Goal: Task Accomplishment & Management: Use online tool/utility

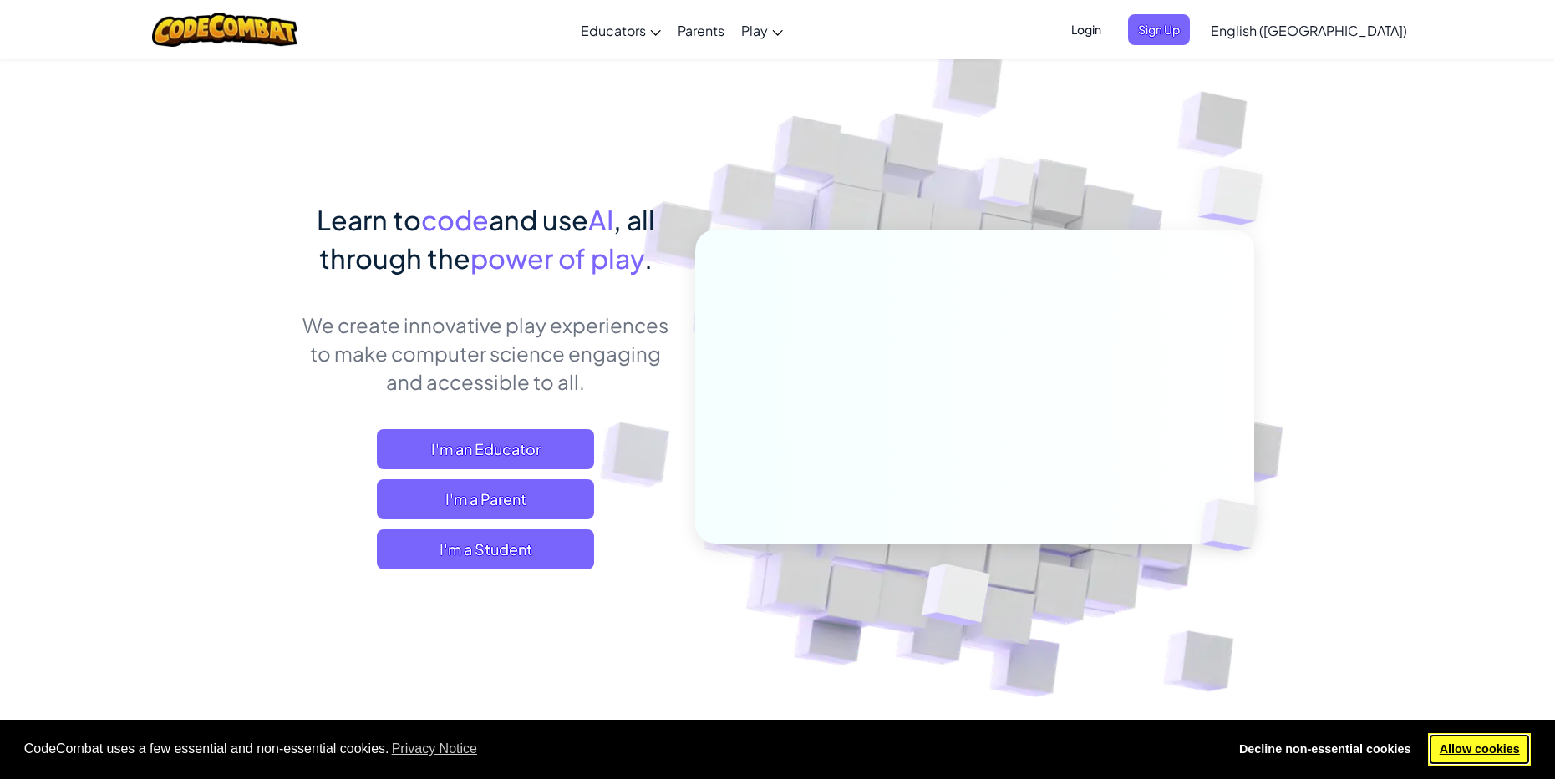
click at [1484, 744] on link "Allow cookies" at bounding box center [1479, 749] width 103 height 33
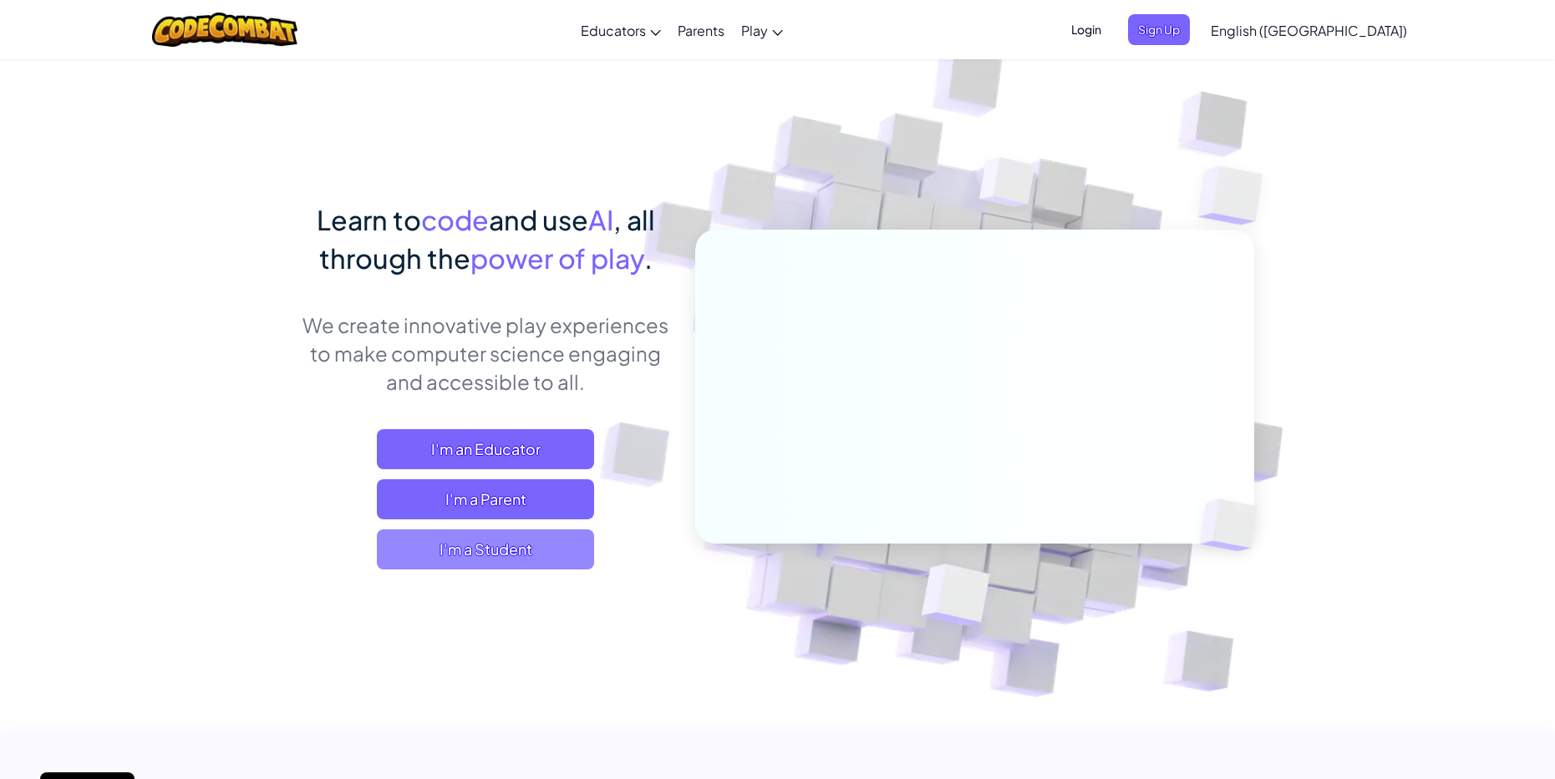
click at [525, 550] on span "I'm a Student" at bounding box center [485, 550] width 217 height 40
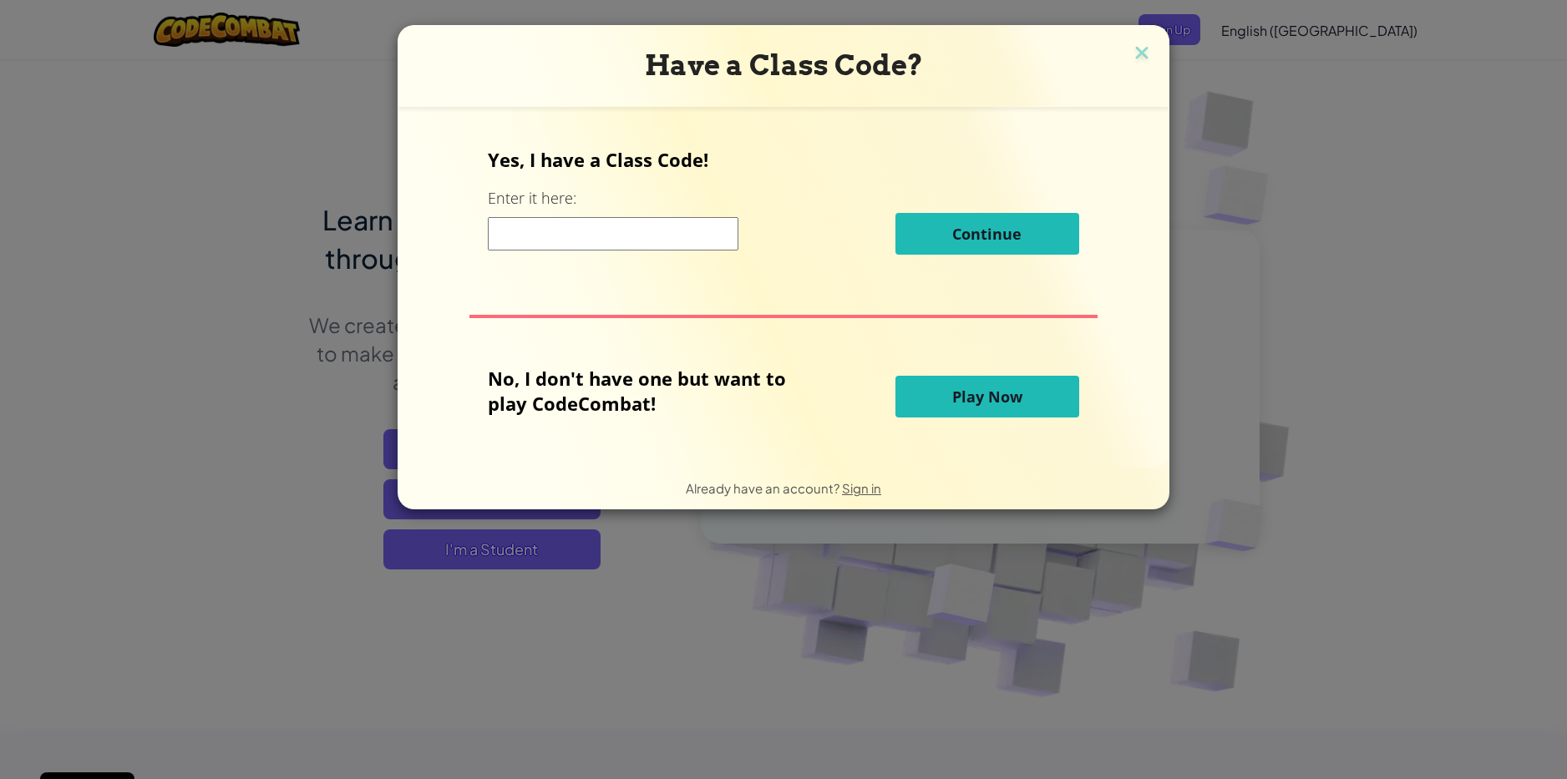
click at [976, 408] on button "Play Now" at bounding box center [987, 397] width 184 height 42
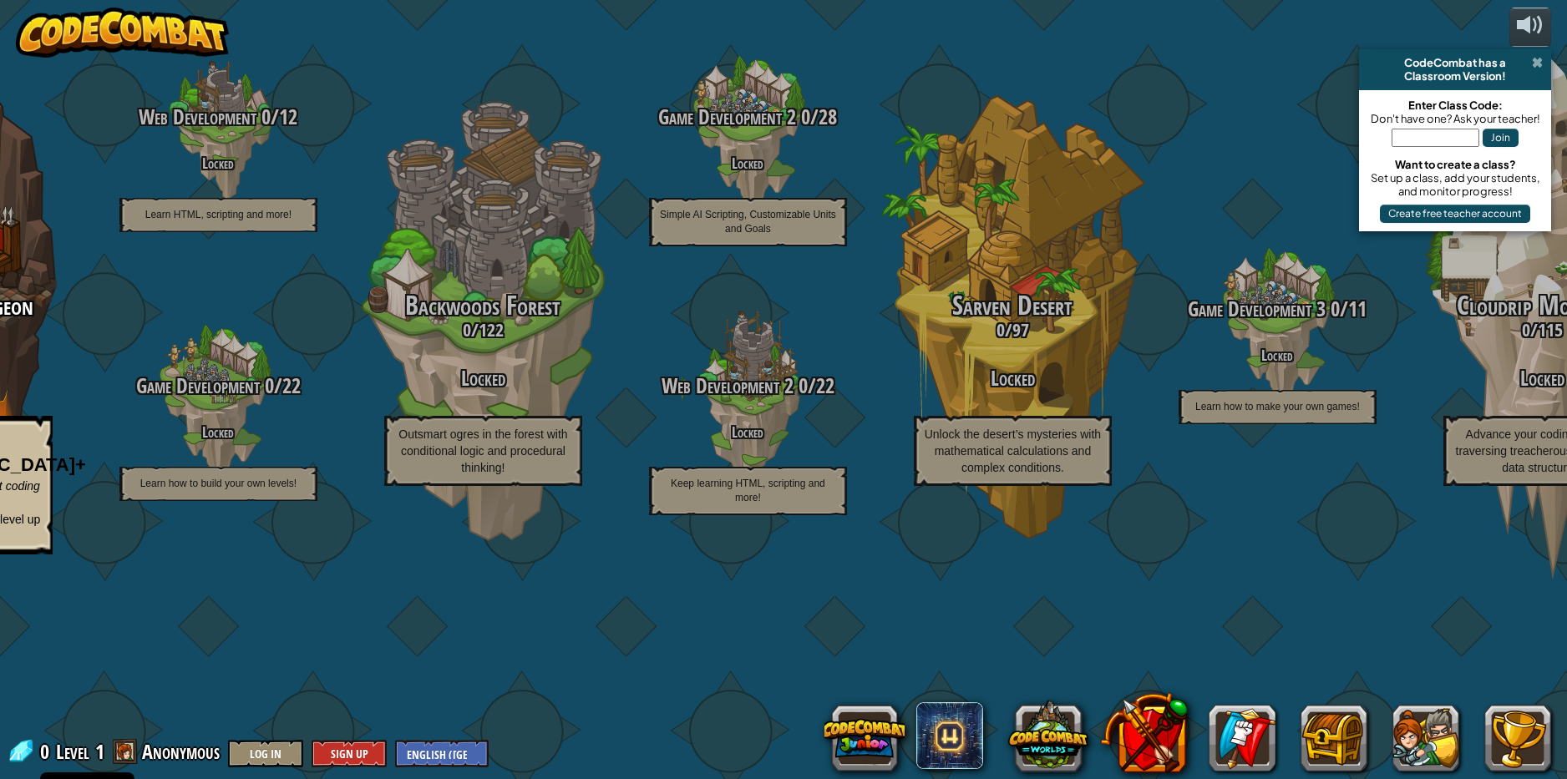
click at [1539, 61] on span at bounding box center [1537, 62] width 11 height 13
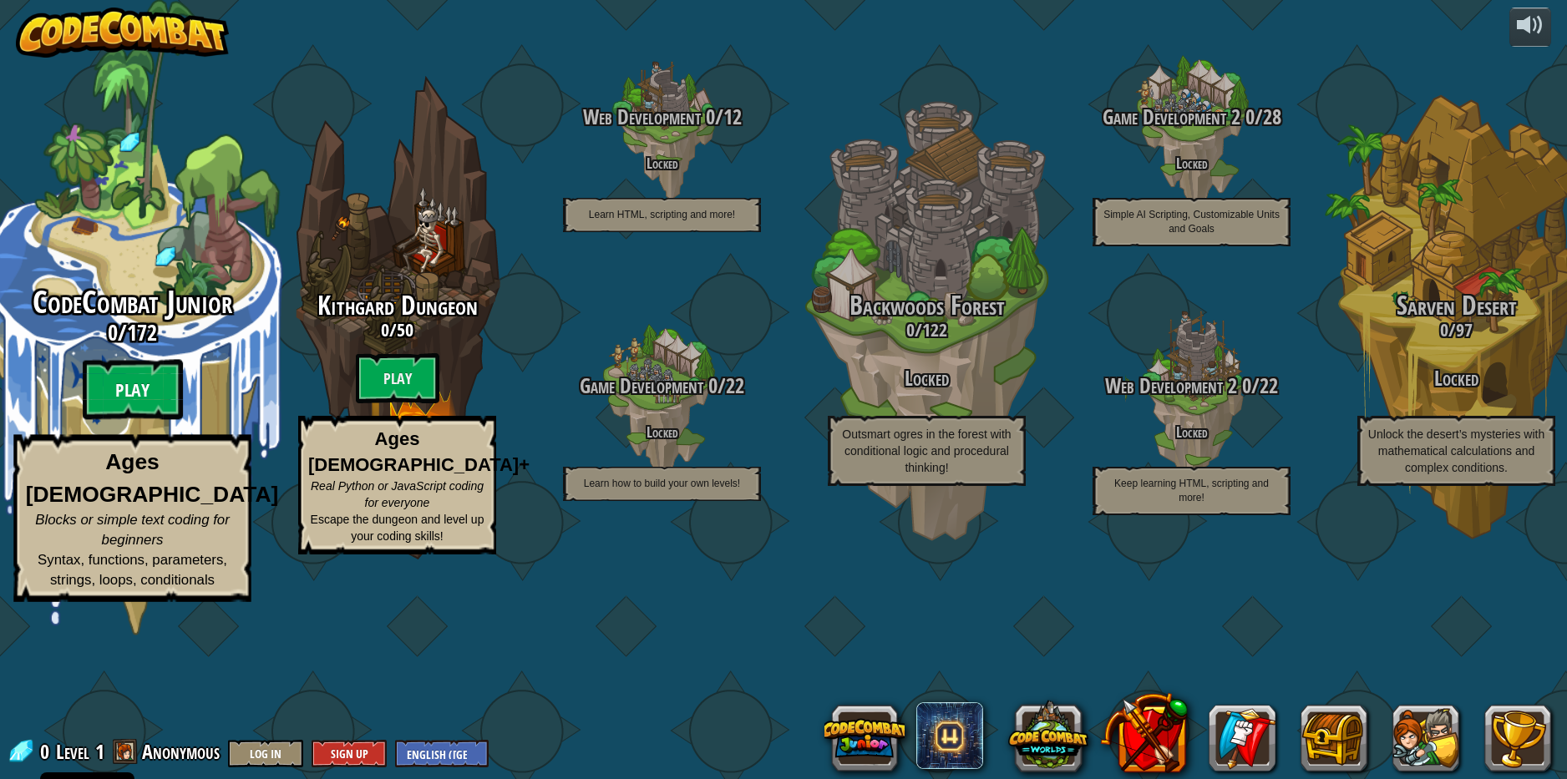
click at [125, 420] on btn "Play" at bounding box center [133, 390] width 100 height 60
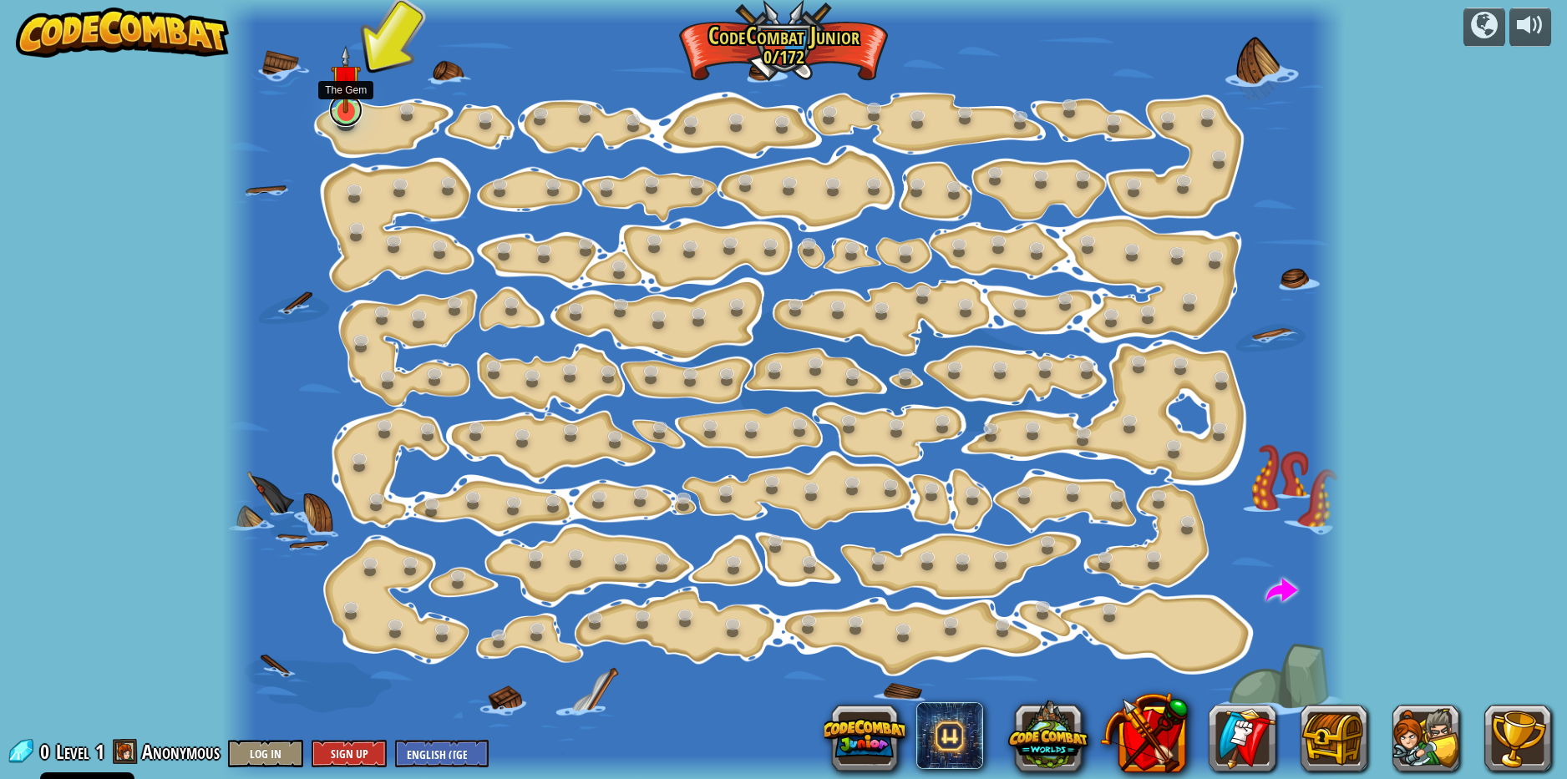
click at [341, 117] on link at bounding box center [345, 110] width 33 height 33
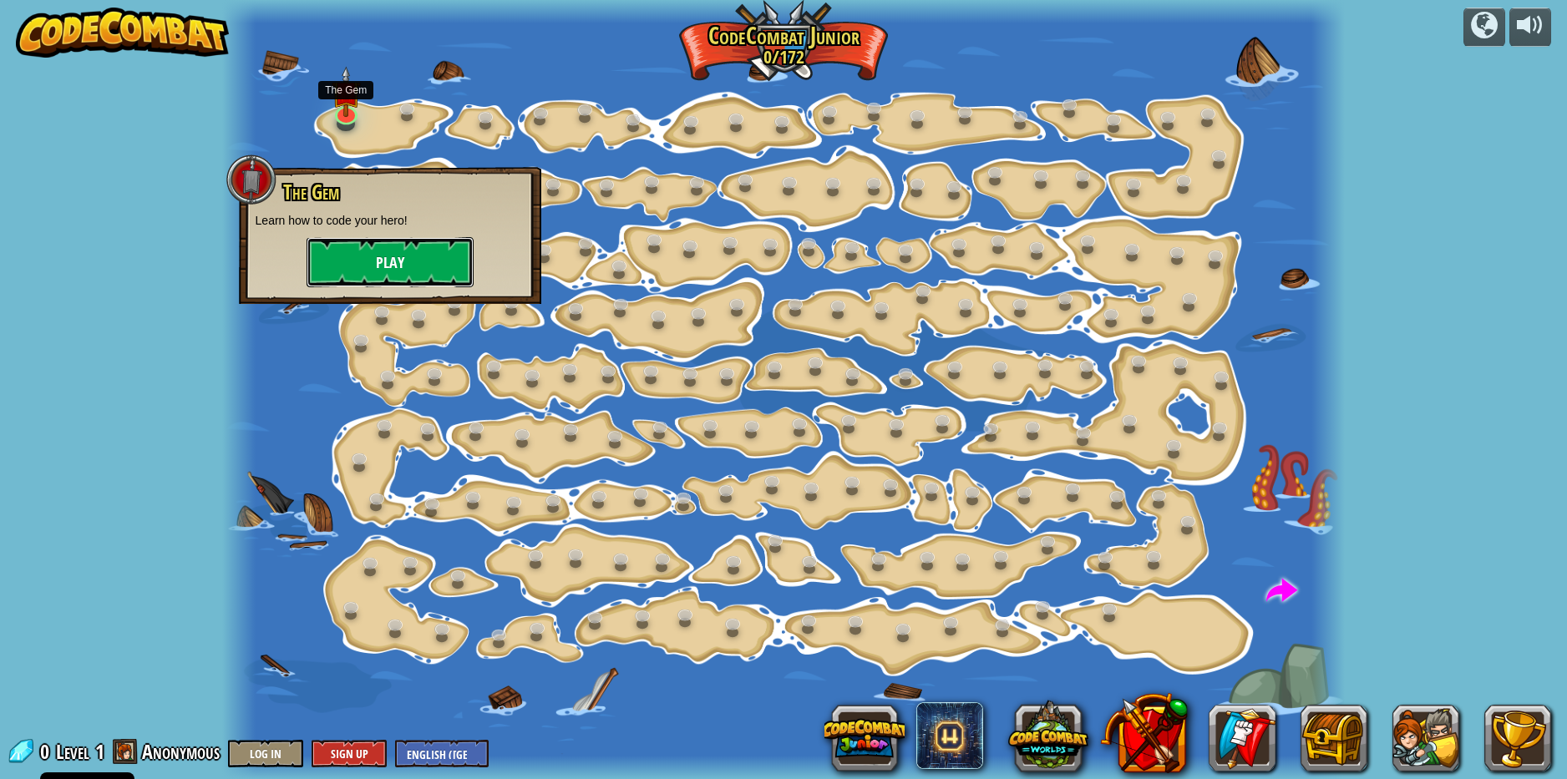
click at [396, 266] on button "Play" at bounding box center [390, 262] width 167 height 50
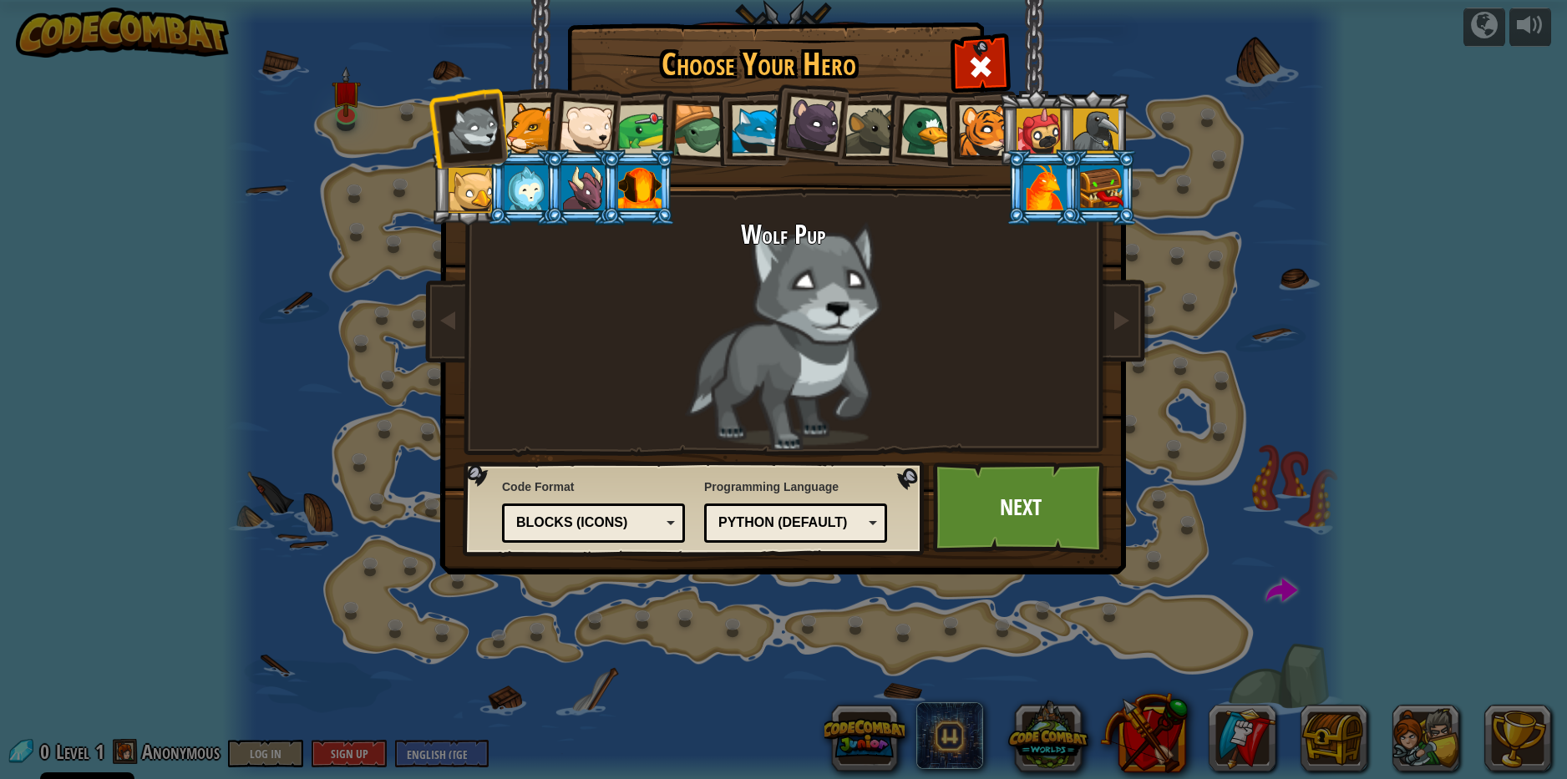
click at [522, 125] on div at bounding box center [530, 128] width 51 height 51
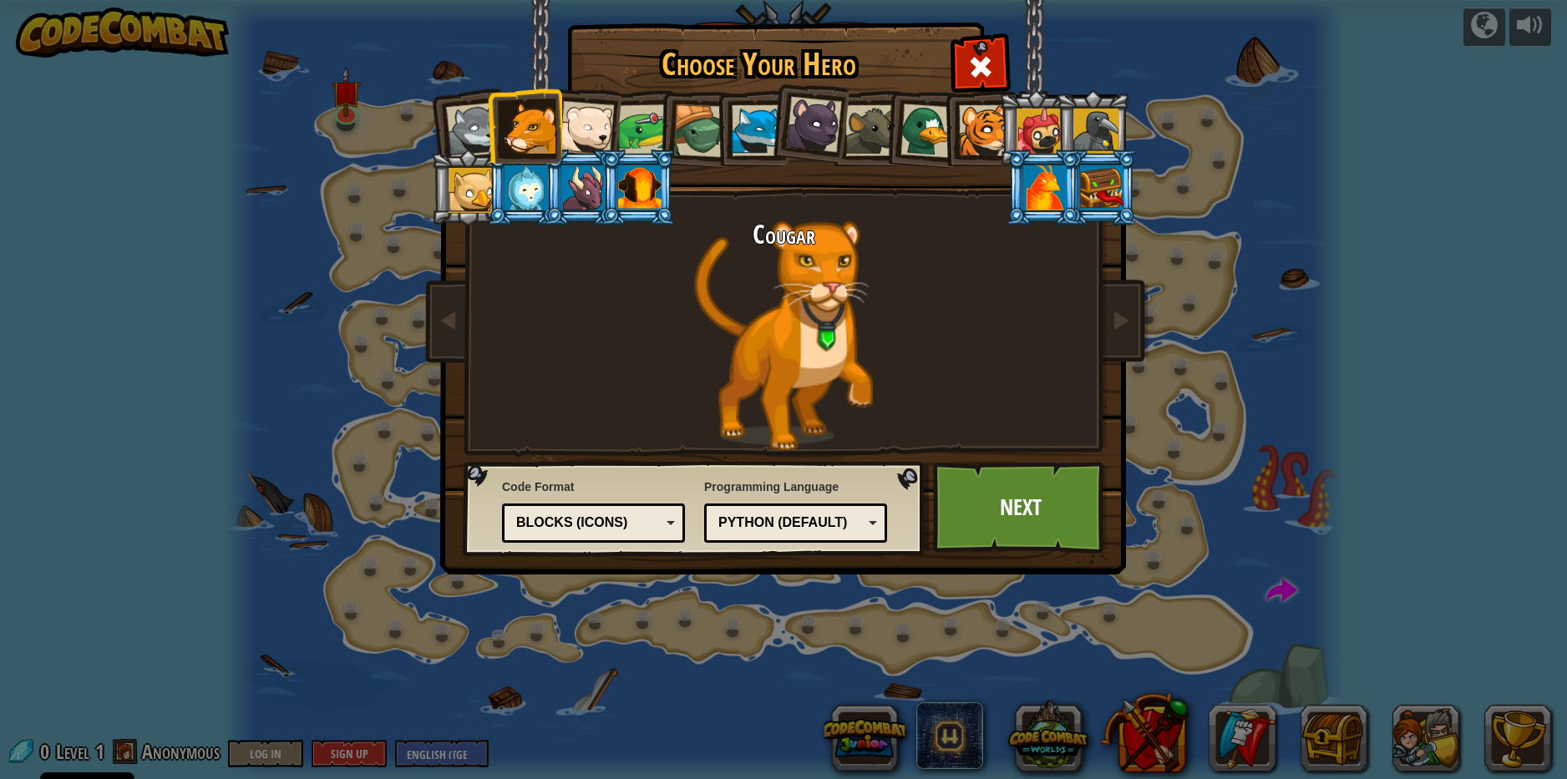
click at [549, 131] on div at bounding box center [530, 128] width 51 height 51
click at [798, 135] on div at bounding box center [814, 125] width 56 height 56
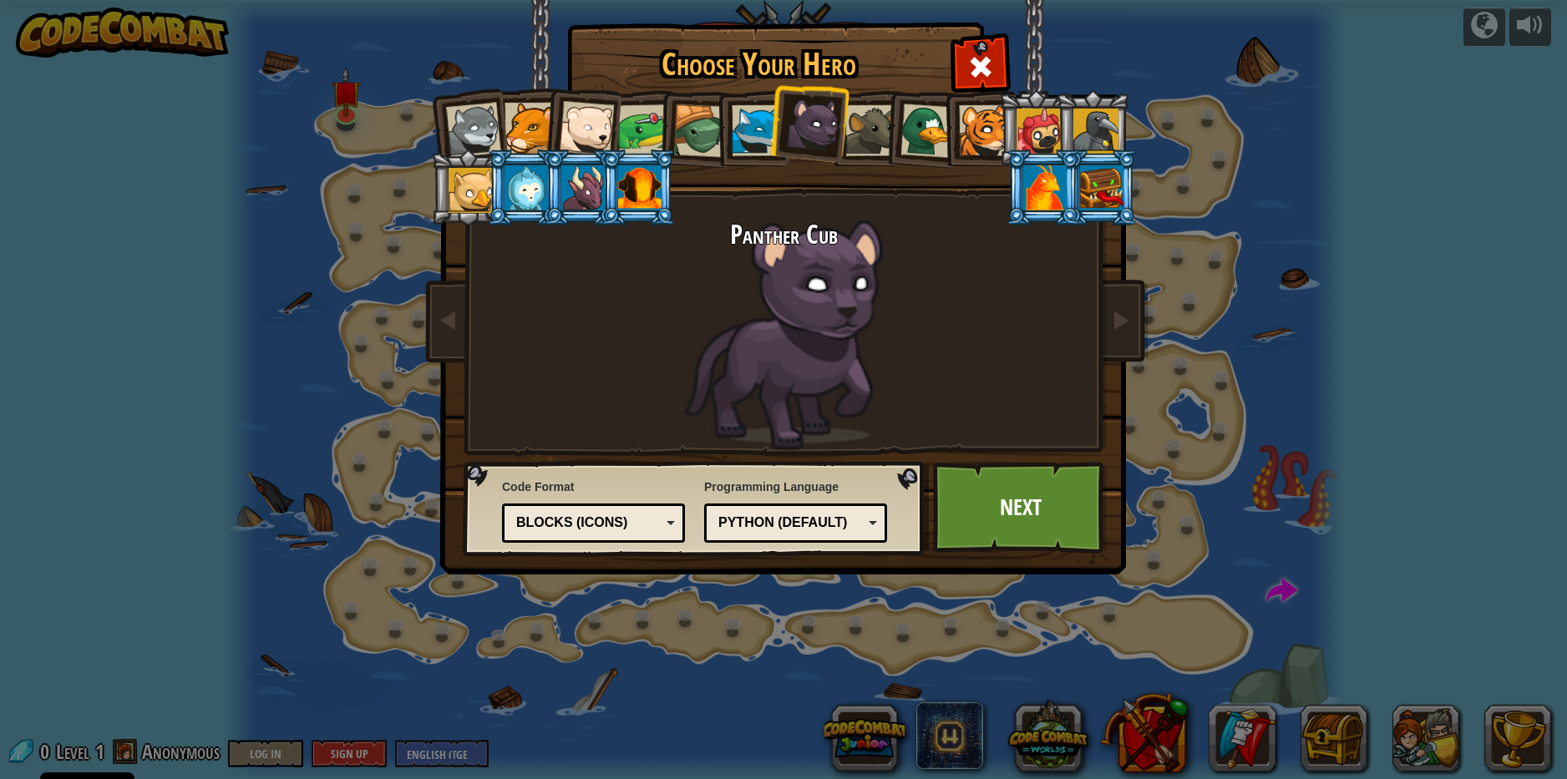
click at [466, 186] on div at bounding box center [471, 190] width 45 height 45
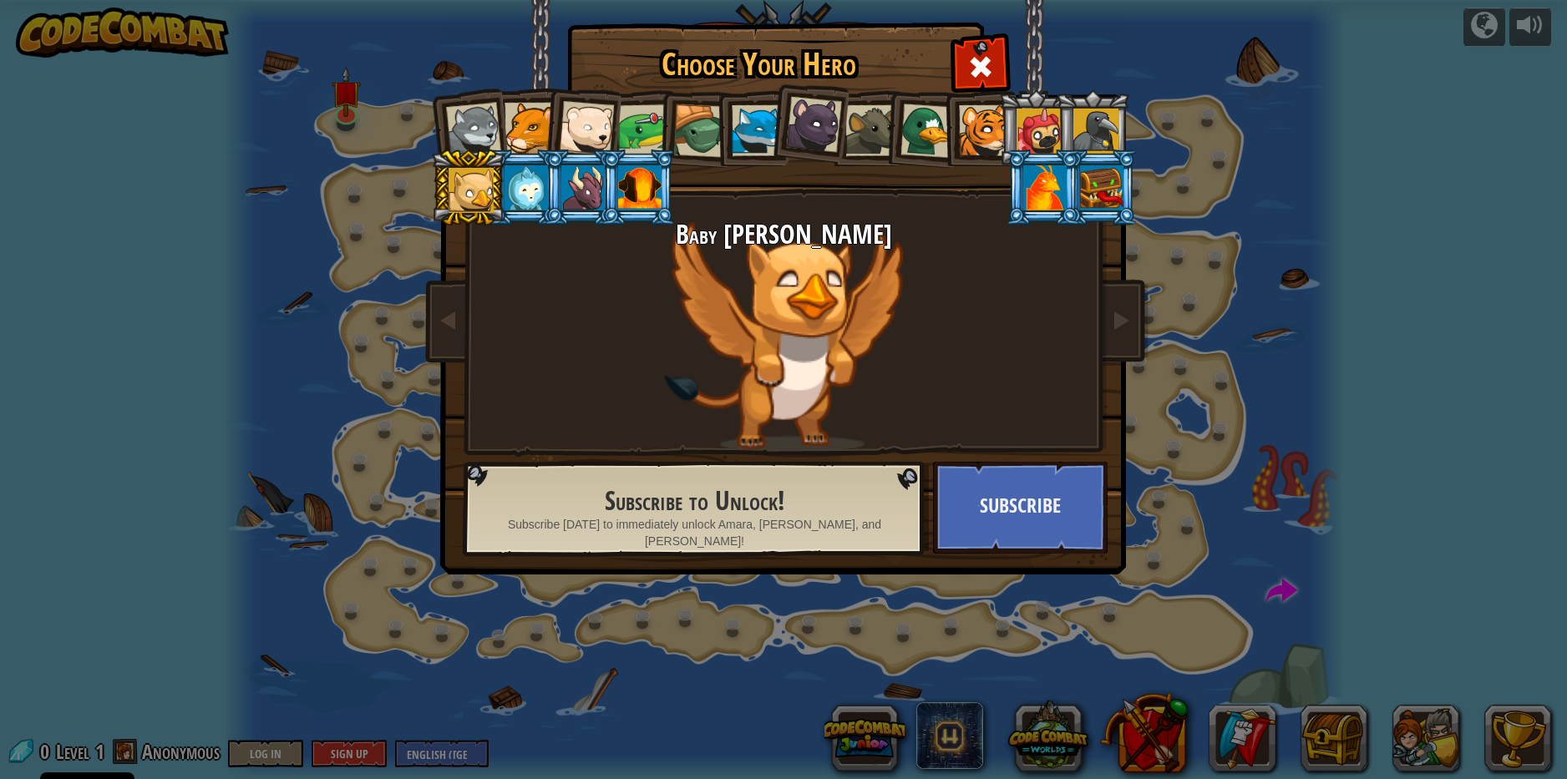
click at [828, 131] on div at bounding box center [814, 125] width 56 height 56
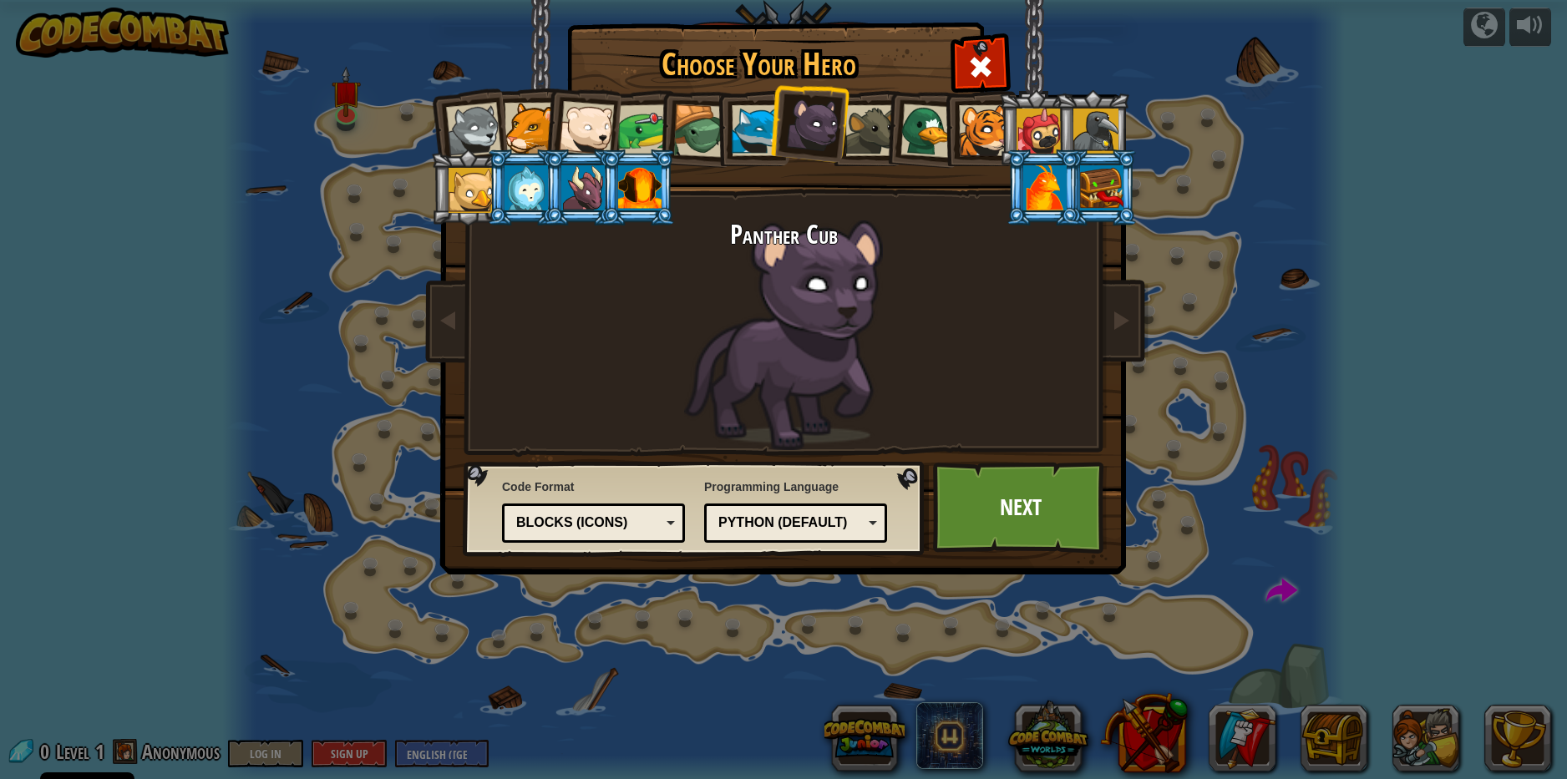
click at [662, 520] on div "Blocks (Icons)" at bounding box center [593, 523] width 161 height 26
click at [809, 532] on div "Python (Default)" at bounding box center [790, 523] width 145 height 19
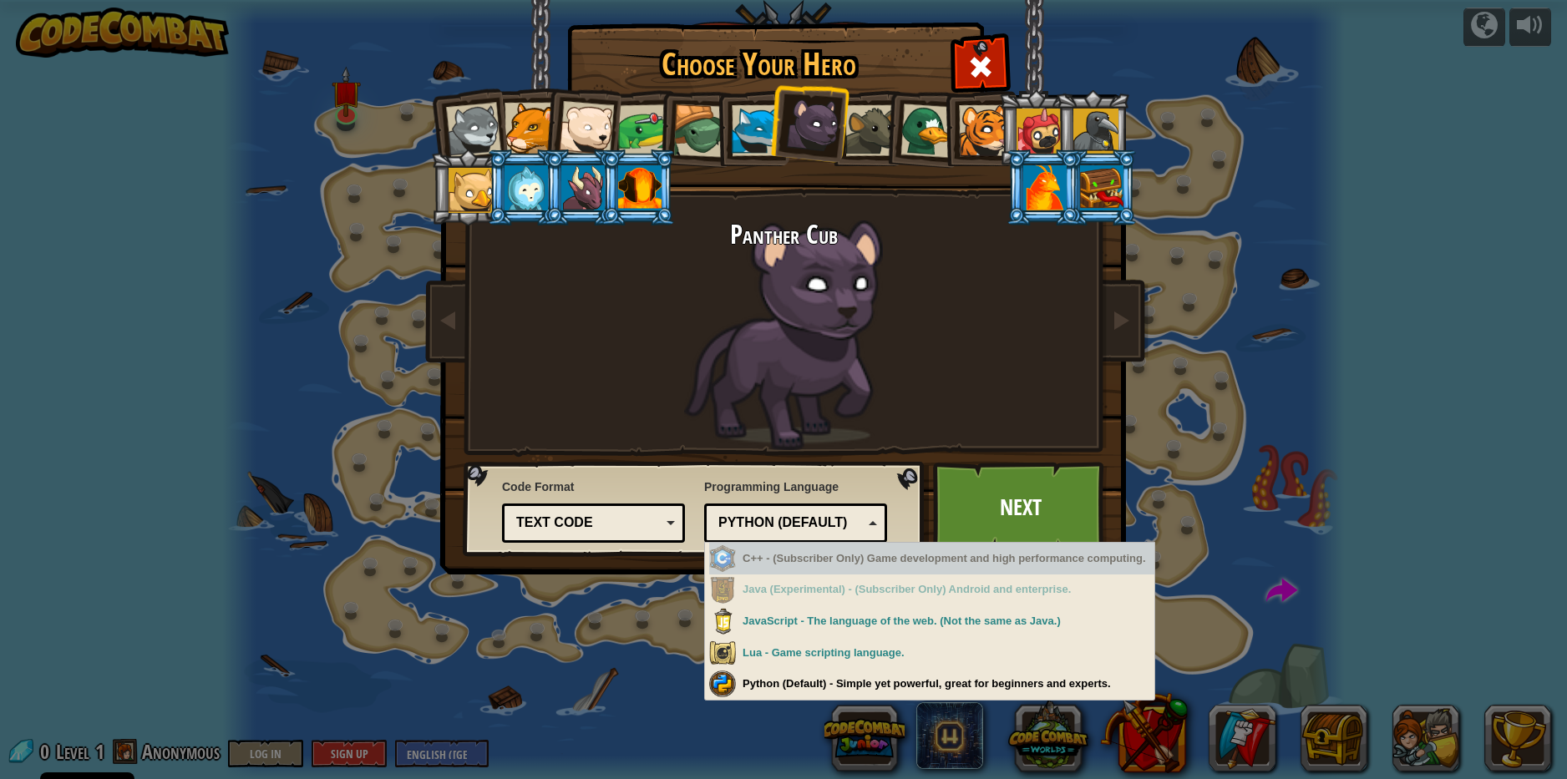
click at [875, 520] on div "Python (Default)" at bounding box center [795, 523] width 161 height 26
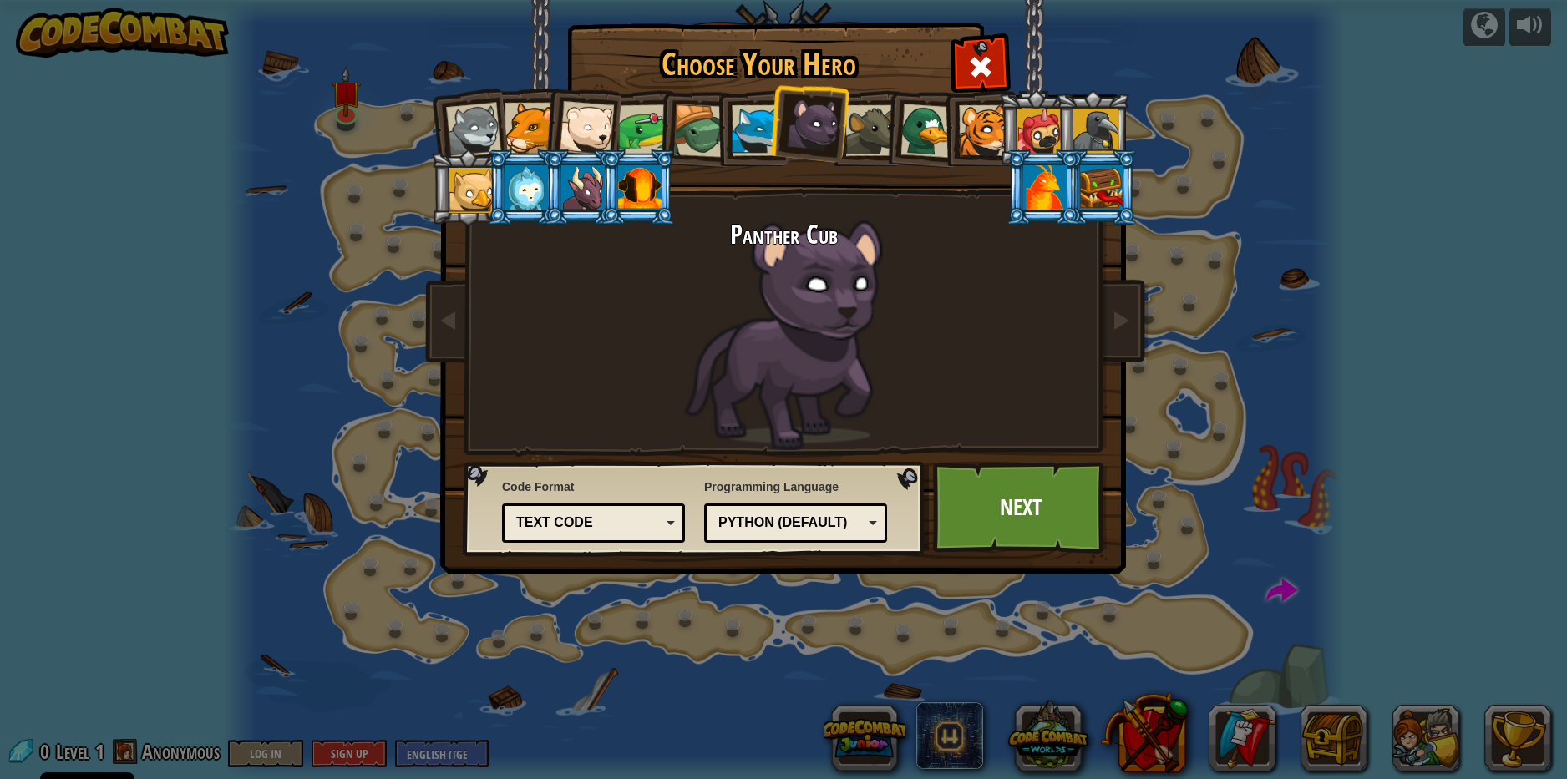
click at [641, 526] on div "Text code" at bounding box center [588, 523] width 145 height 19
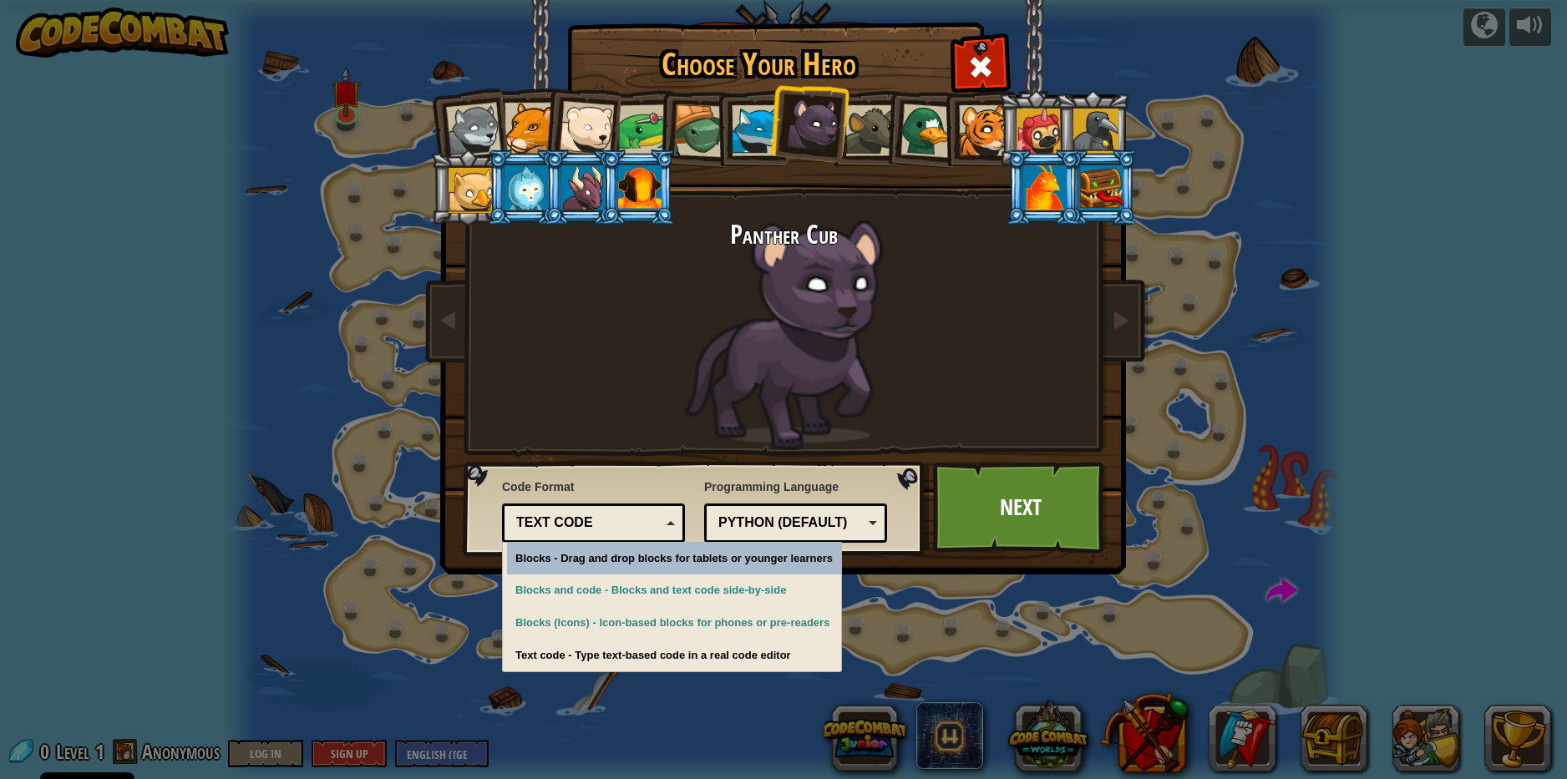
click at [641, 526] on div "Text code" at bounding box center [588, 523] width 145 height 19
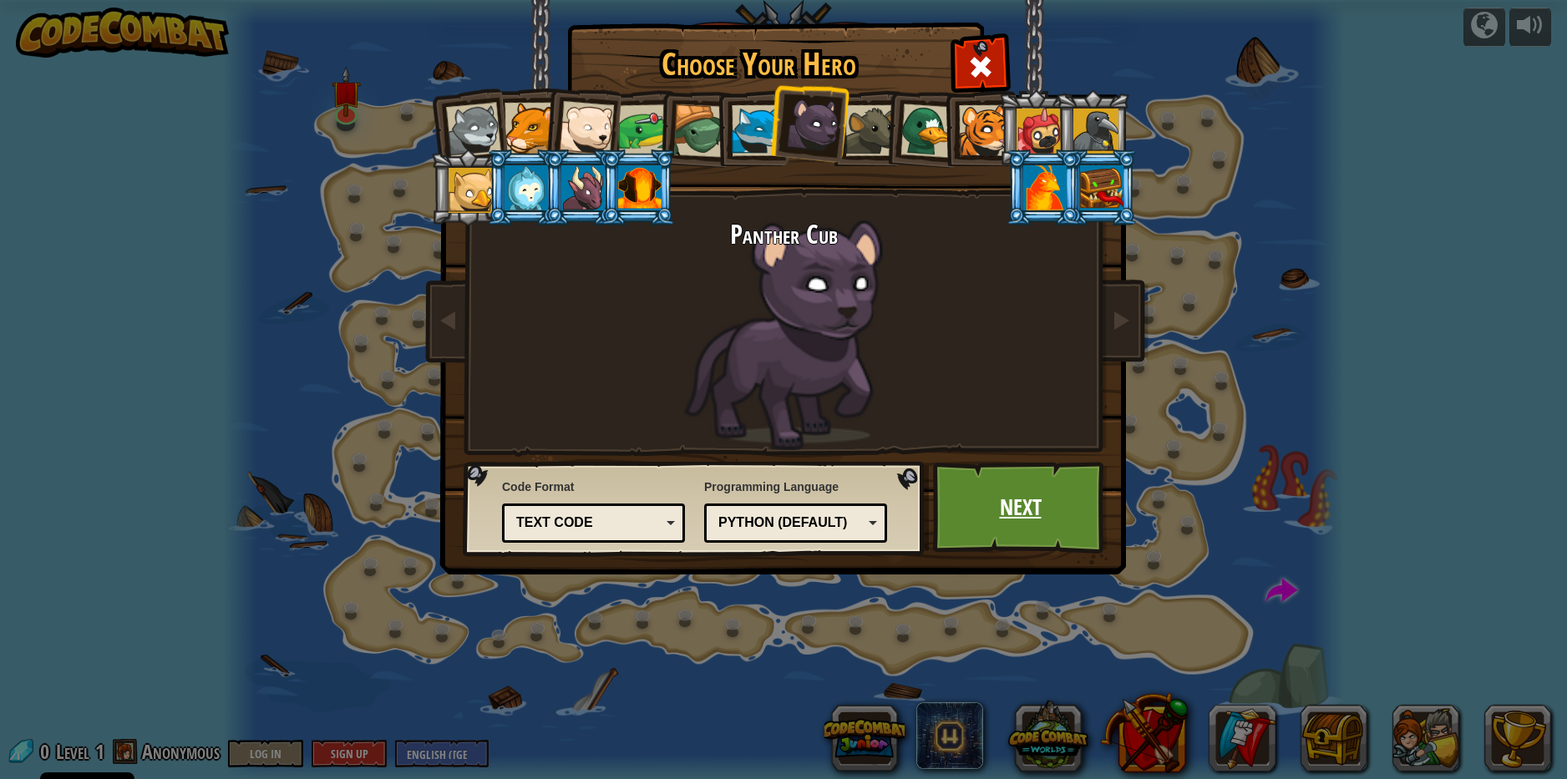
click at [1037, 515] on link "Next" at bounding box center [1020, 508] width 175 height 92
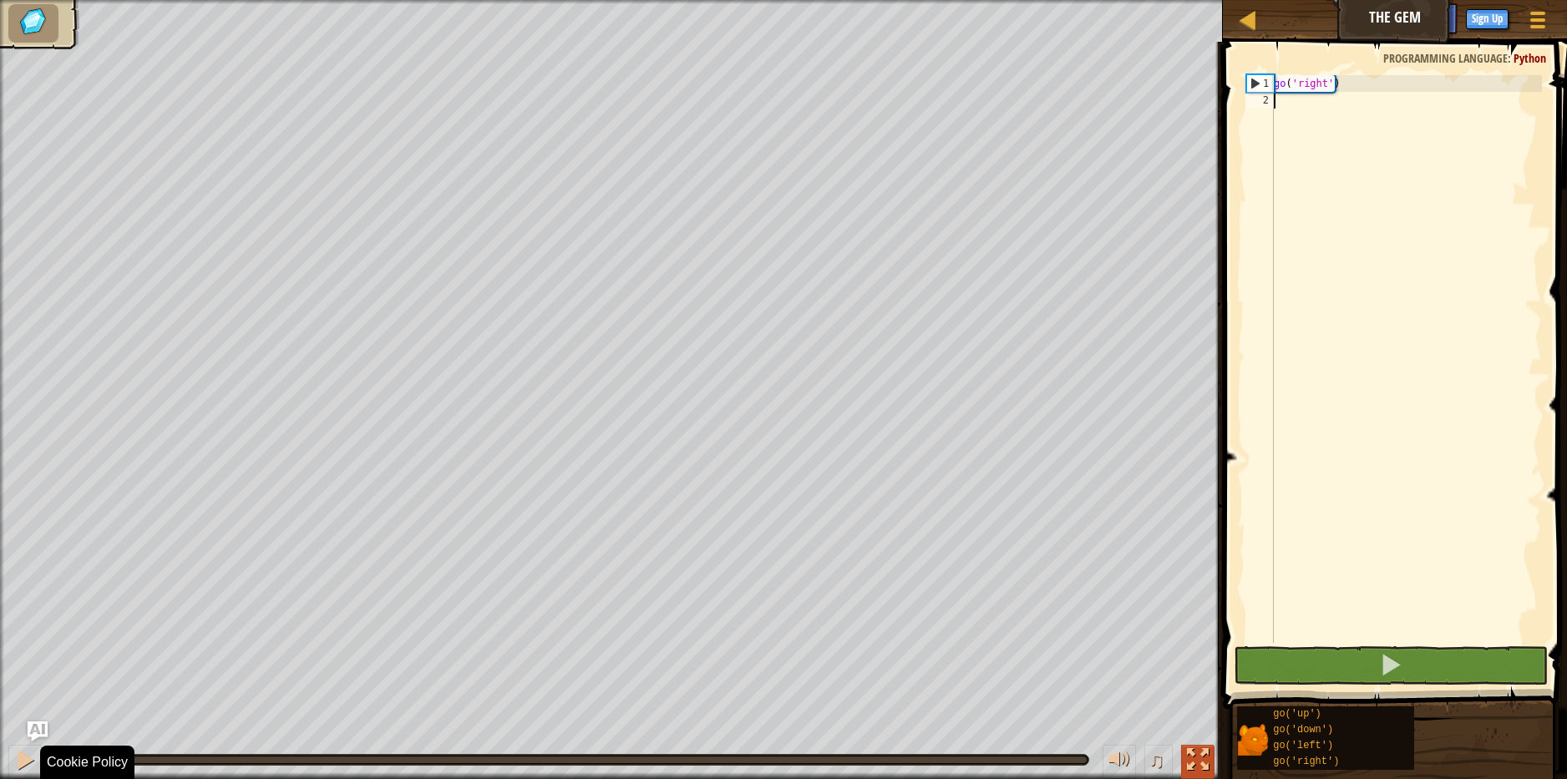
click at [1198, 761] on div at bounding box center [1198, 760] width 22 height 22
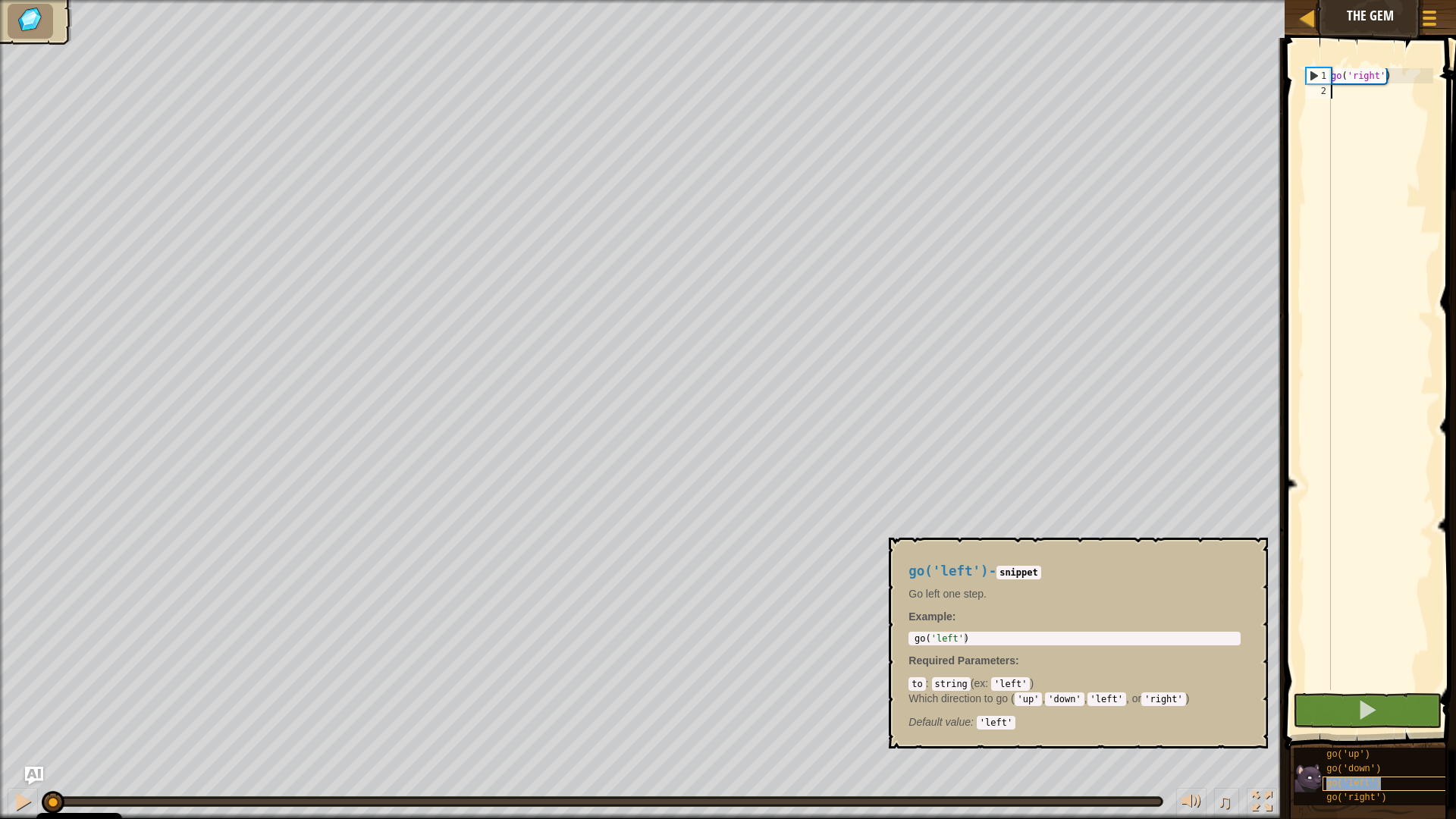
click at [1361, 707] on span "go('left')" at bounding box center [1353, 784] width 54 height 11
click at [1342, 116] on div "go ( 'right' )" at bounding box center [1381, 394] width 105 height 652
click at [1364, 705] on span at bounding box center [1366, 709] width 21 height 21
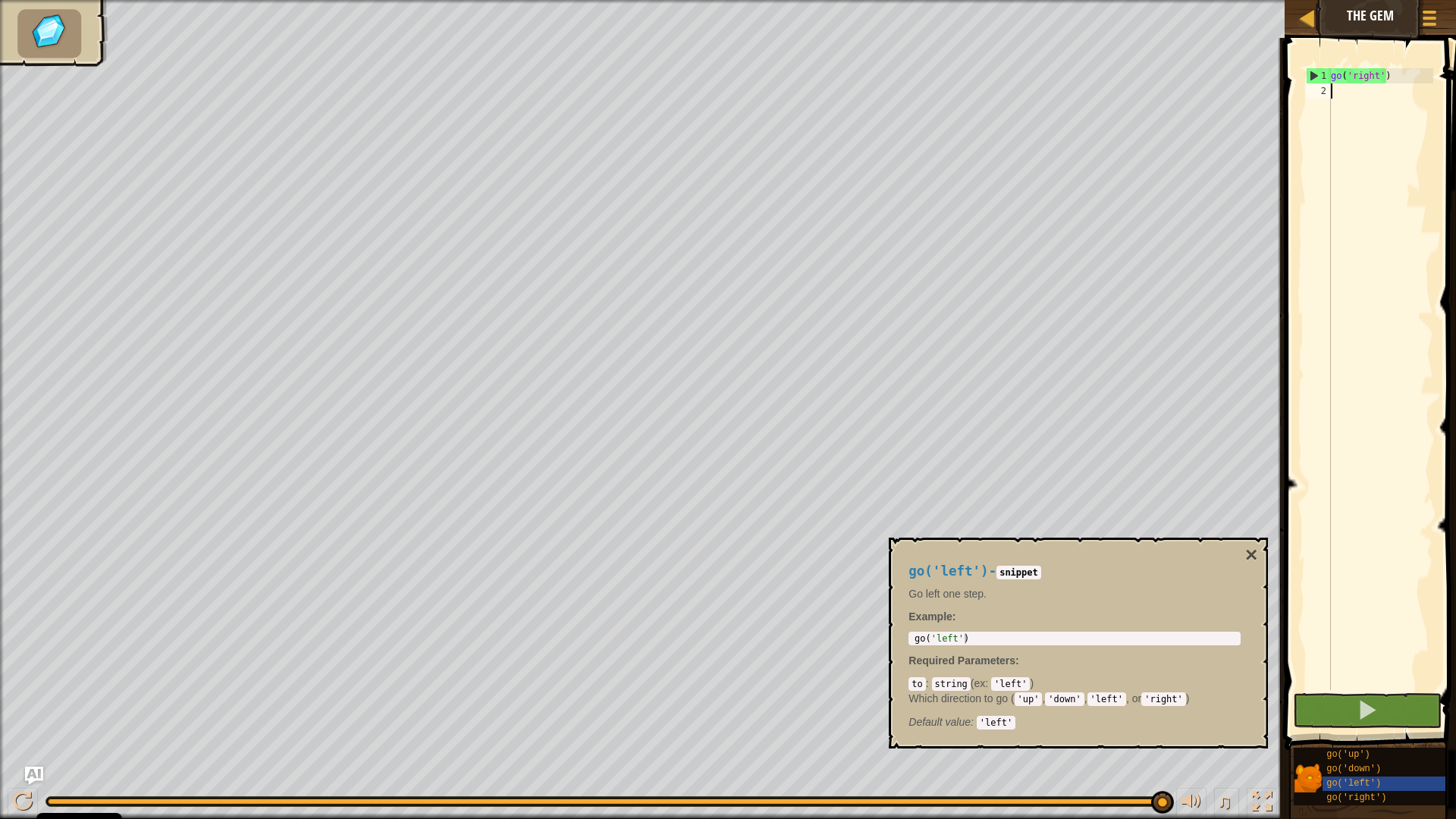
click at [1241, 554] on div "go('left') - snippet Go left one step. Example : 1 go ( 'left' ) הההההההההההההה…" at bounding box center [1074, 643] width 353 height 186
click at [1254, 554] on button "×" at bounding box center [1251, 555] width 12 height 21
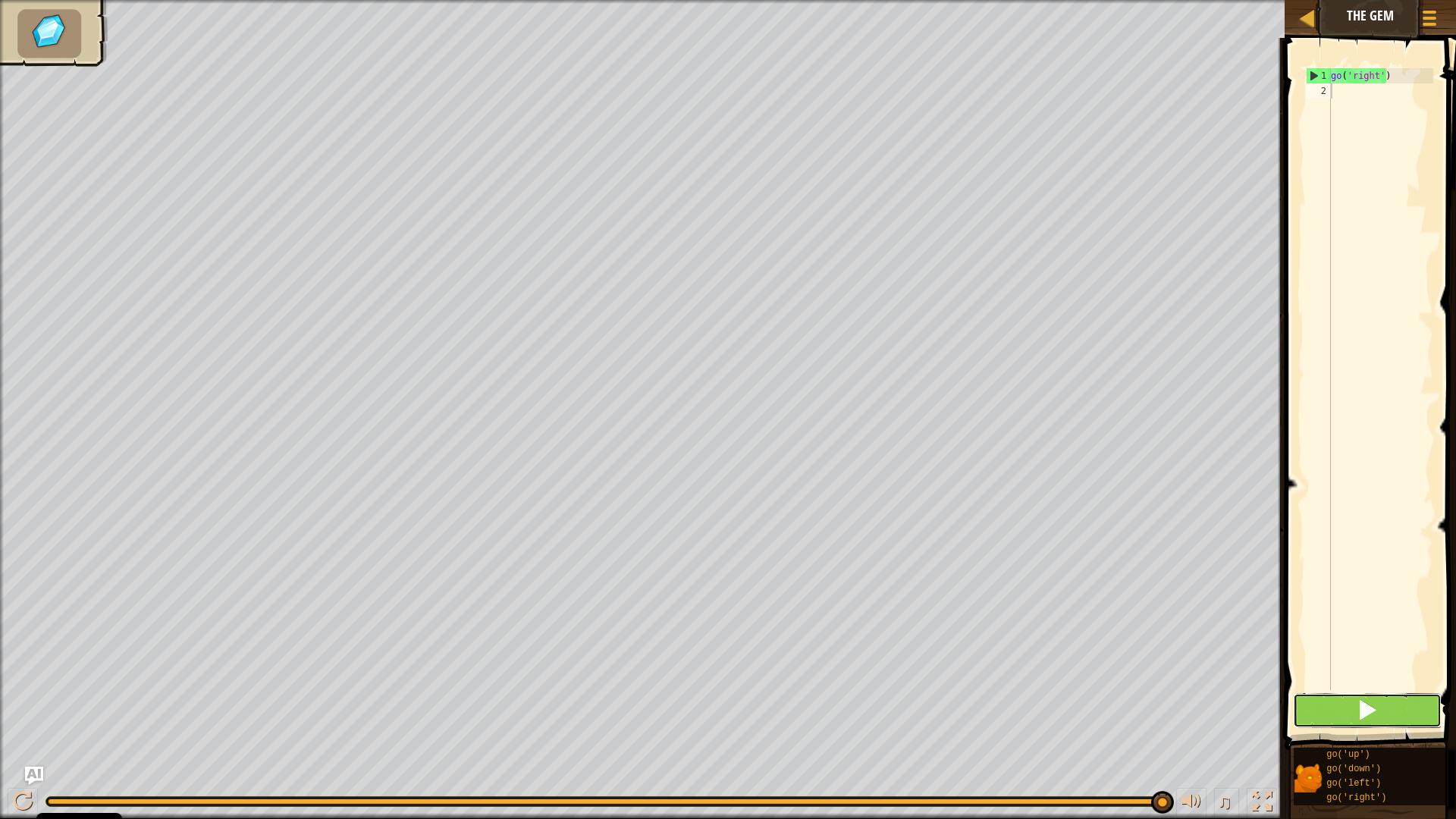
click at [1378, 707] on span at bounding box center [1366, 709] width 21 height 21
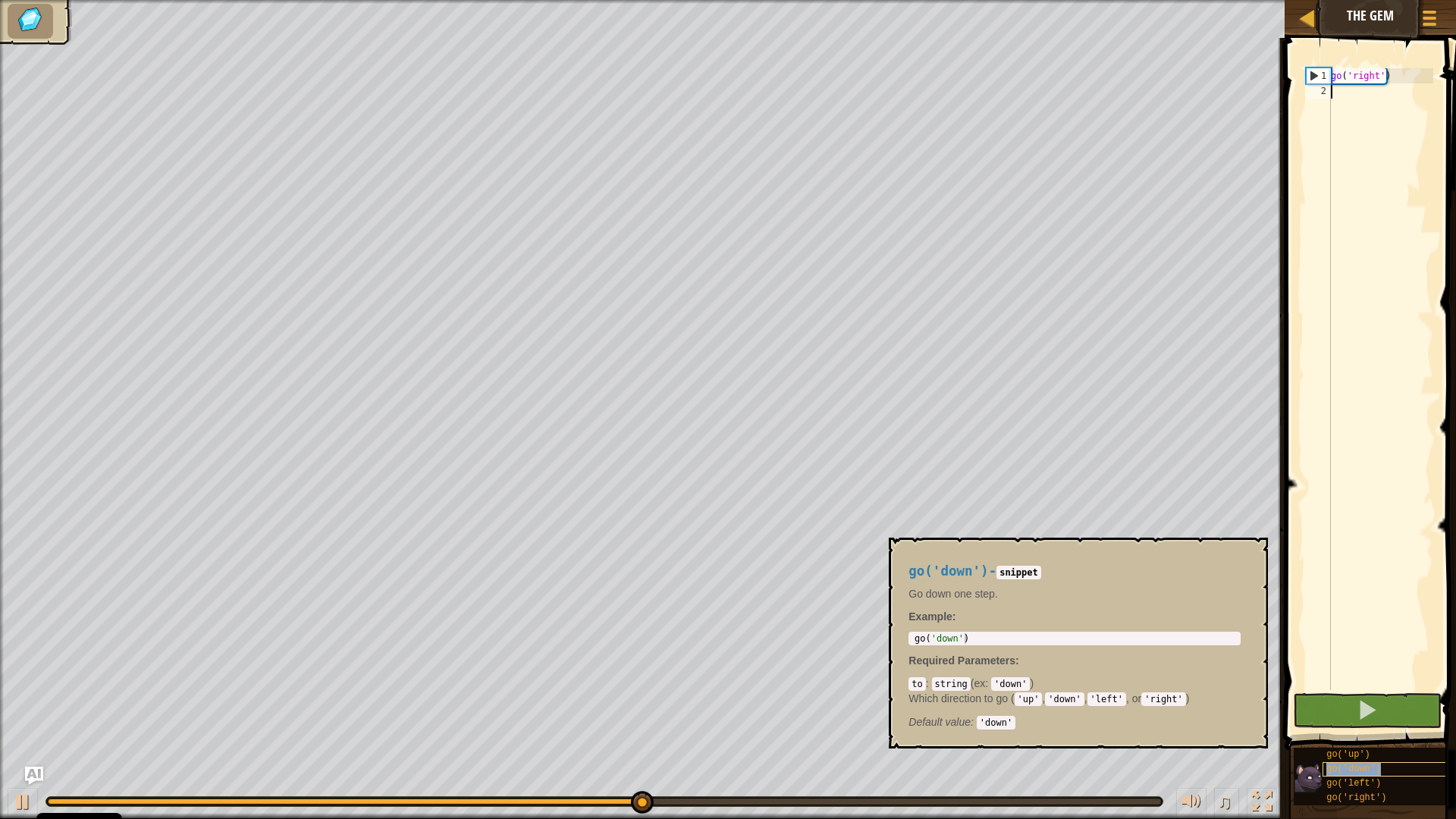
click at [1372, 707] on span "go('down')" at bounding box center [1353, 769] width 54 height 11
click at [1338, 543] on div "go ( 'right' )" at bounding box center [1381, 394] width 105 height 652
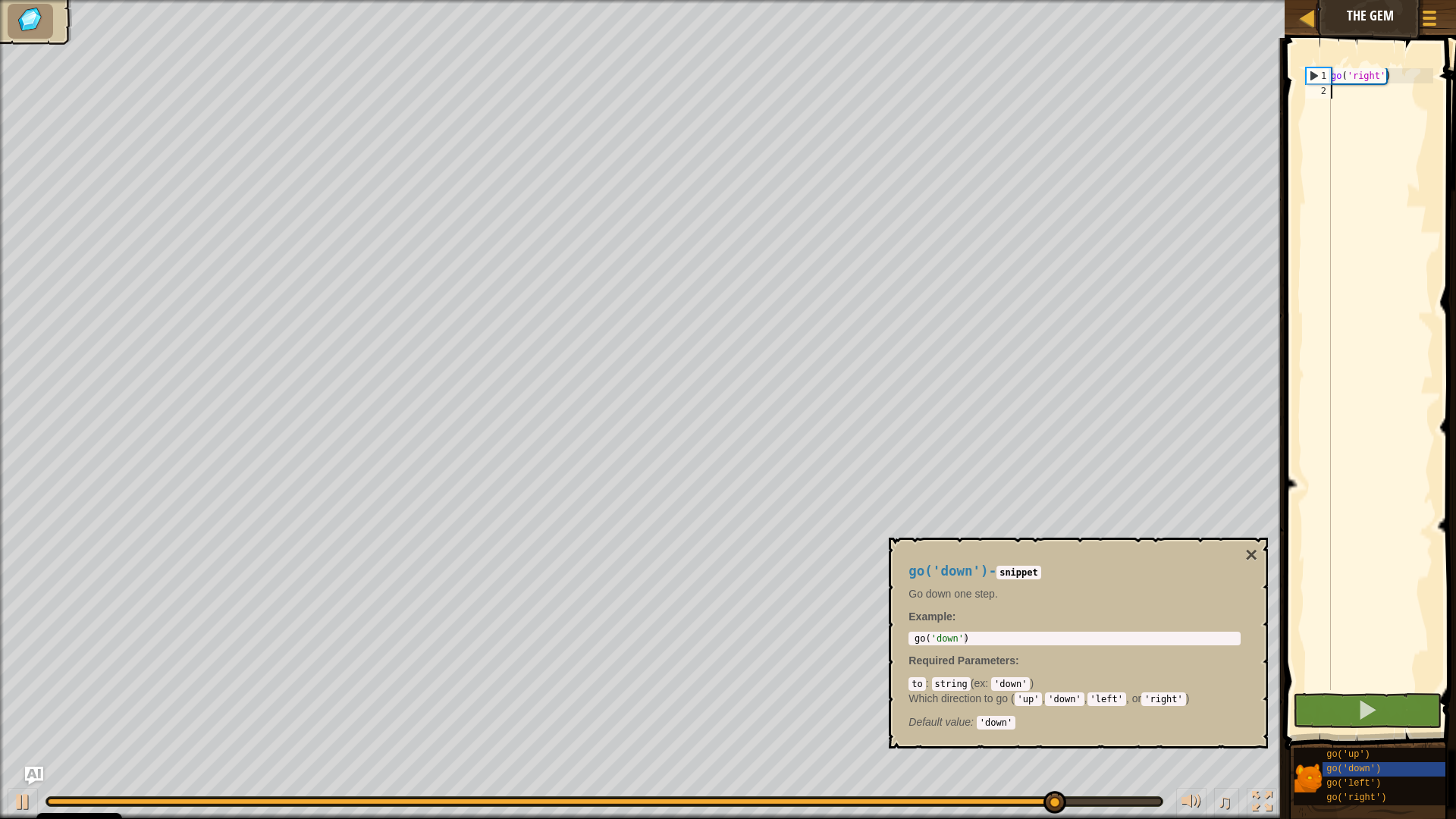
click at [1339, 97] on div "go ( 'right' )" at bounding box center [1381, 394] width 105 height 652
type textarea "go"
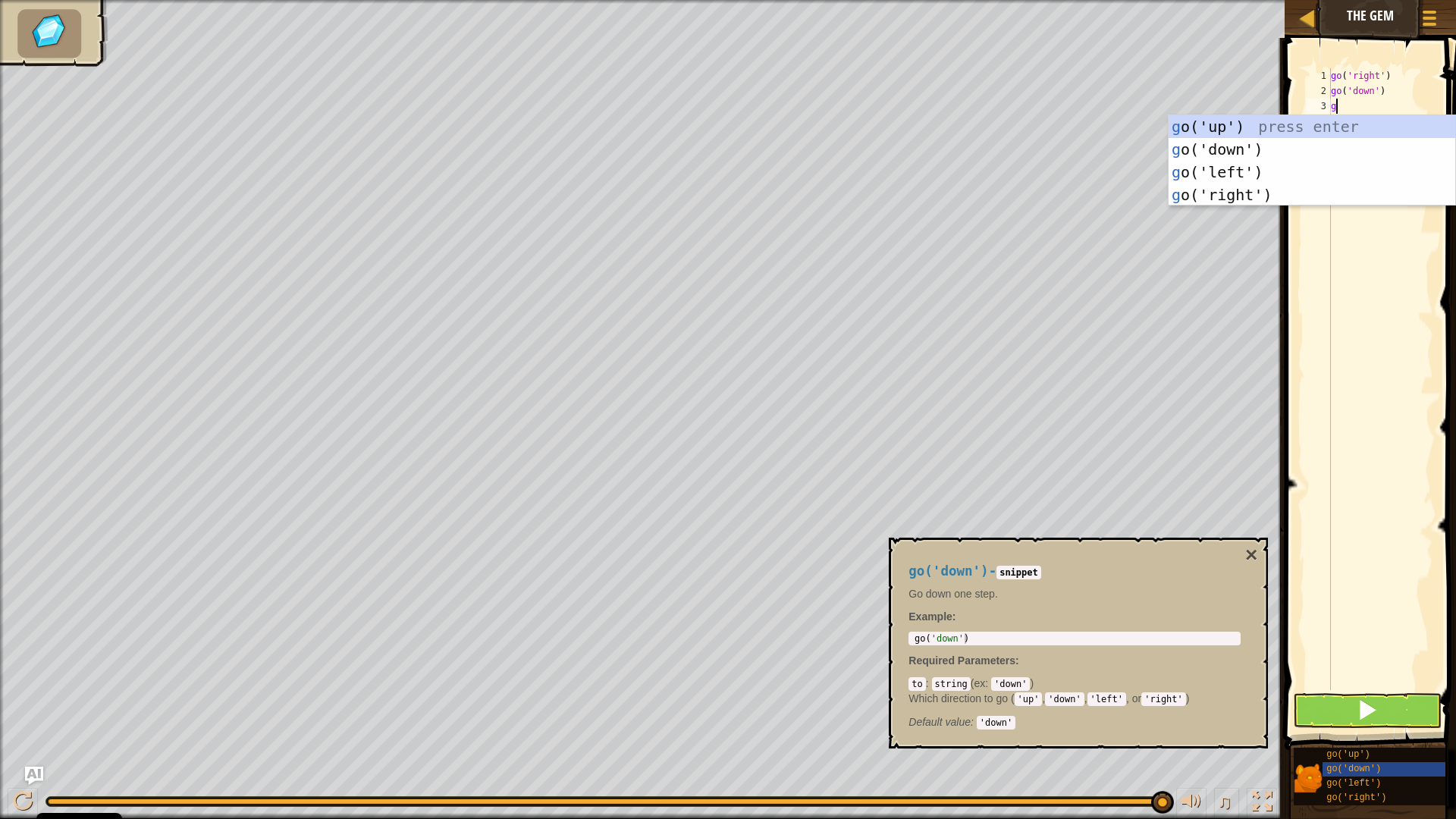
type textarea "go"
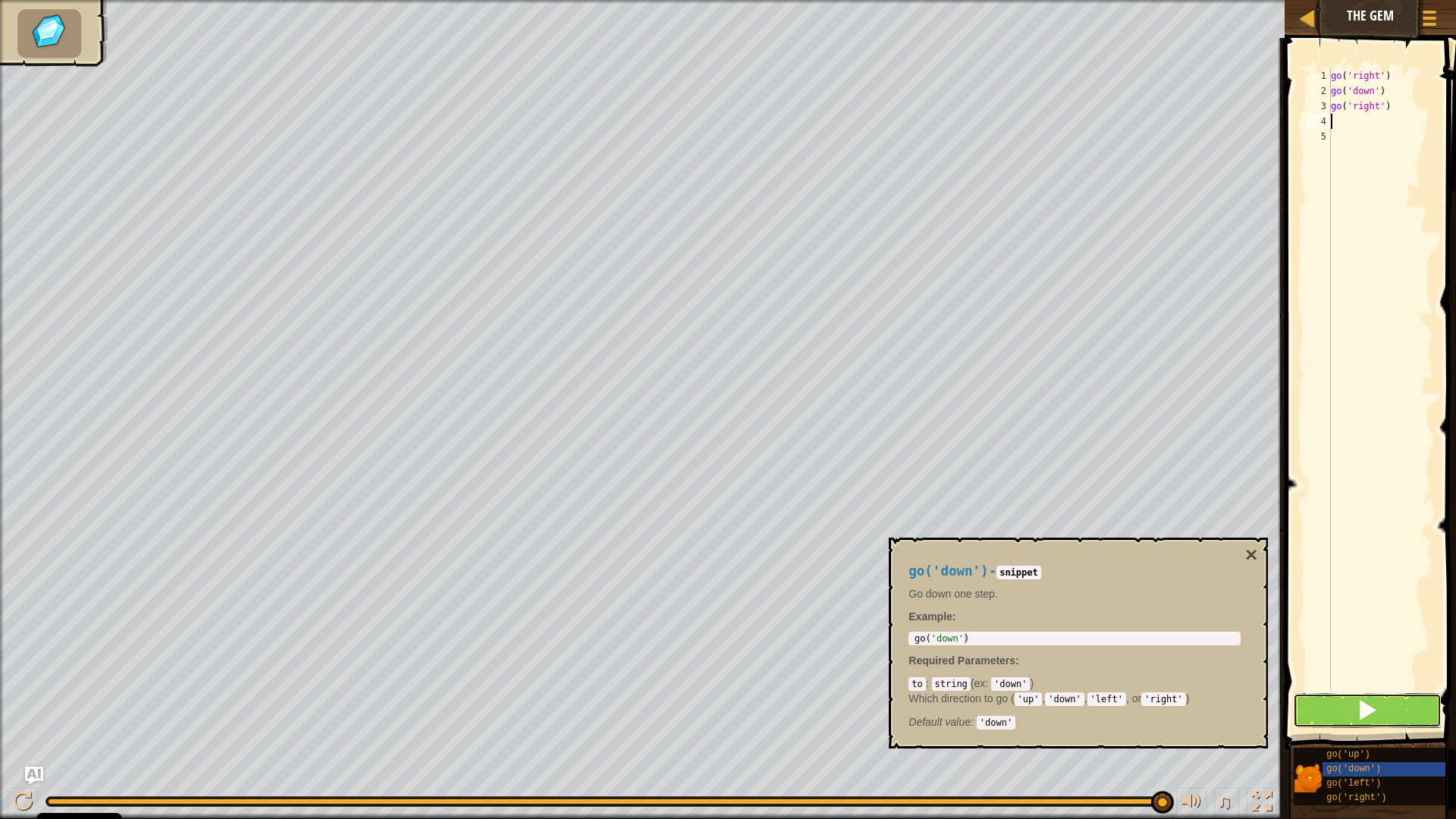
click at [1365, 707] on span at bounding box center [1366, 709] width 21 height 21
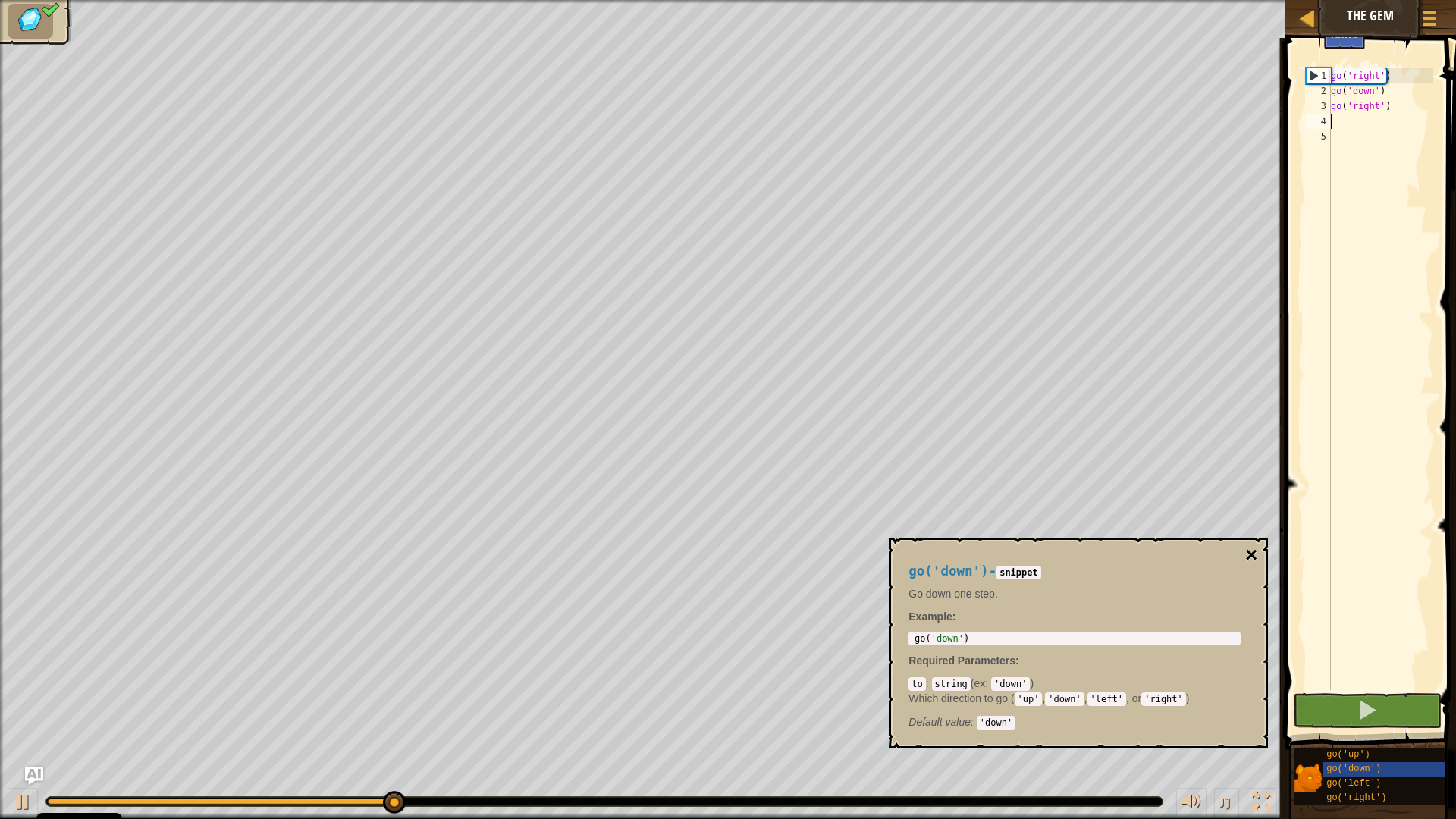
click at [1250, 554] on button "×" at bounding box center [1251, 555] width 12 height 21
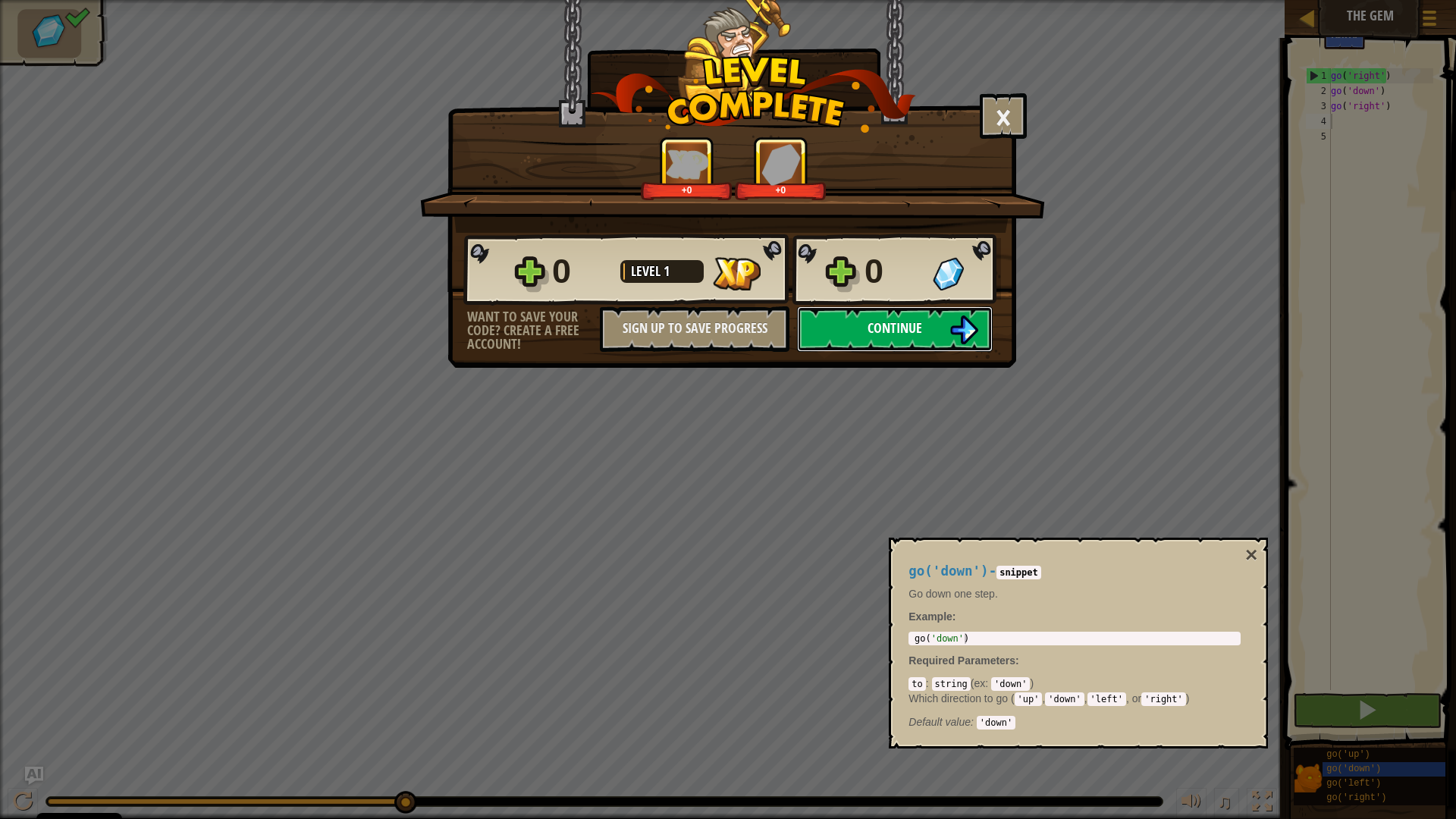
click at [921, 330] on span "Continue" at bounding box center [895, 328] width 54 height 19
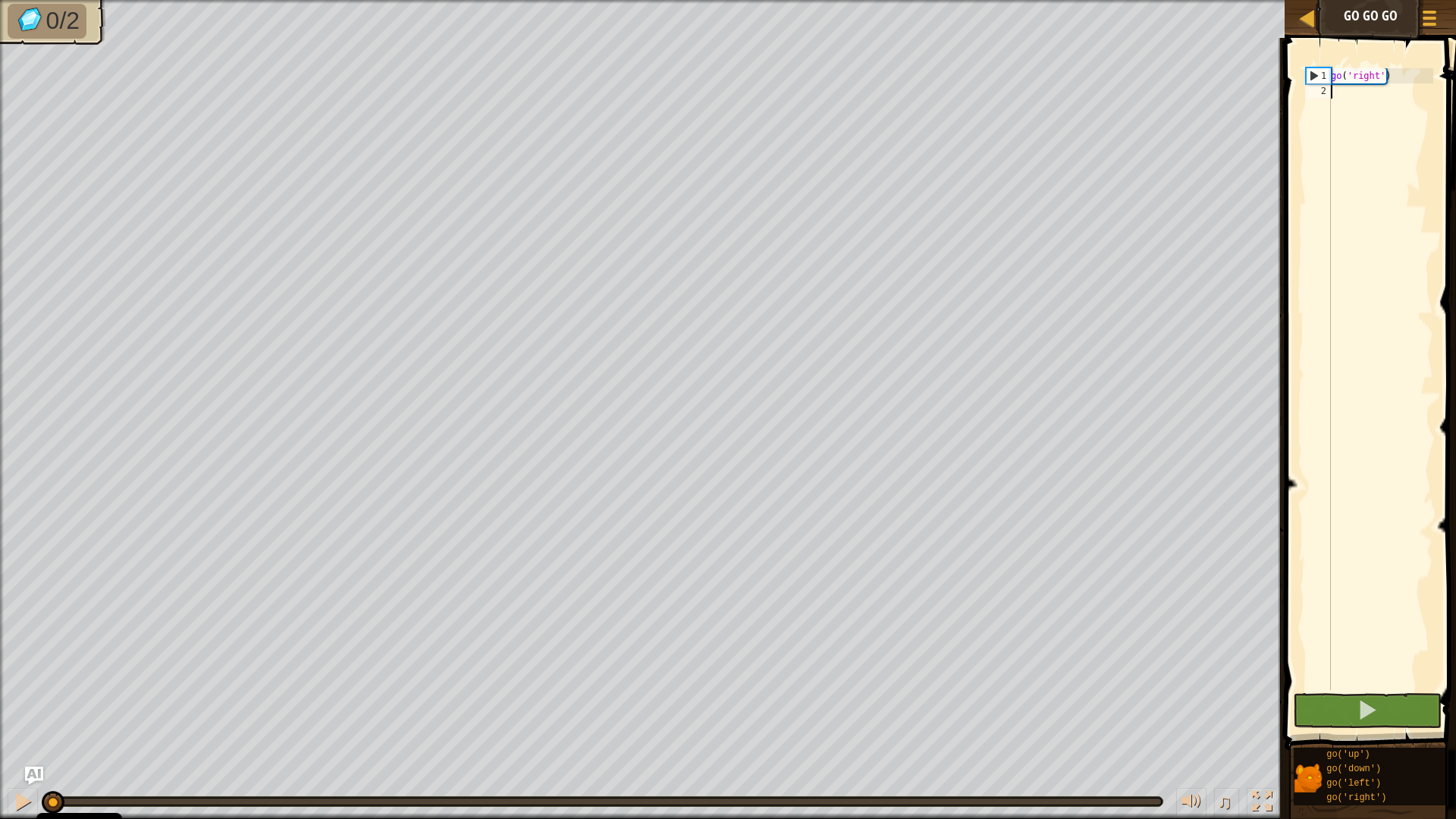
click at [1343, 102] on div "go ( 'right' )" at bounding box center [1381, 394] width 105 height 652
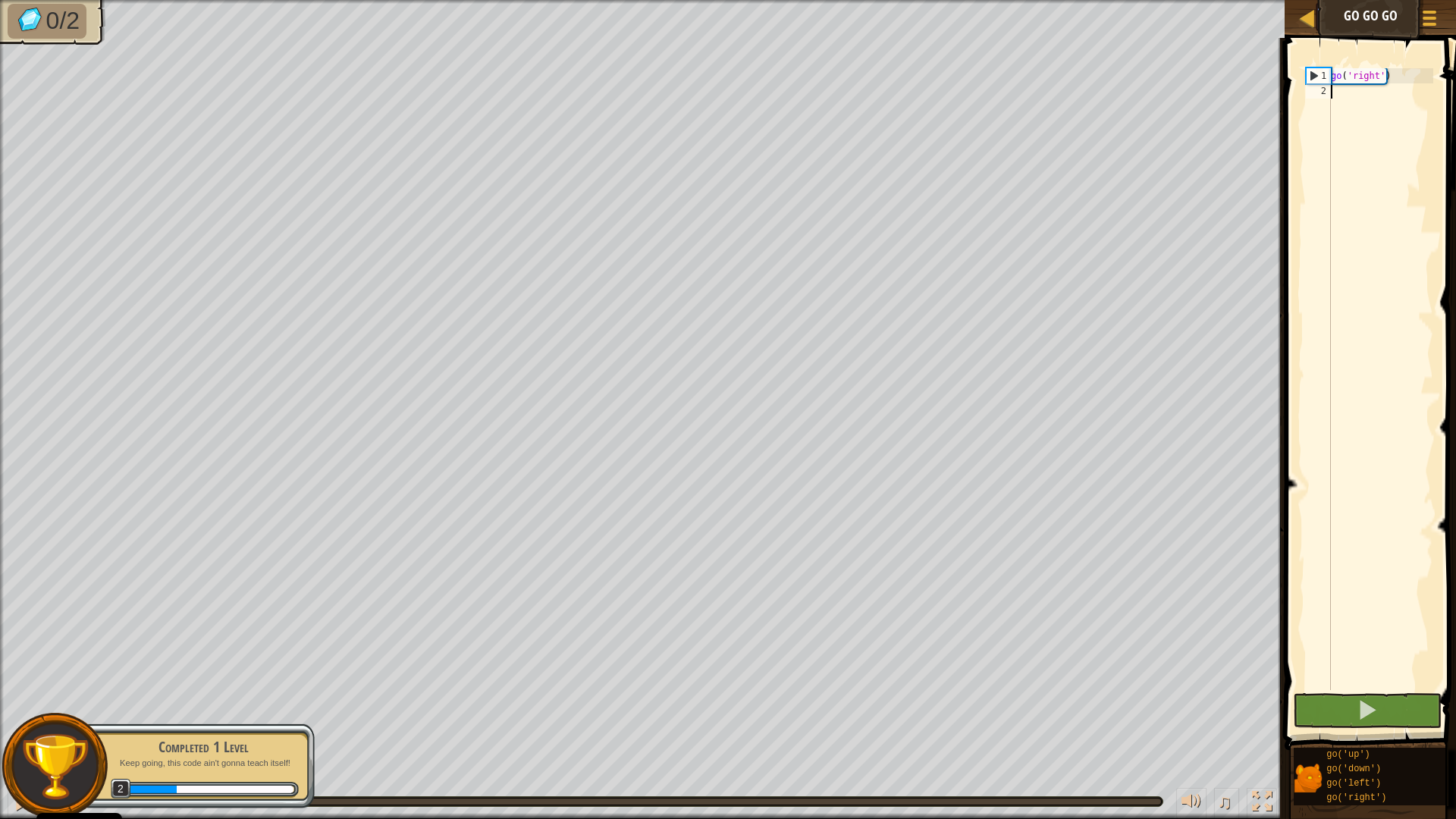
type textarea "go"
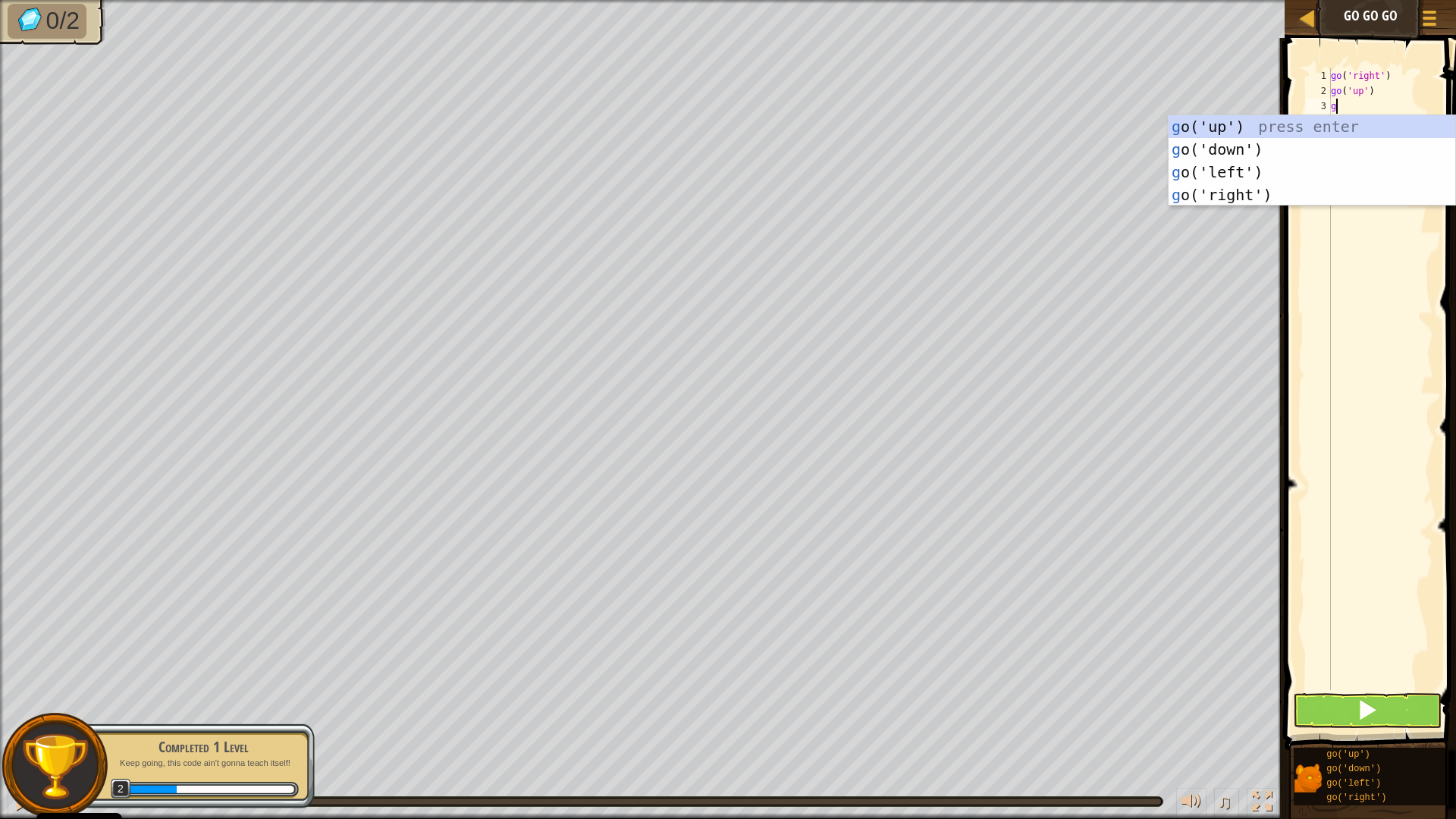
type textarea "go"
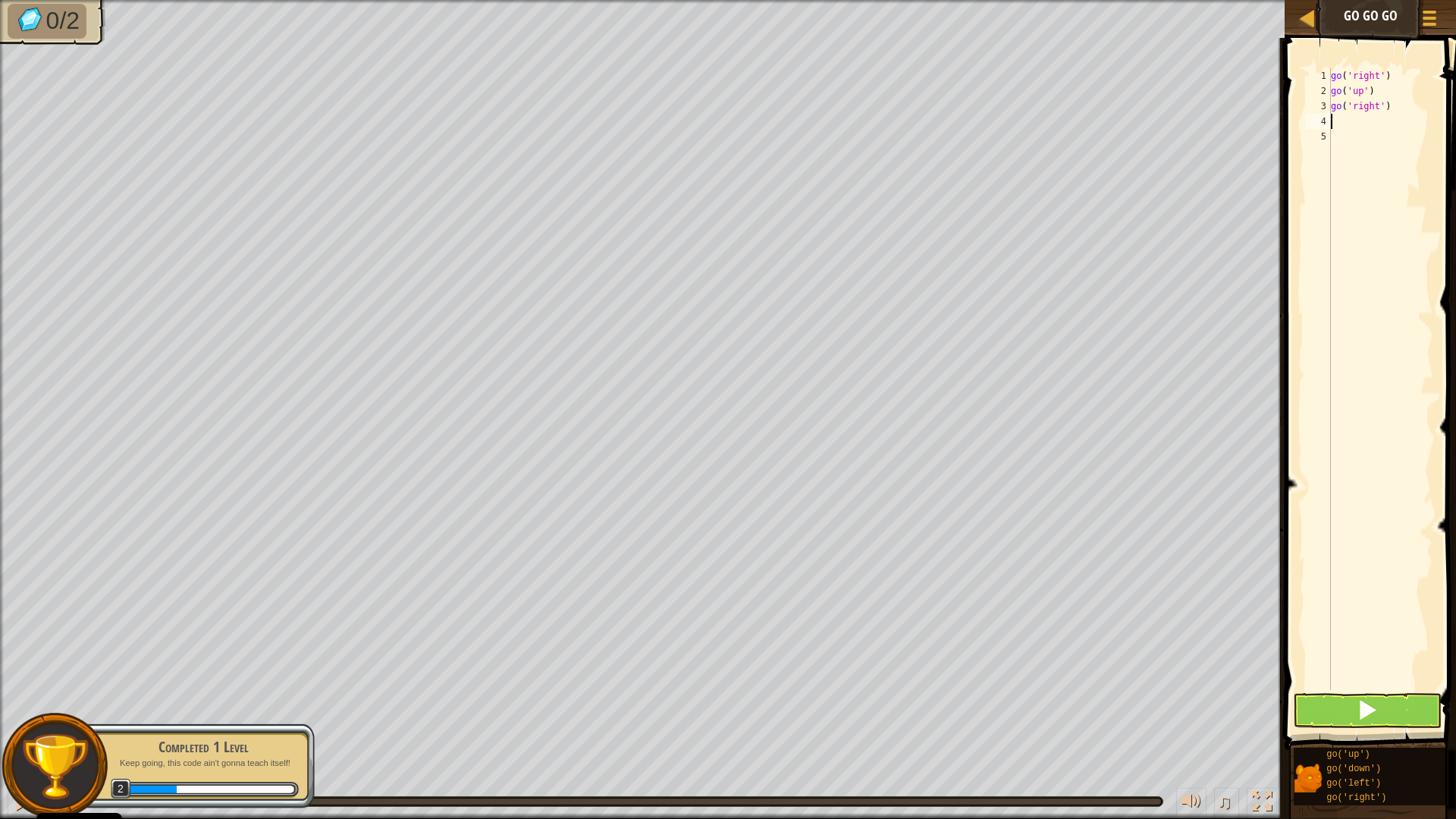
type textarea "go"
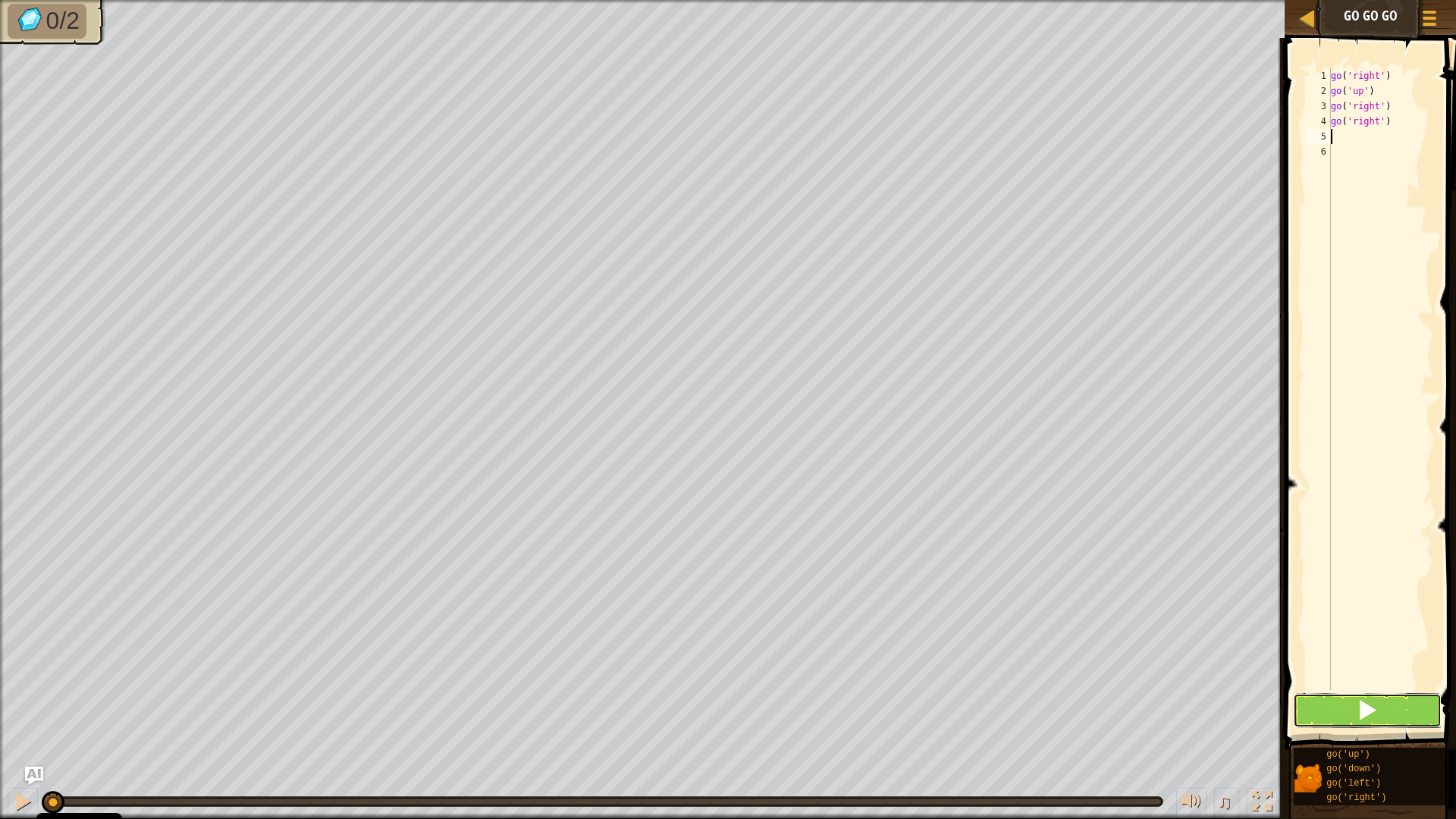
drag, startPoint x: 1345, startPoint y: 711, endPoint x: 1357, endPoint y: 722, distance: 16.3
click at [1344, 707] on button at bounding box center [1367, 710] width 149 height 35
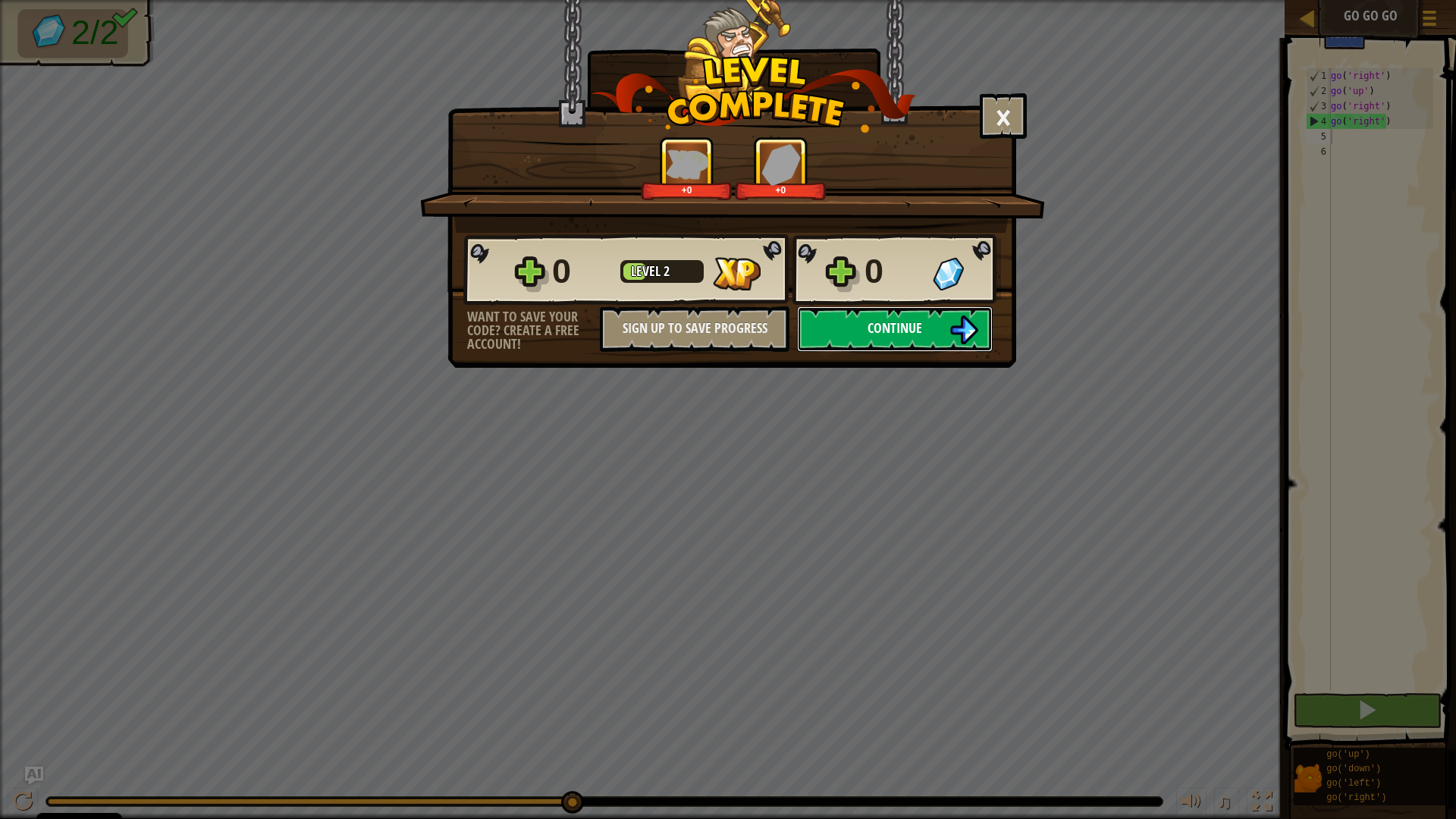
click at [910, 330] on span "Continue" at bounding box center [895, 328] width 54 height 19
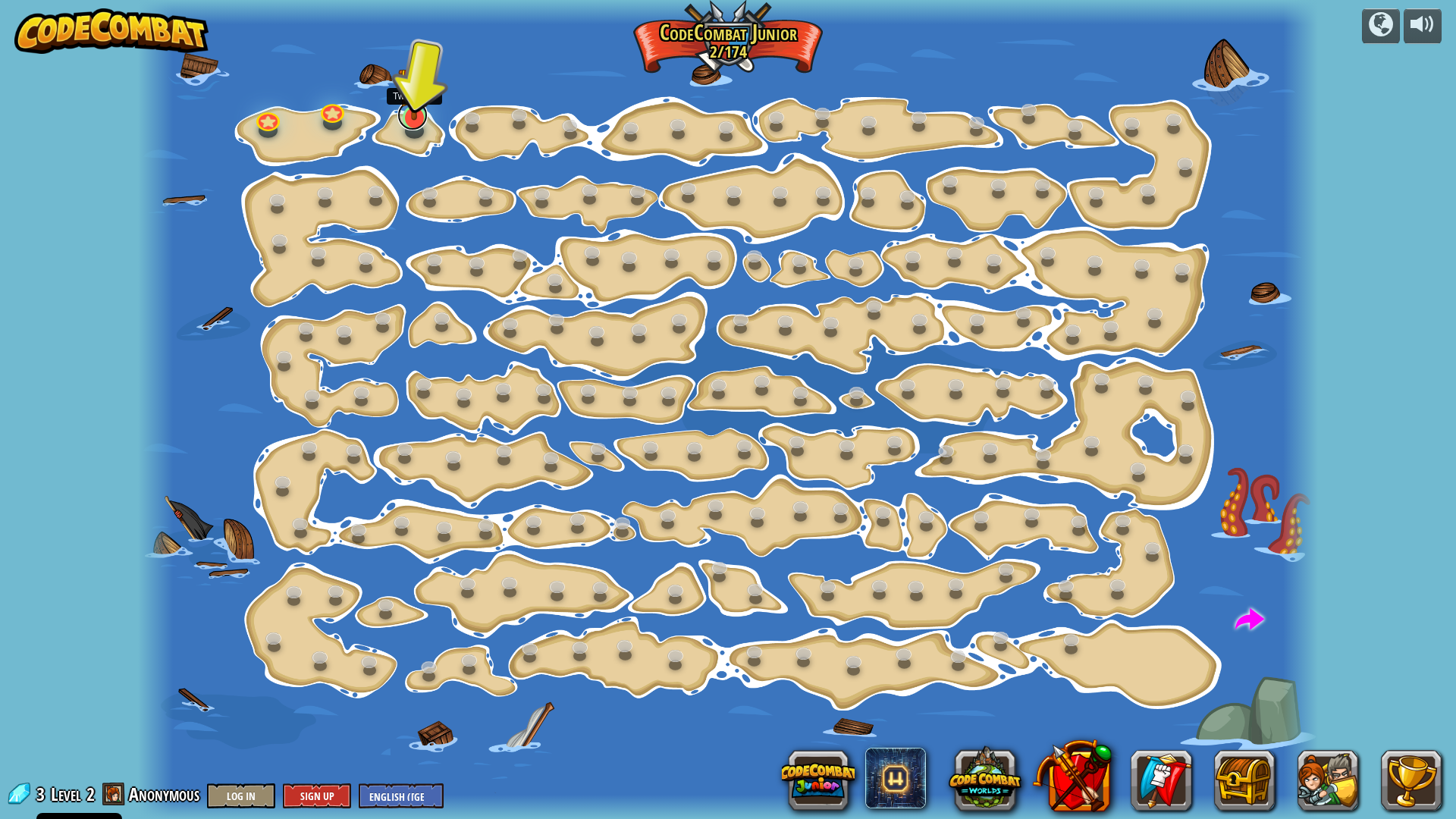
click at [410, 127] on link at bounding box center [412, 114] width 30 height 30
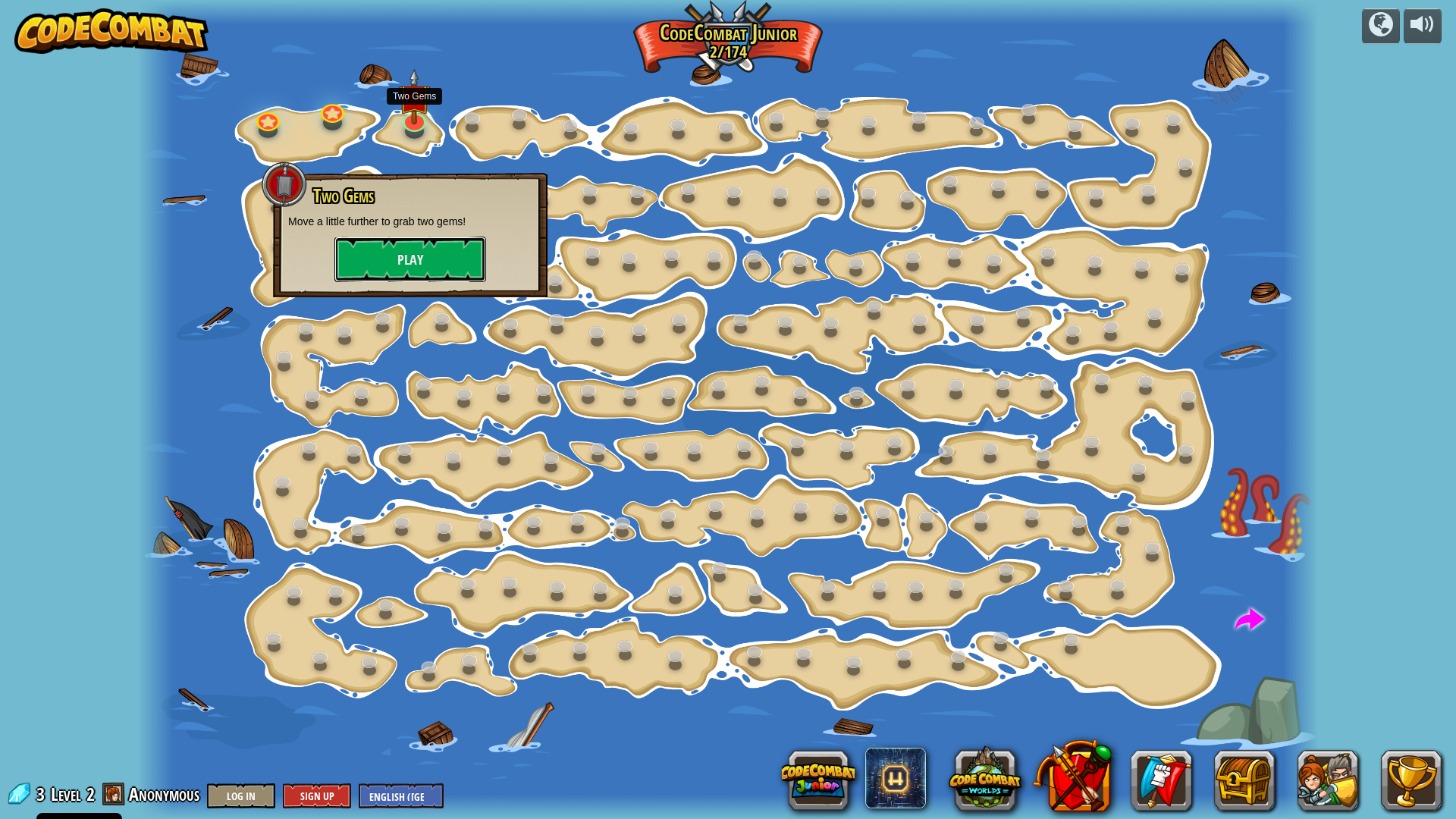
click at [400, 257] on button "Play" at bounding box center [409, 260] width 152 height 45
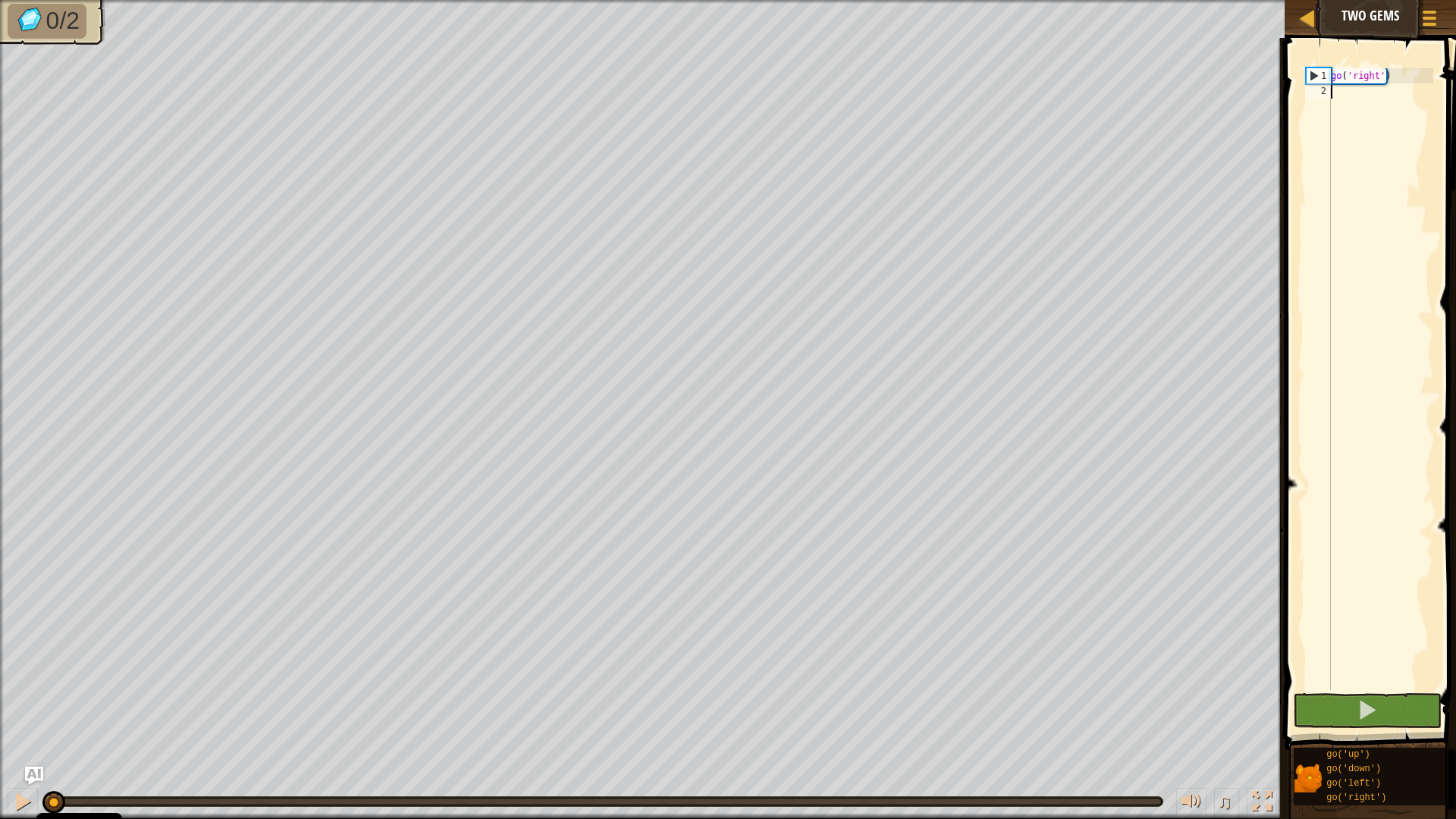
click at [1333, 92] on div "go ( 'right' )" at bounding box center [1381, 394] width 105 height 652
type textarea "go"
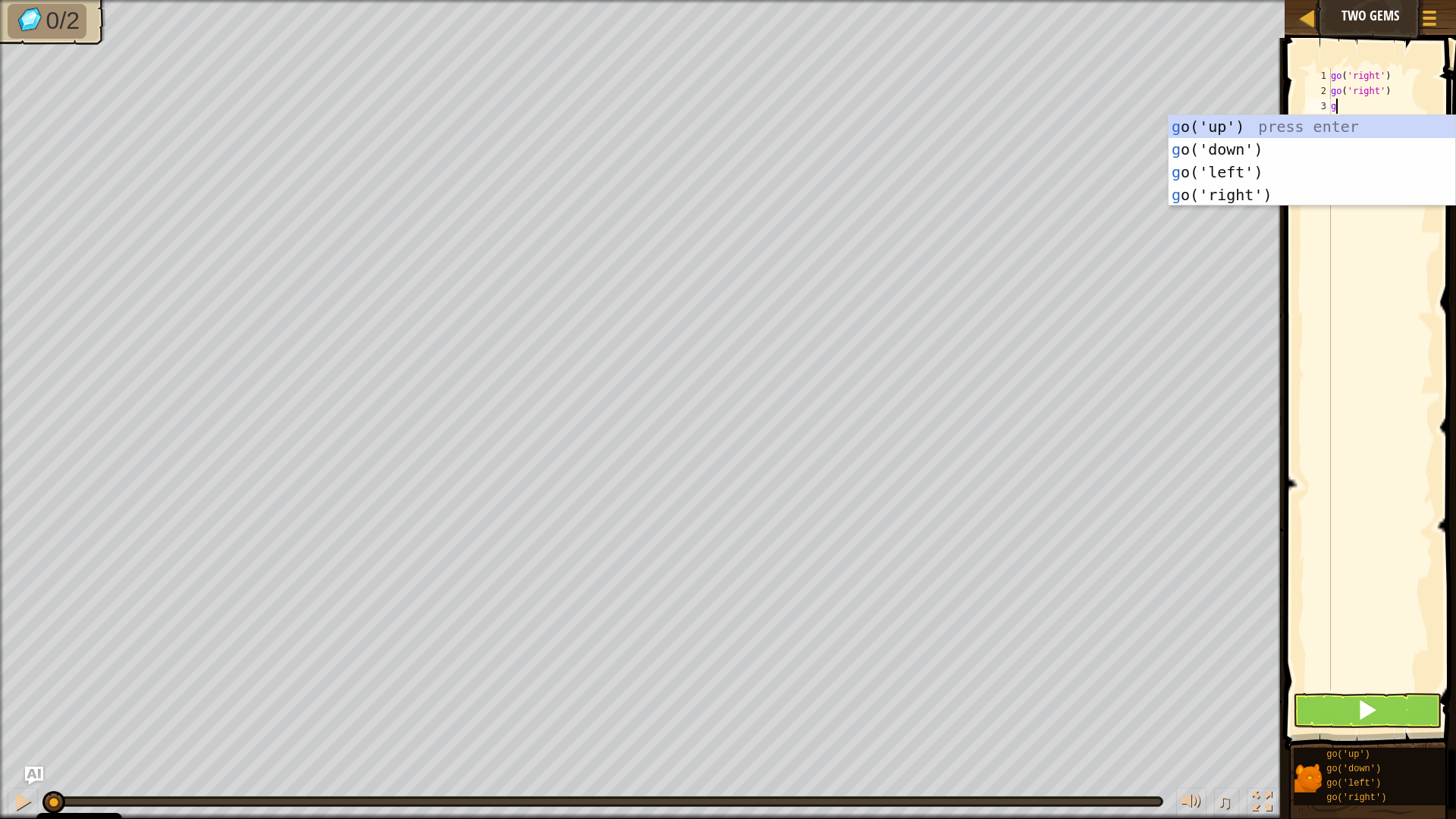
type textarea "go"
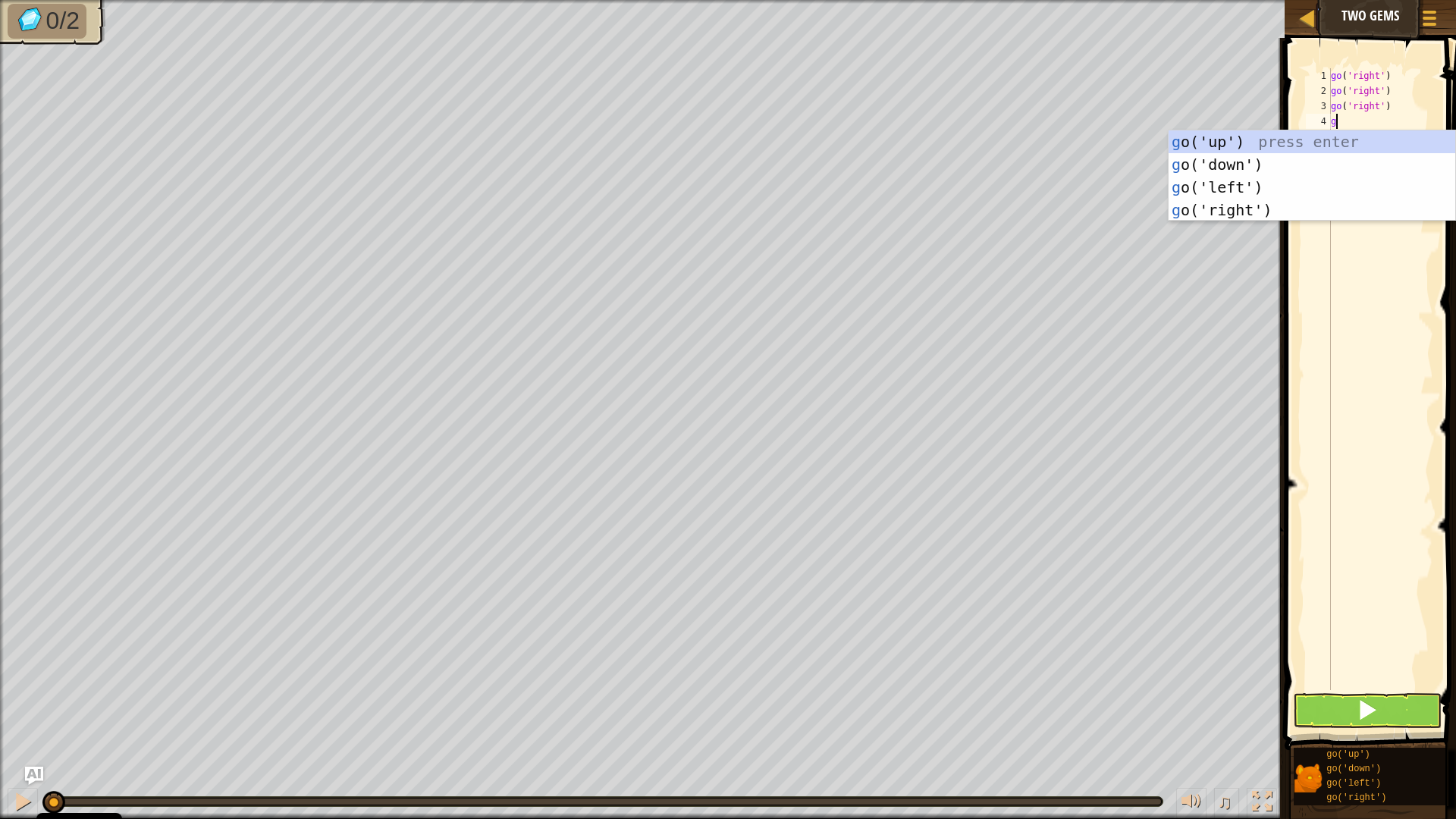
type textarea "go"
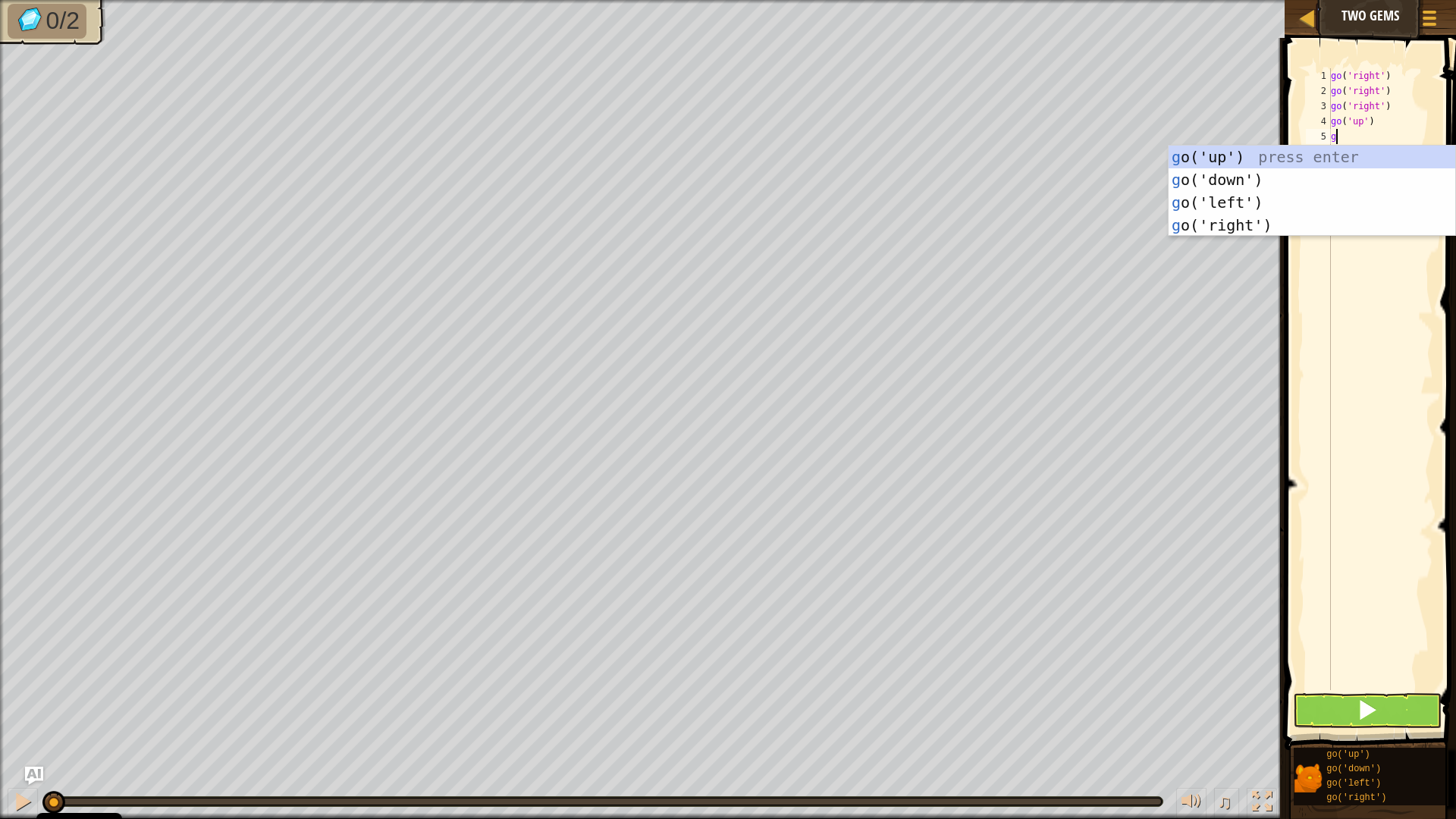
type textarea "go"
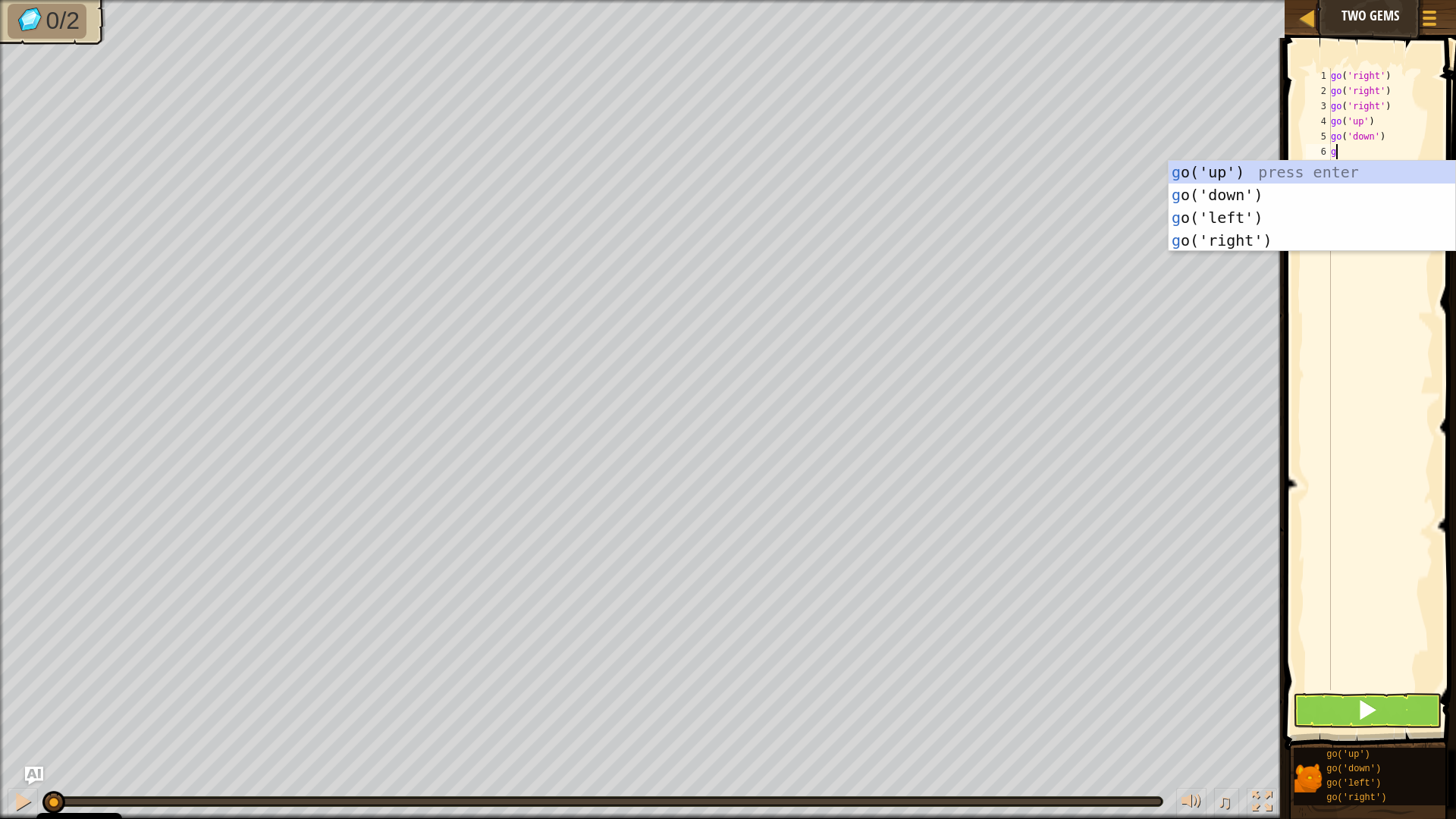
type textarea "go"
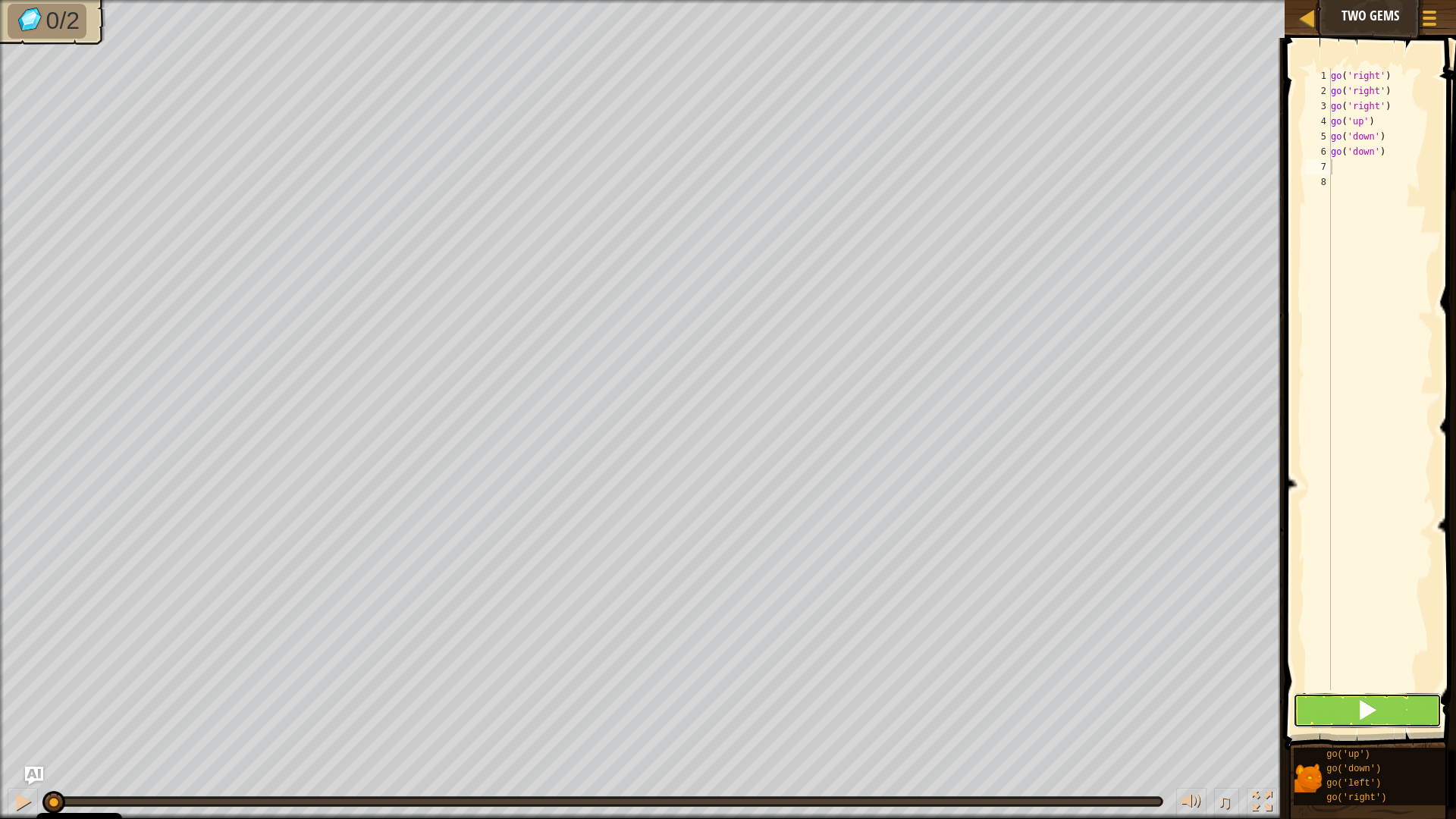
click at [1367, 707] on span at bounding box center [1366, 709] width 21 height 21
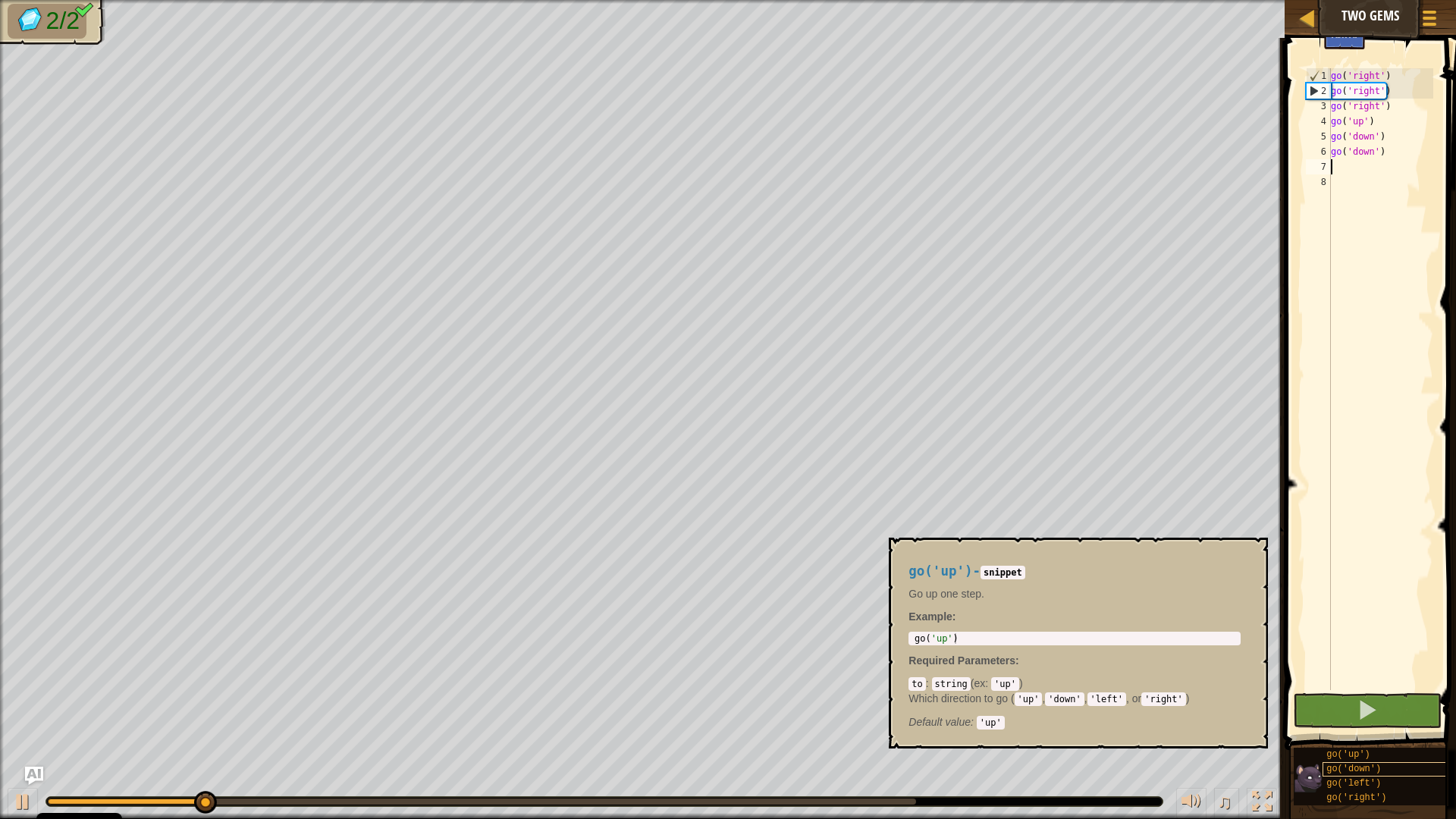
scroll to position [0, 0]
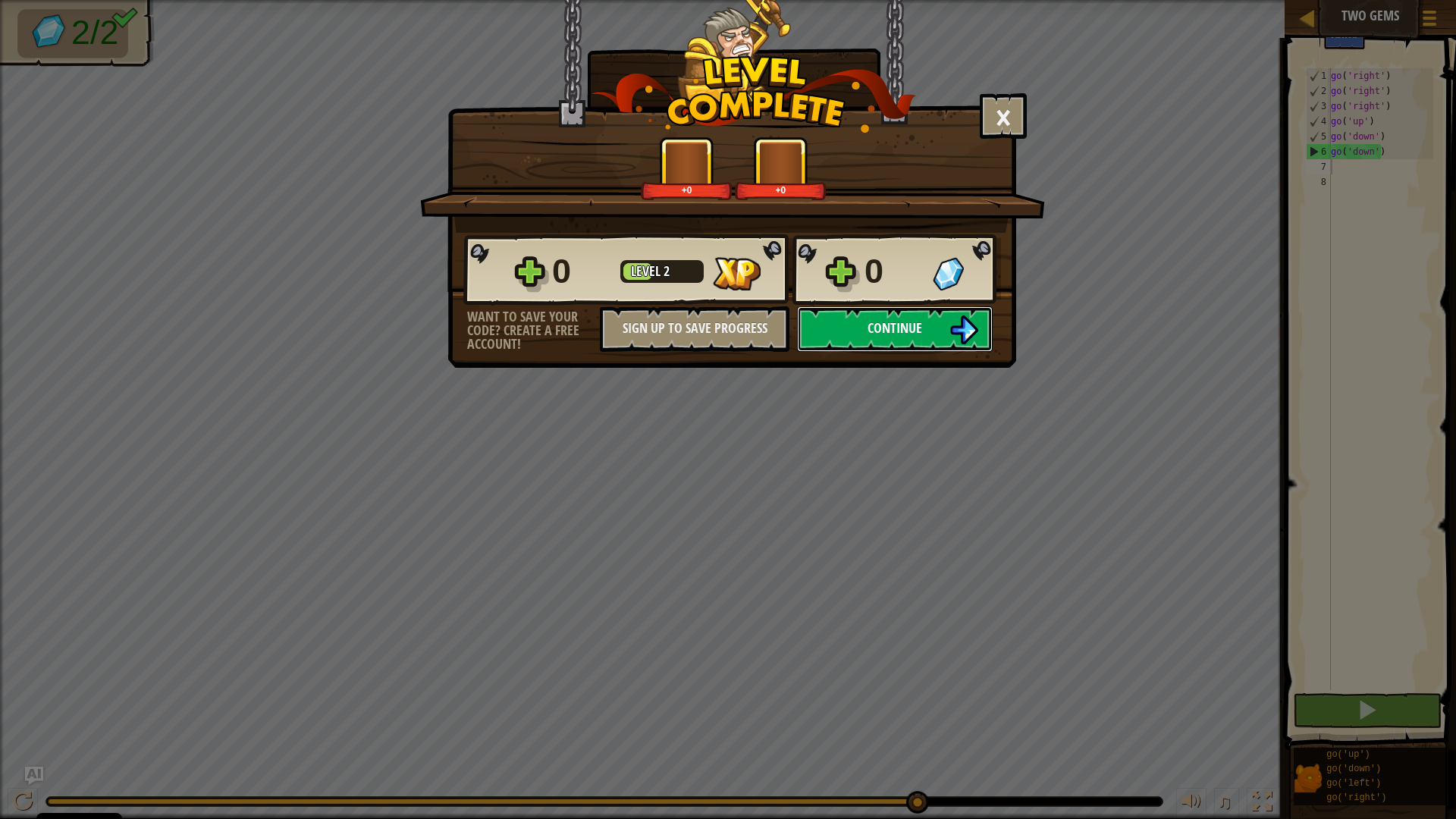
click at [913, 322] on span "Continue" at bounding box center [895, 328] width 54 height 19
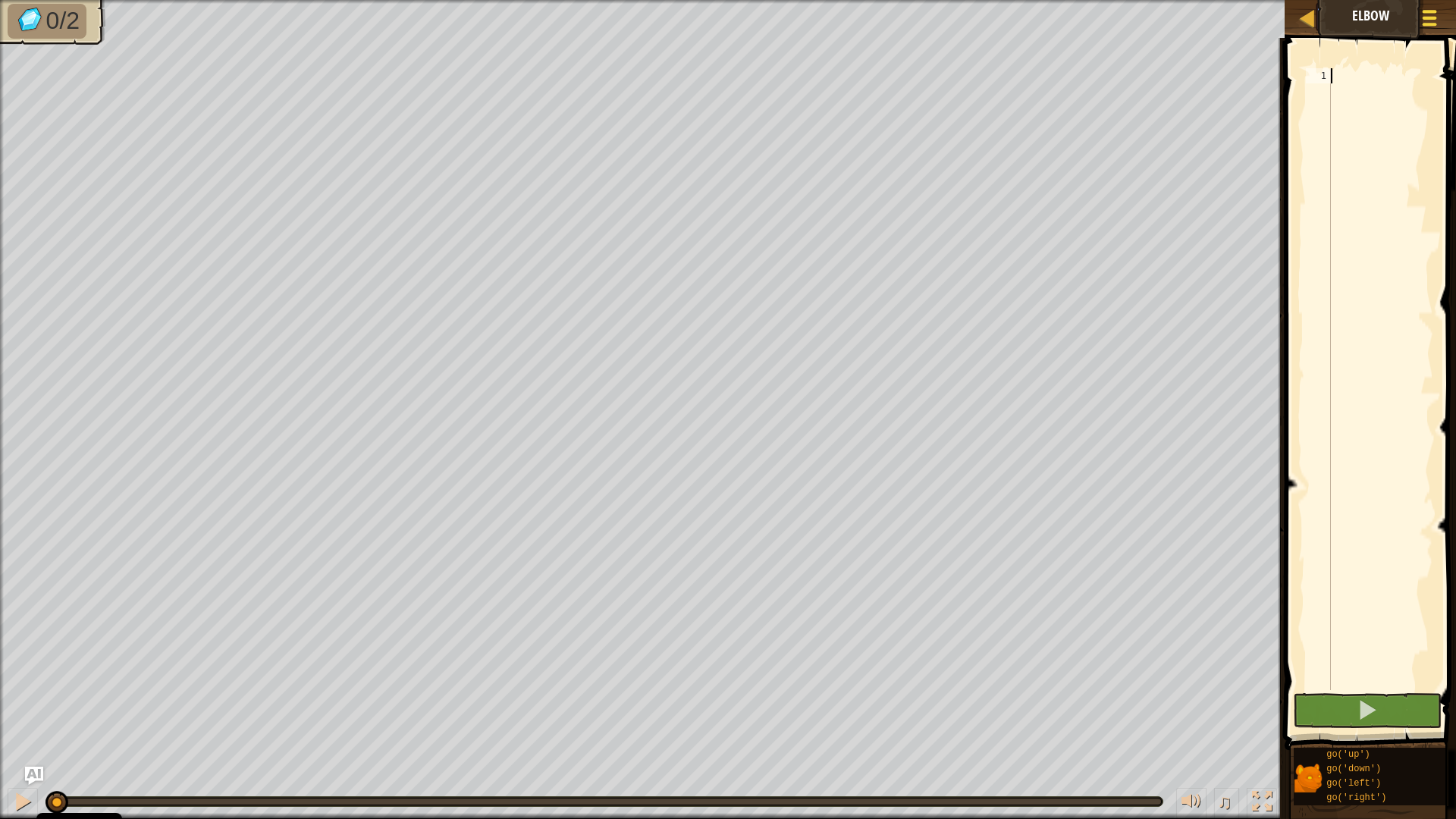
click at [1422, 15] on div at bounding box center [1429, 18] width 21 height 22
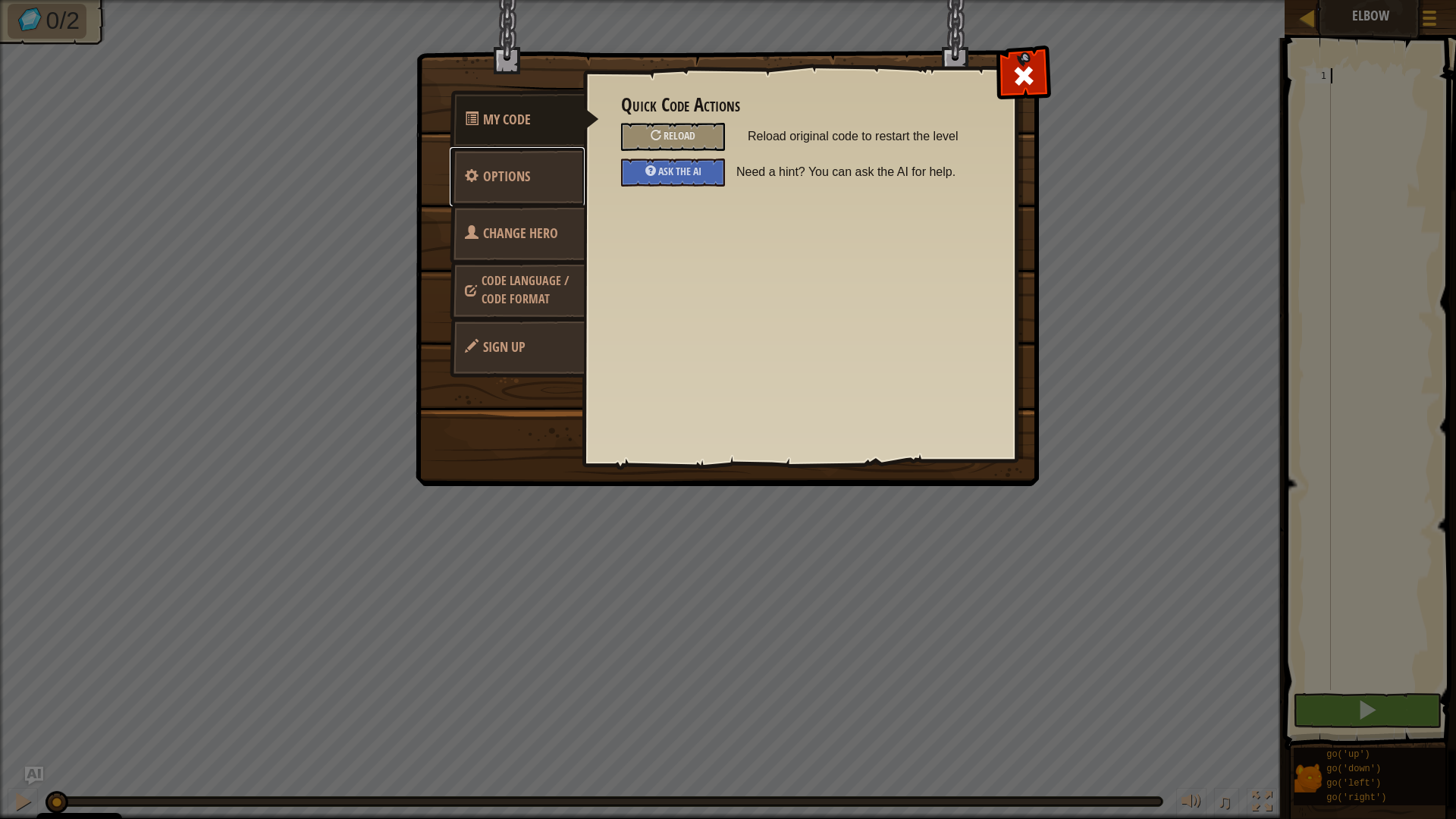
click at [518, 174] on span "Options" at bounding box center [507, 176] width 47 height 19
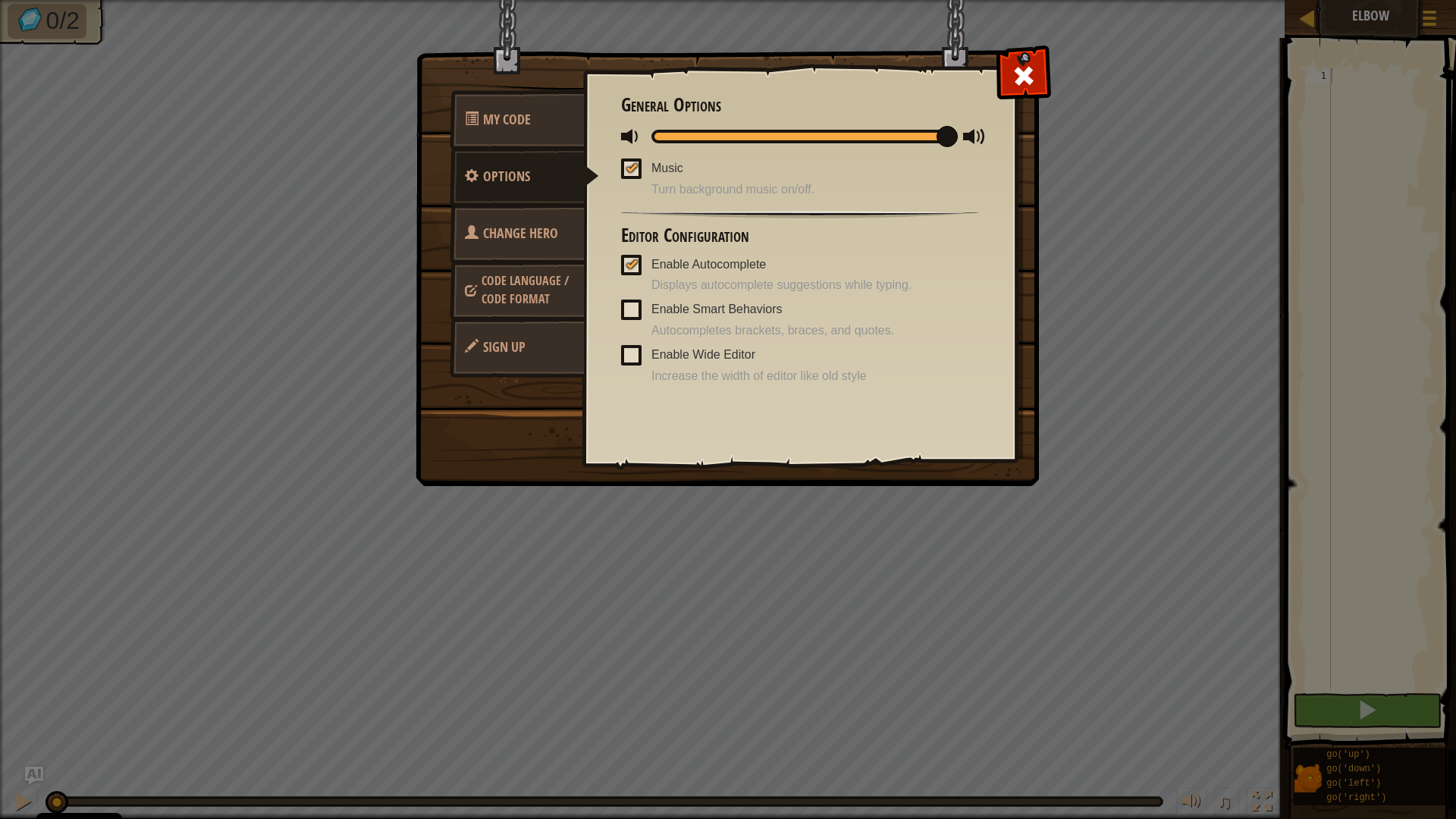
click at [902, 133] on div at bounding box center [800, 136] width 297 height 14
click at [863, 135] on div at bounding box center [800, 136] width 297 height 14
drag, startPoint x: 707, startPoint y: 375, endPoint x: 783, endPoint y: 377, distance: 76.0
click at [768, 375] on span "Increase the width of editor like old style" at bounding box center [815, 376] width 327 height 17
click at [783, 377] on span "Increase the width of editor like old style" at bounding box center [815, 376] width 327 height 17
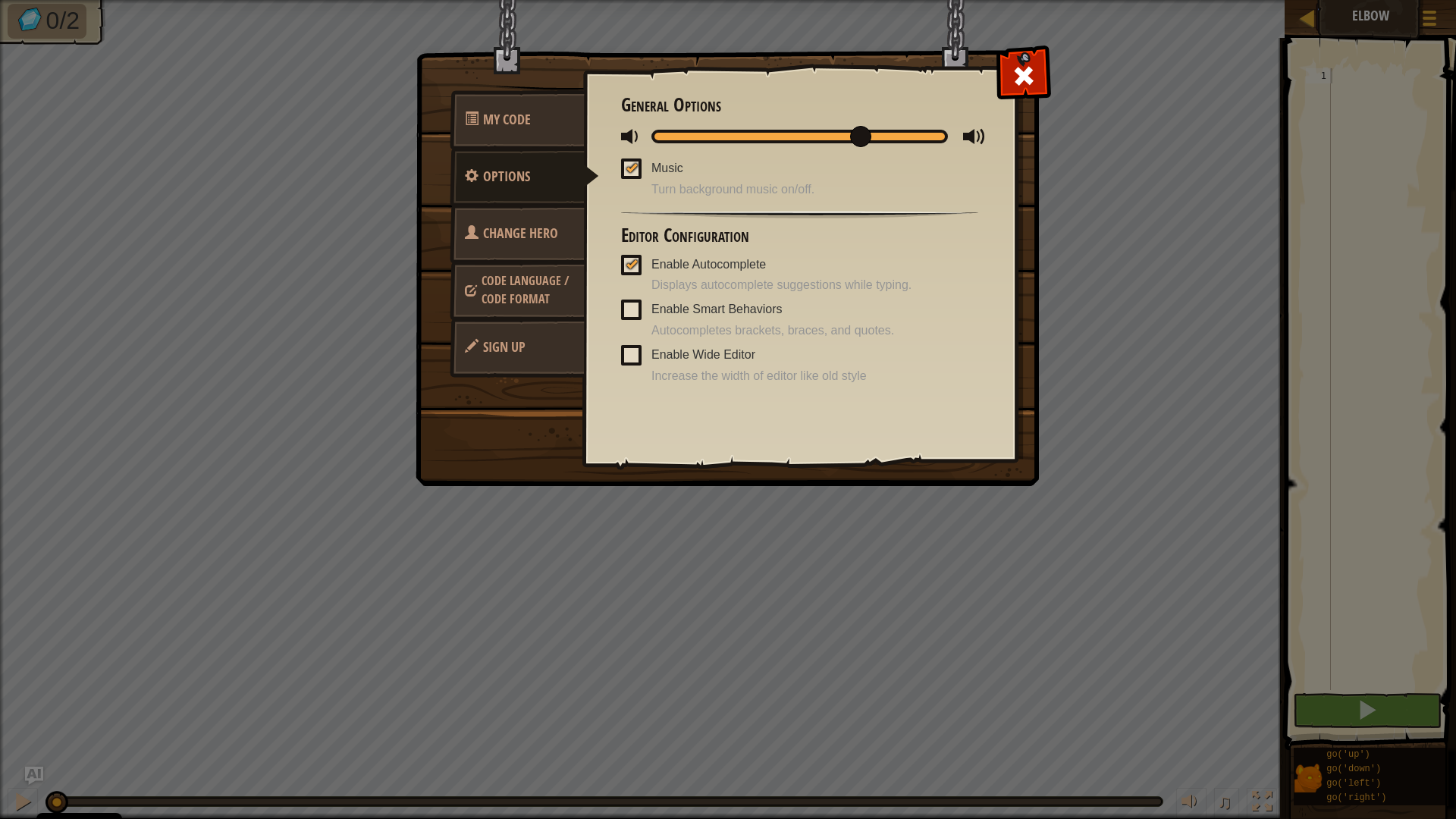
click at [697, 355] on span "Enable Wide Editor" at bounding box center [703, 354] width 103 height 13
click at [0, 0] on input "Enable Wide Editor" at bounding box center [0, 0] width 0 height 0
click at [1039, 64] on div at bounding box center [1023, 72] width 48 height 48
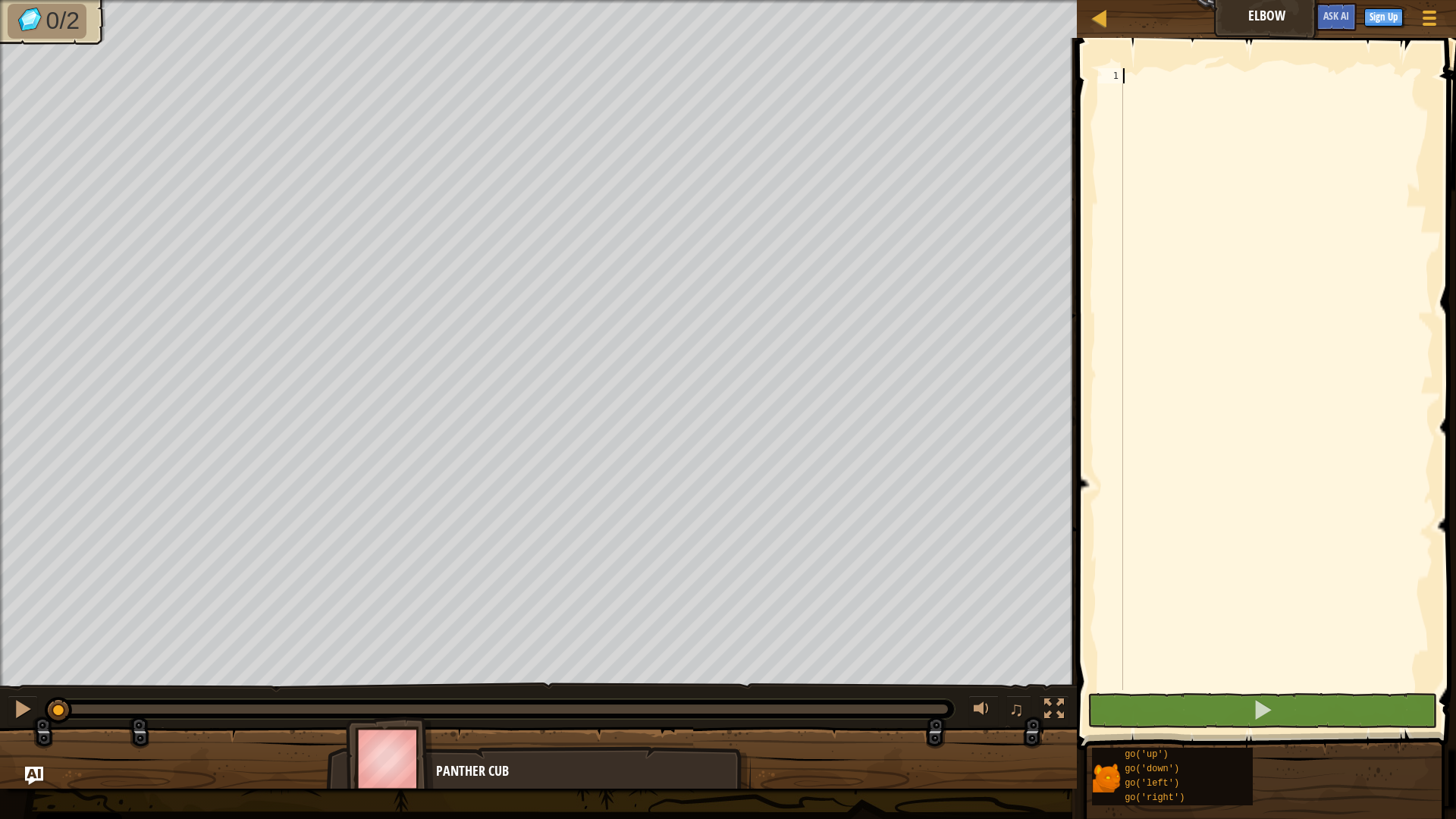
click at [1149, 86] on div at bounding box center [1276, 394] width 313 height 652
type textarea "go"
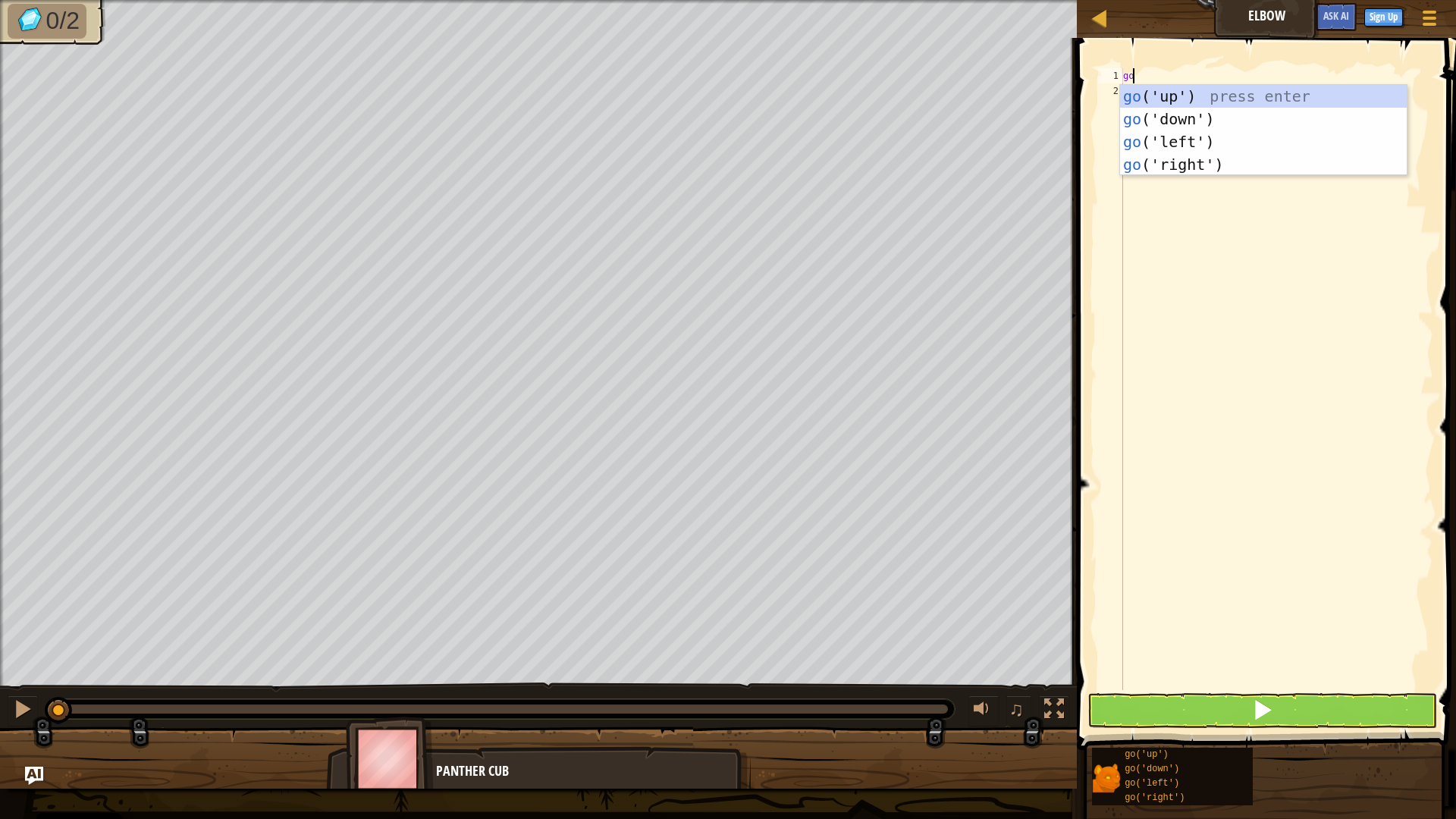
scroll to position [7, 0]
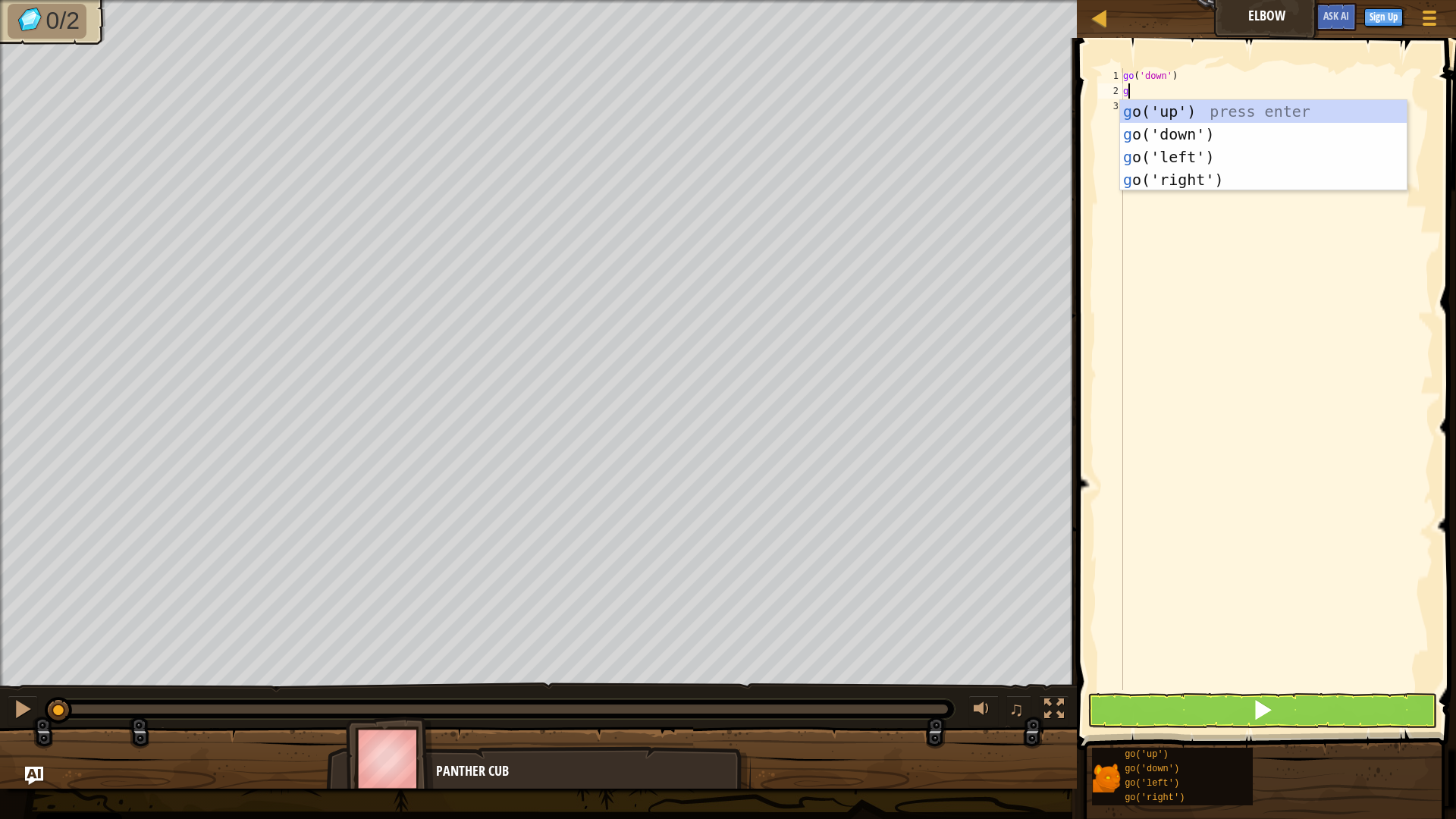
type textarea "go"
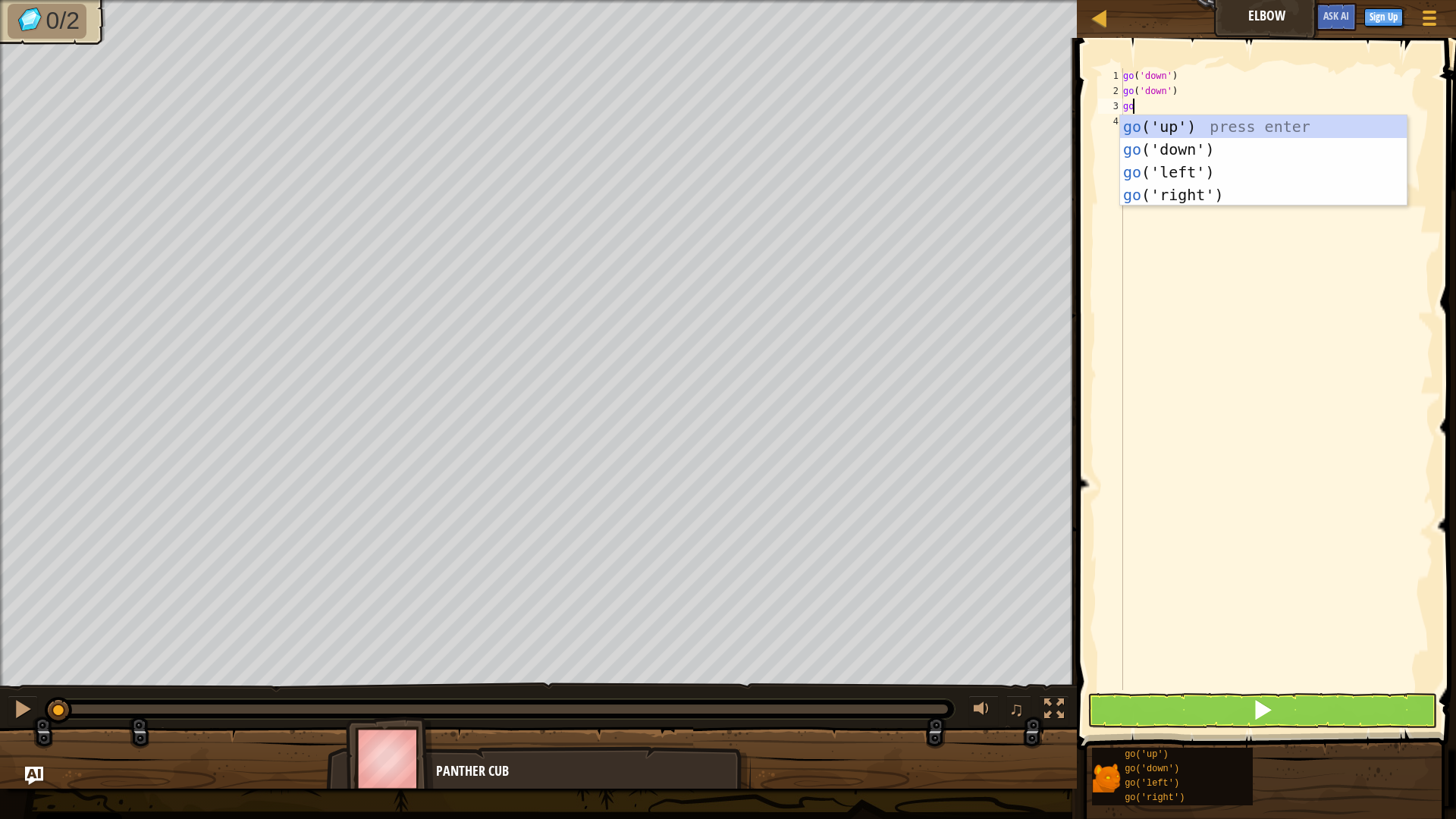
type textarea "gol"
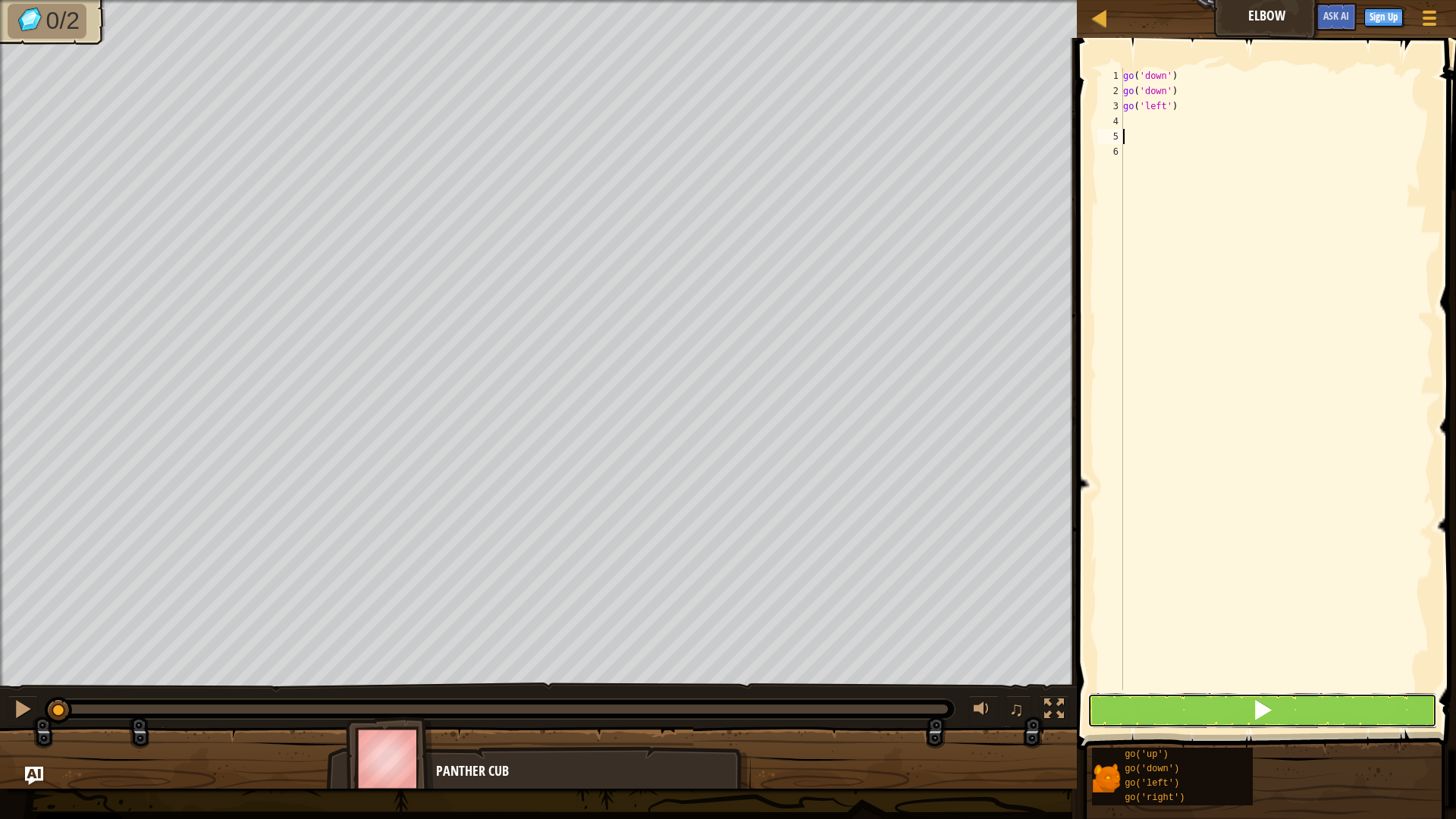
drag, startPoint x: 1256, startPoint y: 713, endPoint x: 1233, endPoint y: 717, distance: 23.3
click at [1256, 707] on span at bounding box center [1262, 709] width 21 height 21
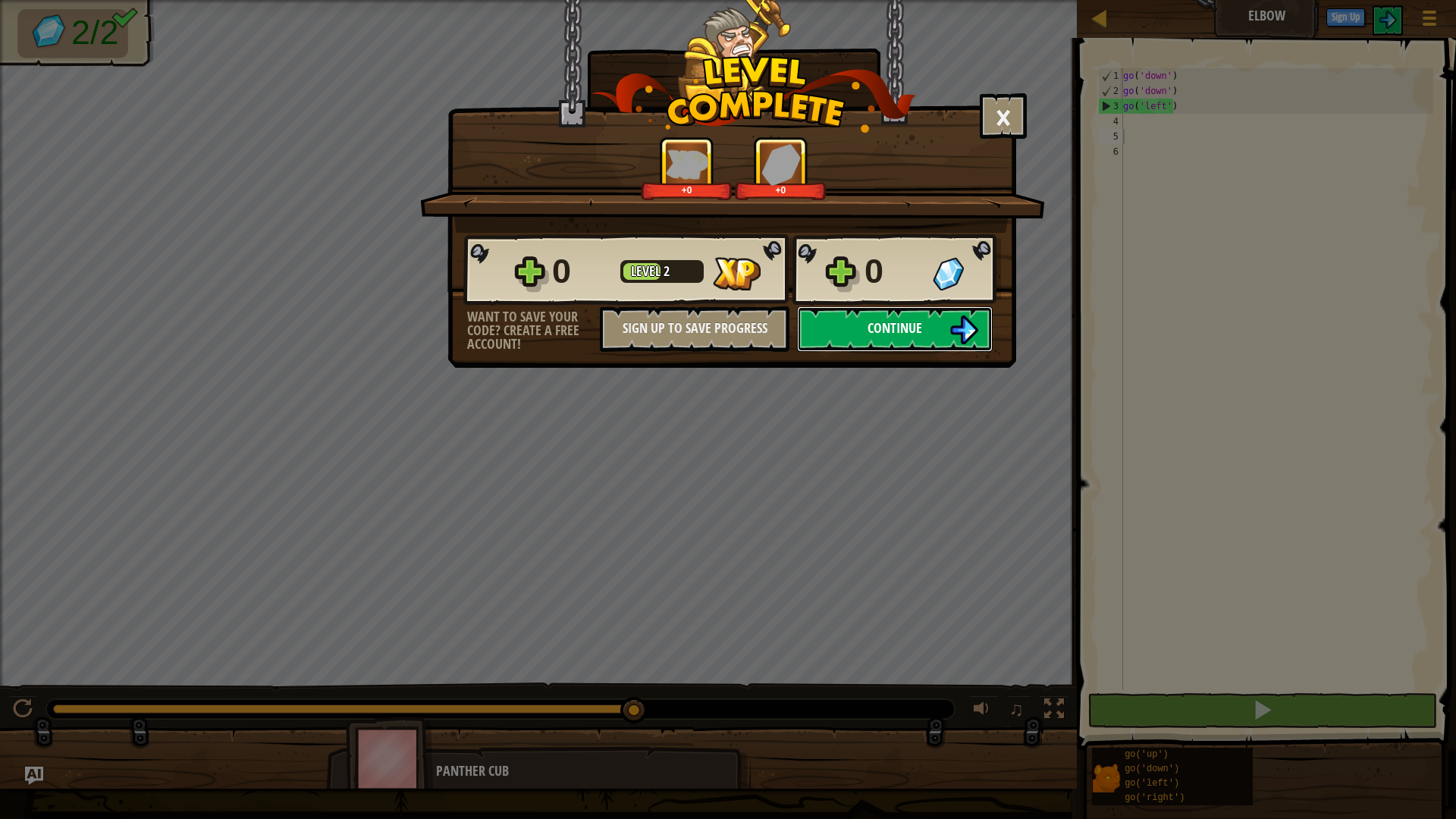
click at [929, 324] on button "Continue" at bounding box center [895, 329] width 196 height 45
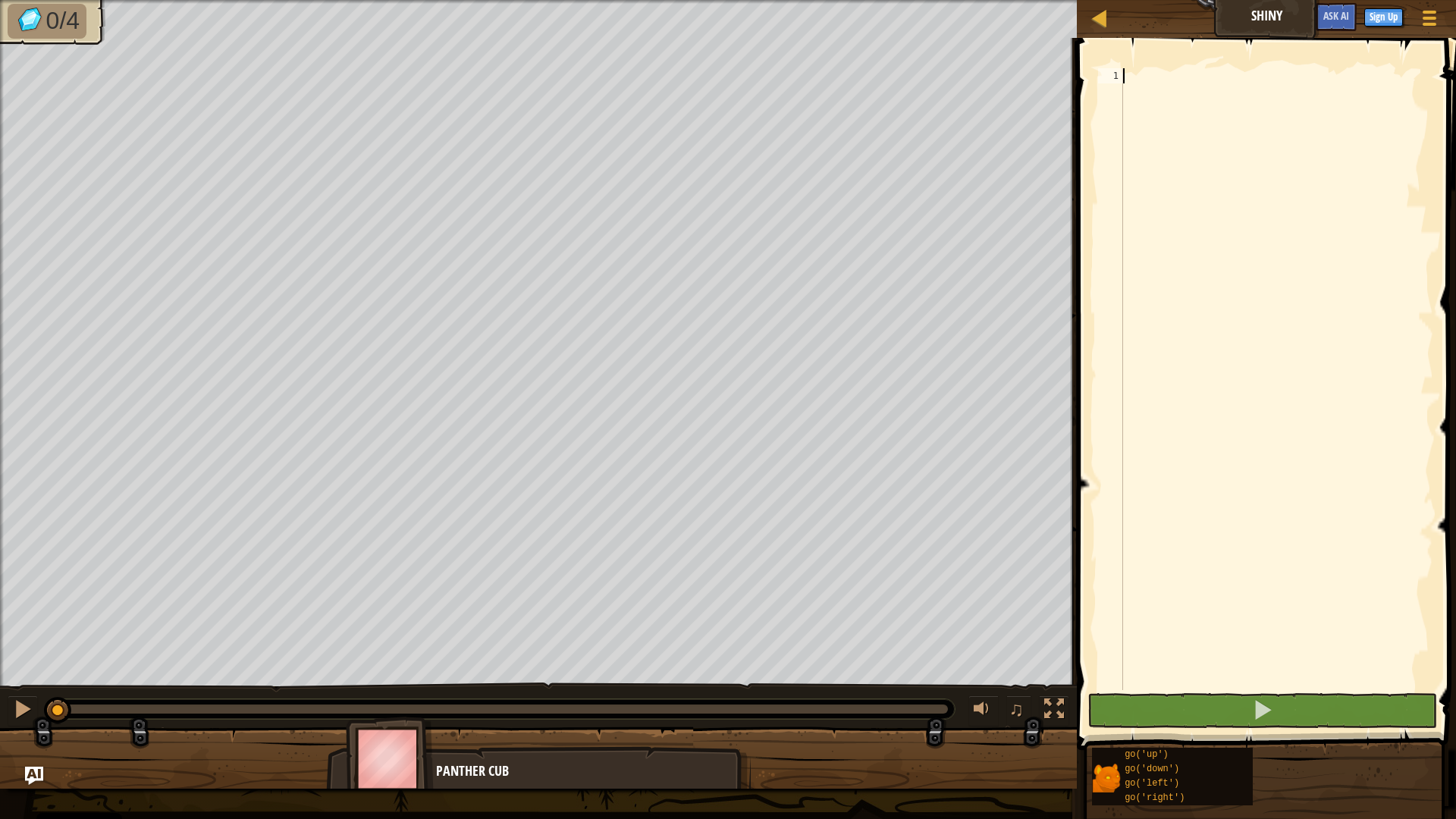
type textarea "go"
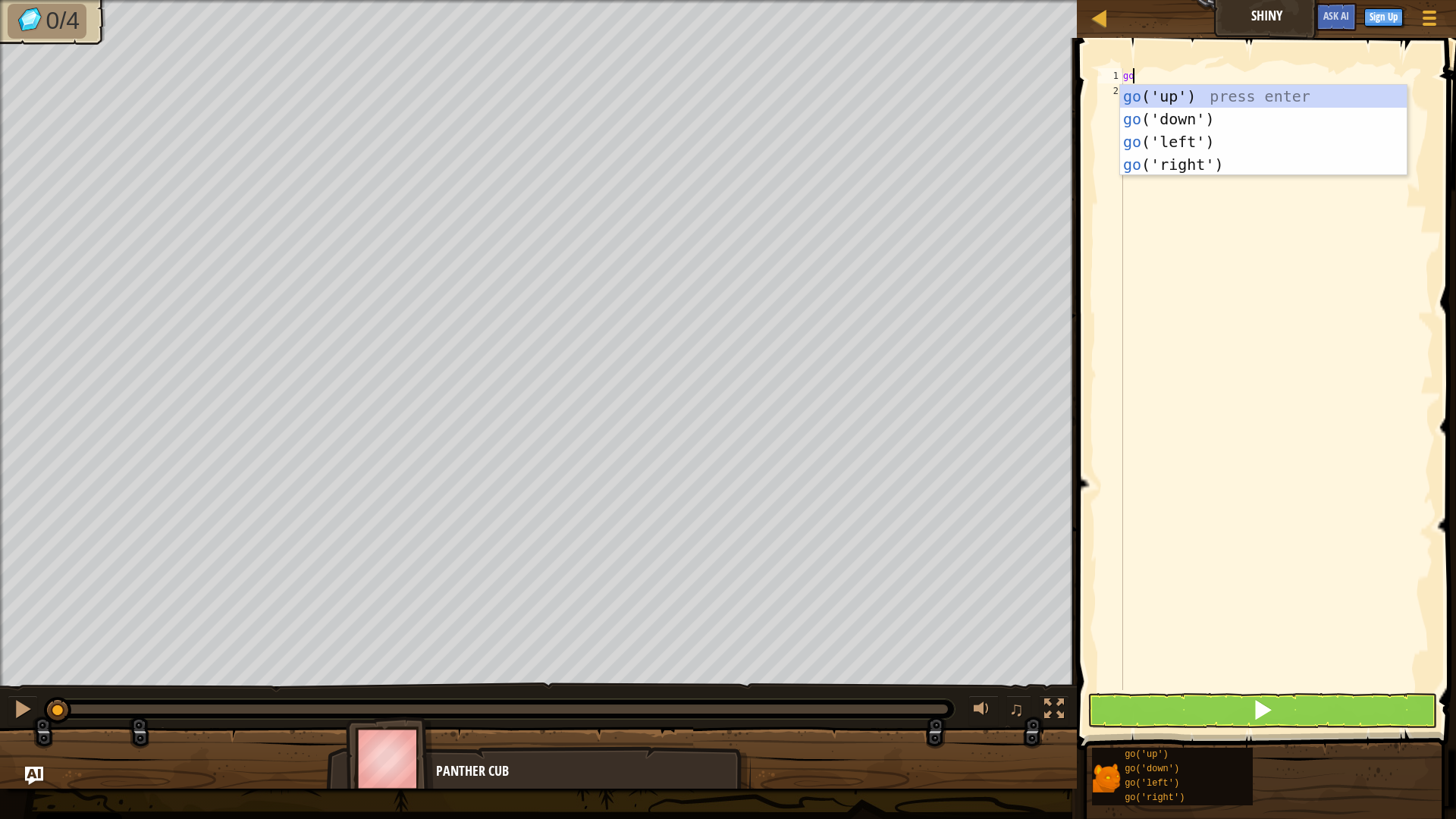
scroll to position [7, 0]
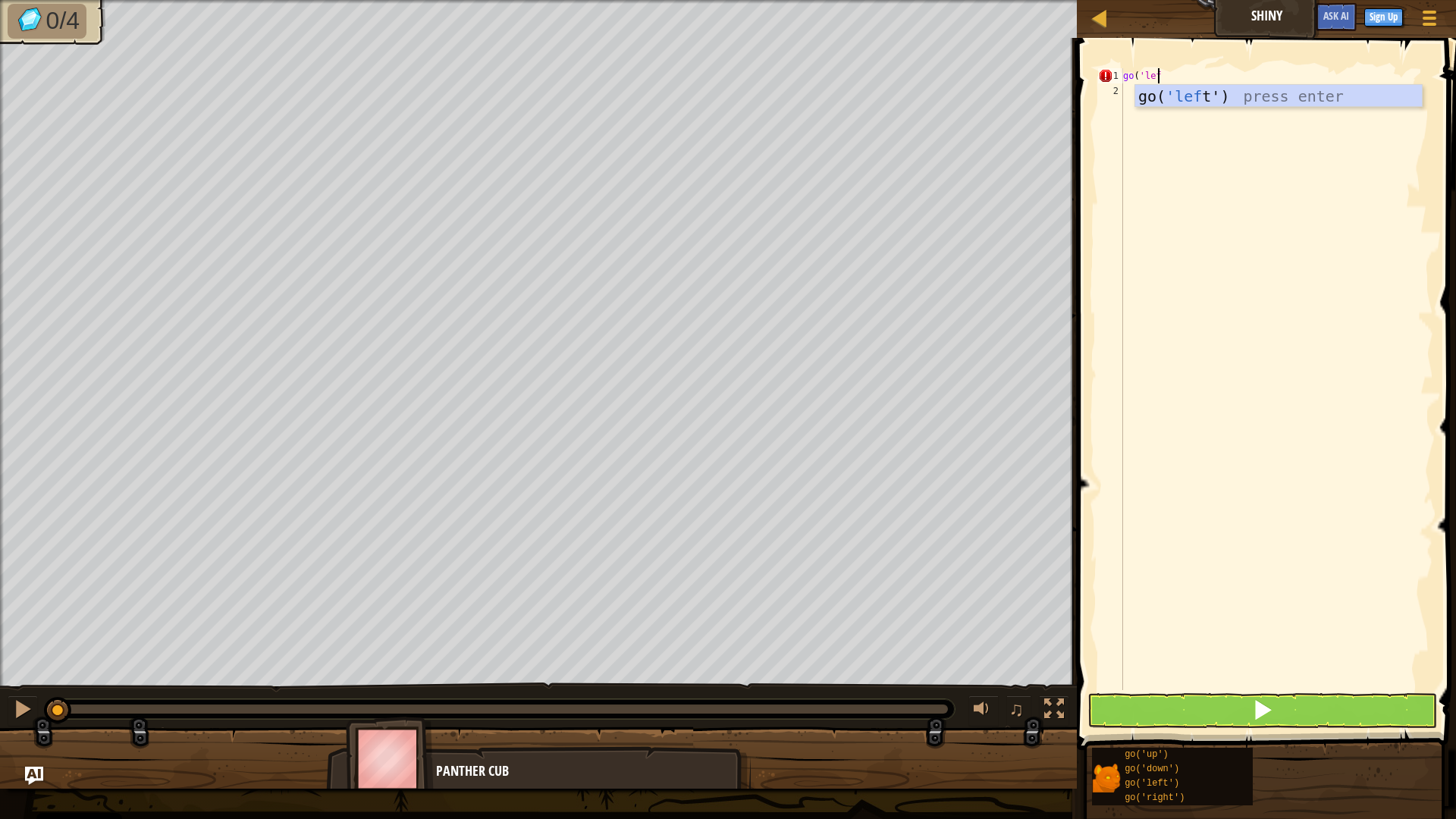
type textarea "go('left"
type textarea "go"
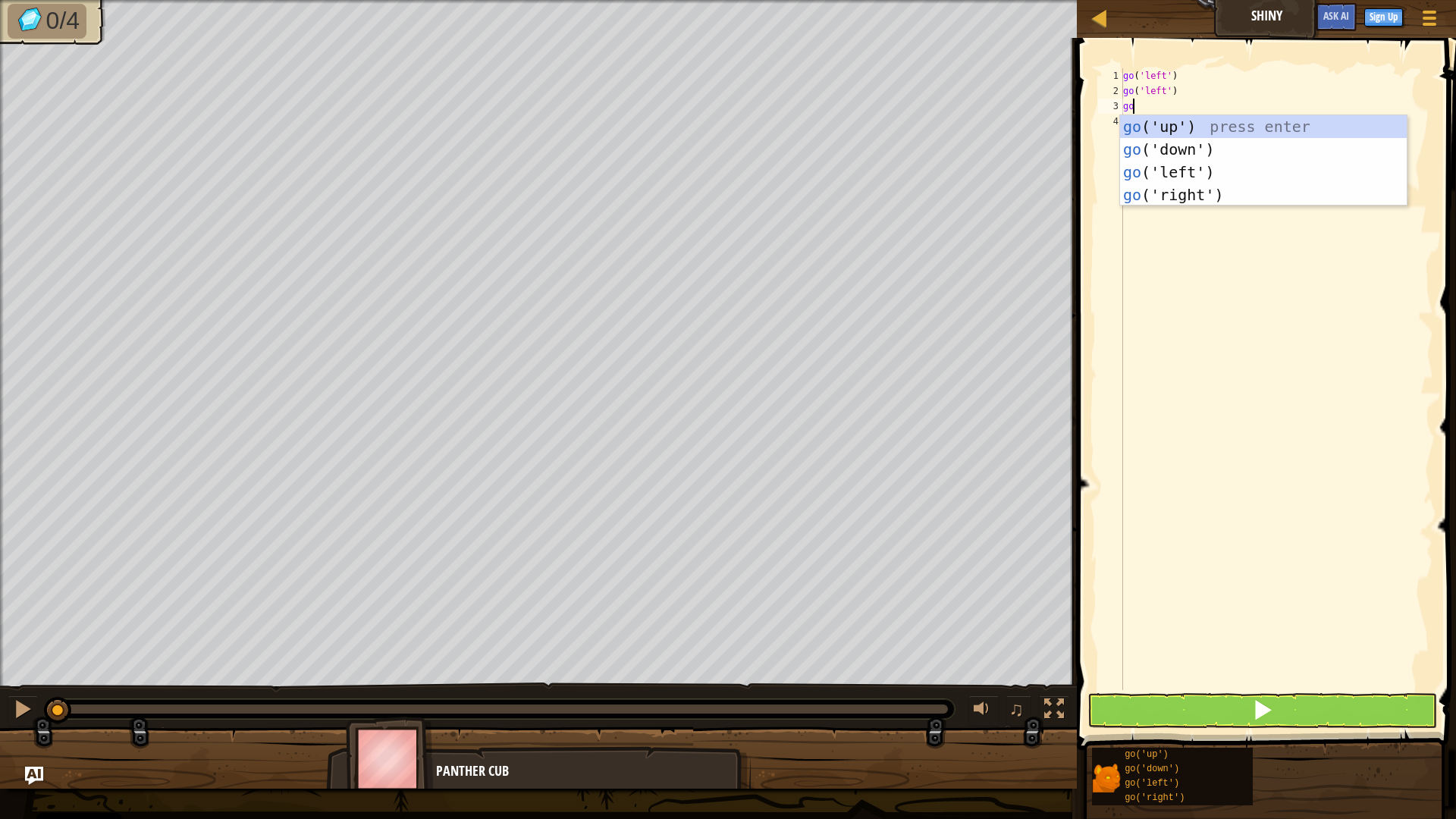
scroll to position [7, 1]
type textarea "godow"
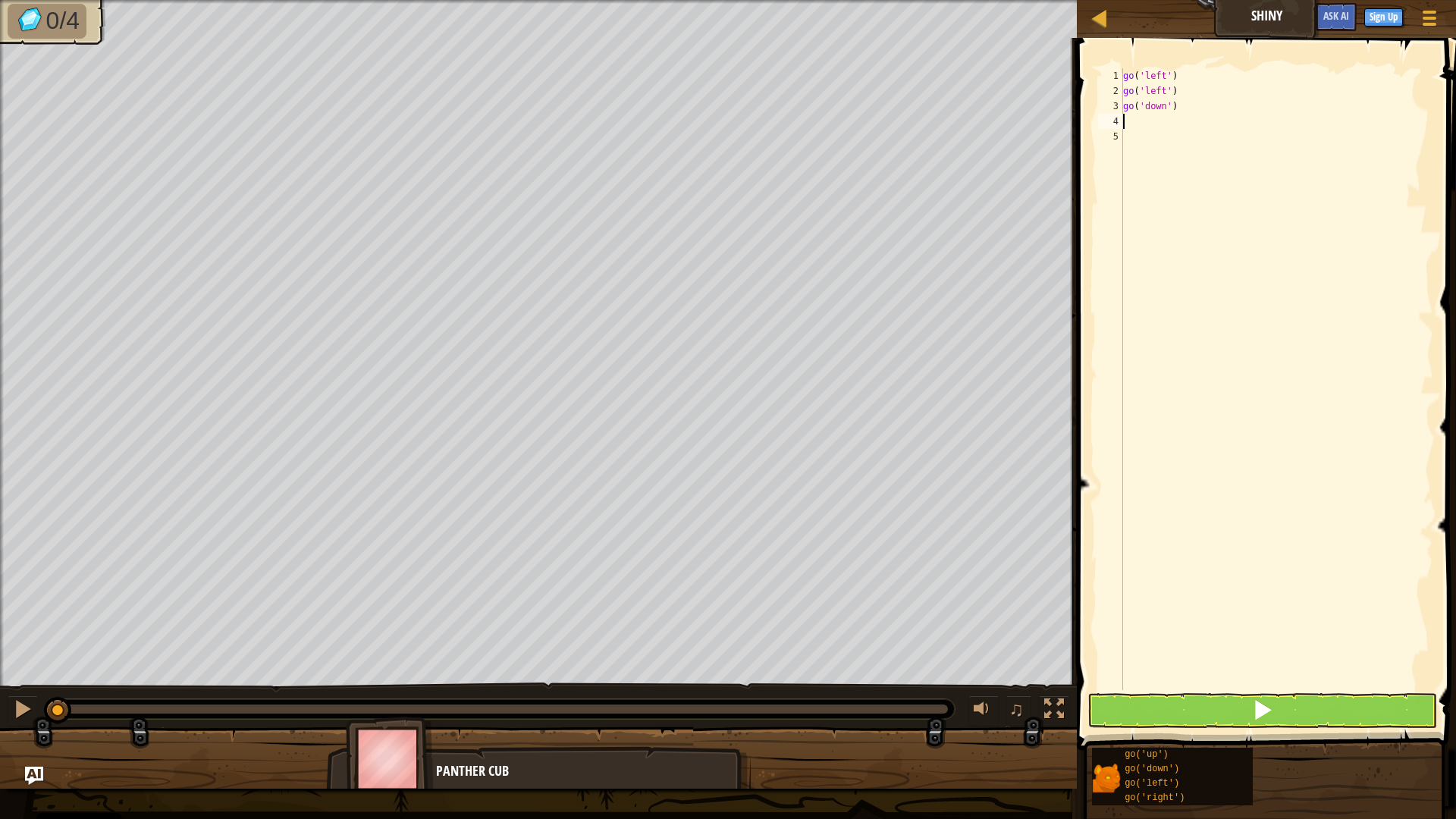
scroll to position [7, 0]
type textarea "goright"
click at [1234, 703] on button at bounding box center [1263, 710] width 350 height 35
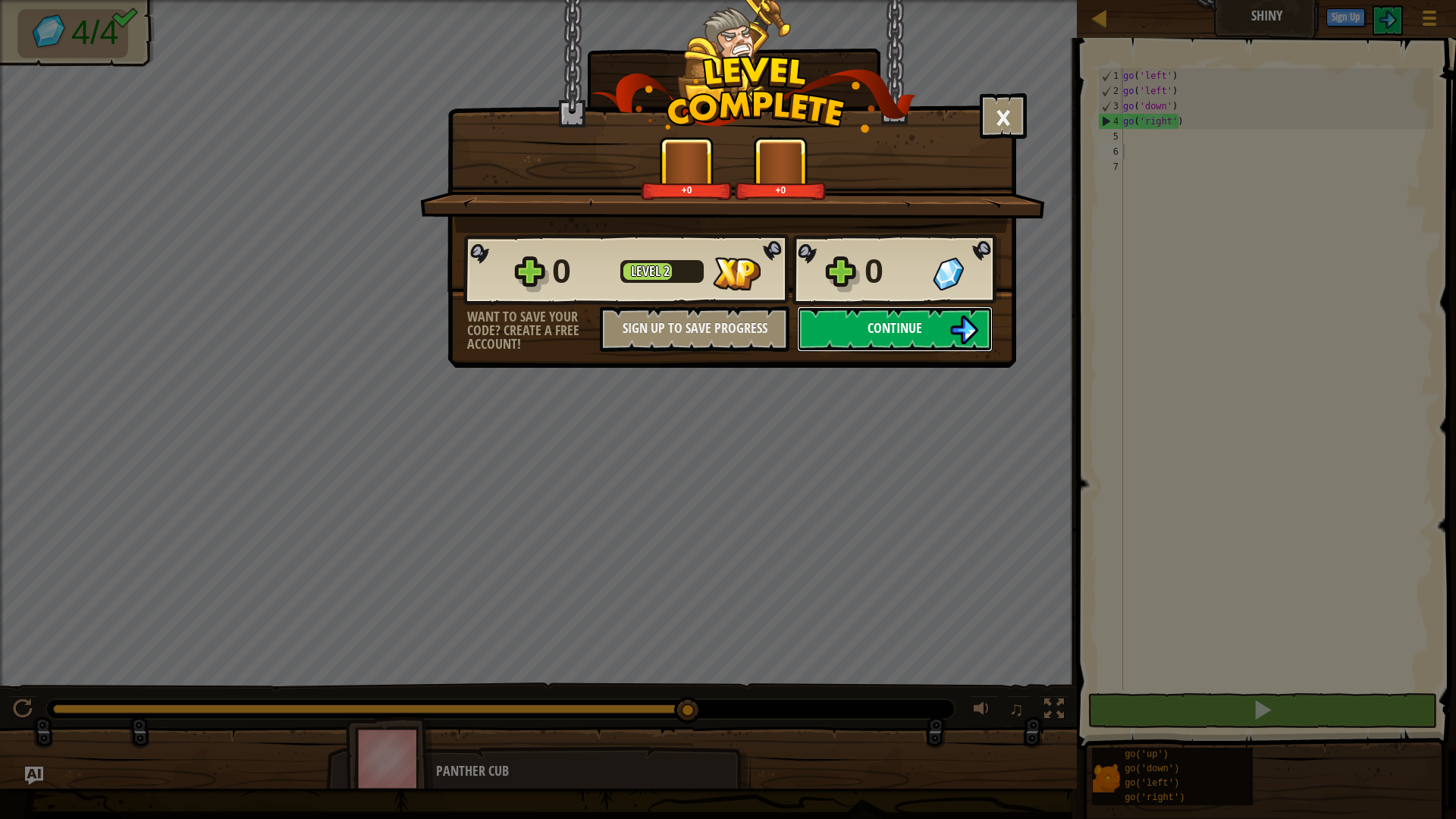
click at [890, 329] on span "Continue" at bounding box center [895, 328] width 54 height 19
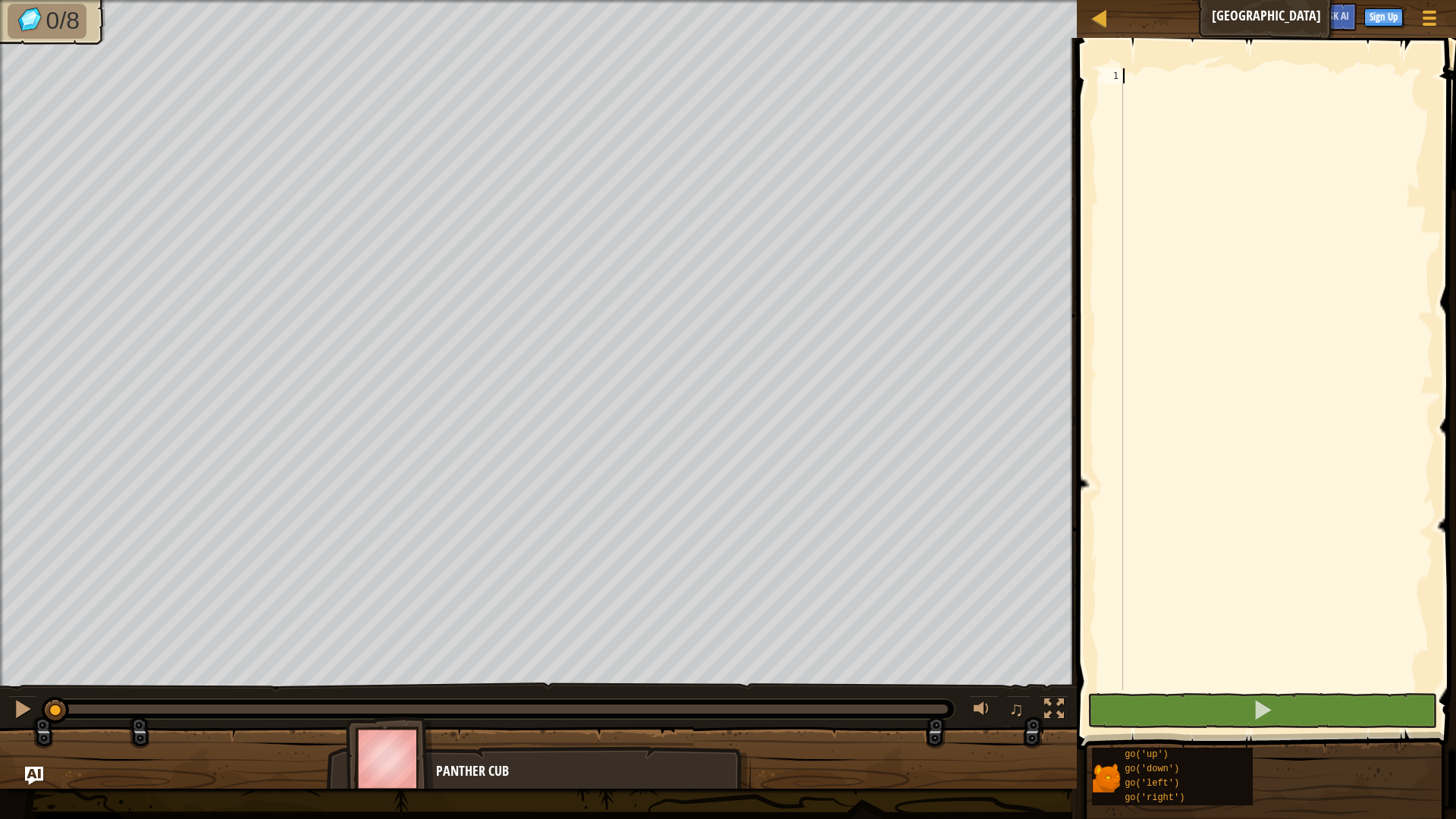
scroll to position [7, 0]
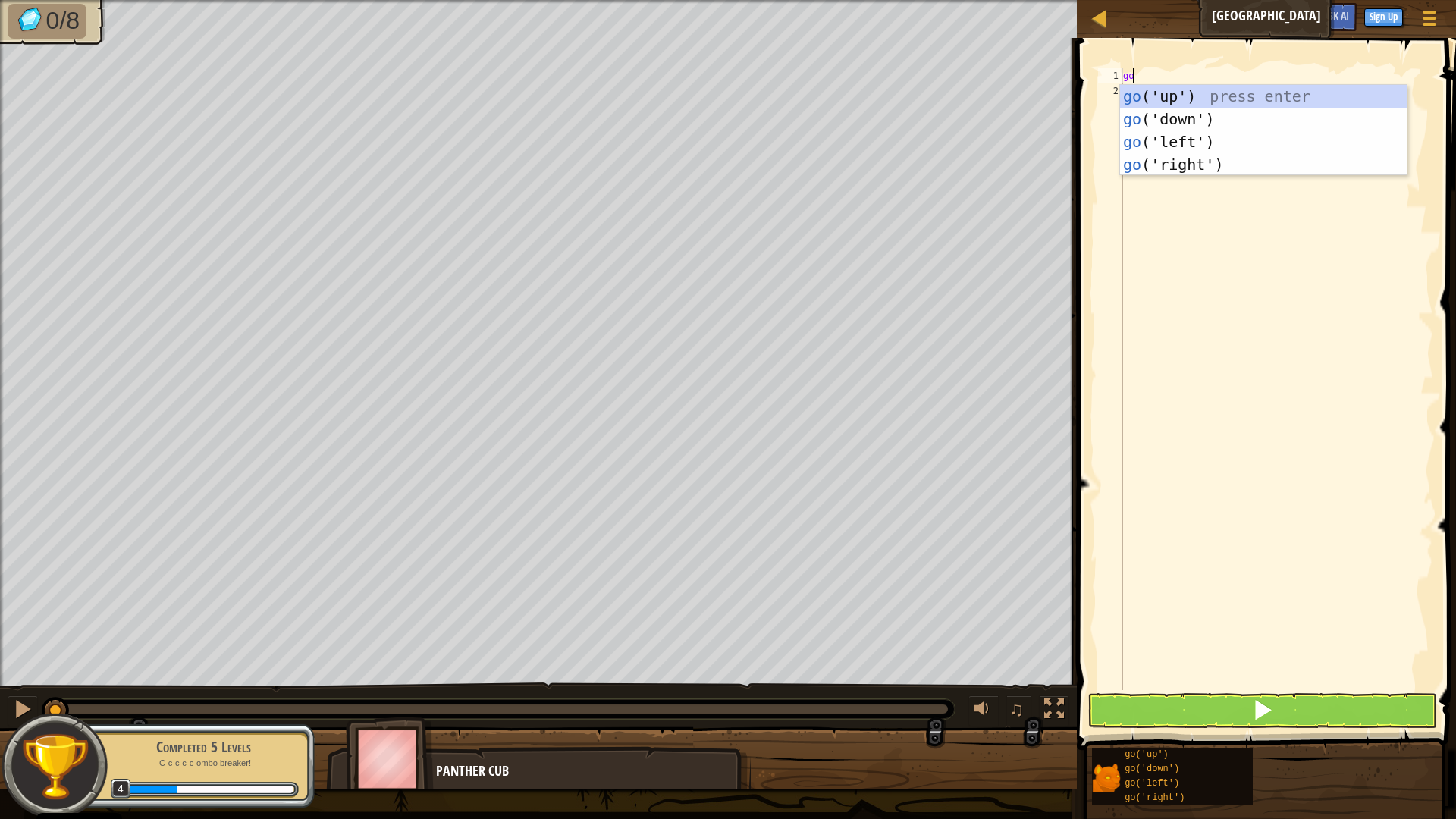
type textarea "gori"
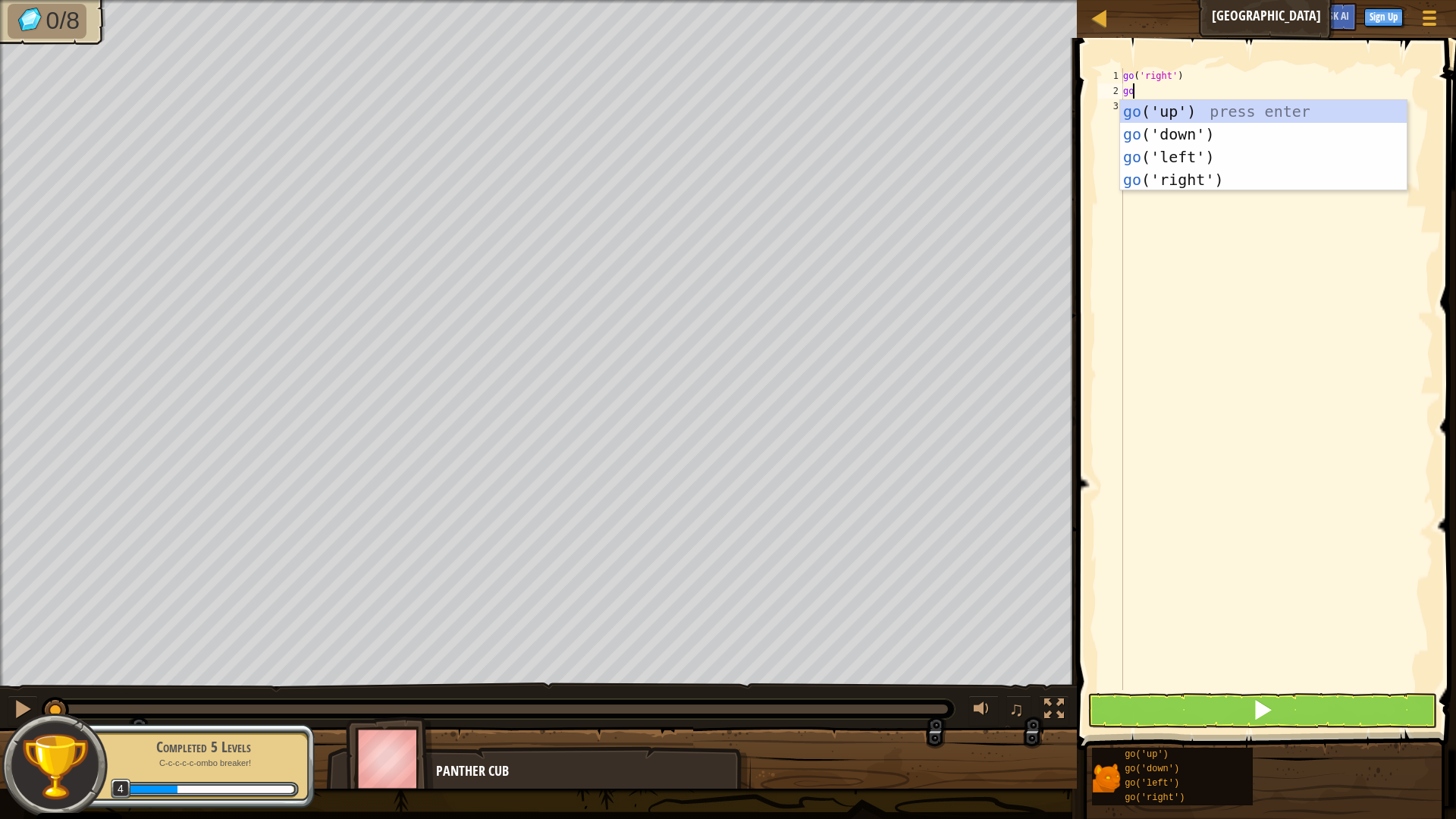
type textarea "gou"
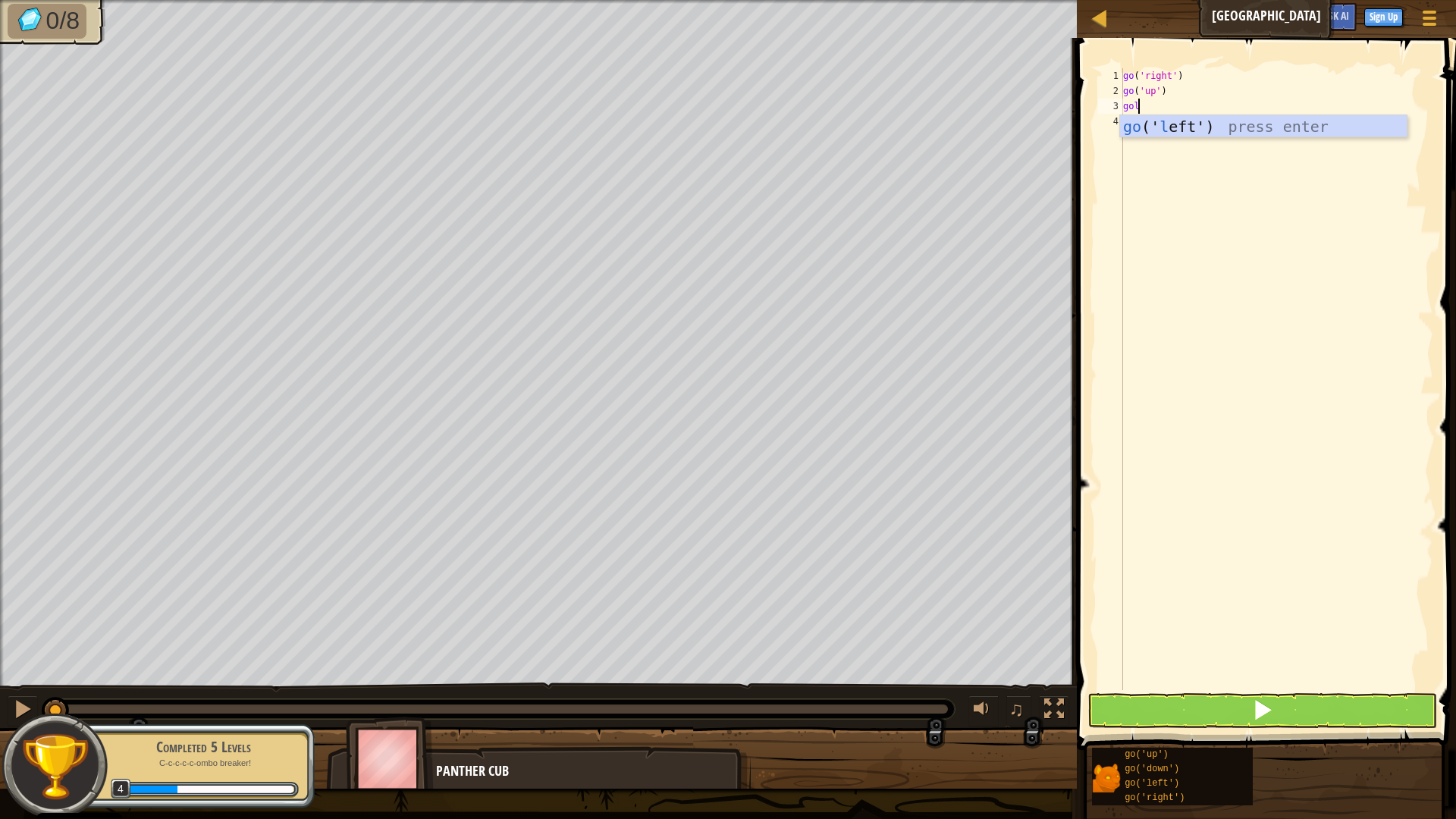
type textarea "gole"
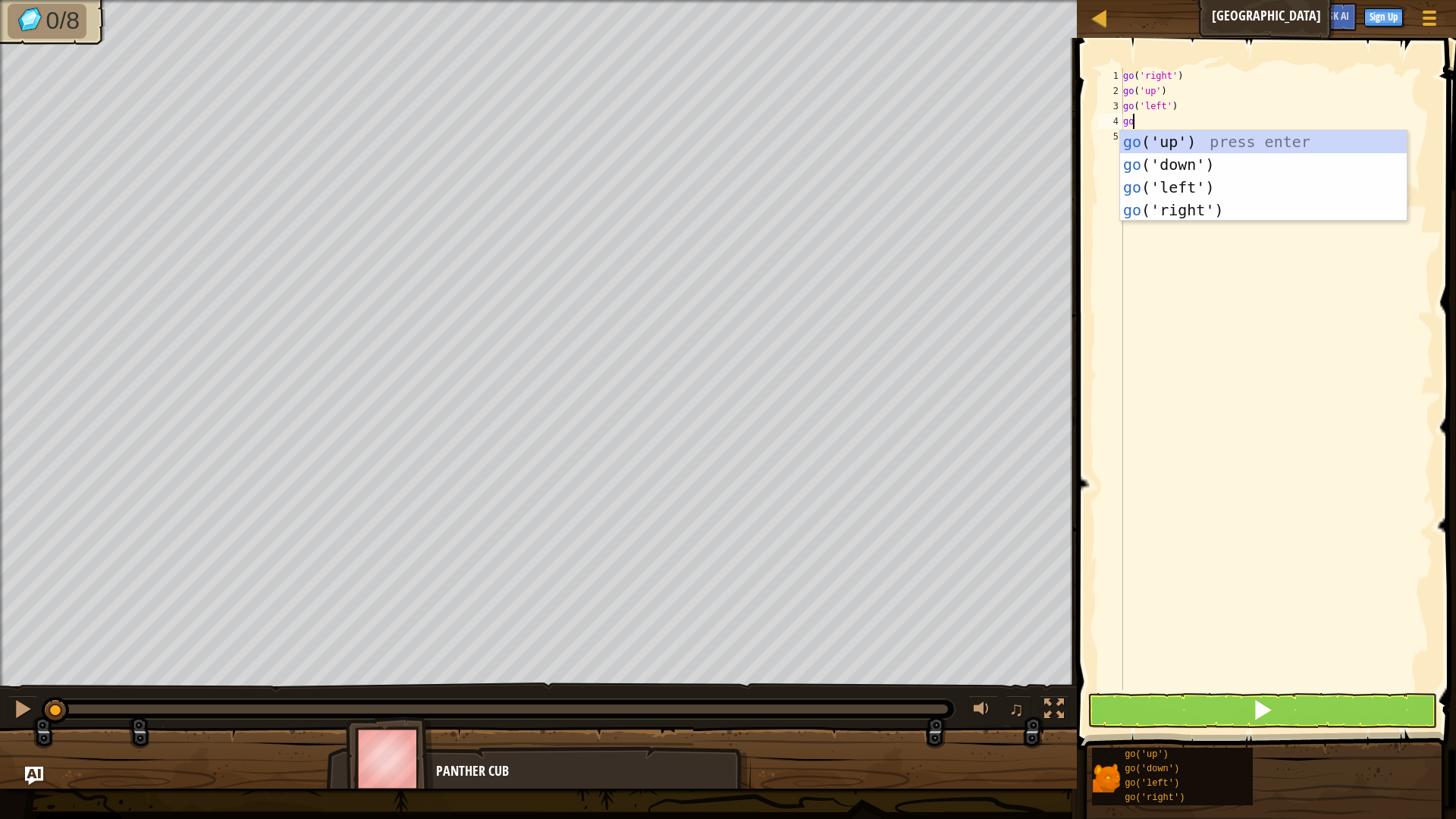
type textarea "gole"
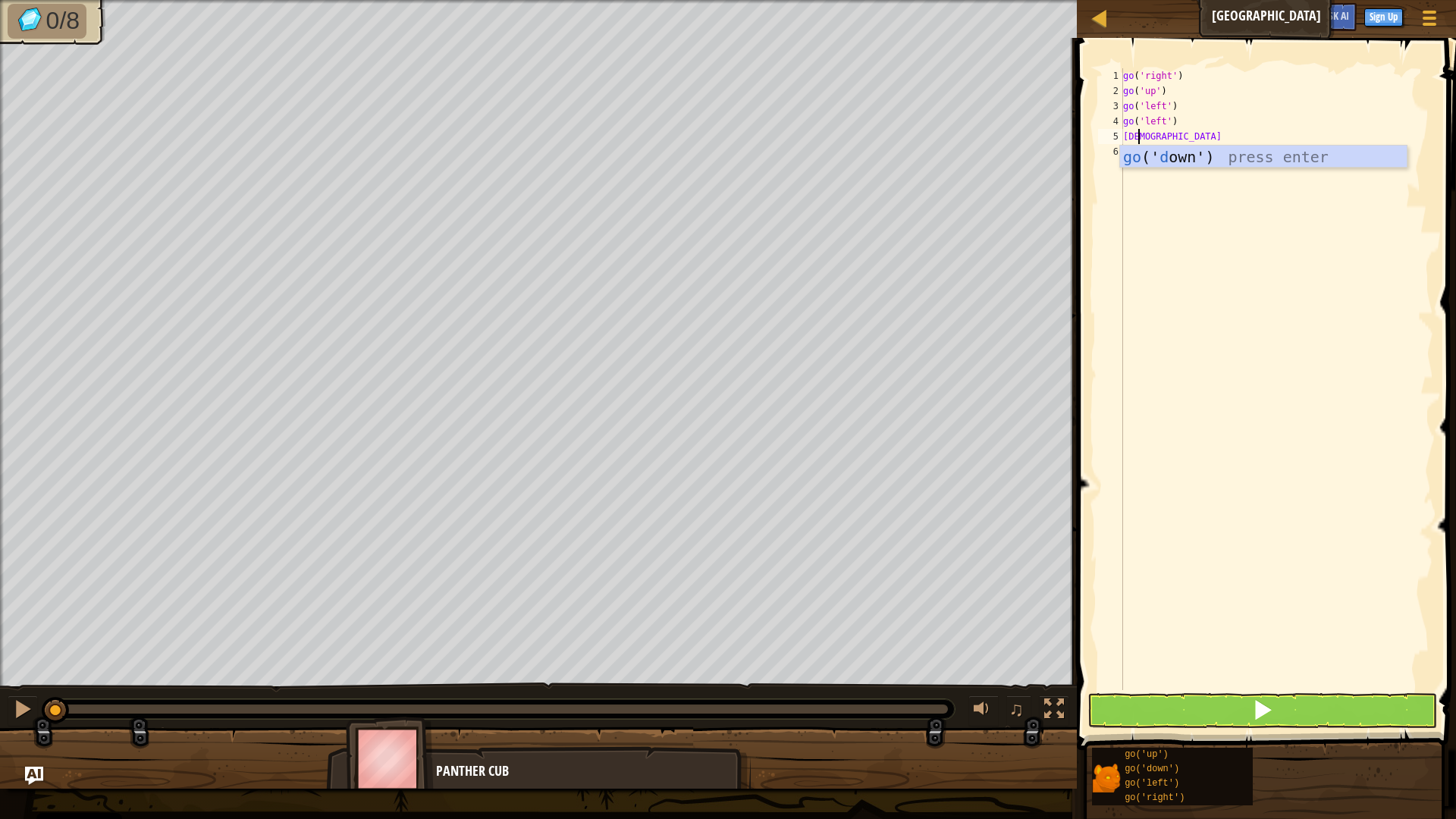
scroll to position [7, 1]
type textarea "godow"
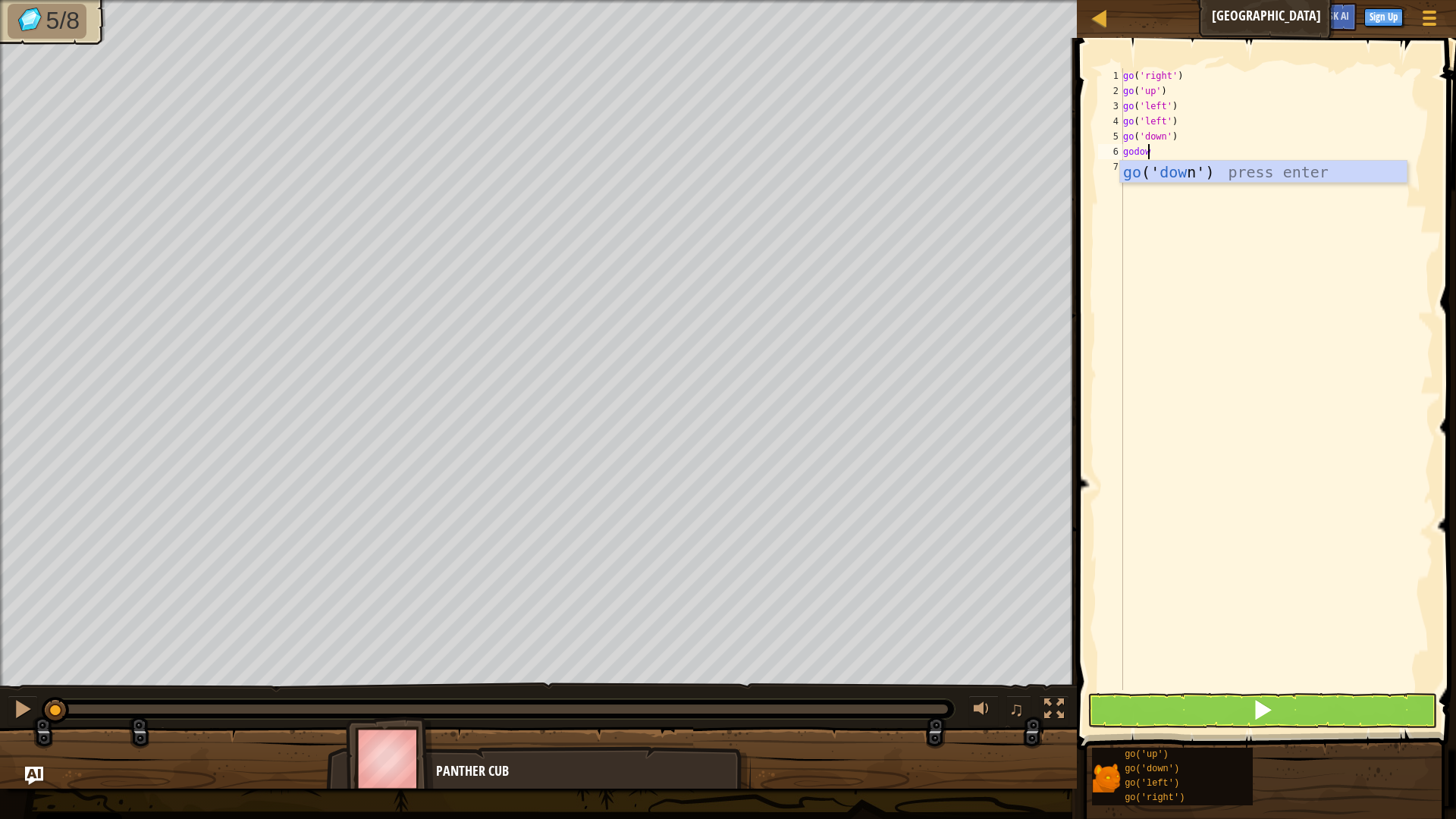
type textarea "godown"
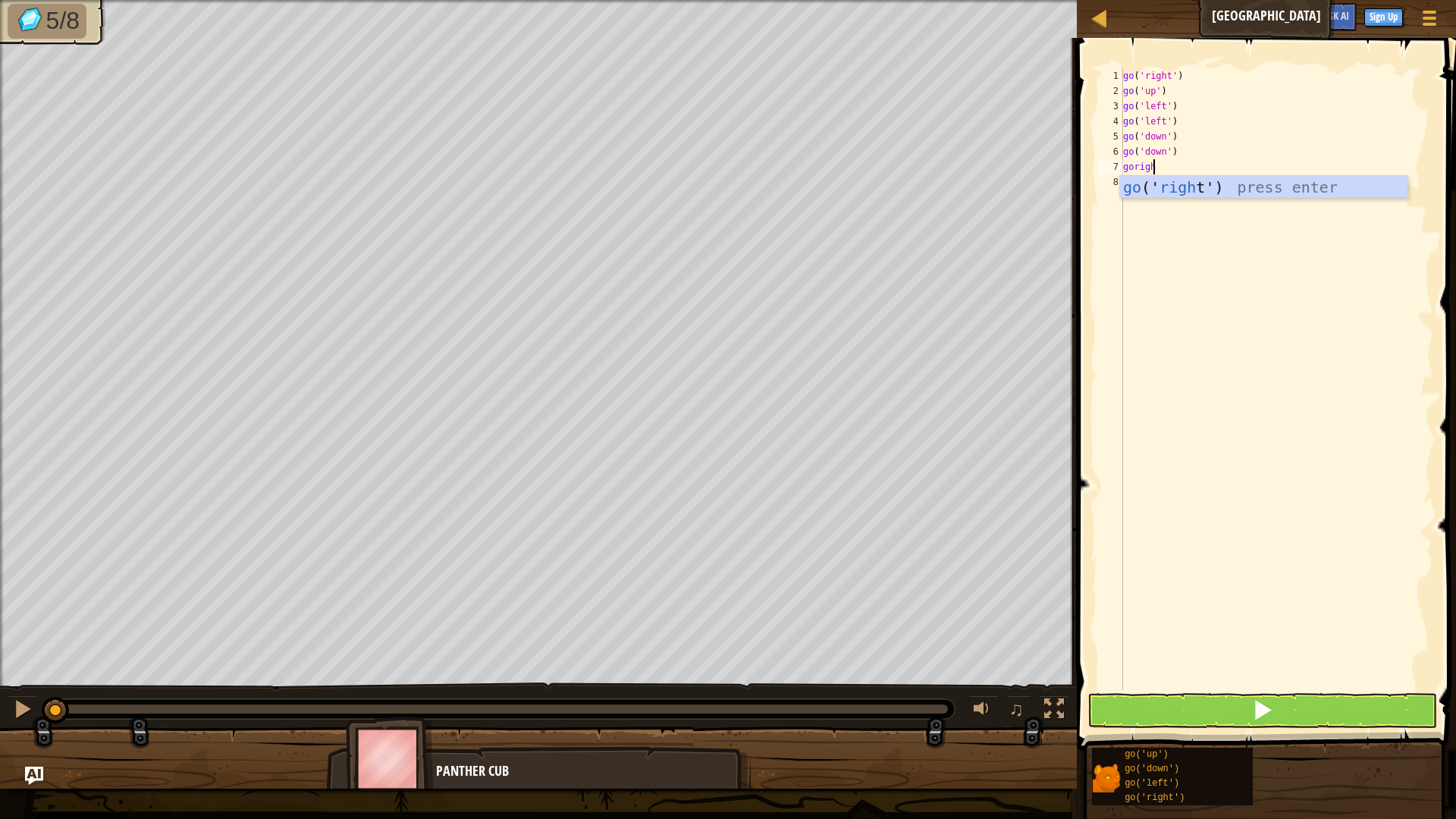
type textarea "goright"
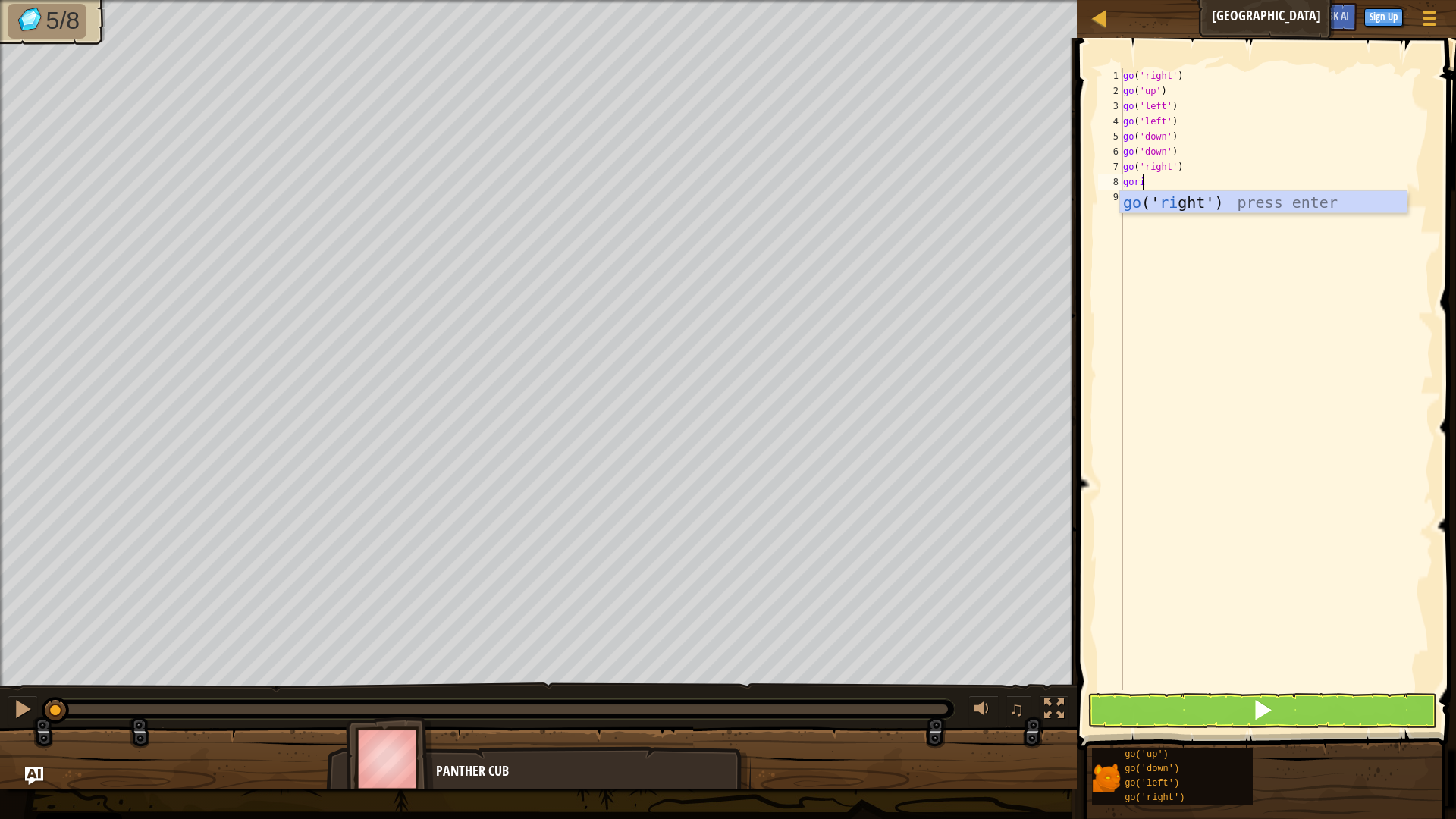
type textarea "goright"
click at [1268, 699] on span at bounding box center [1262, 709] width 21 height 21
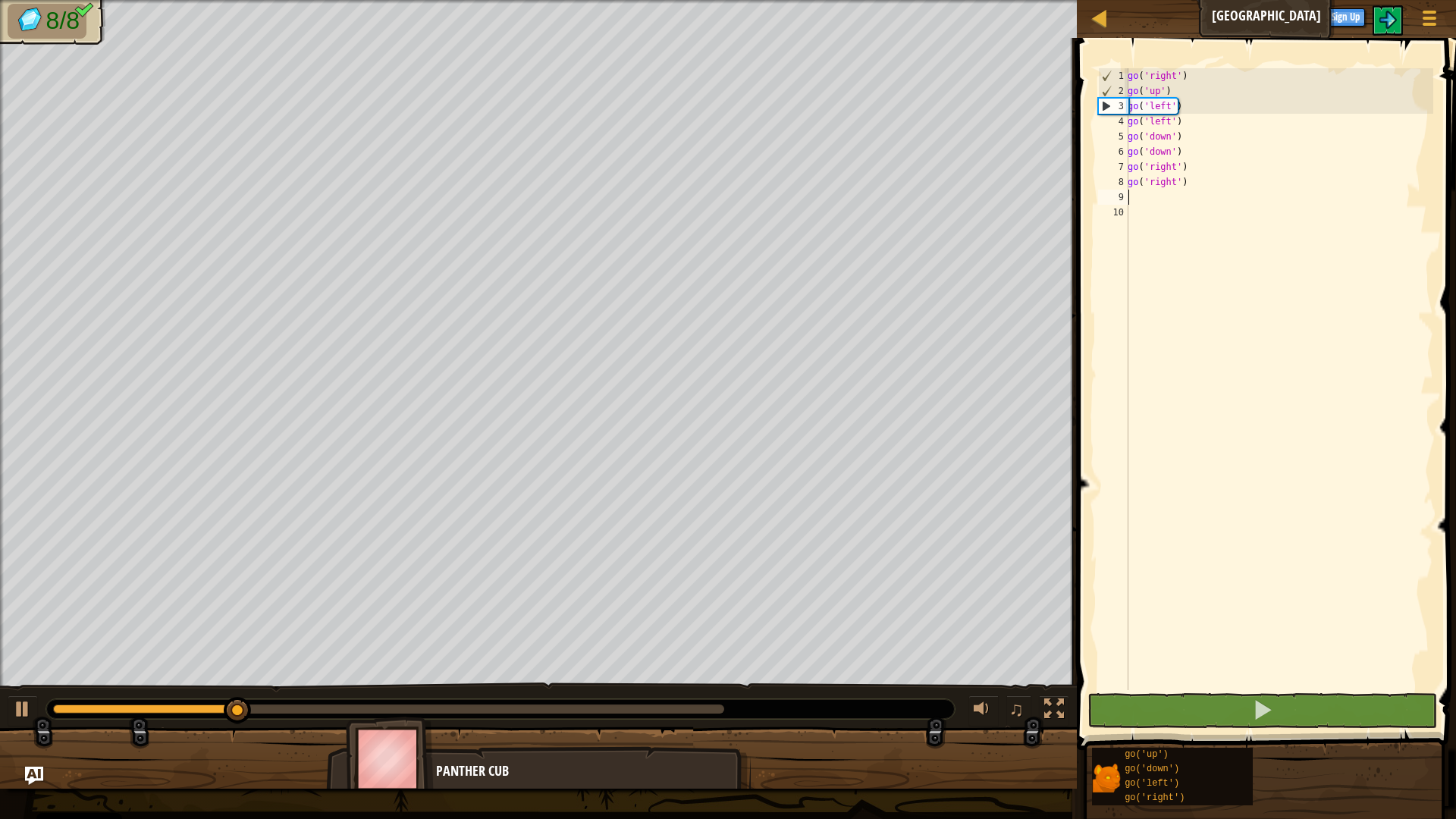
click at [691, 707] on div at bounding box center [388, 709] width 671 height 9
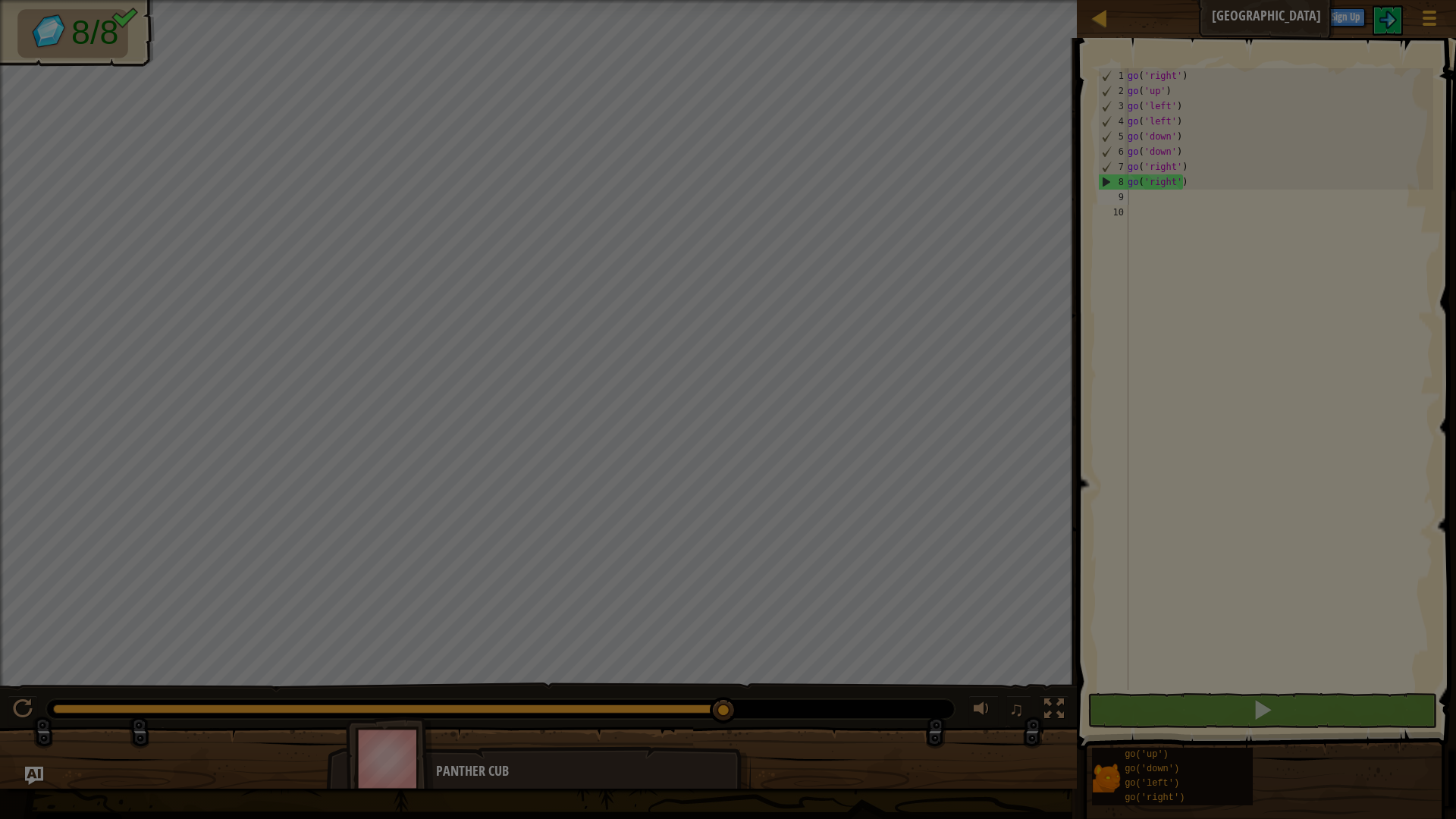
drag, startPoint x: 697, startPoint y: 707, endPoint x: 737, endPoint y: 703, distance: 40.2
click at [737, 2] on body "Cookie Policy CodeCombat uses a few essential and non-essential cookies. Privac…" at bounding box center [728, 1] width 1456 height 2
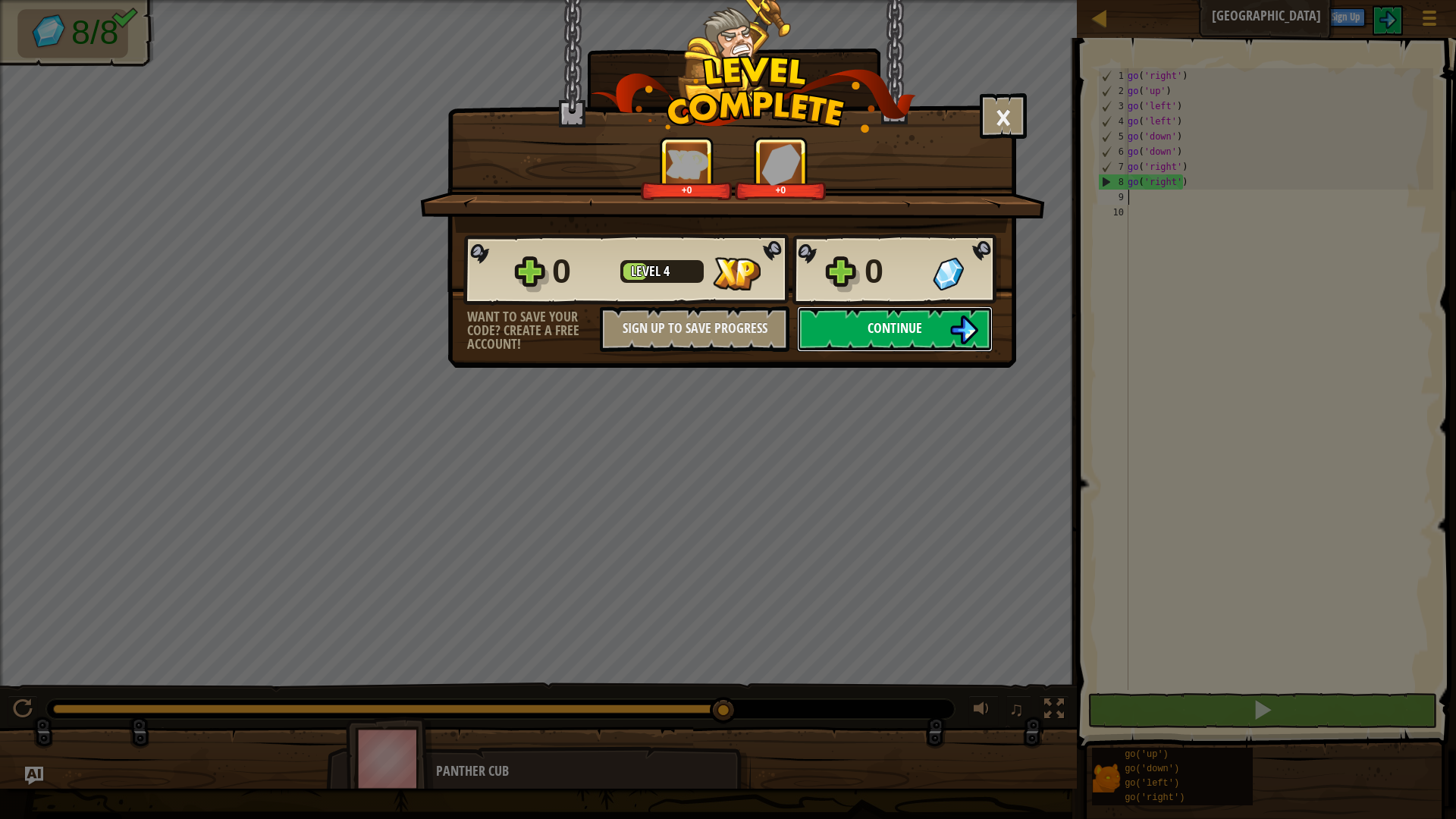
click at [893, 340] on button "Continue" at bounding box center [895, 329] width 196 height 45
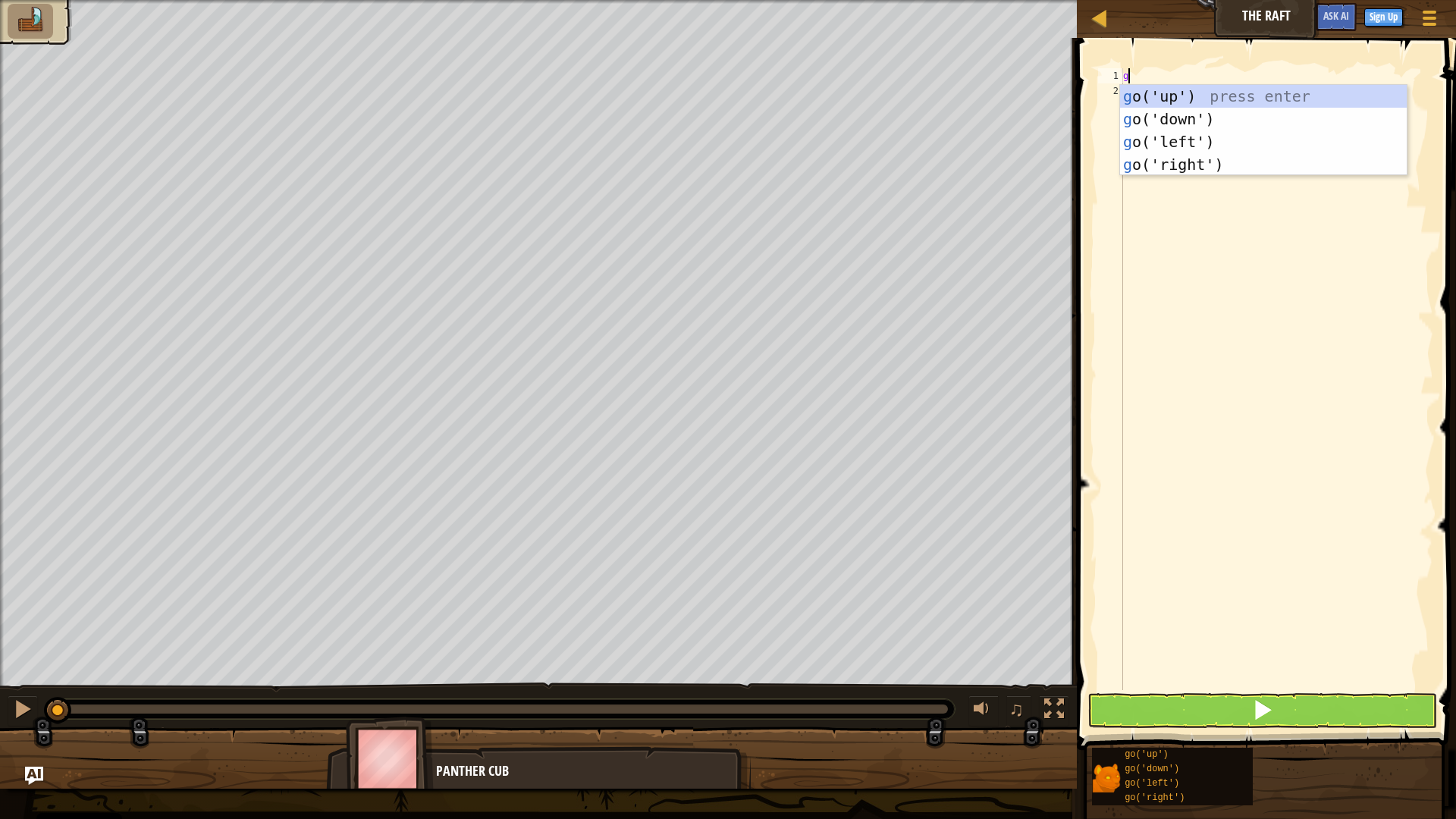
scroll to position [7, 0]
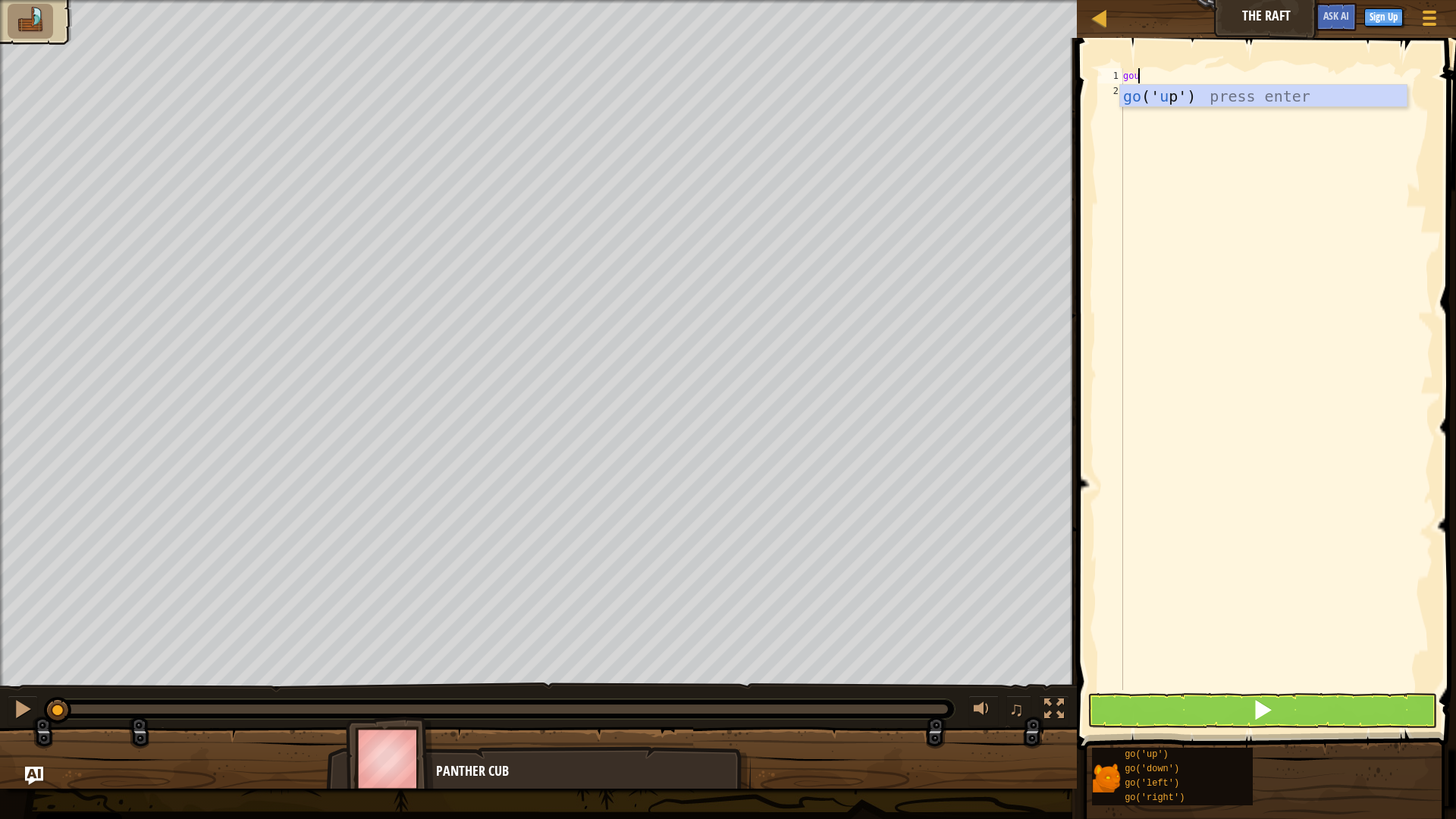
type textarea "goup"
type textarea "gorig"
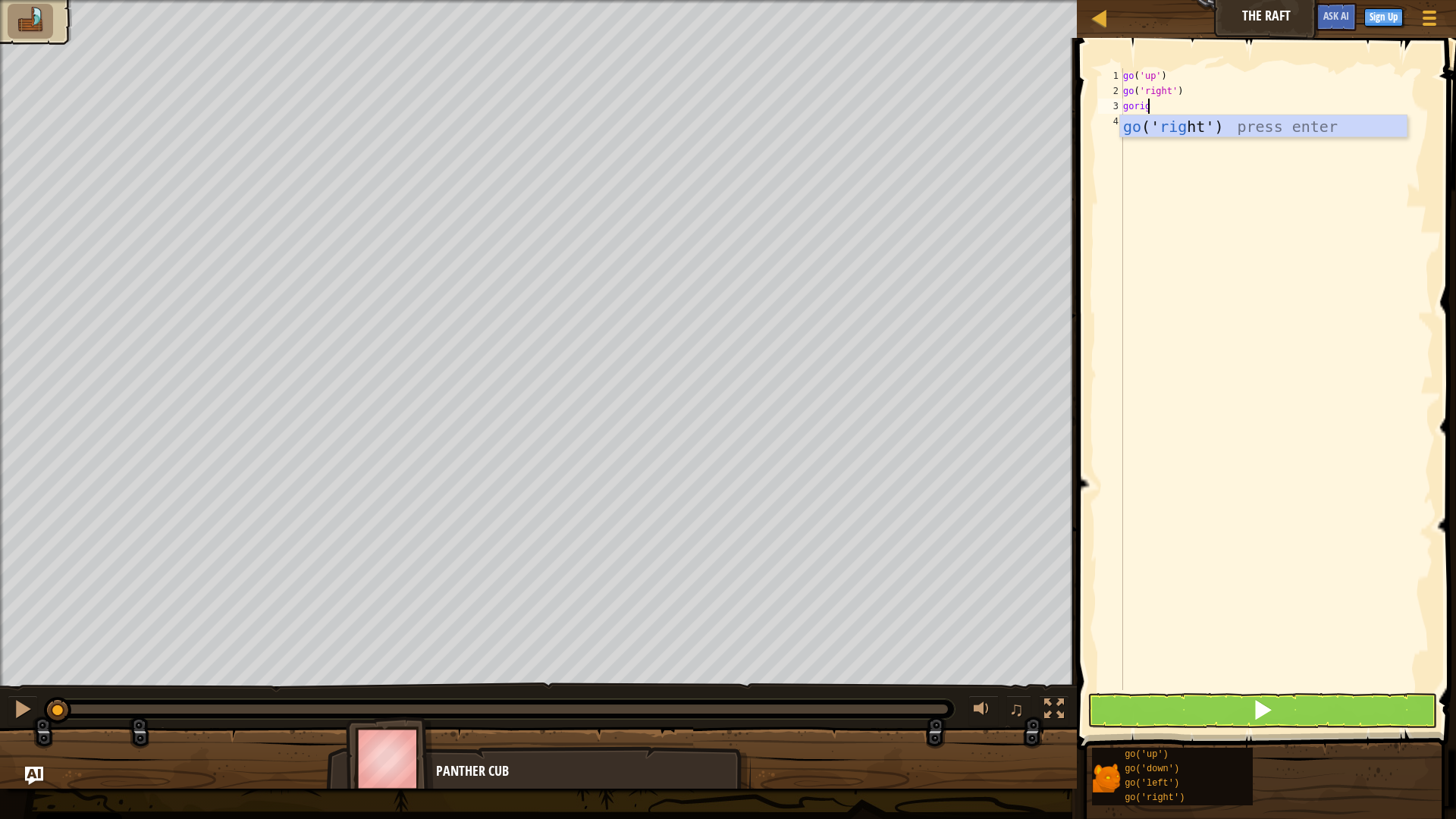
type textarea "gorigh"
click at [1251, 707] on button at bounding box center [1263, 710] width 350 height 35
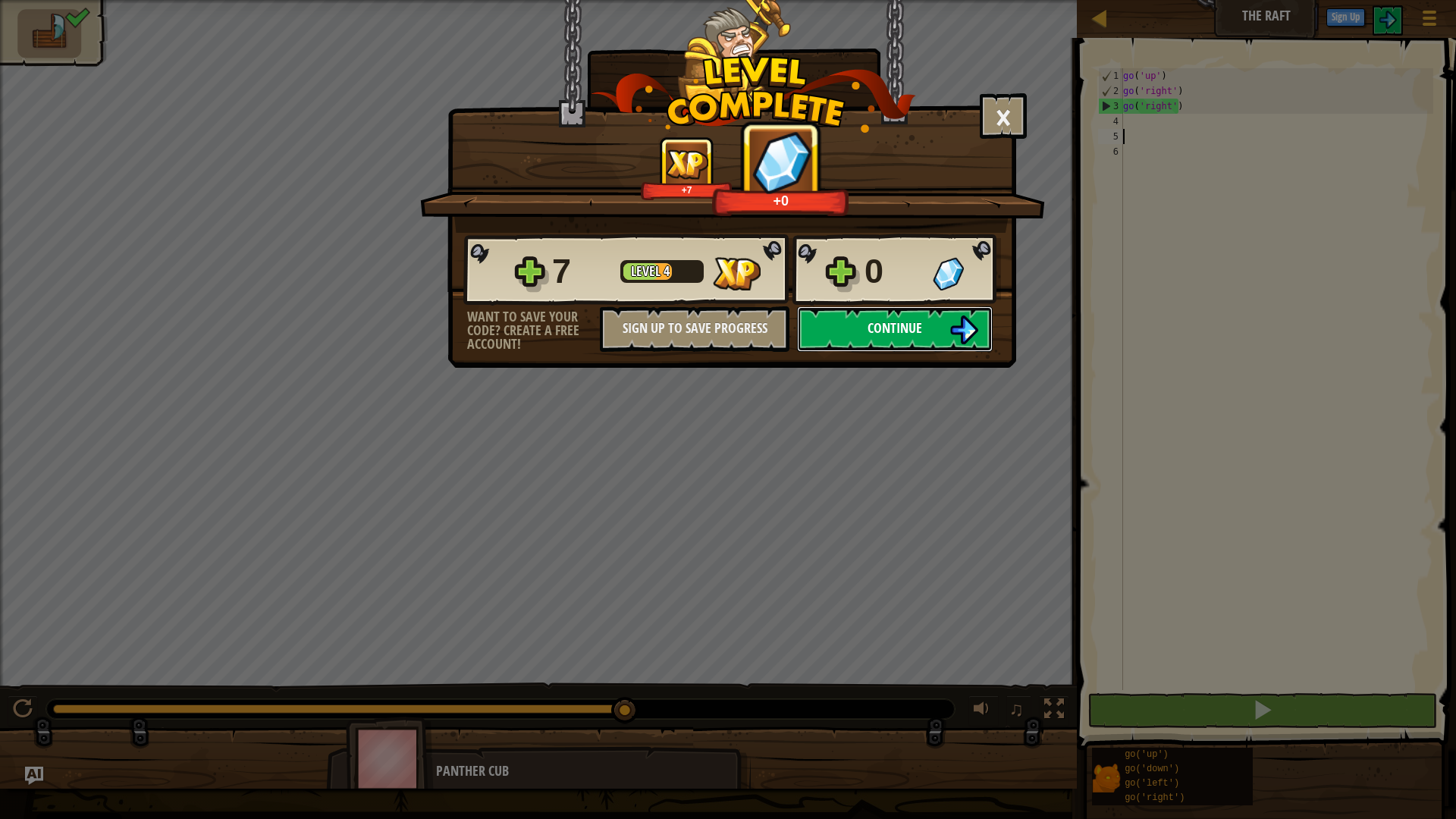
click at [905, 334] on span "Continue" at bounding box center [895, 328] width 54 height 19
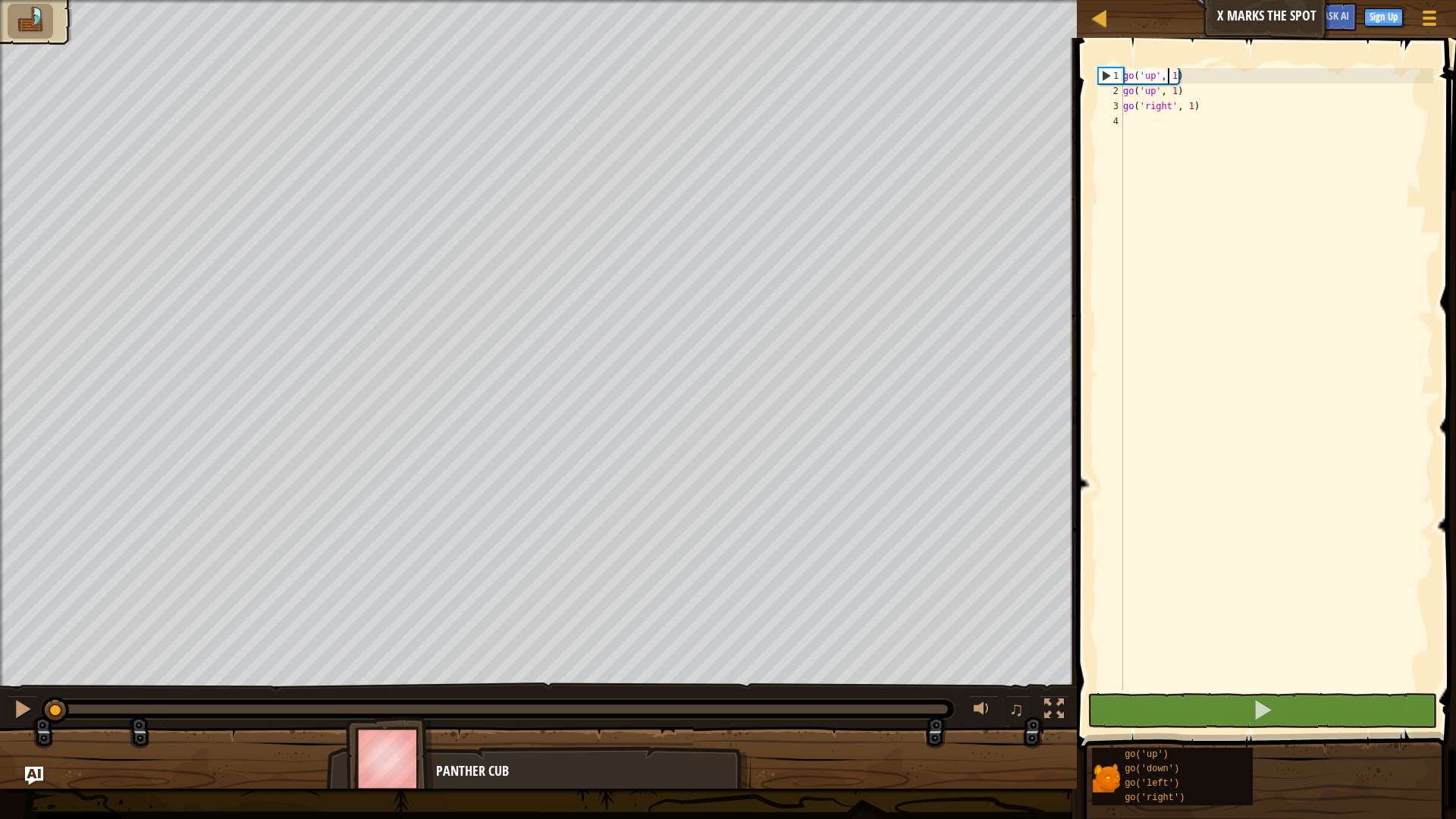
drag, startPoint x: 1168, startPoint y: 76, endPoint x: 1181, endPoint y: 72, distance: 13.6
click at [1181, 72] on div "go ( 'up' , 1 ) go ( 'up' , 1 ) go ( 'right' , 1 )" at bounding box center [1276, 394] width 313 height 652
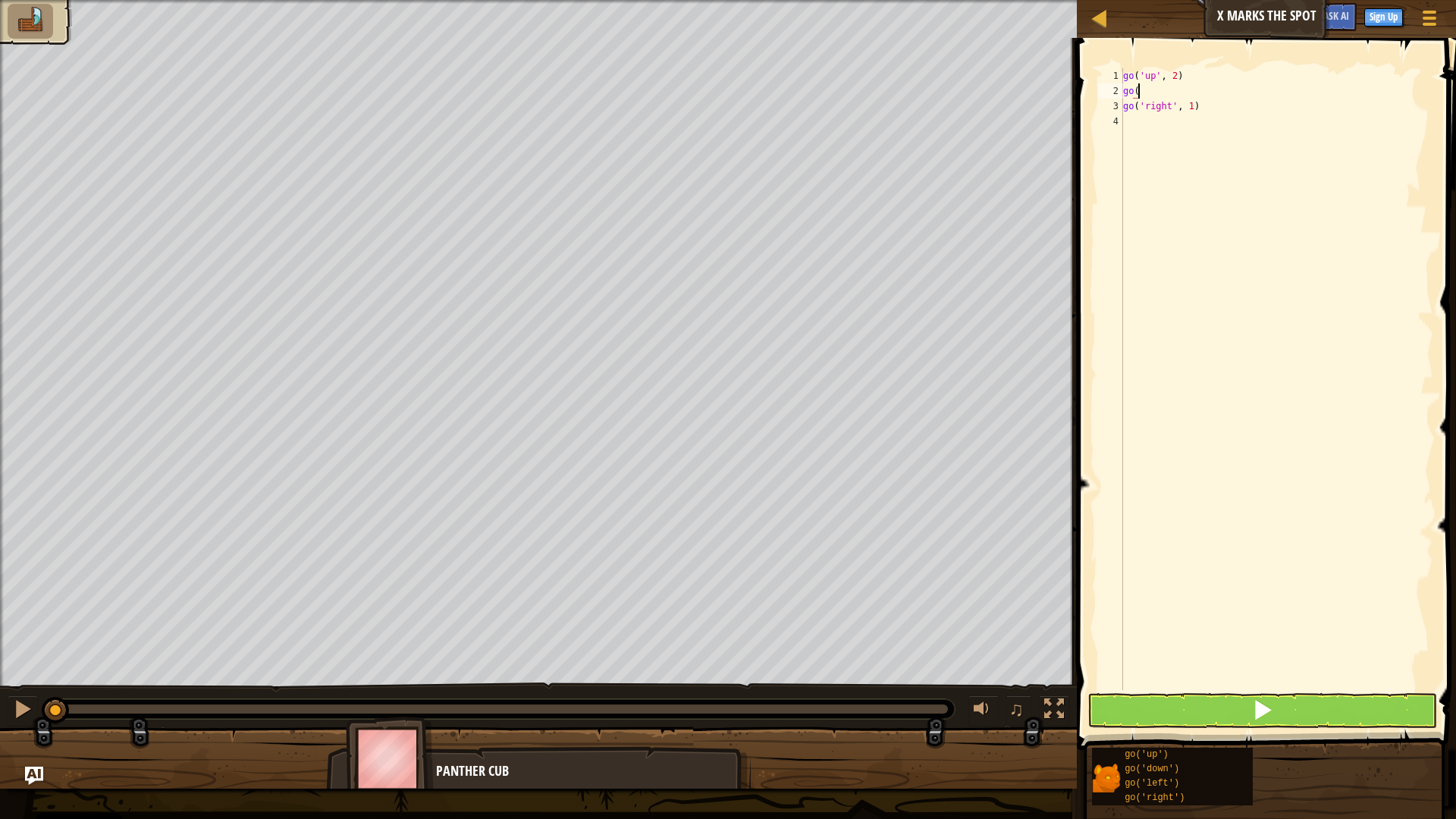
scroll to position [7, 0]
type textarea "g"
type textarea "go('right', -3)"
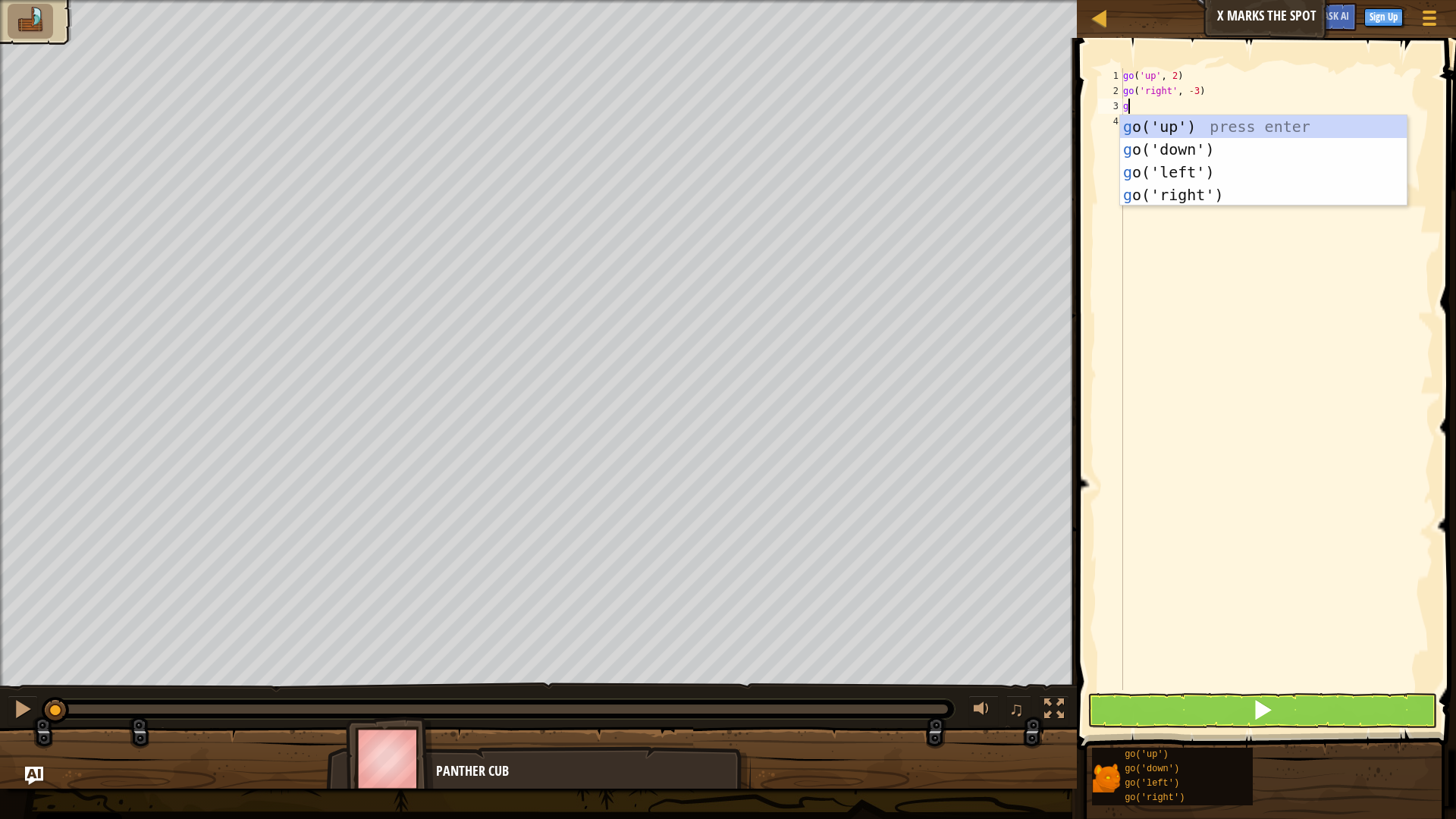
type textarea "go"
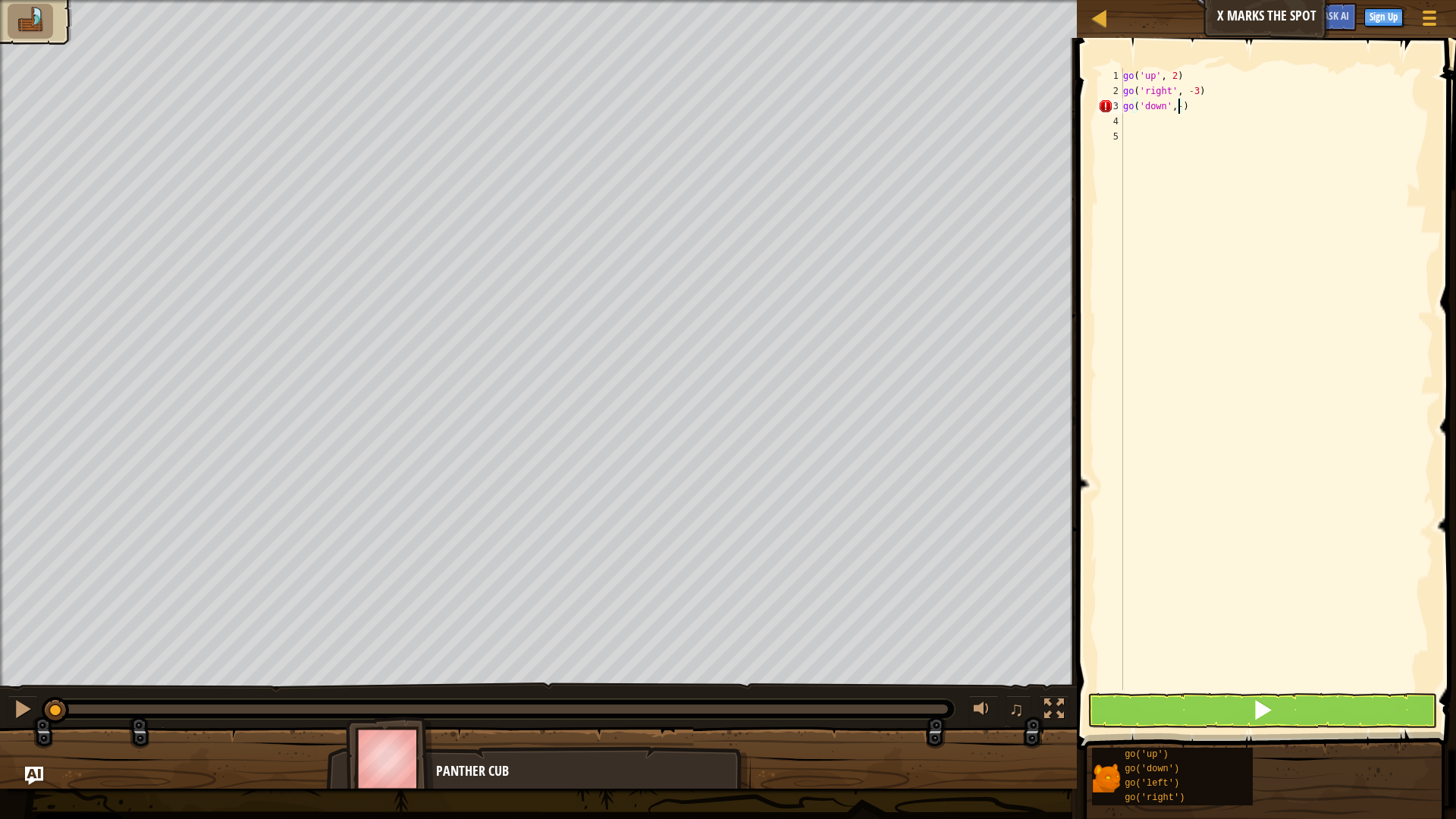
scroll to position [7, 5]
type textarea "go('down',-3)"
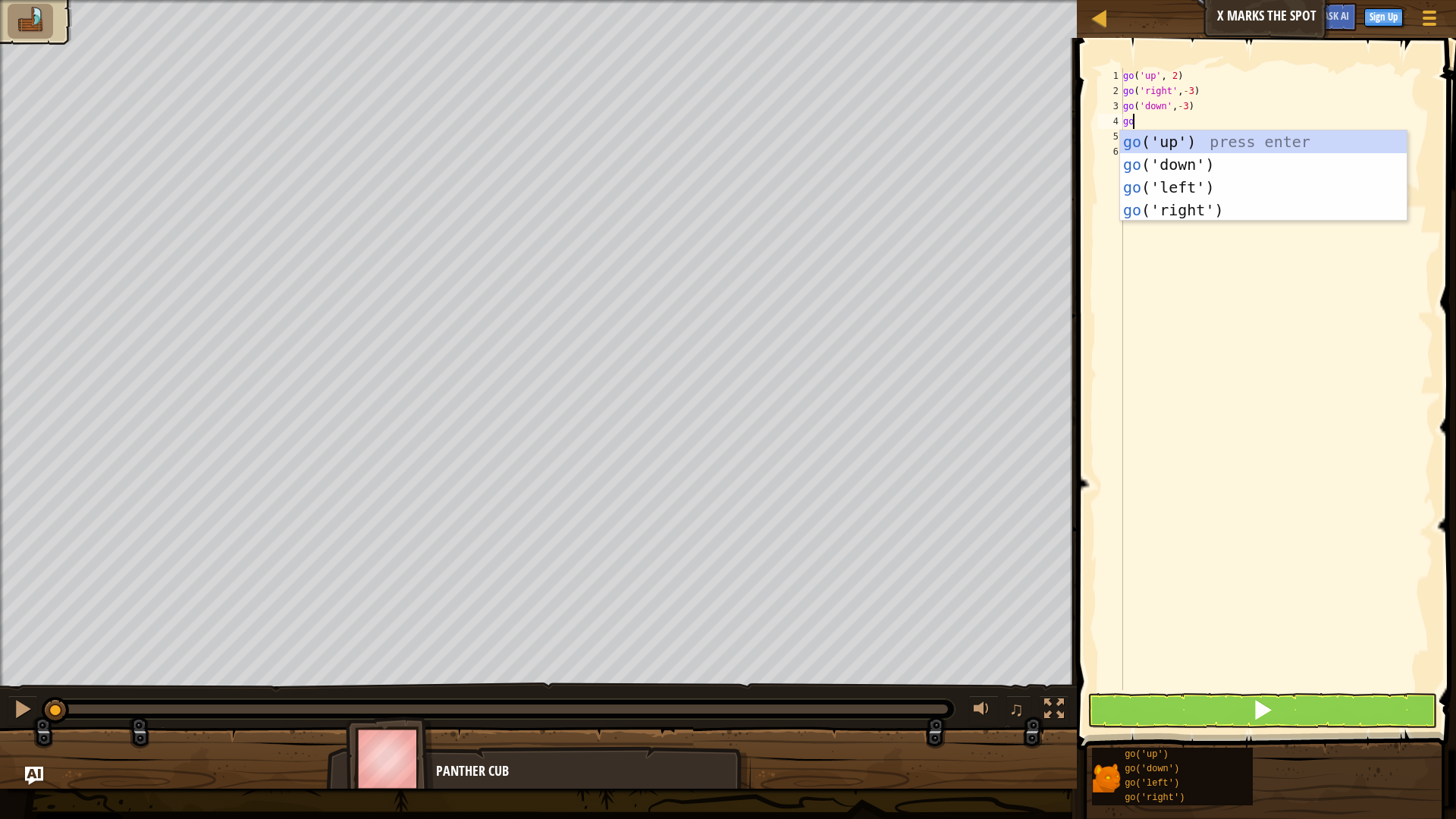
type textarea "gol"
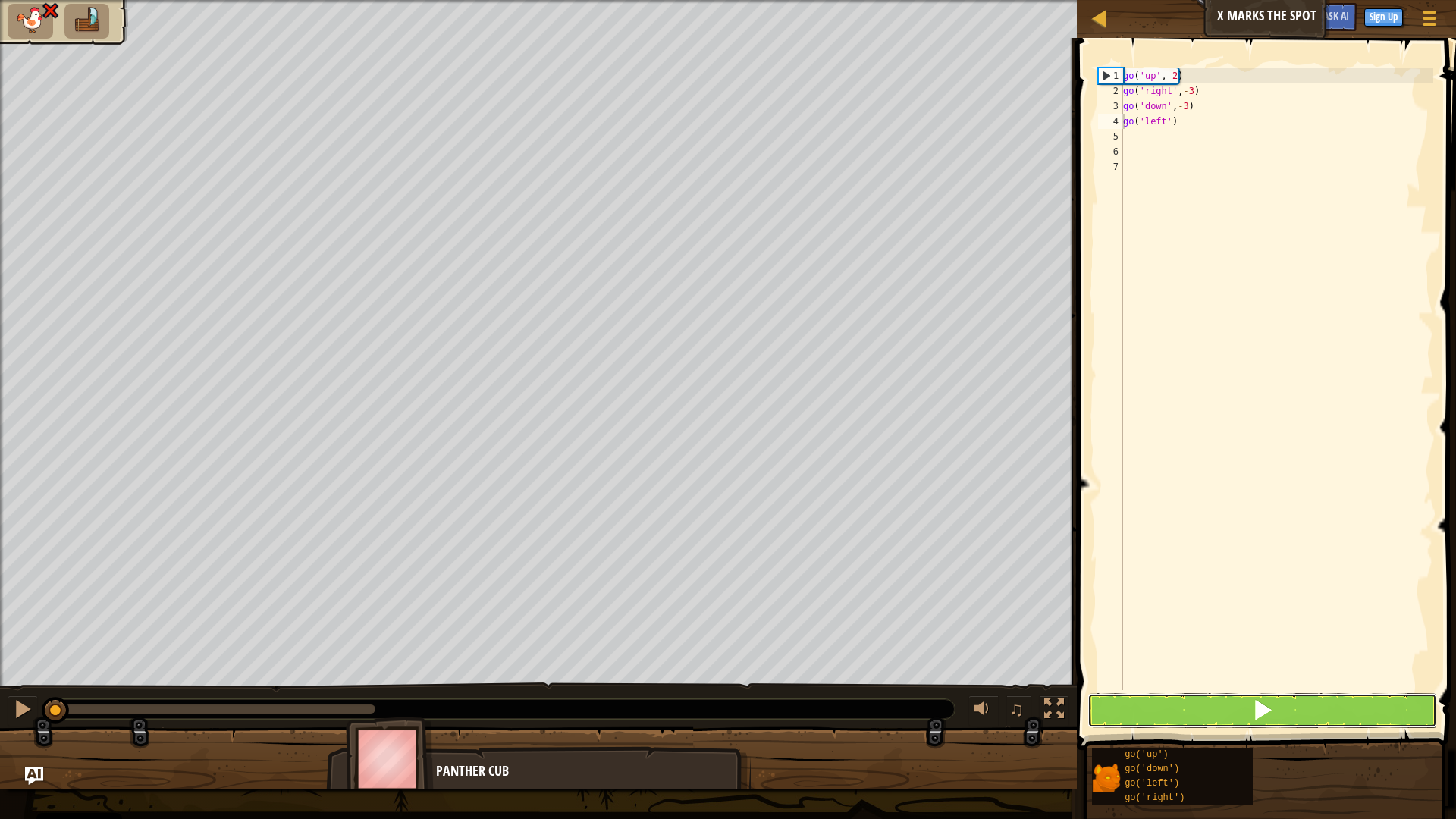
click at [1287, 707] on button at bounding box center [1263, 710] width 350 height 35
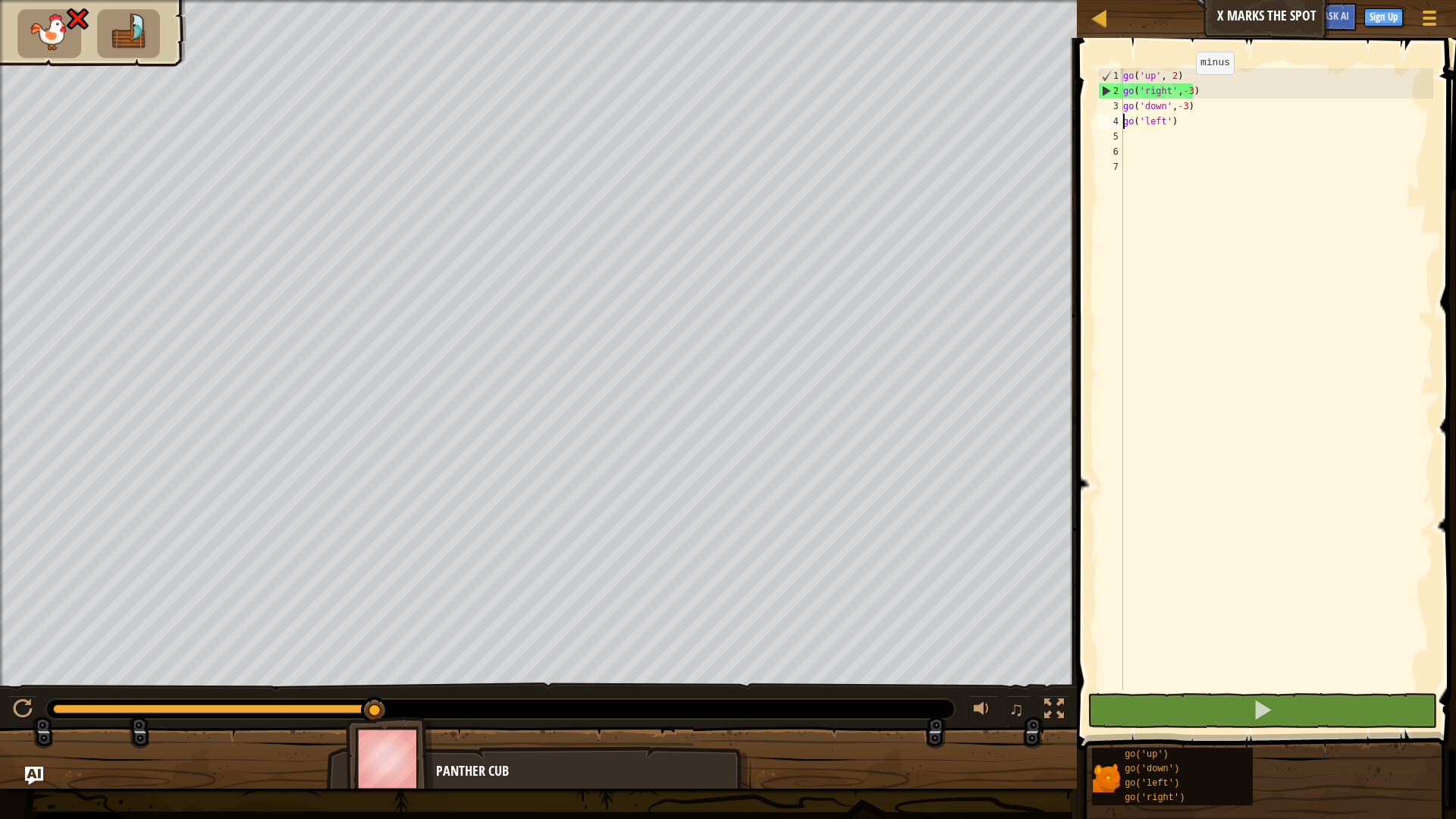
click at [1183, 90] on div "go ( 'up' , 2 ) go ( 'right' , - 3 ) go ( 'down' , - 3 ) go ( 'left' )" at bounding box center [1276, 394] width 313 height 652
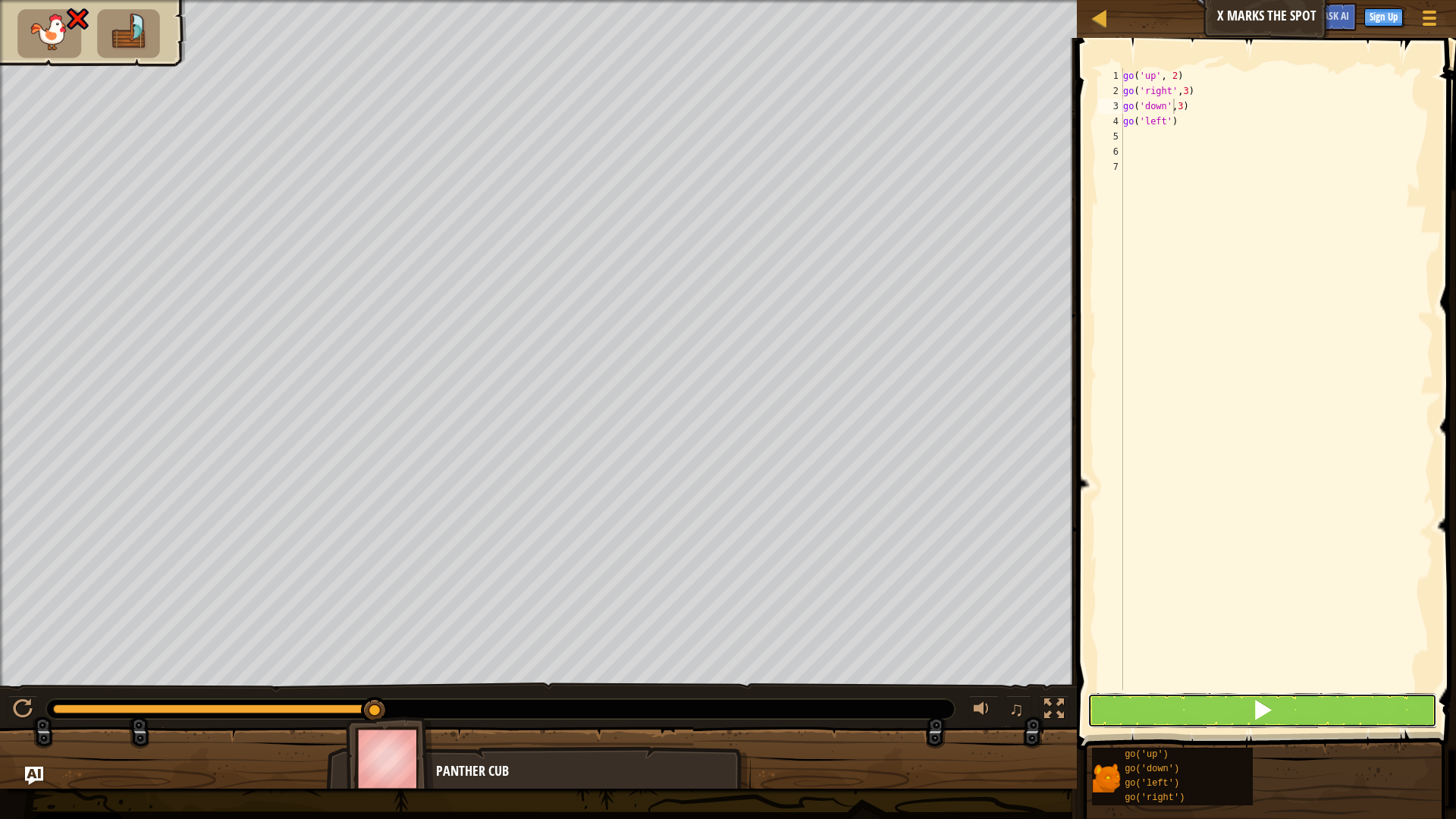
click at [1249, 699] on button at bounding box center [1263, 710] width 350 height 35
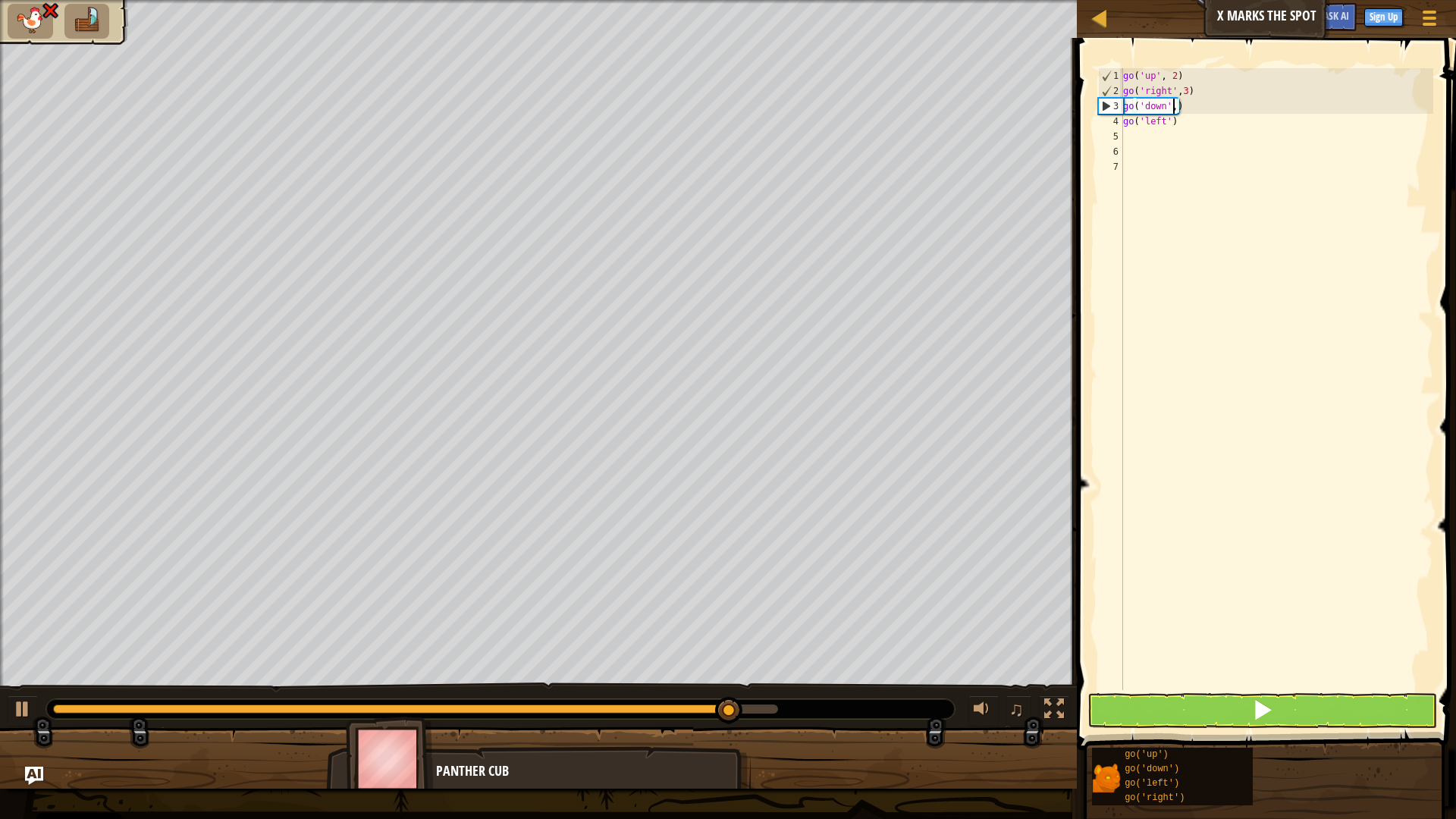
scroll to position [7, 4]
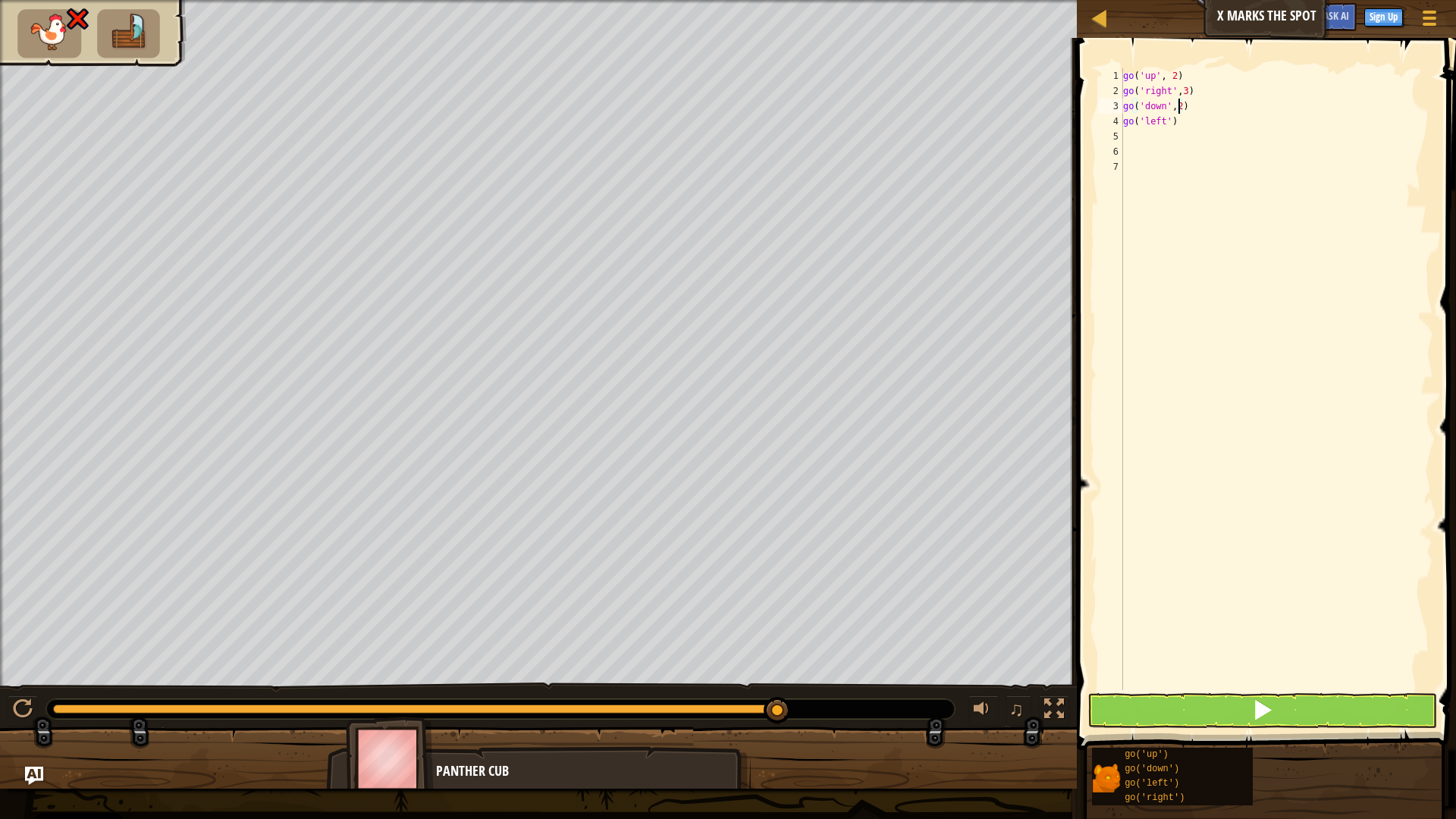
type textarea "go('down',2)"
click at [1261, 707] on span at bounding box center [1262, 709] width 21 height 21
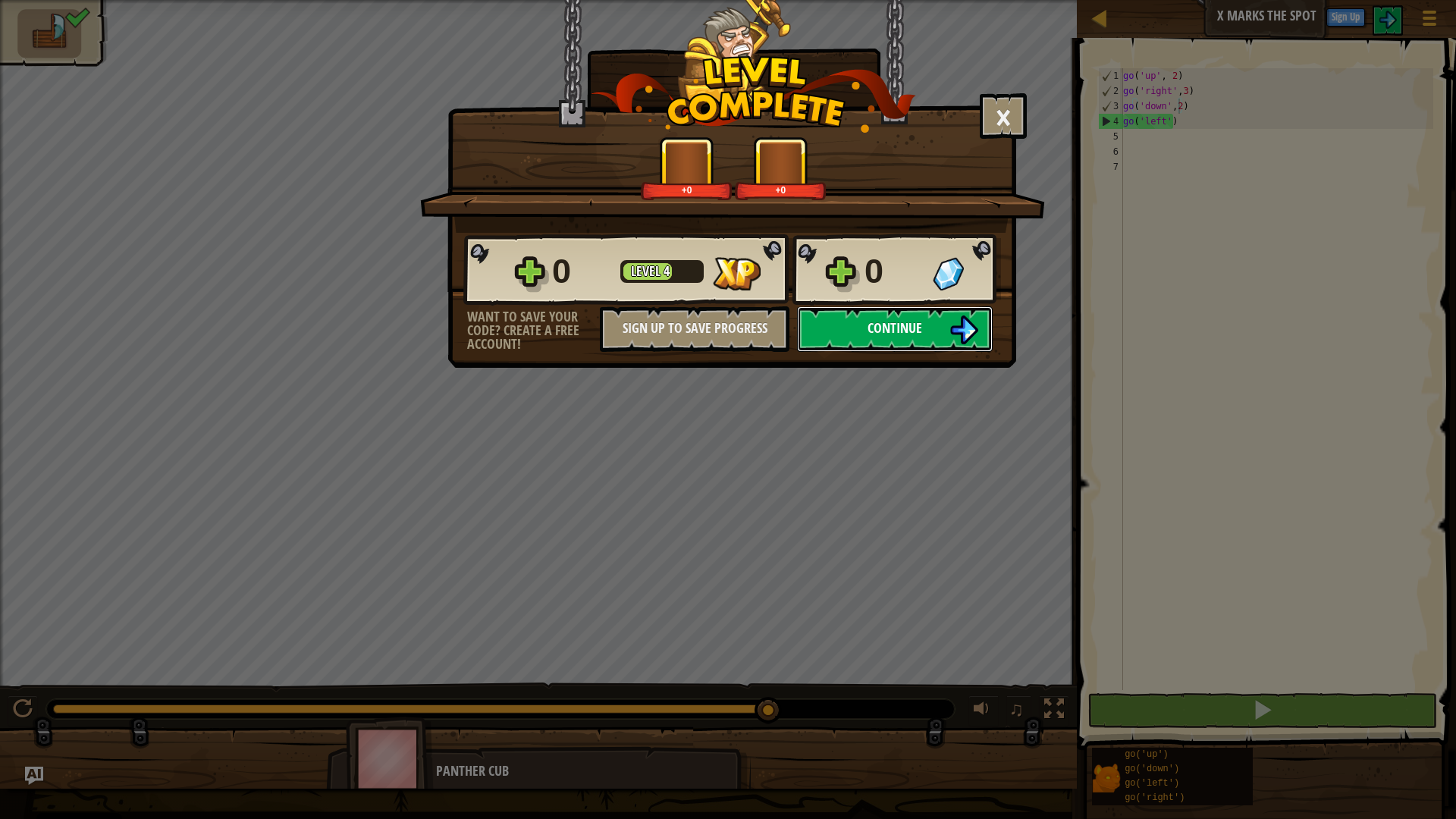
click at [903, 327] on span "Continue" at bounding box center [895, 328] width 54 height 19
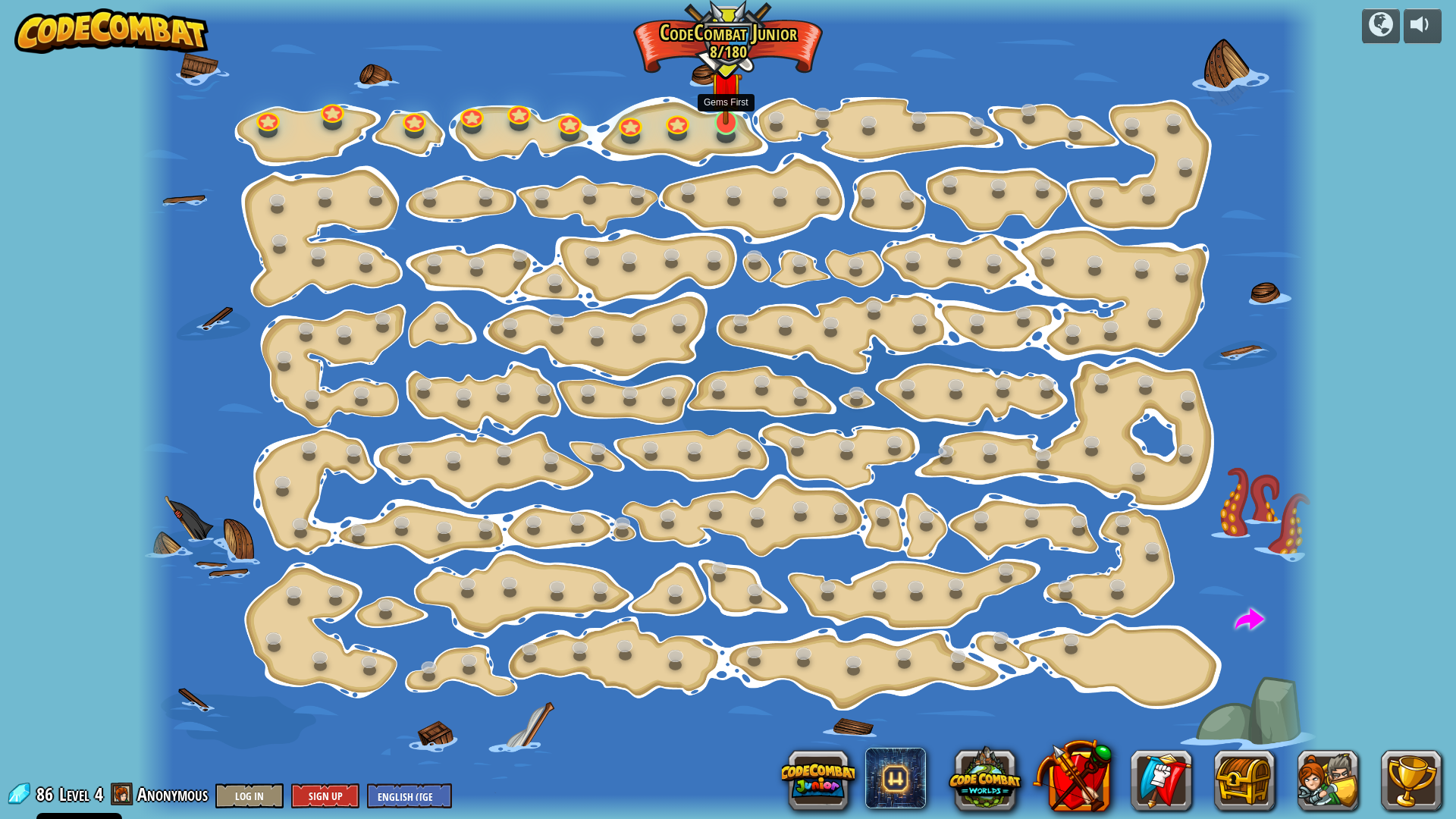
click at [730, 115] on img at bounding box center [726, 88] width 33 height 74
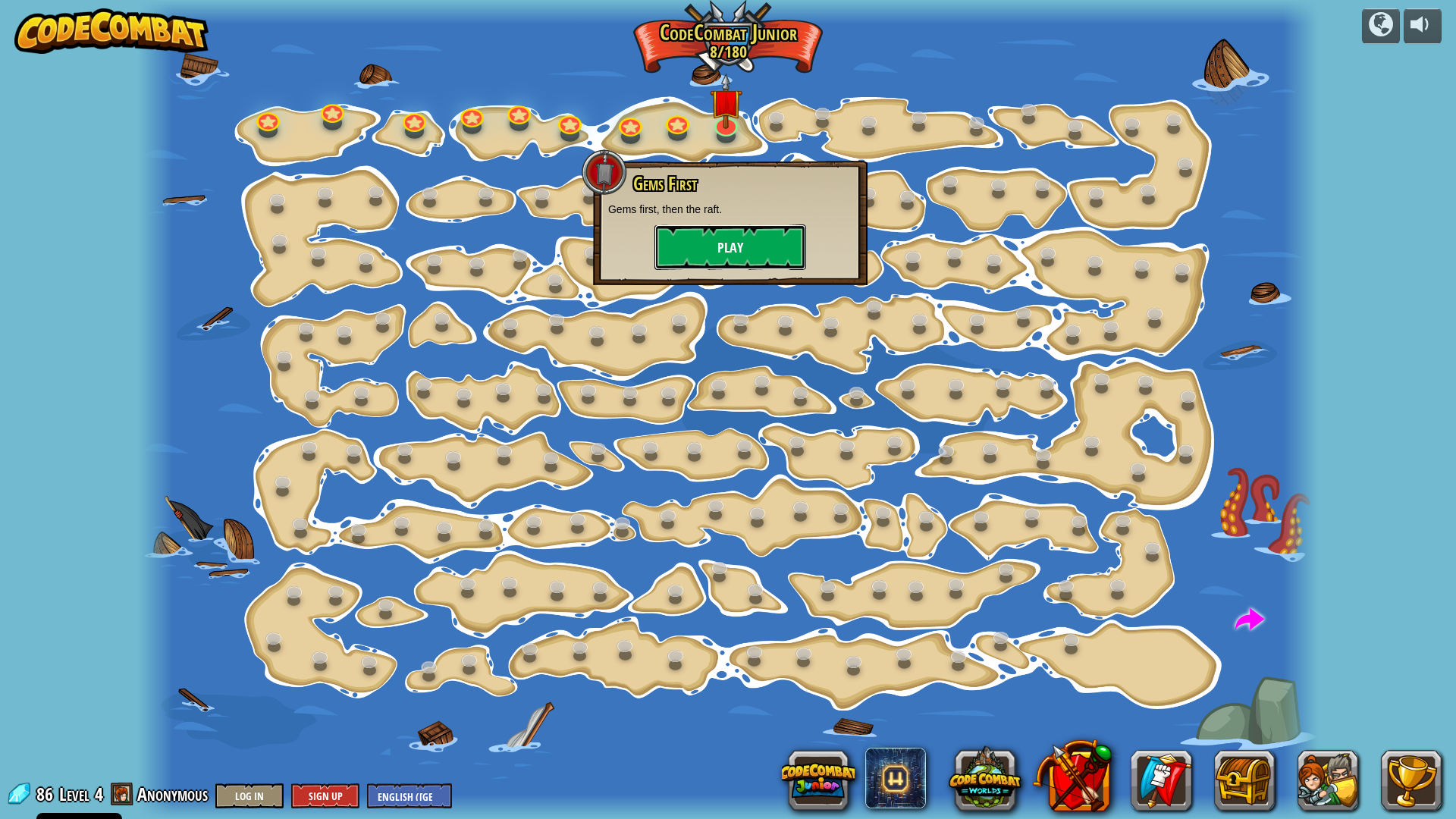
click at [718, 255] on button "Play" at bounding box center [730, 247] width 152 height 45
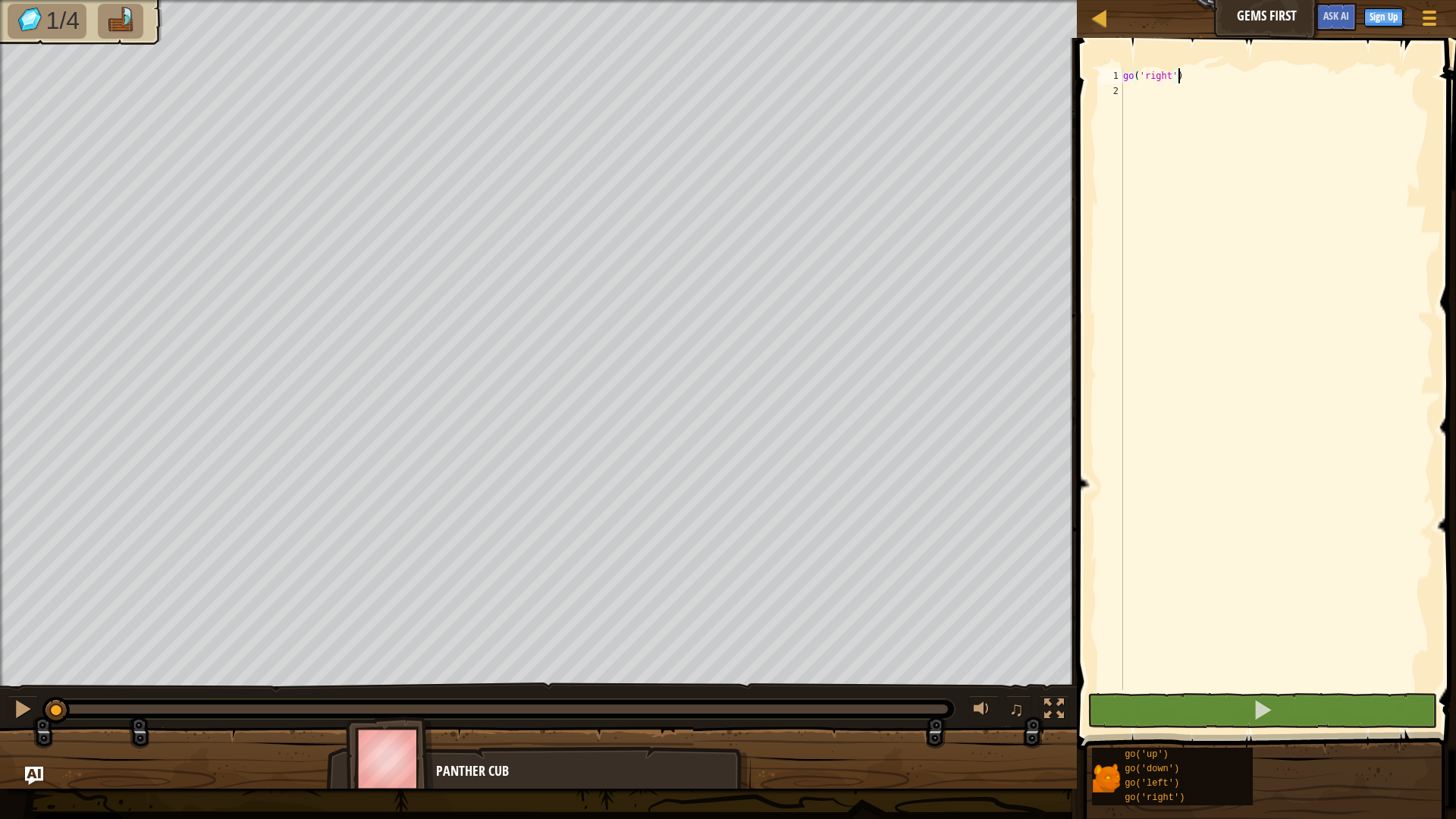
click at [1171, 80] on div "go ( 'right' )" at bounding box center [1276, 394] width 313 height 652
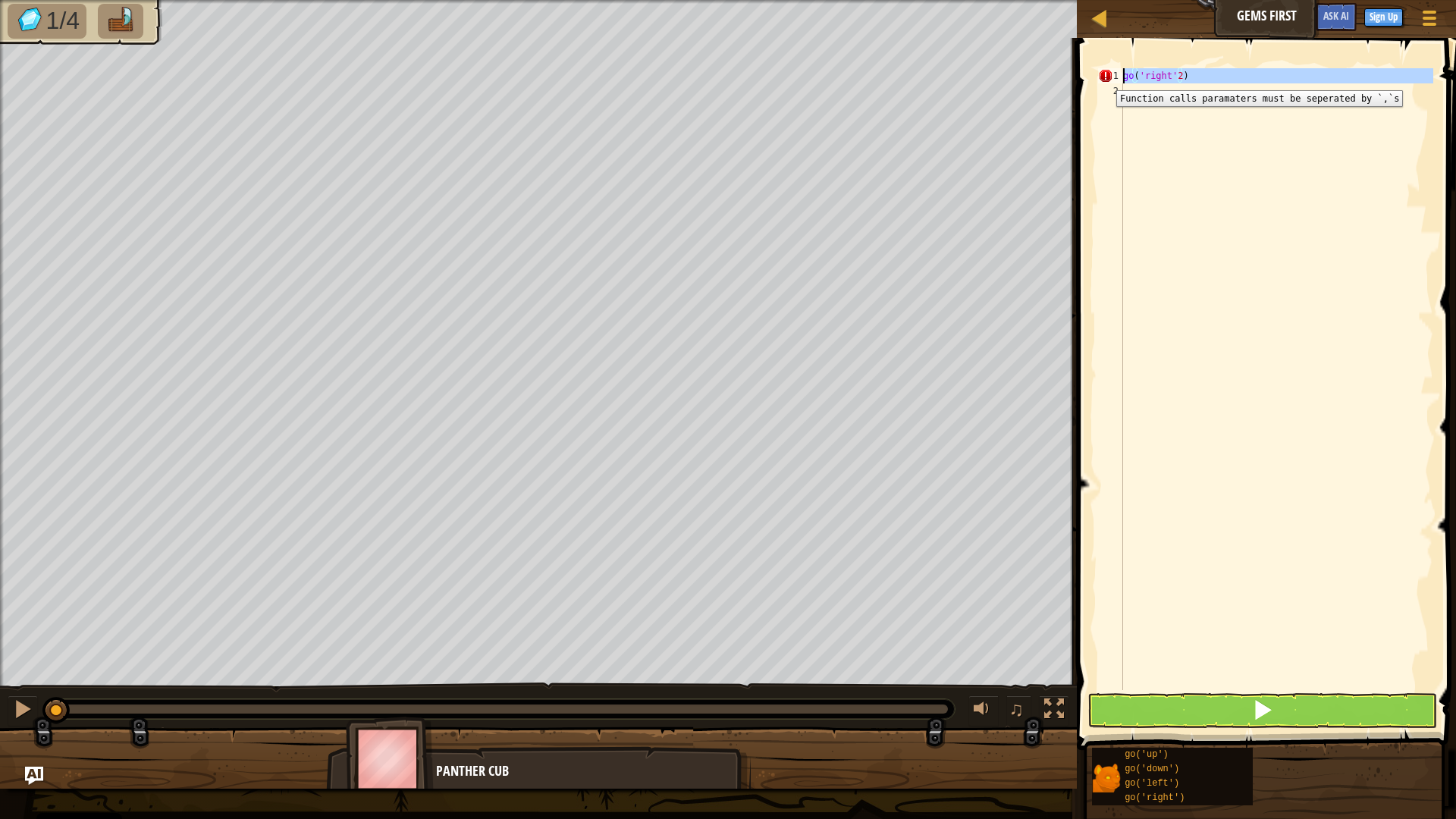
click at [1105, 79] on div "1" at bounding box center [1111, 75] width 25 height 15
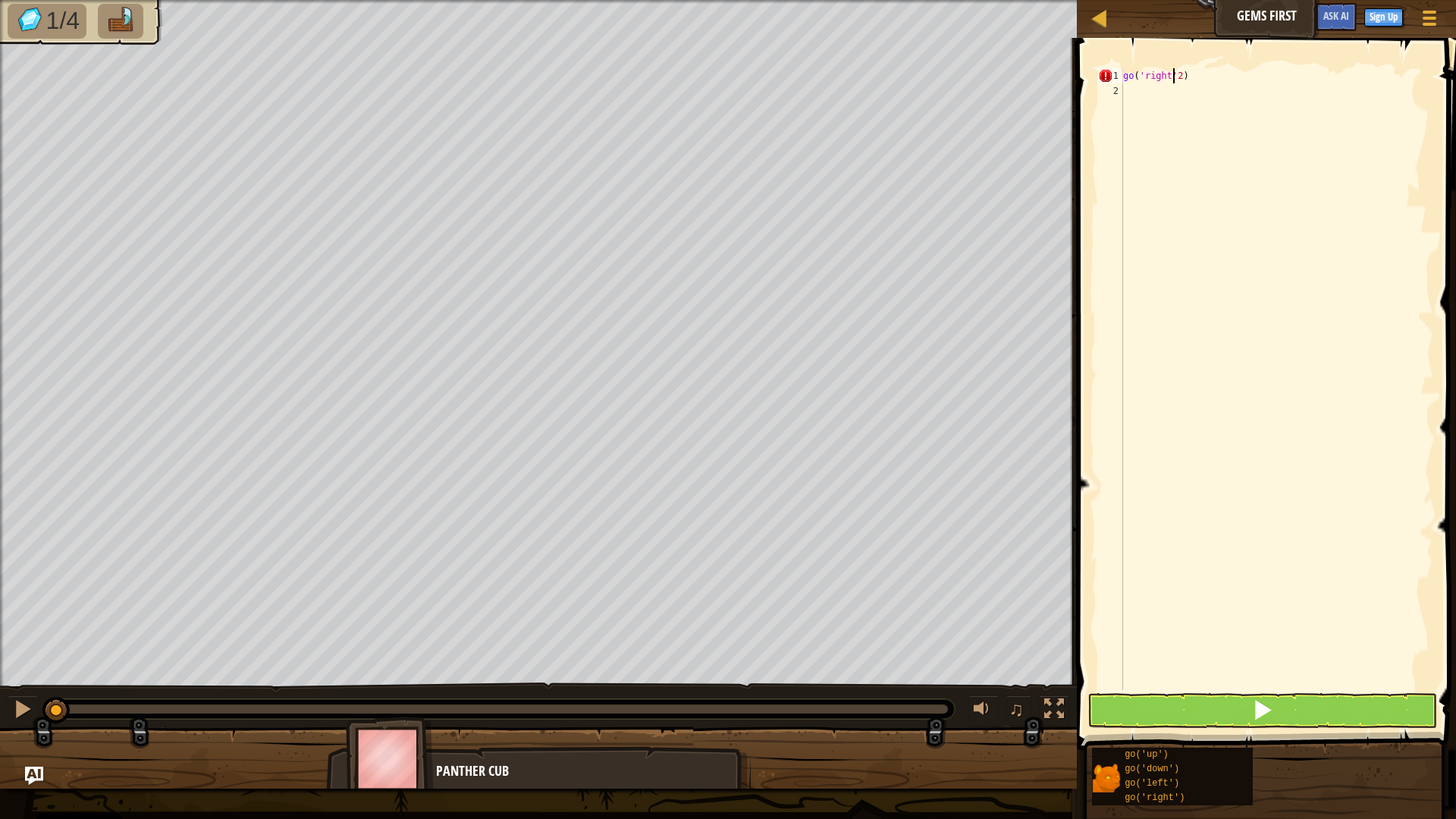
click at [1172, 76] on div "go ( 'right' 2 )" at bounding box center [1276, 394] width 313 height 652
type textarea "go('right',2)"
click at [1204, 71] on div "go ( 'right' , 2 )" at bounding box center [1276, 394] width 313 height 652
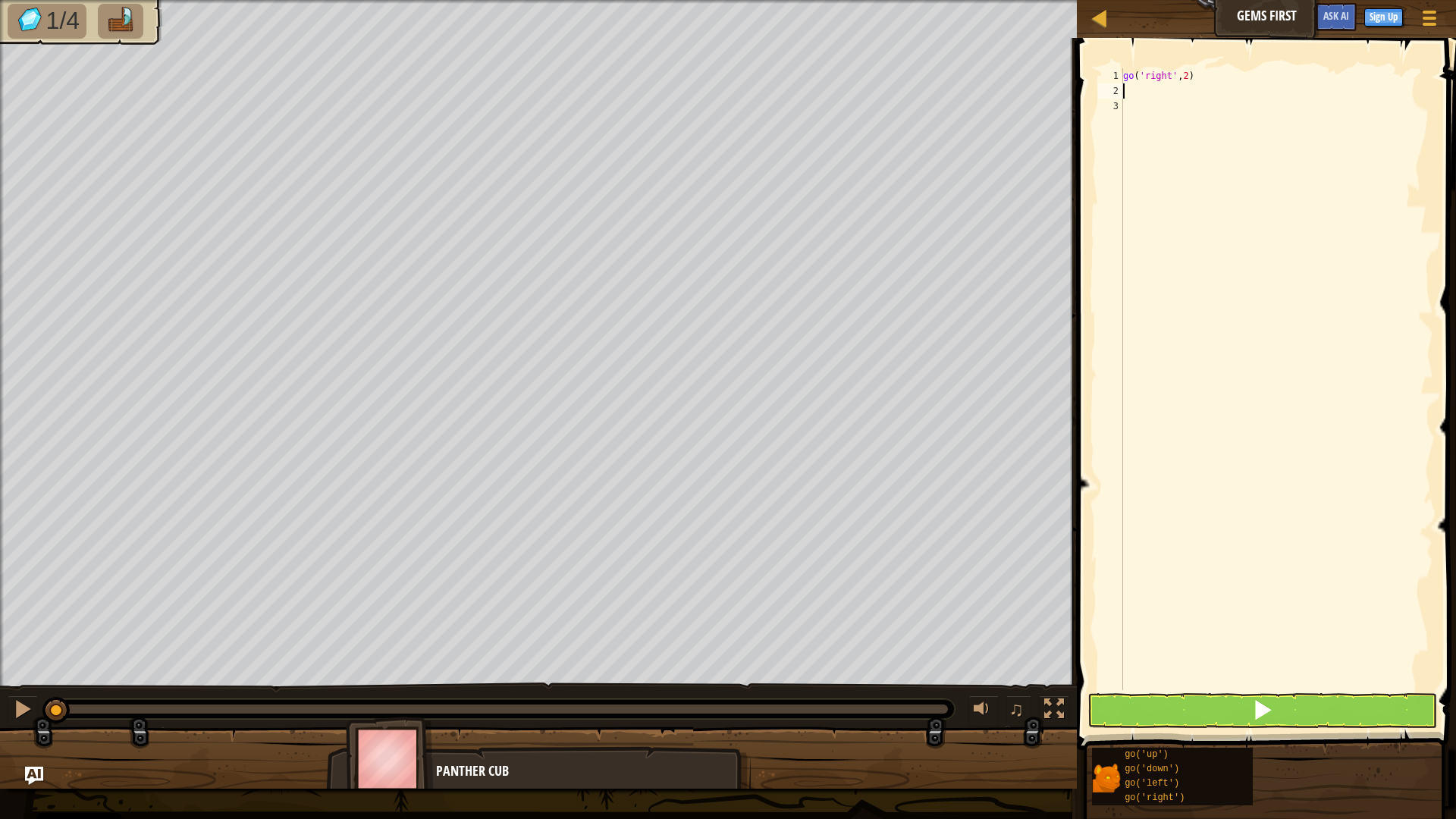
type textarea "go"
type textarea "go('up')"
type textarea "go"
type textarea "go('down',2)"
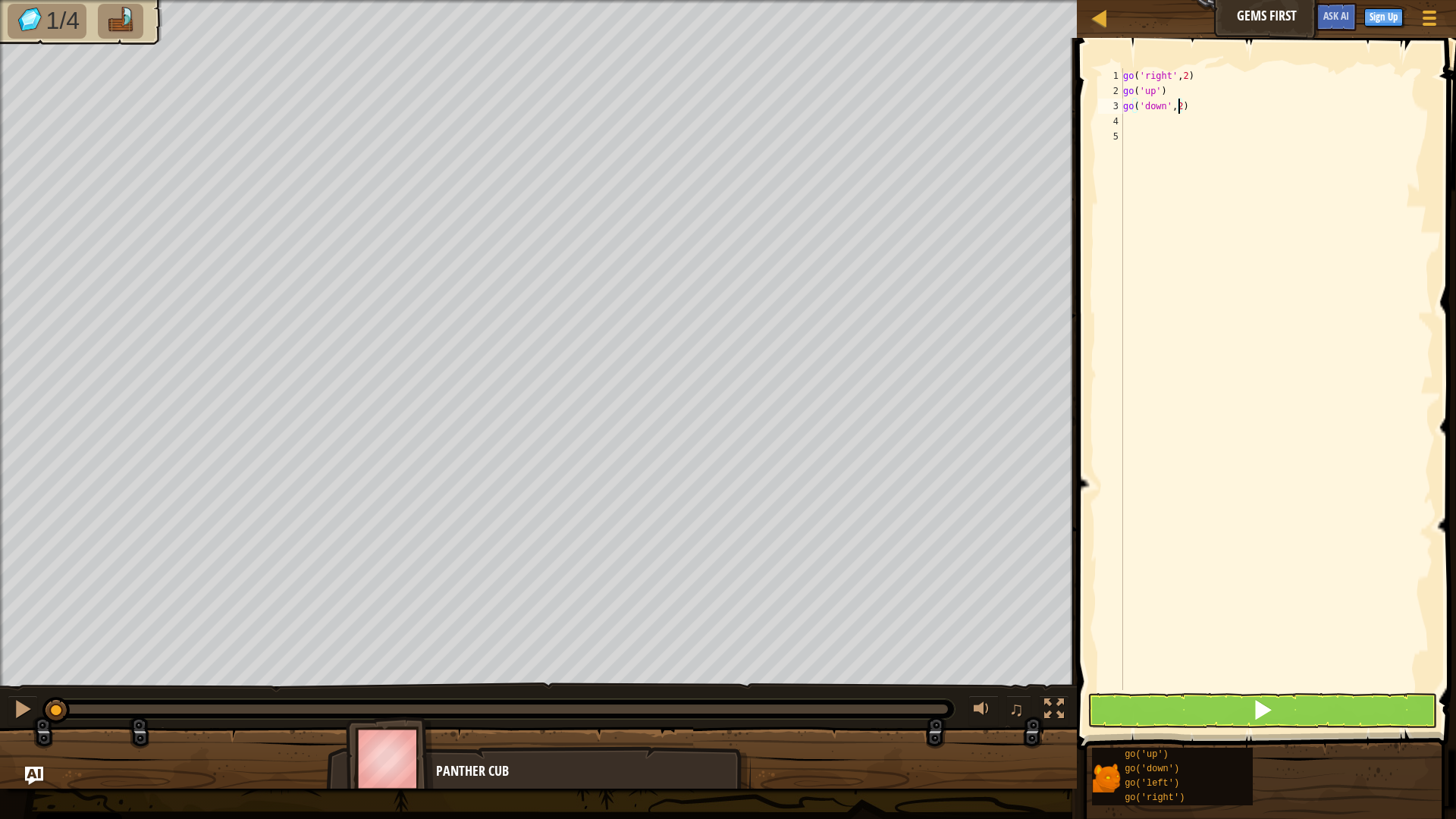
scroll to position [7, 0]
type textarea "go"
type textarea "go('up',2)"
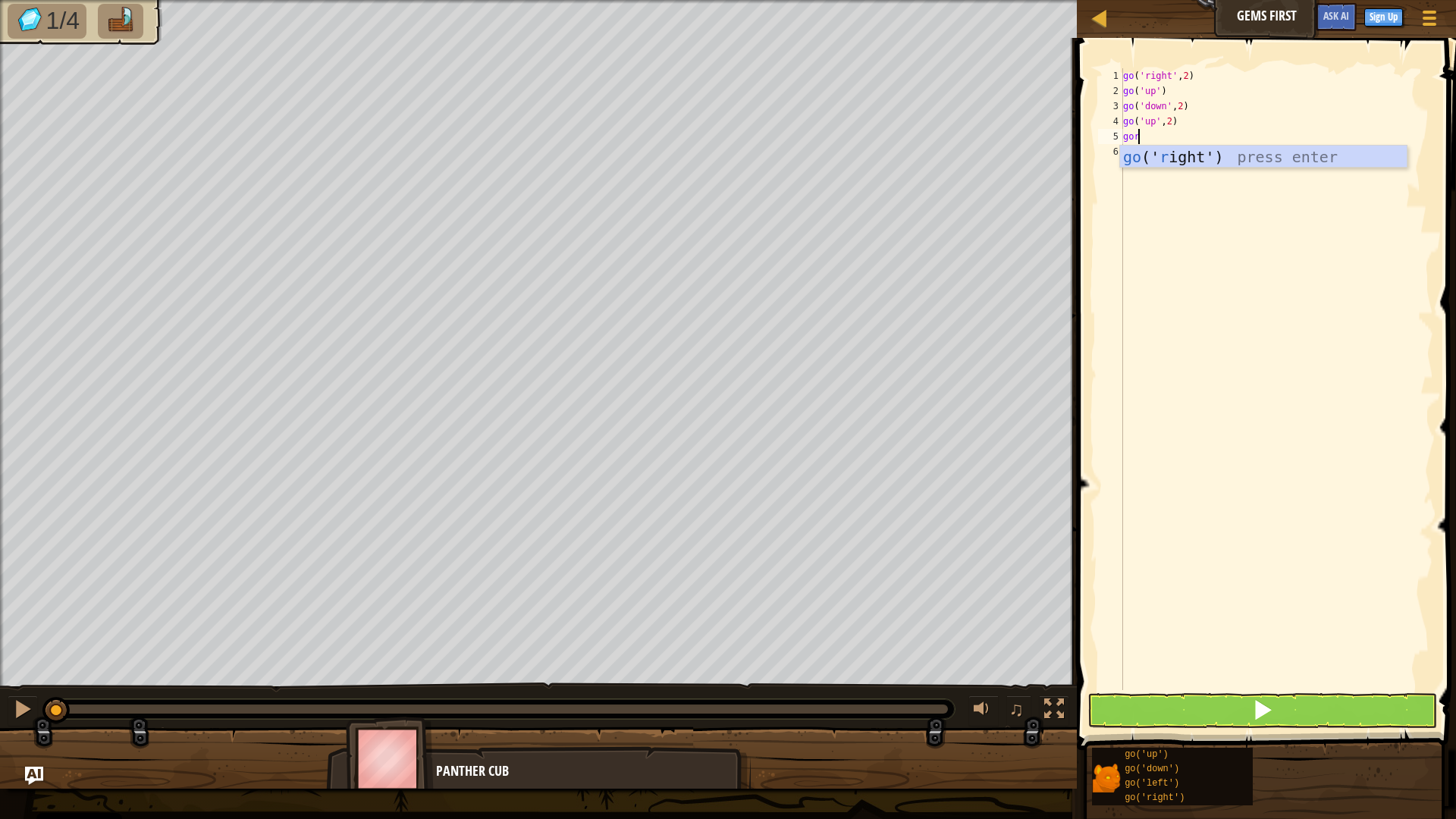
type textarea "gori"
click at [1223, 707] on button at bounding box center [1263, 710] width 350 height 35
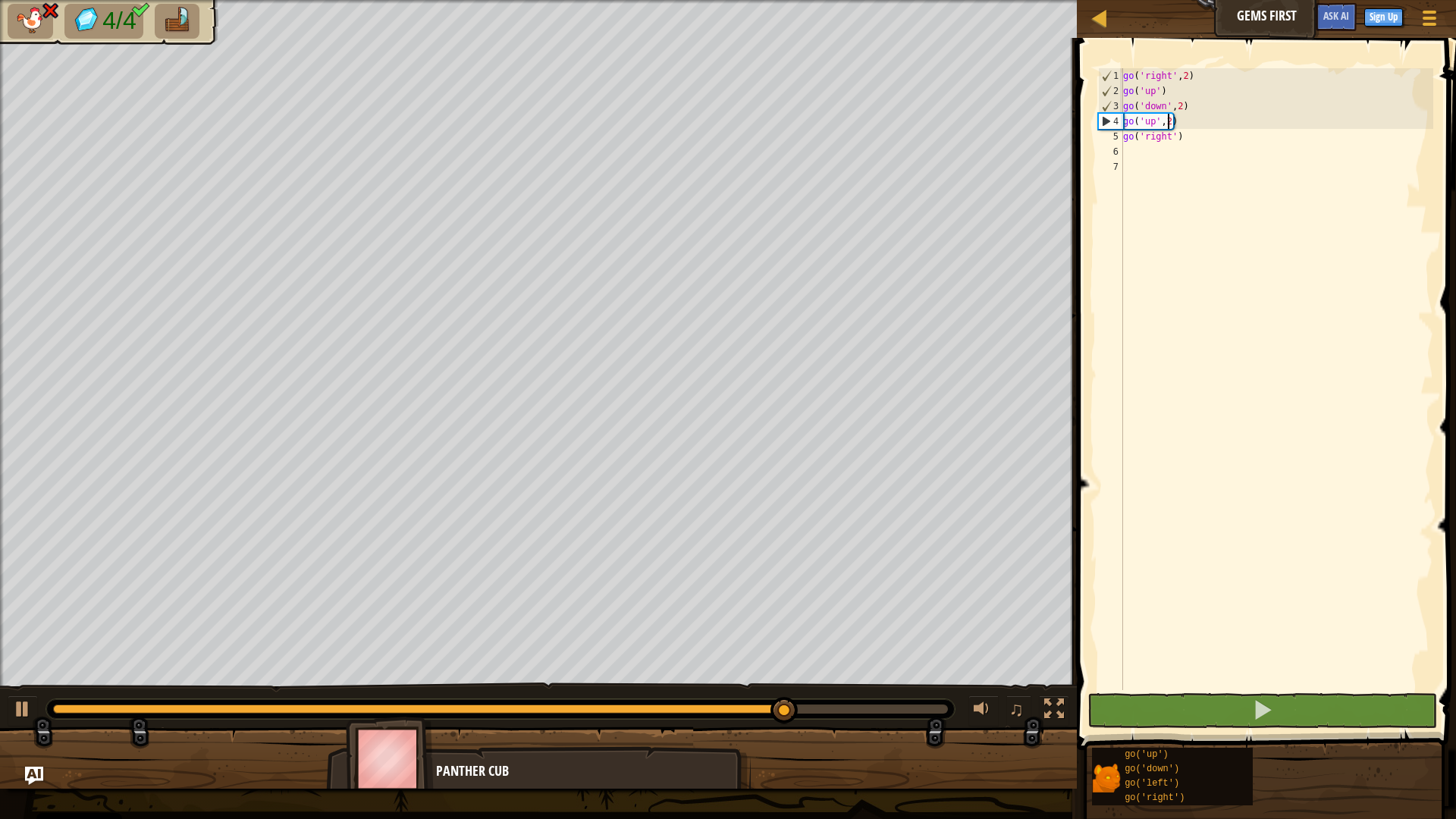
click at [1170, 125] on div "go ( 'right' , 2 ) go ( 'up' ) go ( 'down' , 2 ) go ( 'up' , 2 ) go ( 'right' )" at bounding box center [1276, 394] width 313 height 652
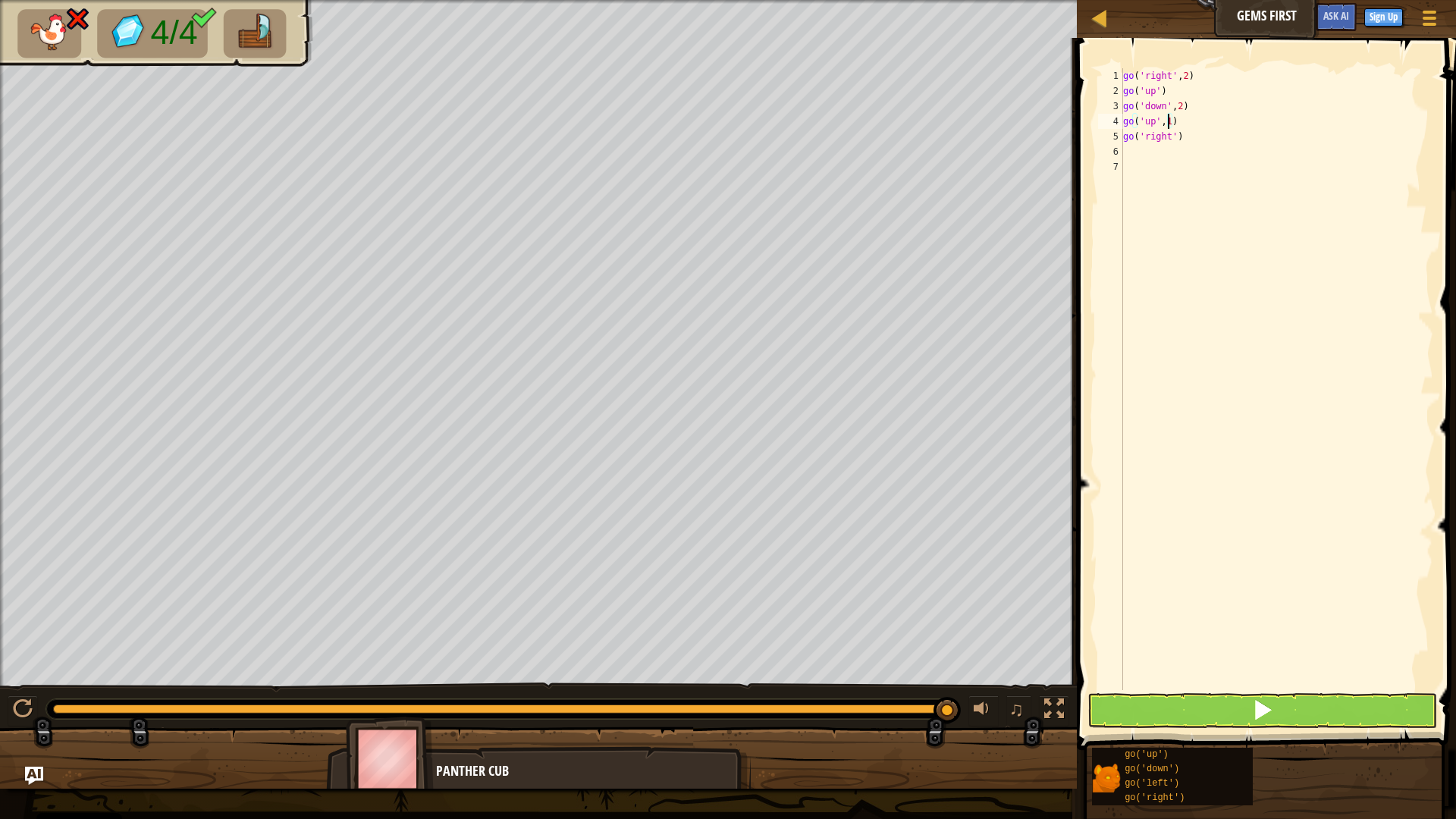
type textarea "go('up',1)"
click at [1241, 707] on button at bounding box center [1263, 710] width 350 height 35
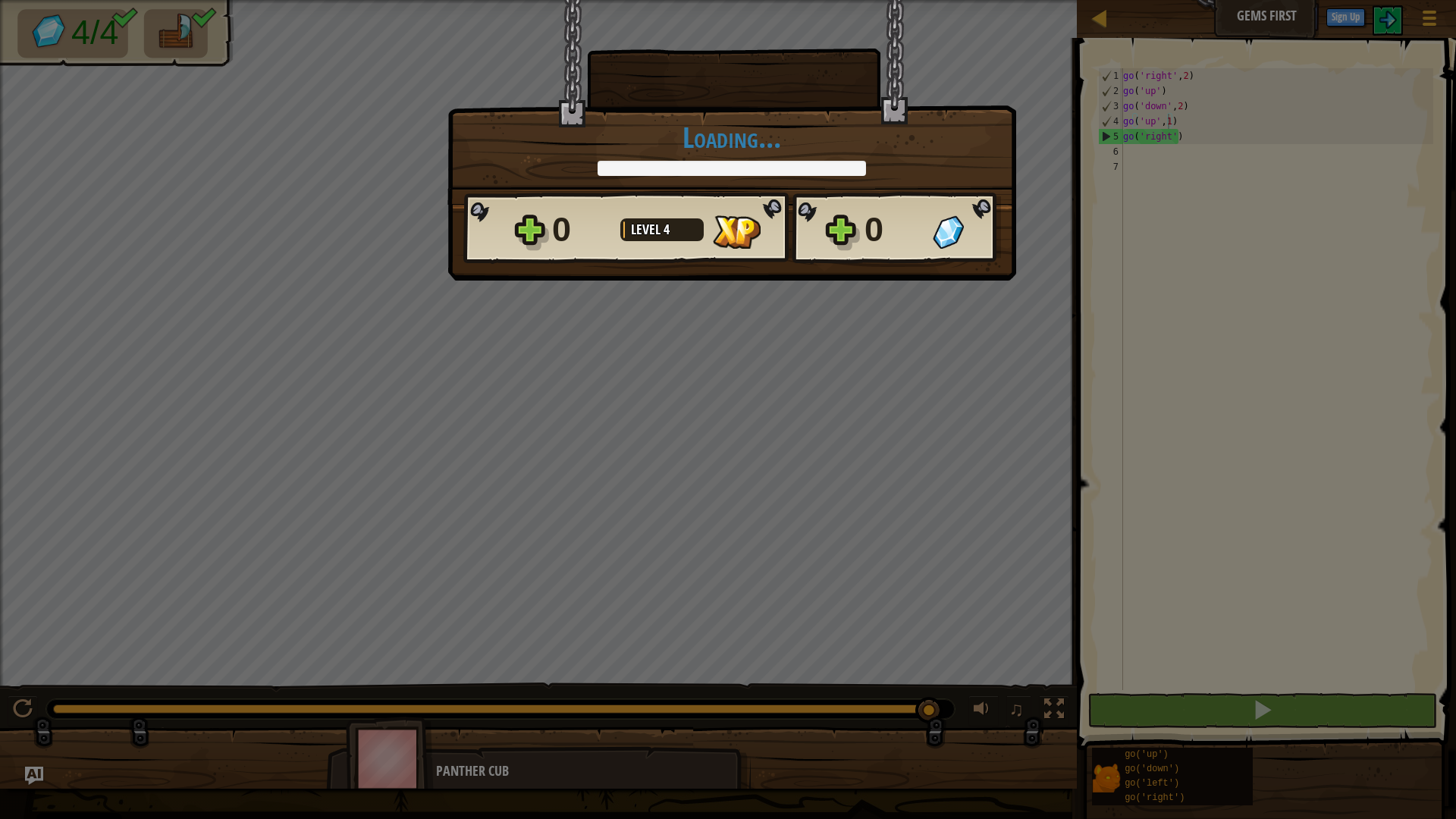
click at [695, 435] on div "× How fun was this level? Loading... Reticulating Splines... Loading... 0 Level…" at bounding box center [728, 410] width 1456 height 819
click at [695, 434] on div "× How fun was this level? Loading... Reticulating Splines... Loading... 0 Level…" at bounding box center [728, 410] width 1456 height 819
click at [707, 420] on div "× How fun was this level? Loading... Reticulating Splines... Loading... 0 Level…" at bounding box center [728, 410] width 1456 height 819
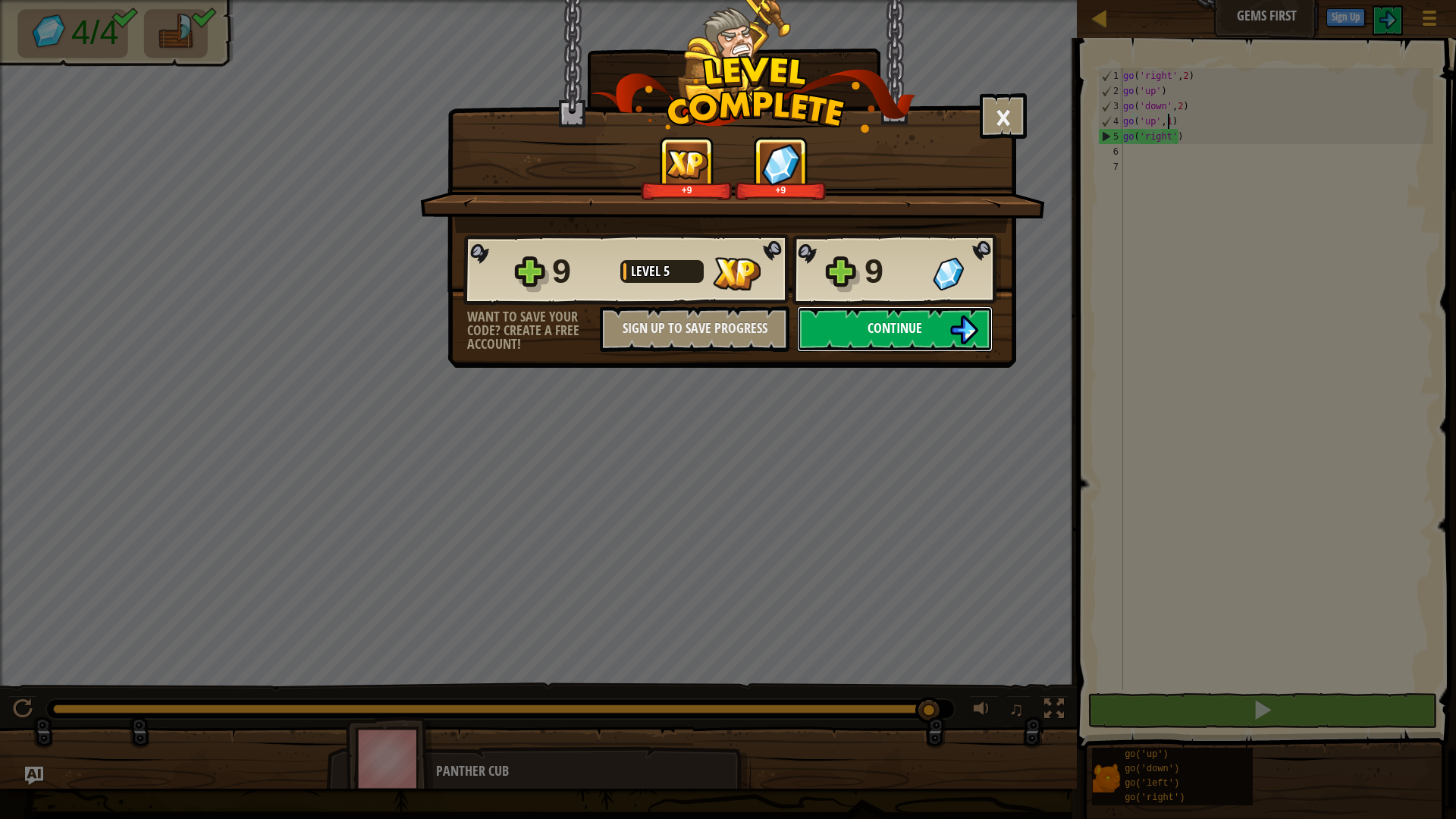
click at [872, 321] on span "Continue" at bounding box center [895, 328] width 54 height 19
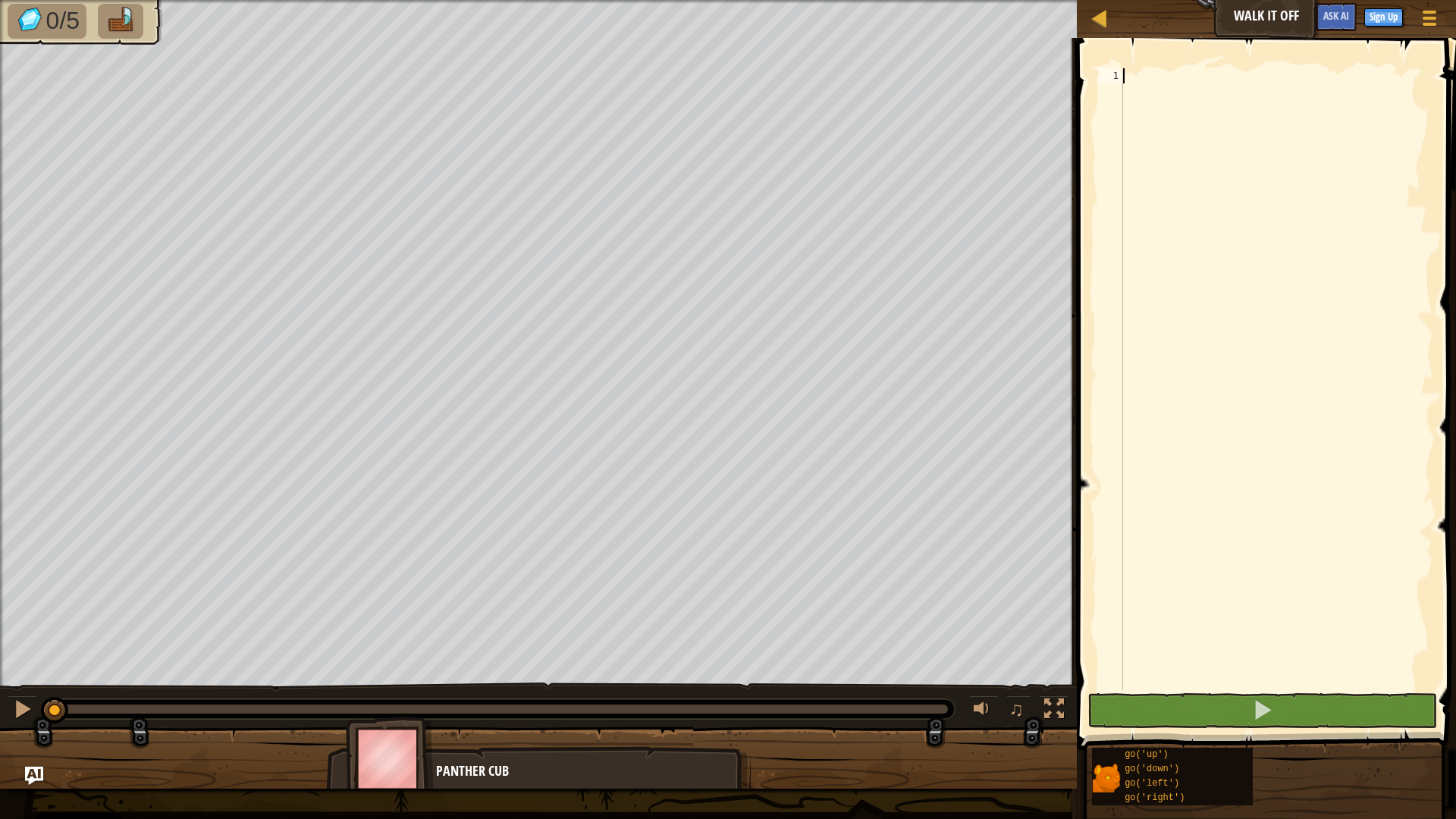
click at [1187, 90] on div at bounding box center [1276, 394] width 313 height 652
type textarea "go"
type textarea "go('up',3)"
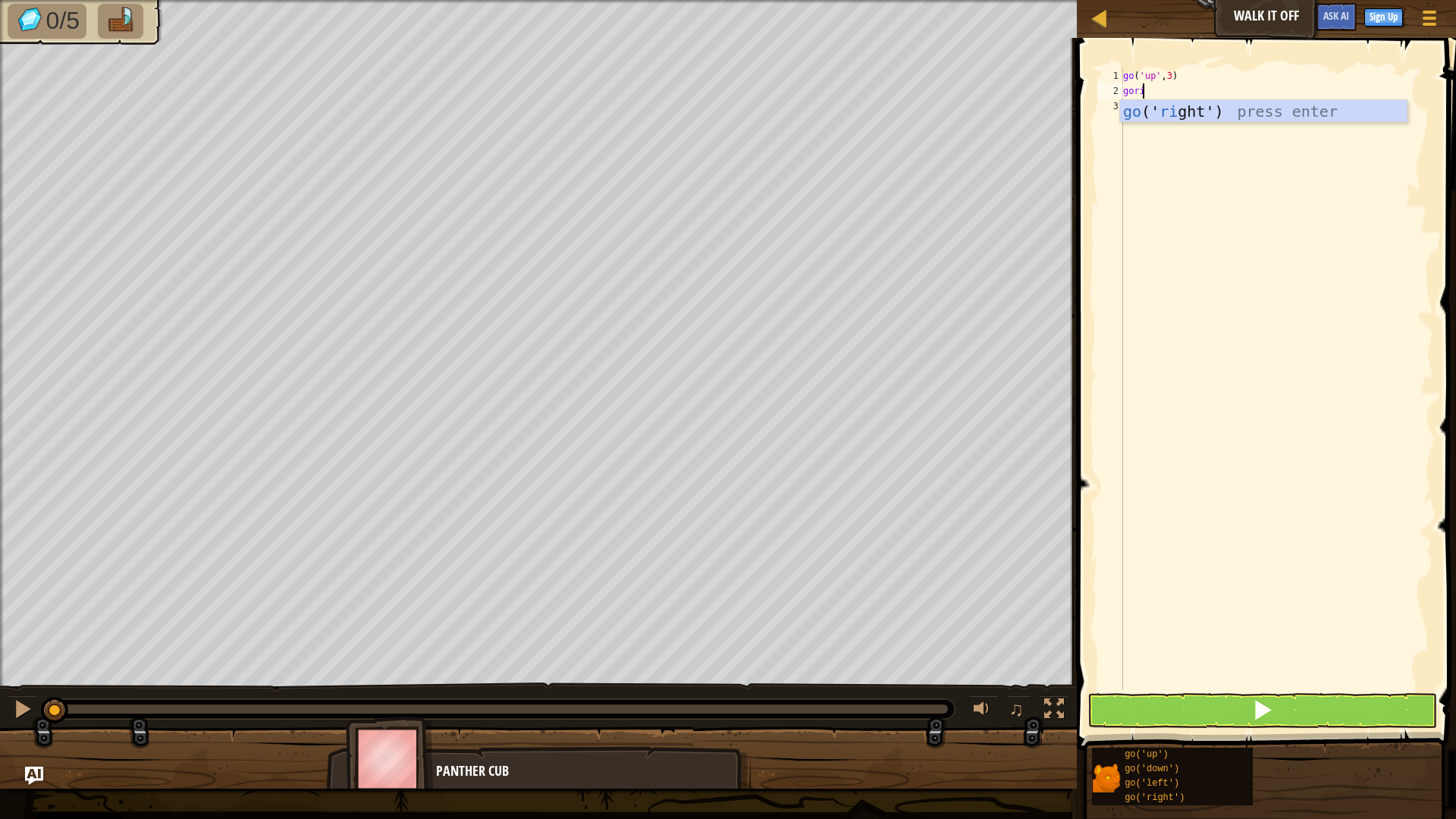
scroll to position [7, 1]
type textarea "gorig"
type textarea "go('right',4)"
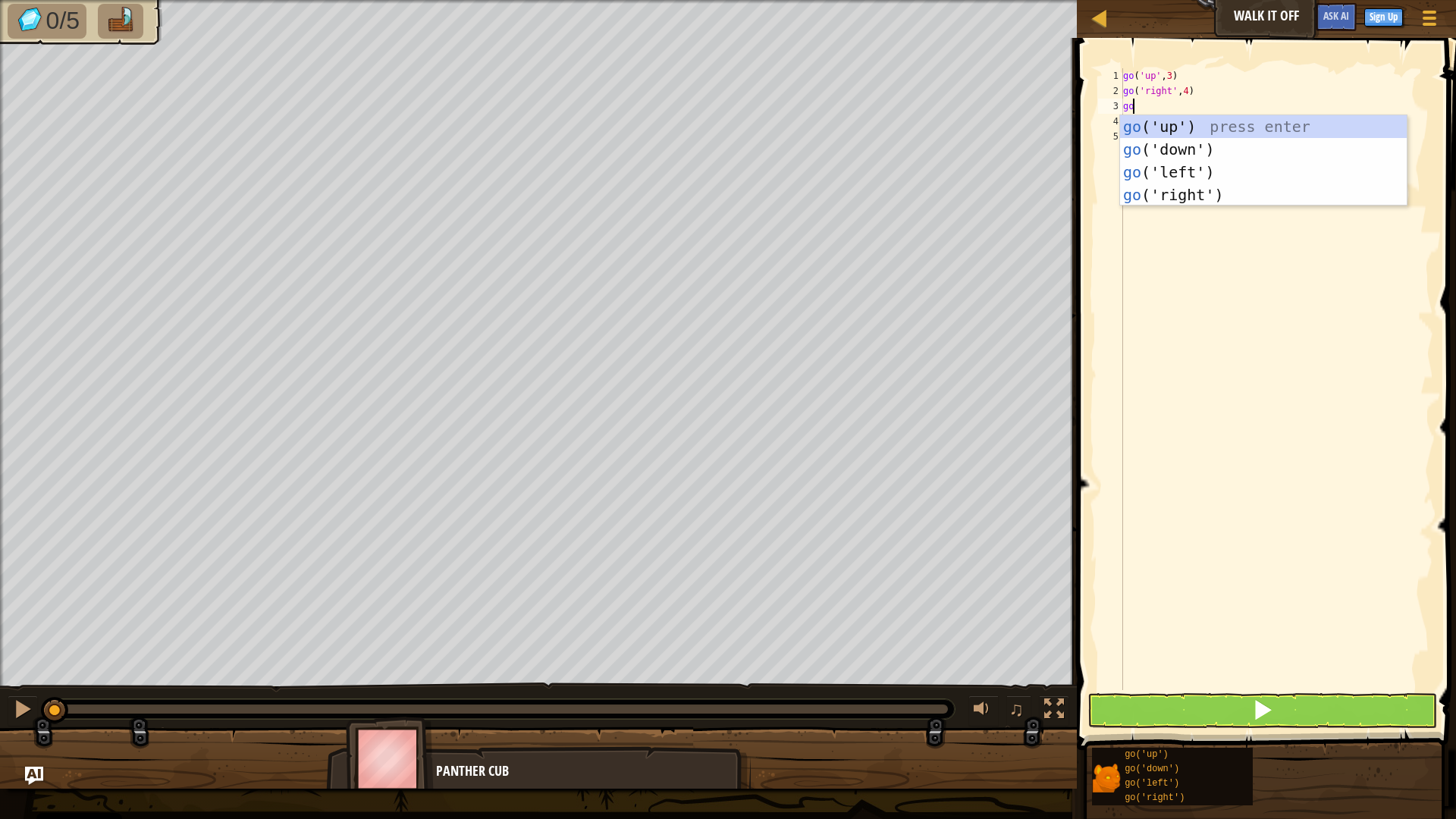
type textarea "[DEMOGRAPHIC_DATA]"
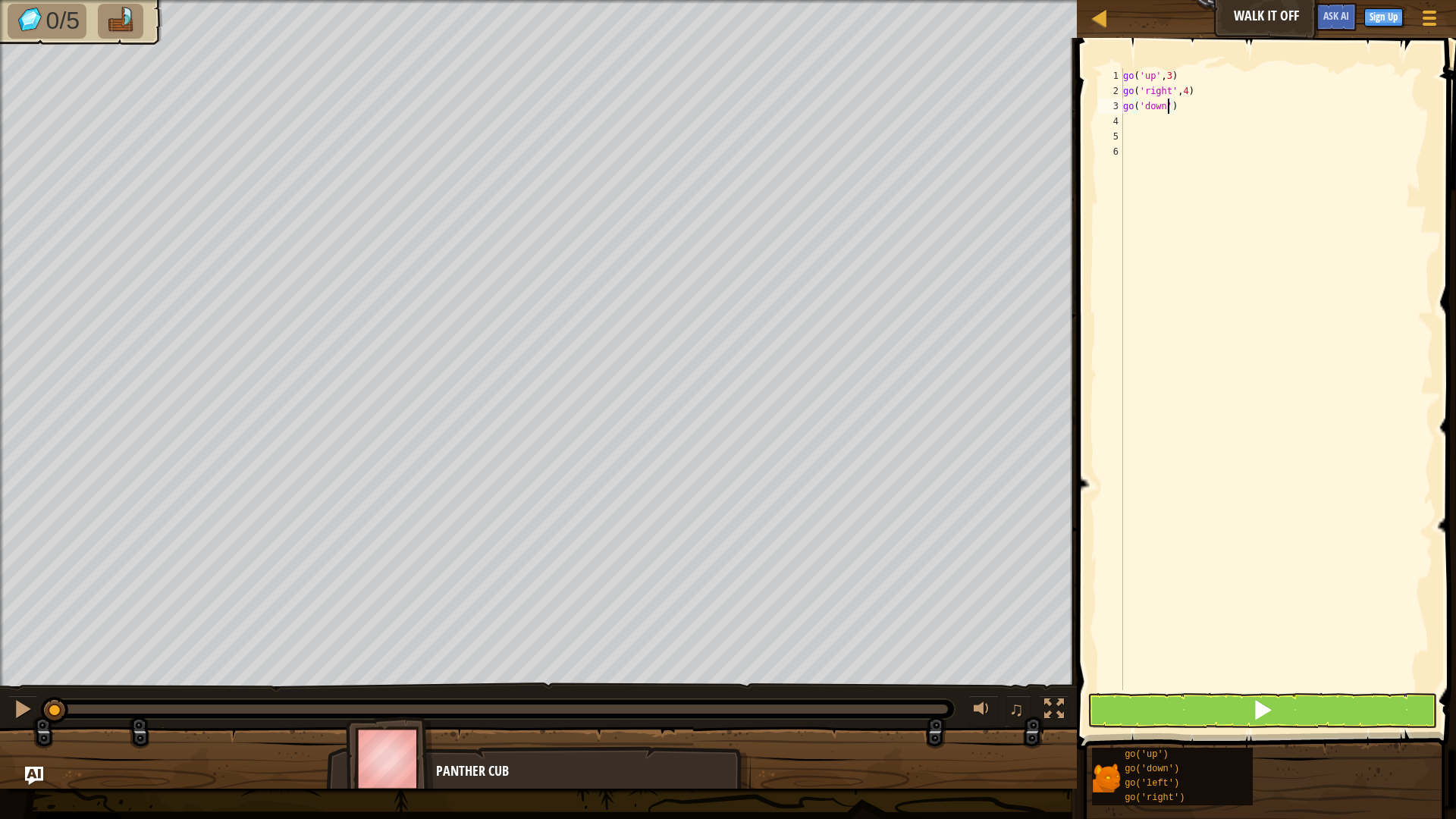
type textarea "go('down',4)"
type textarea "g"
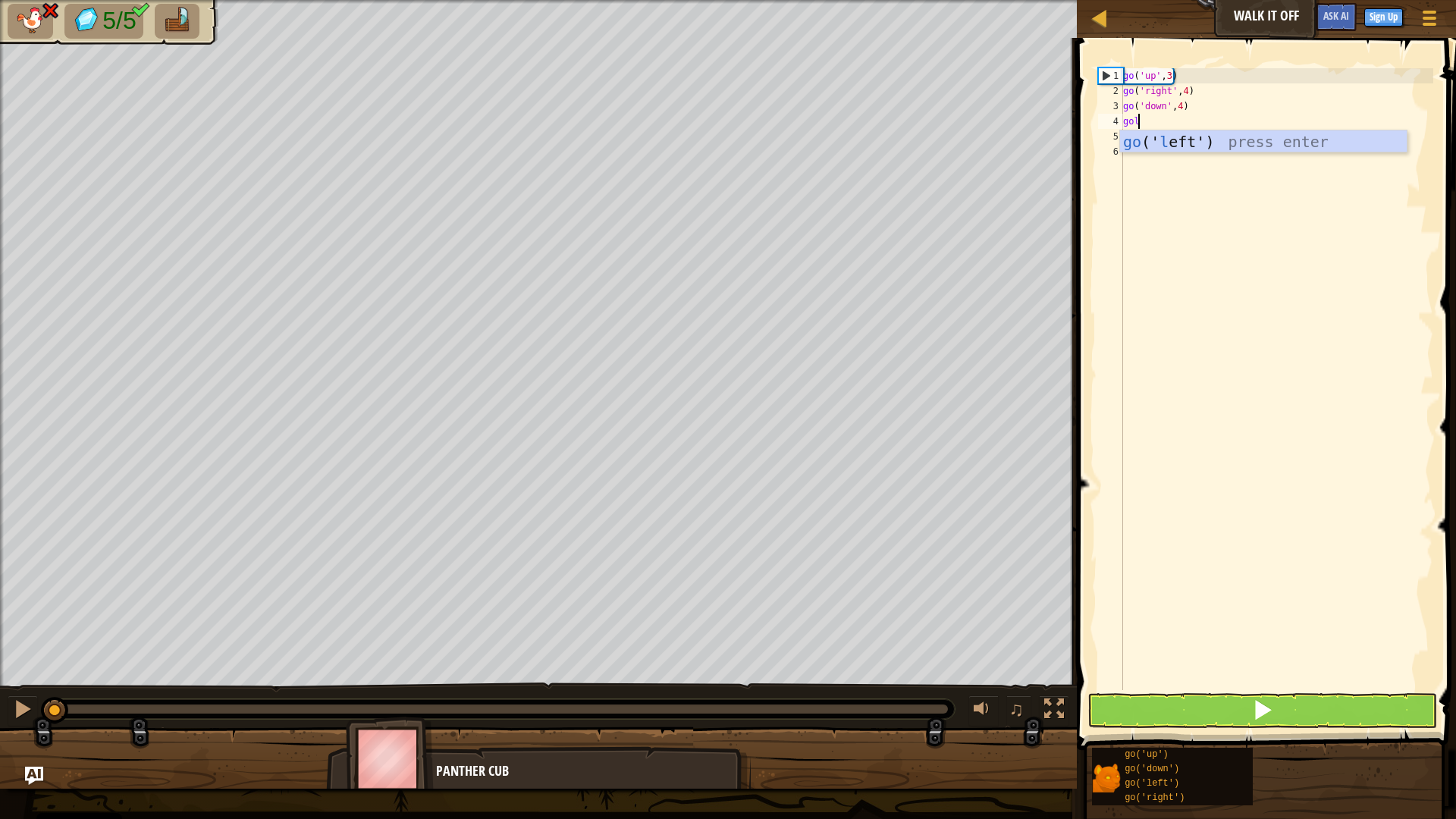
scroll to position [7, 1]
type textarea "golef"
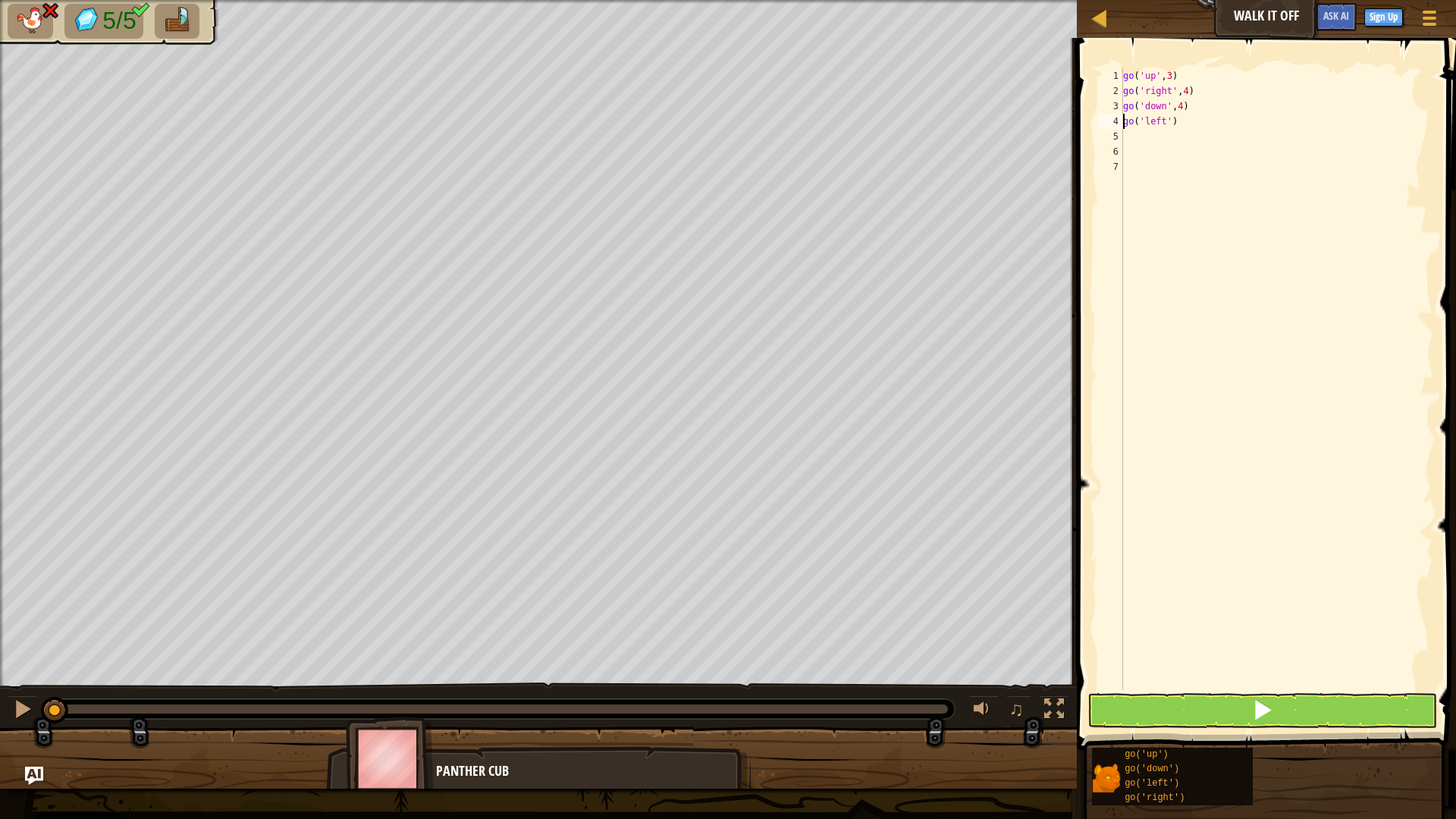
type textarea "go('down',4)"
type textarea "go('down',3)"
click at [1231, 707] on button at bounding box center [1263, 710] width 350 height 35
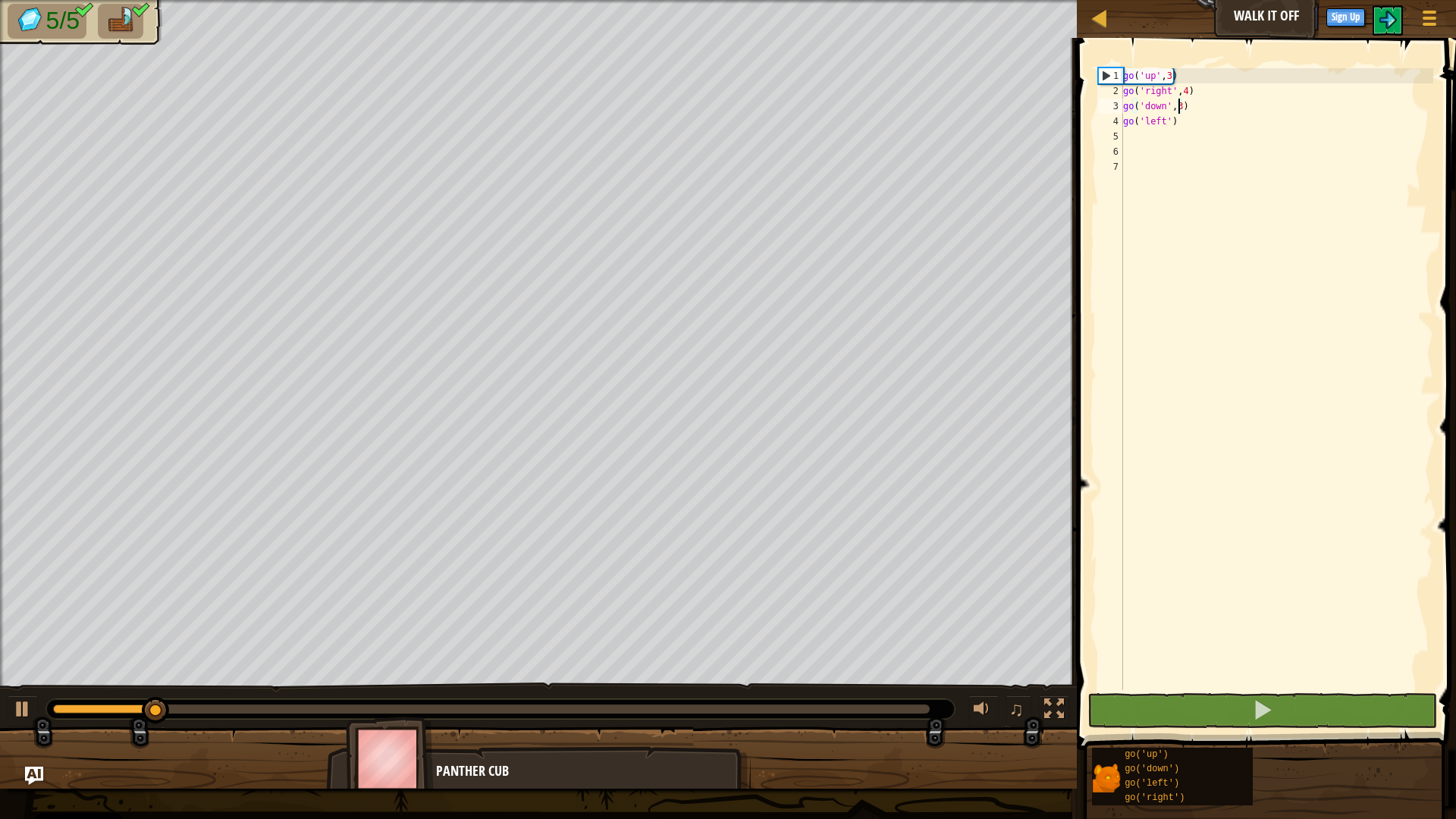
click at [865, 703] on div at bounding box center [500, 709] width 909 height 20
click at [888, 707] on div at bounding box center [491, 709] width 877 height 9
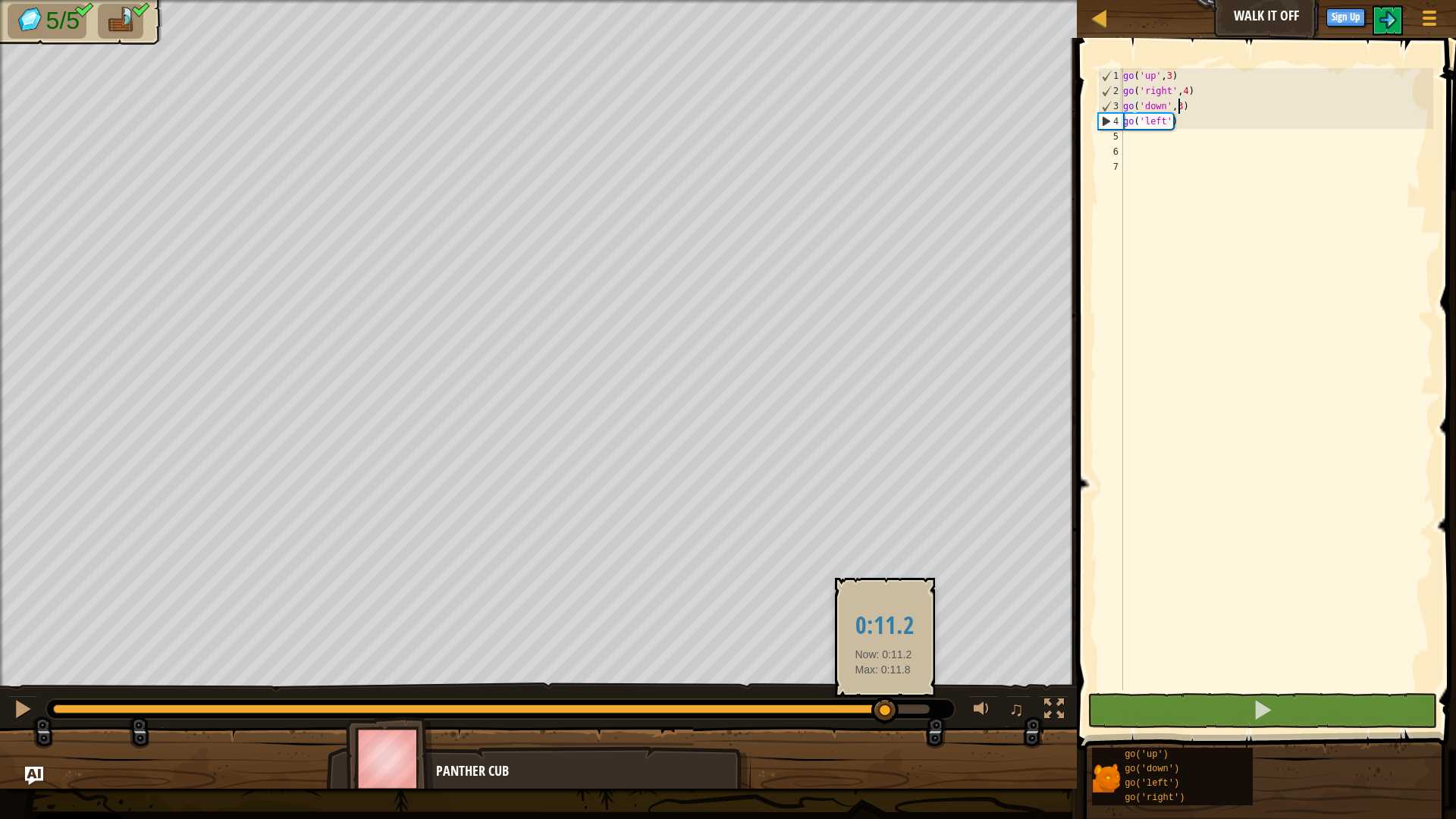
click at [985, 0] on body "Cookie Policy CodeCombat uses a few essential and non-essential cookies. Privac…" at bounding box center [728, 0] width 1456 height 0
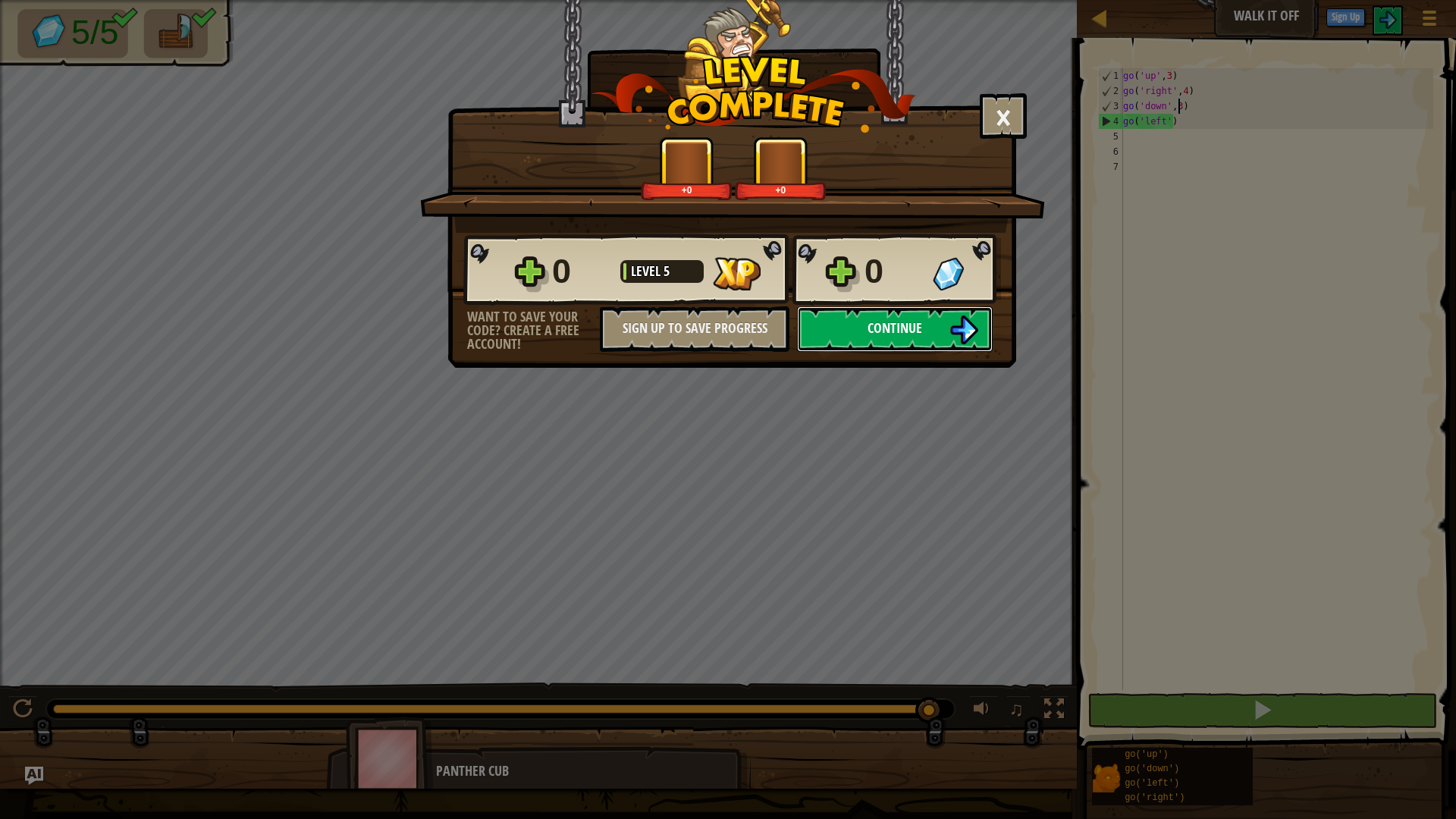
click at [898, 325] on span "Continue" at bounding box center [895, 328] width 54 height 19
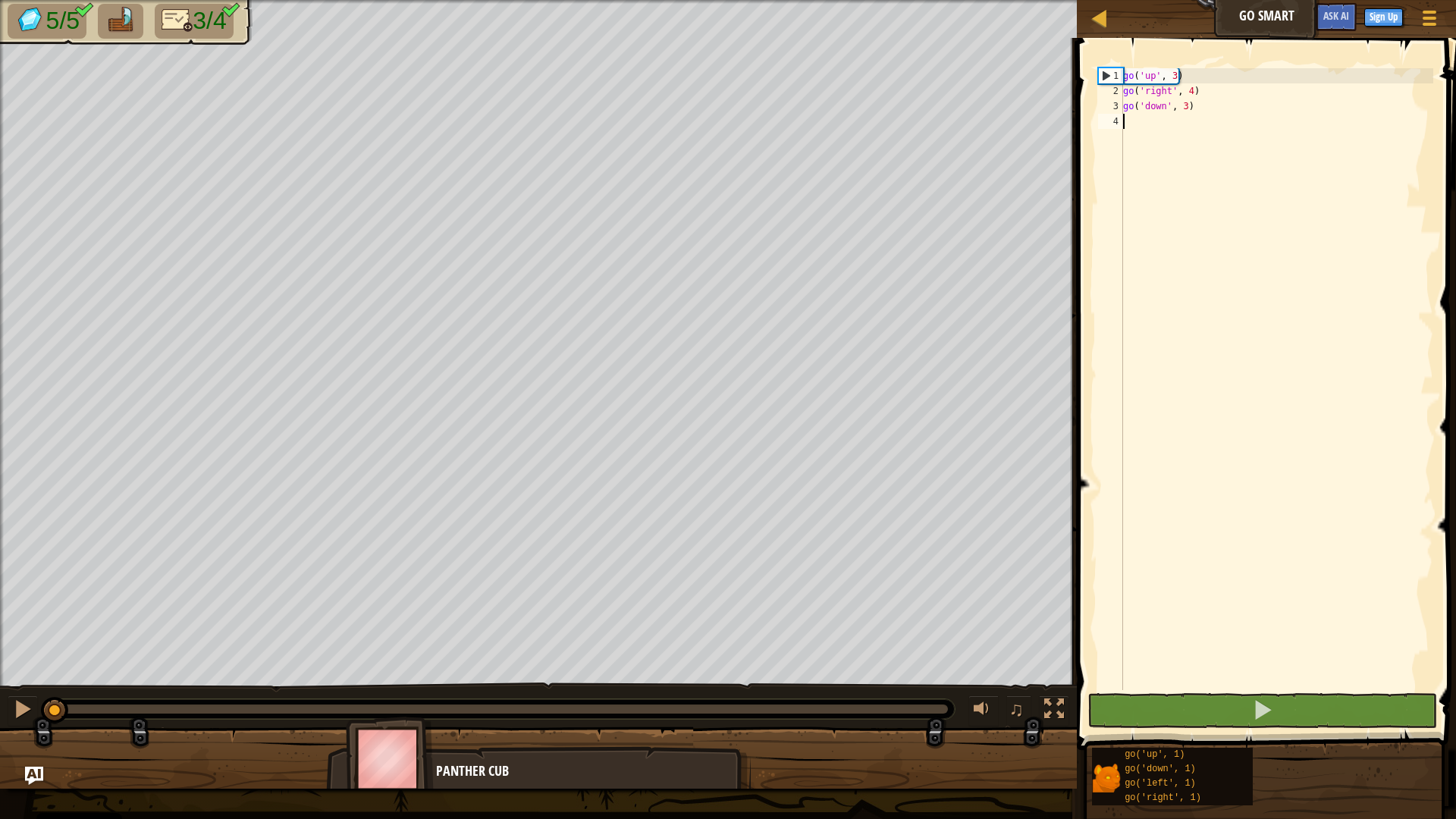
scroll to position [7, 0]
type textarea "go"
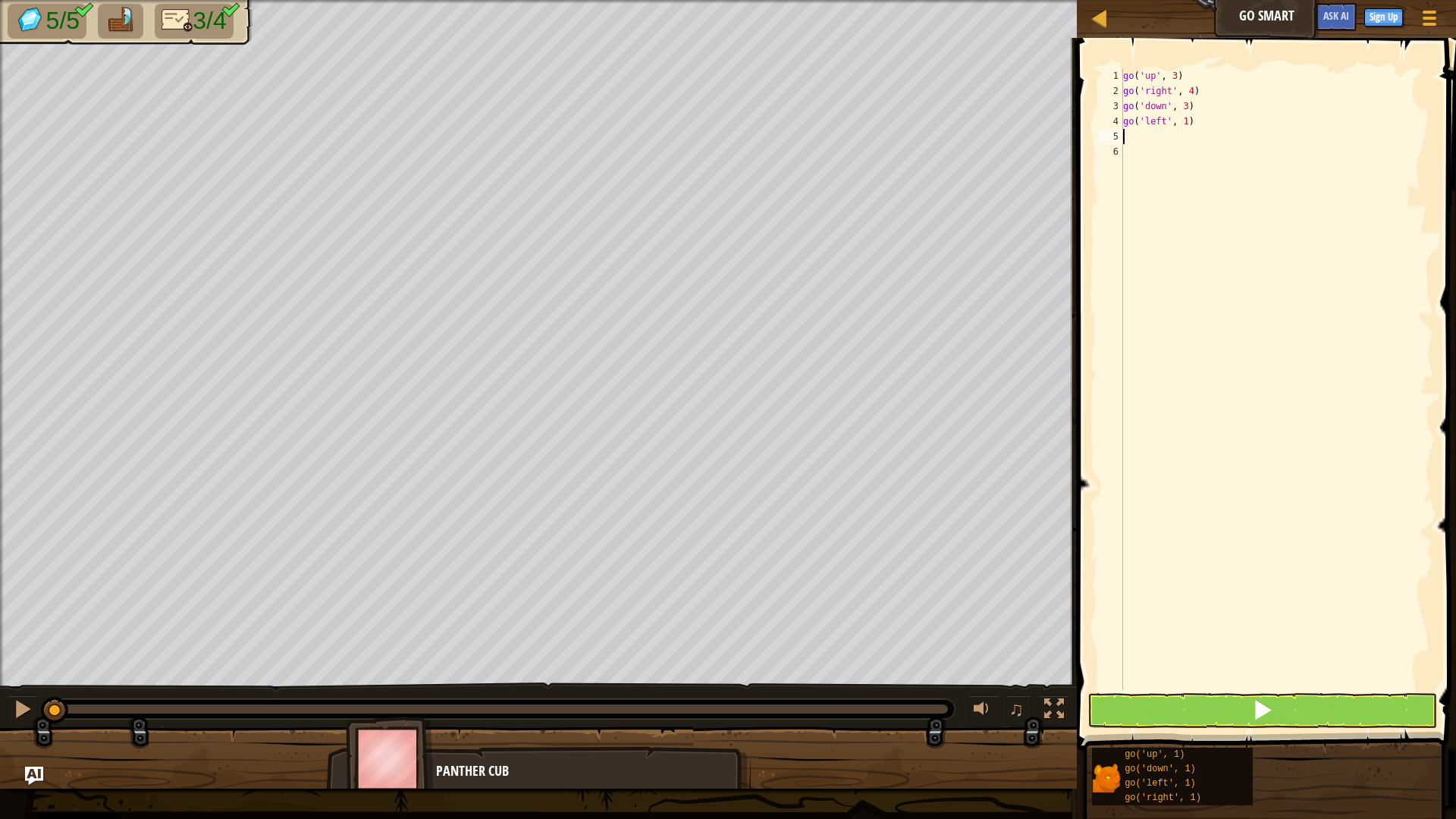
click at [1215, 692] on span at bounding box center [1267, 372] width 391 height 757
click at [1225, 703] on button at bounding box center [1263, 710] width 350 height 35
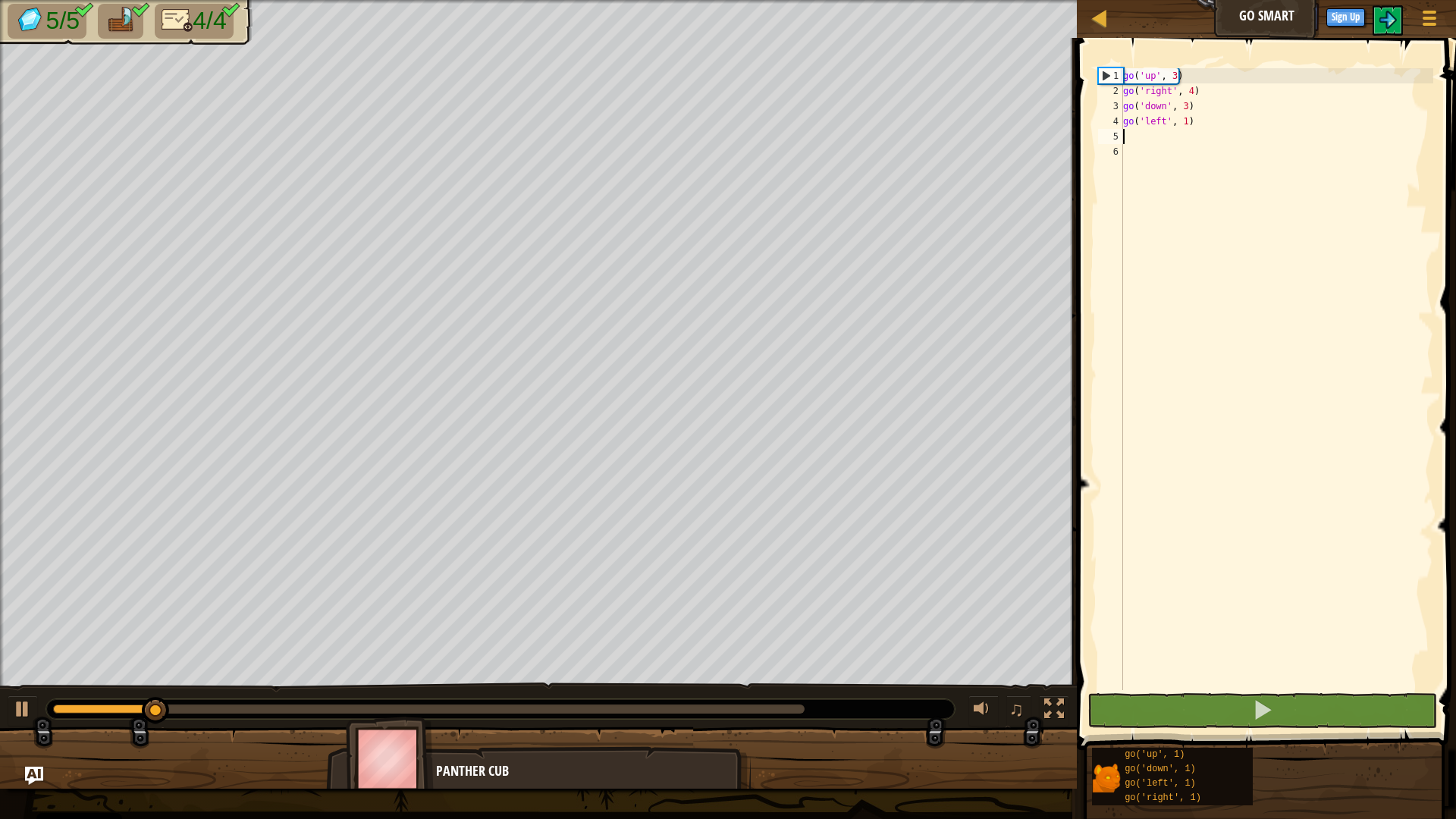
click at [757, 707] on div "0:11.0 Now: 0:01.6 Max: 0:11.8" at bounding box center [428, 709] width 752 height 9
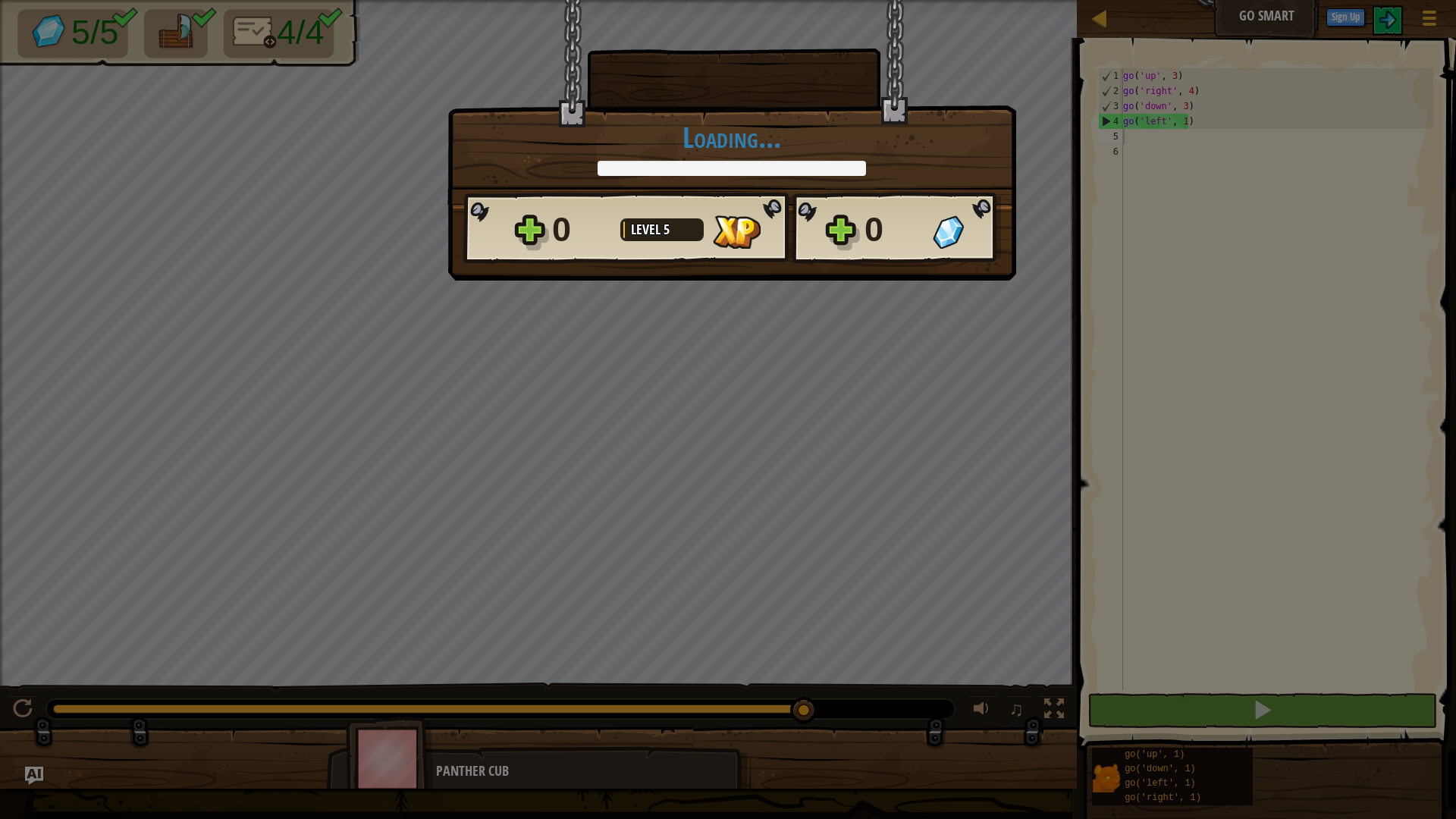
drag, startPoint x: 771, startPoint y: 707, endPoint x: 841, endPoint y: 706, distance: 70.0
click at [841, 2] on body "Cookie Policy CodeCombat uses a few essential and non-essential cookies. Privac…" at bounding box center [728, 1] width 1456 height 2
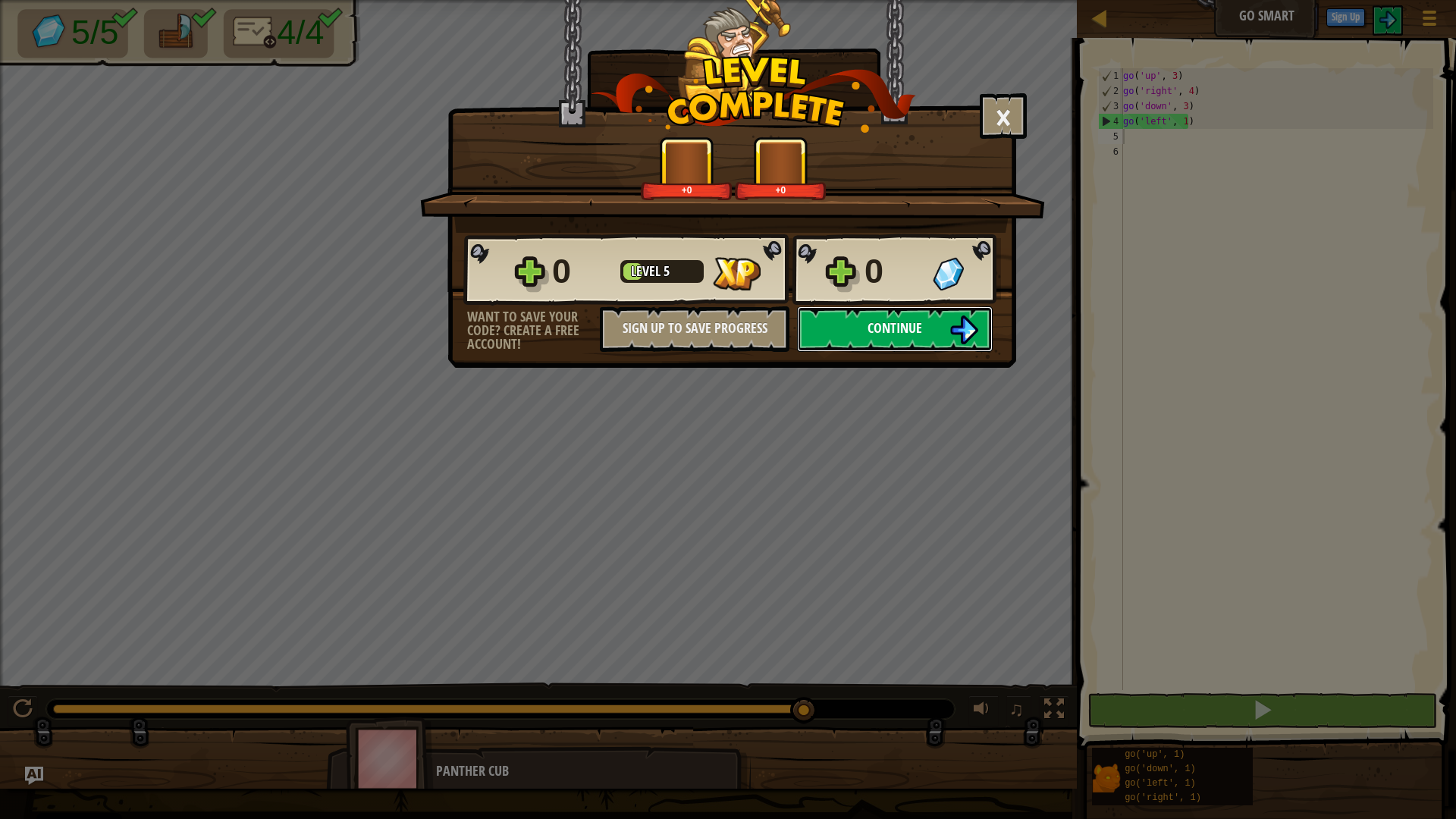
click at [910, 325] on span "Continue" at bounding box center [895, 328] width 54 height 19
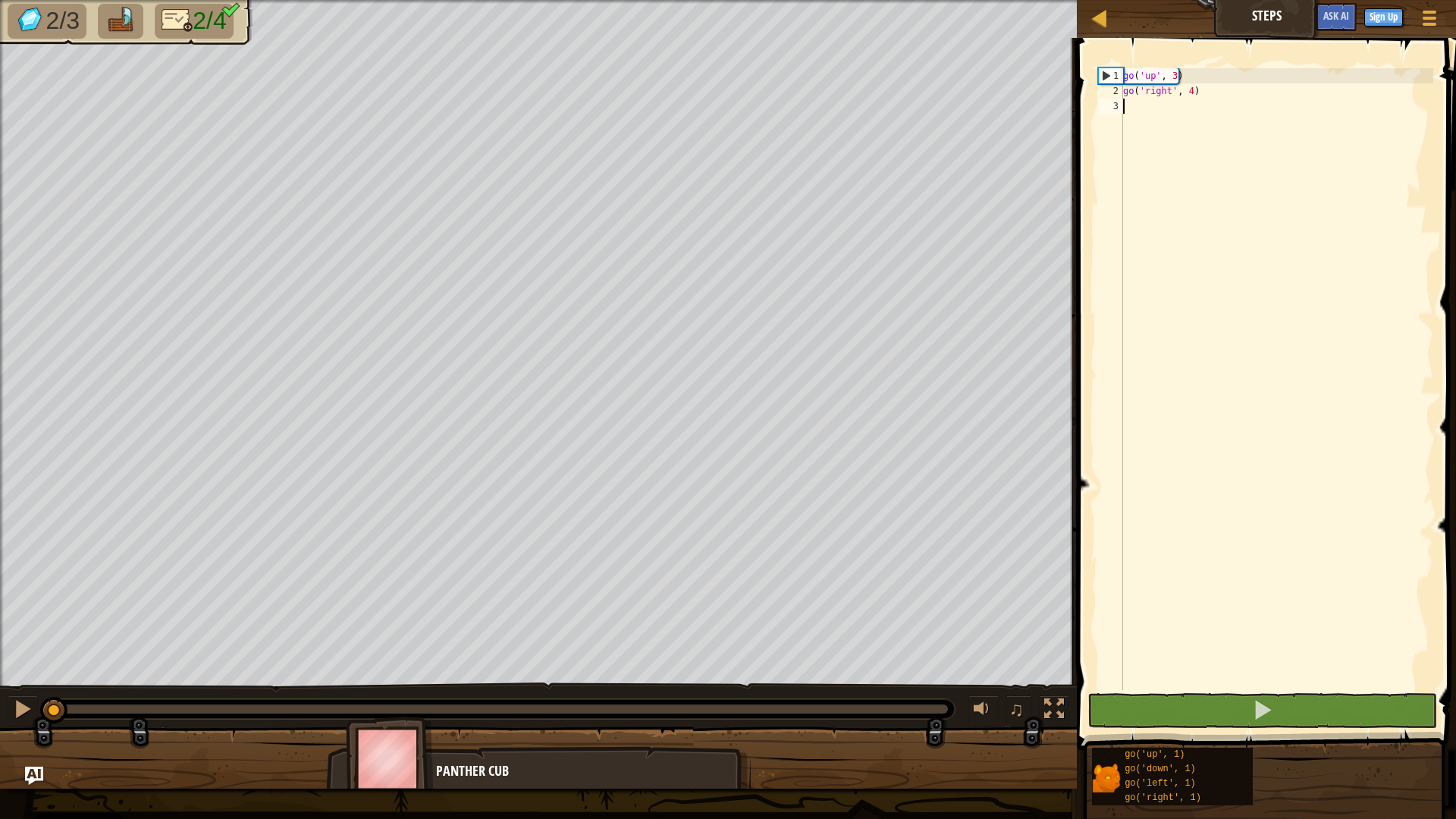
click at [1158, 115] on div "go ( 'up' , 3 ) go ( 'right' , 4 )" at bounding box center [1276, 394] width 313 height 652
type textarea "go"
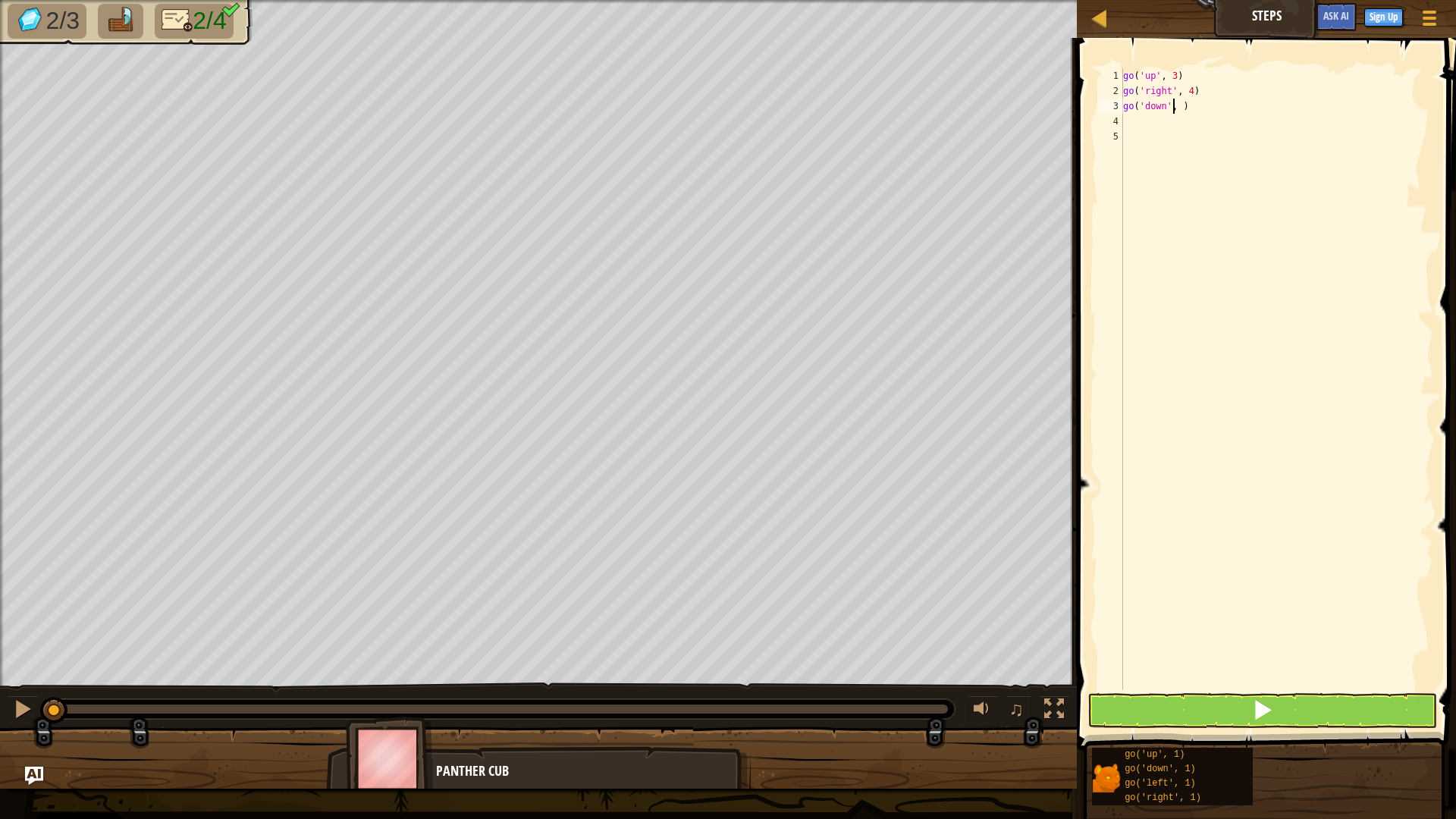
type textarea "go('down',3 )"
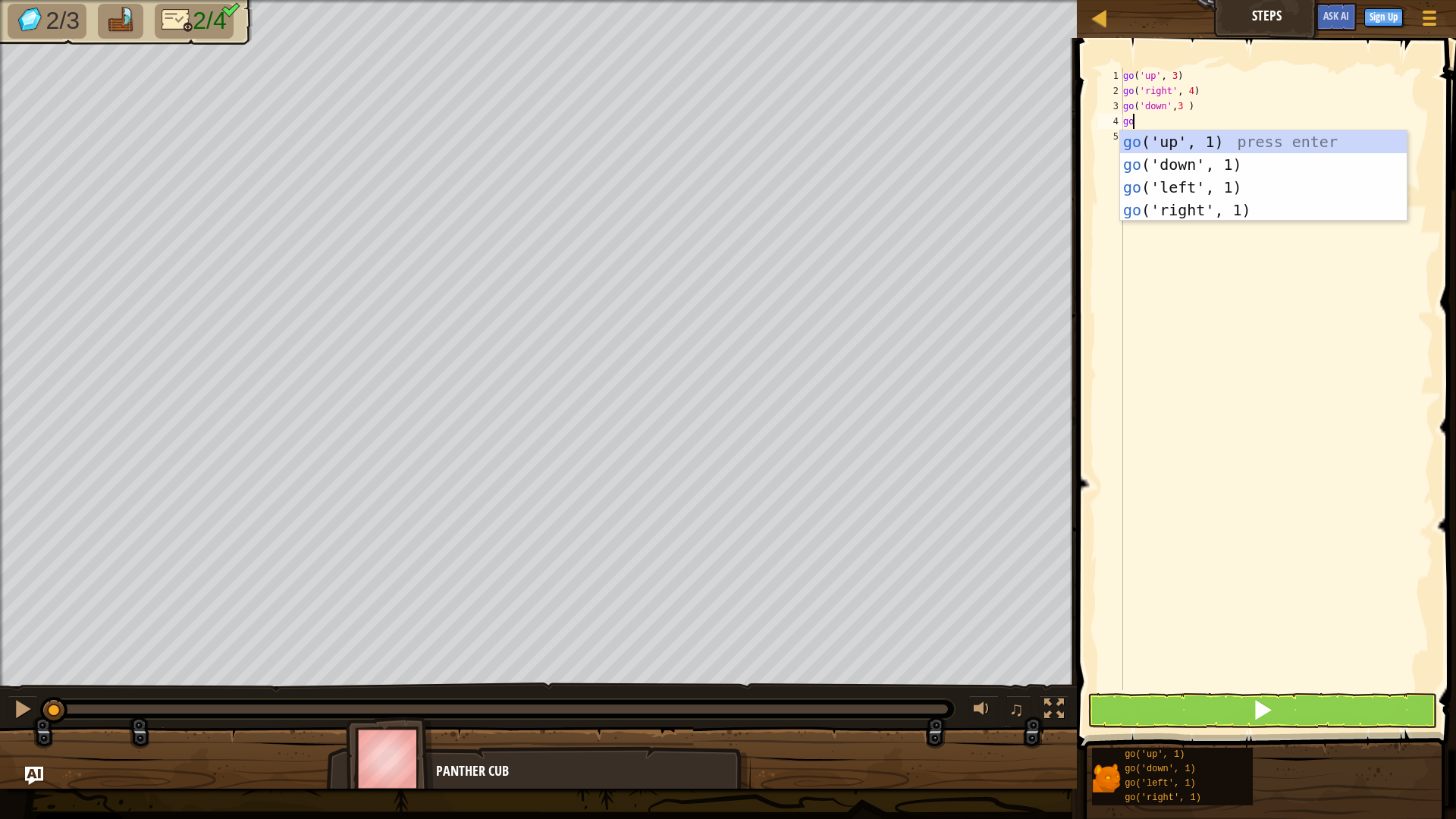
type textarea "go"
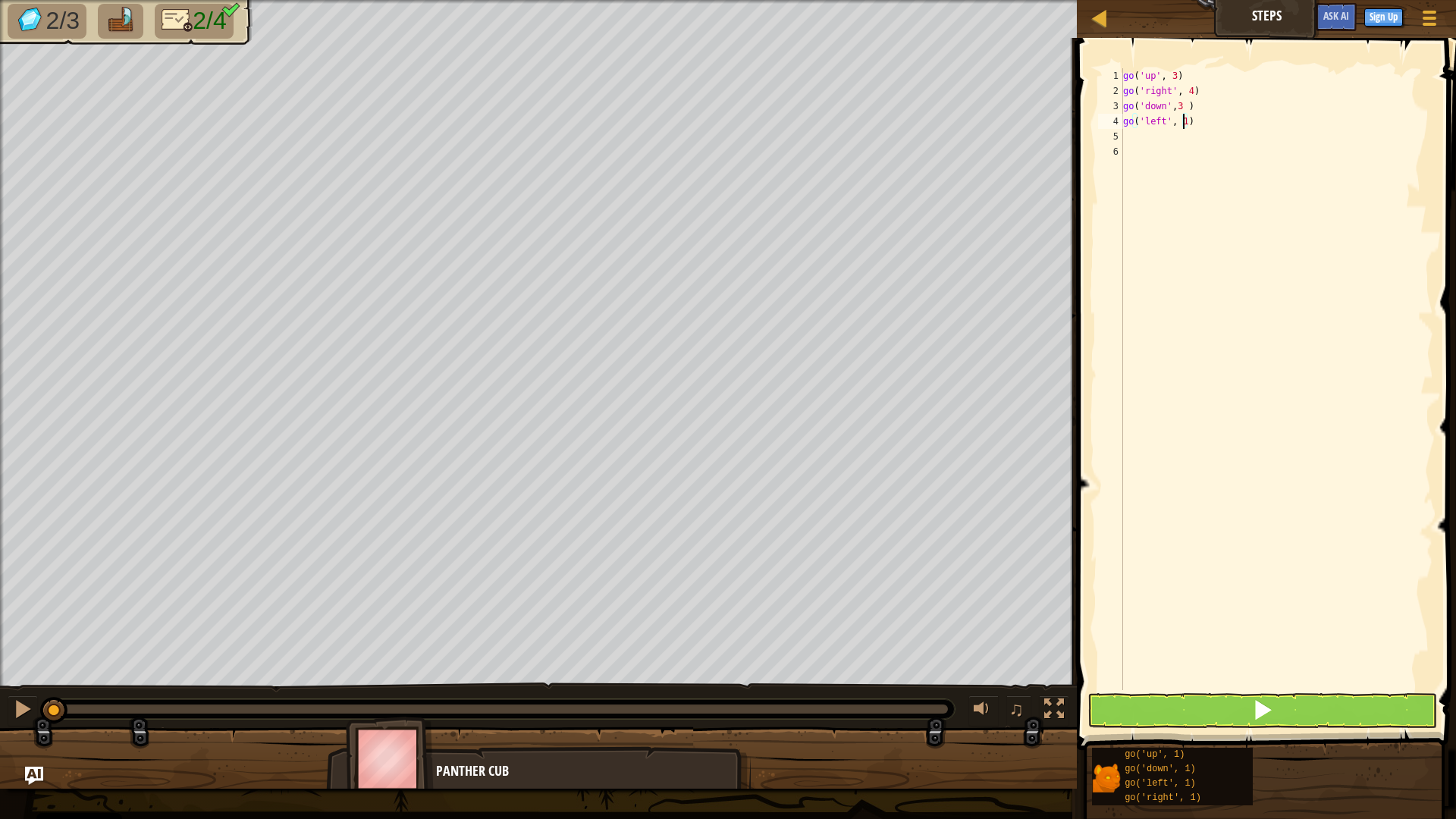
scroll to position [7, 5]
type textarea "go('left', 2)"
click at [1281, 707] on button at bounding box center [1263, 710] width 350 height 35
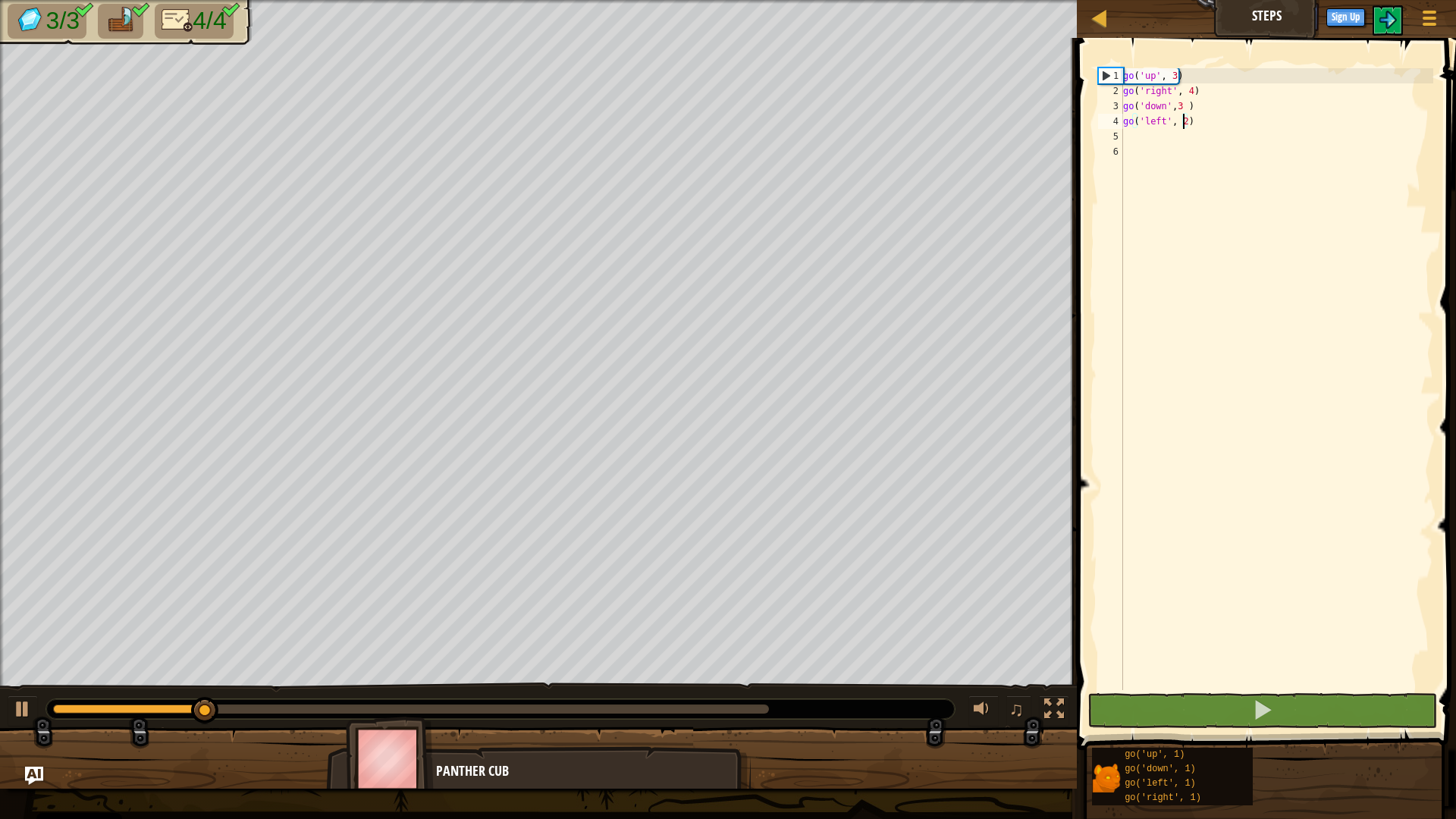
click at [694, 707] on div at bounding box center [410, 709] width 716 height 9
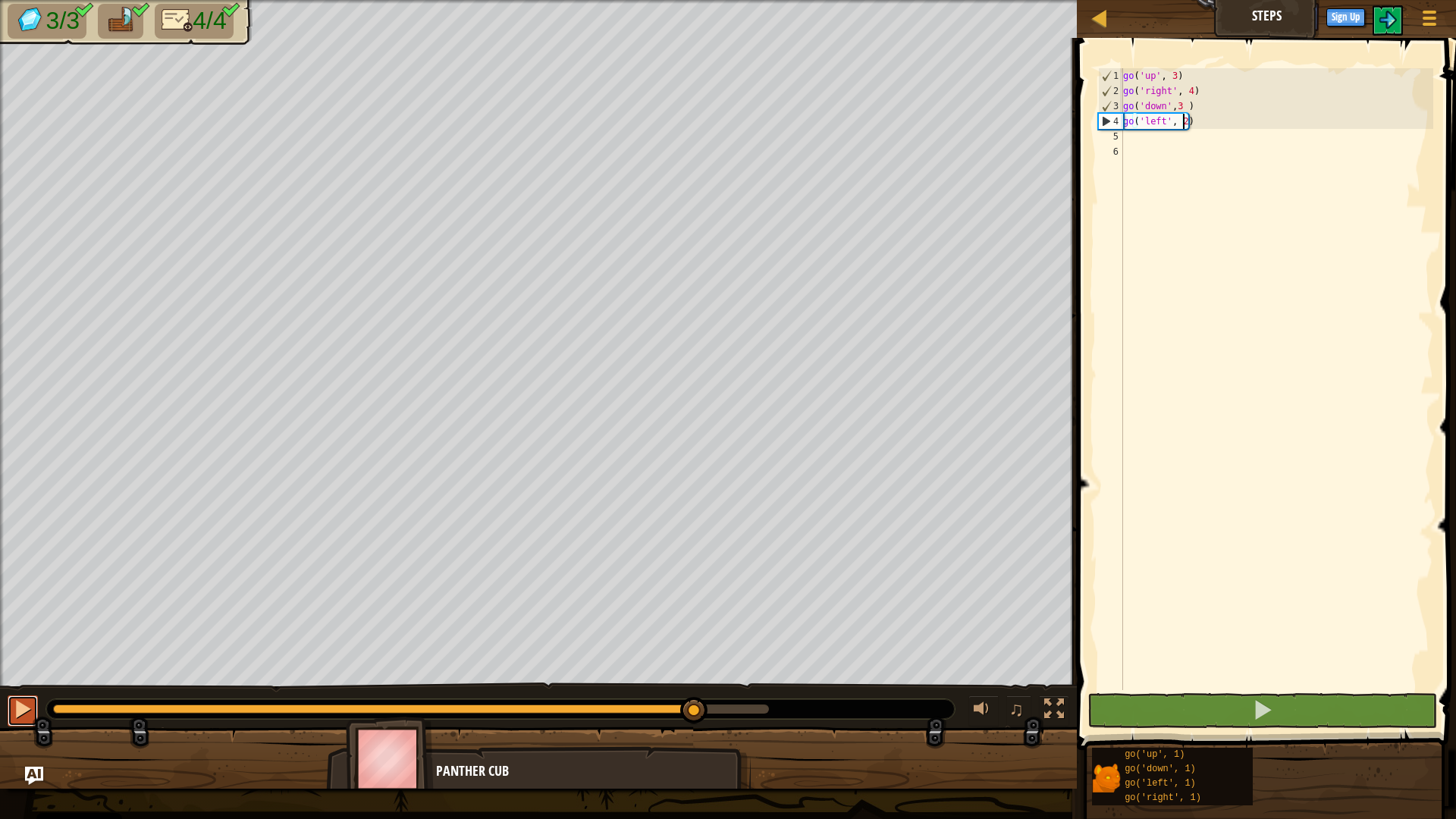
click at [25, 703] on div at bounding box center [23, 709] width 20 height 20
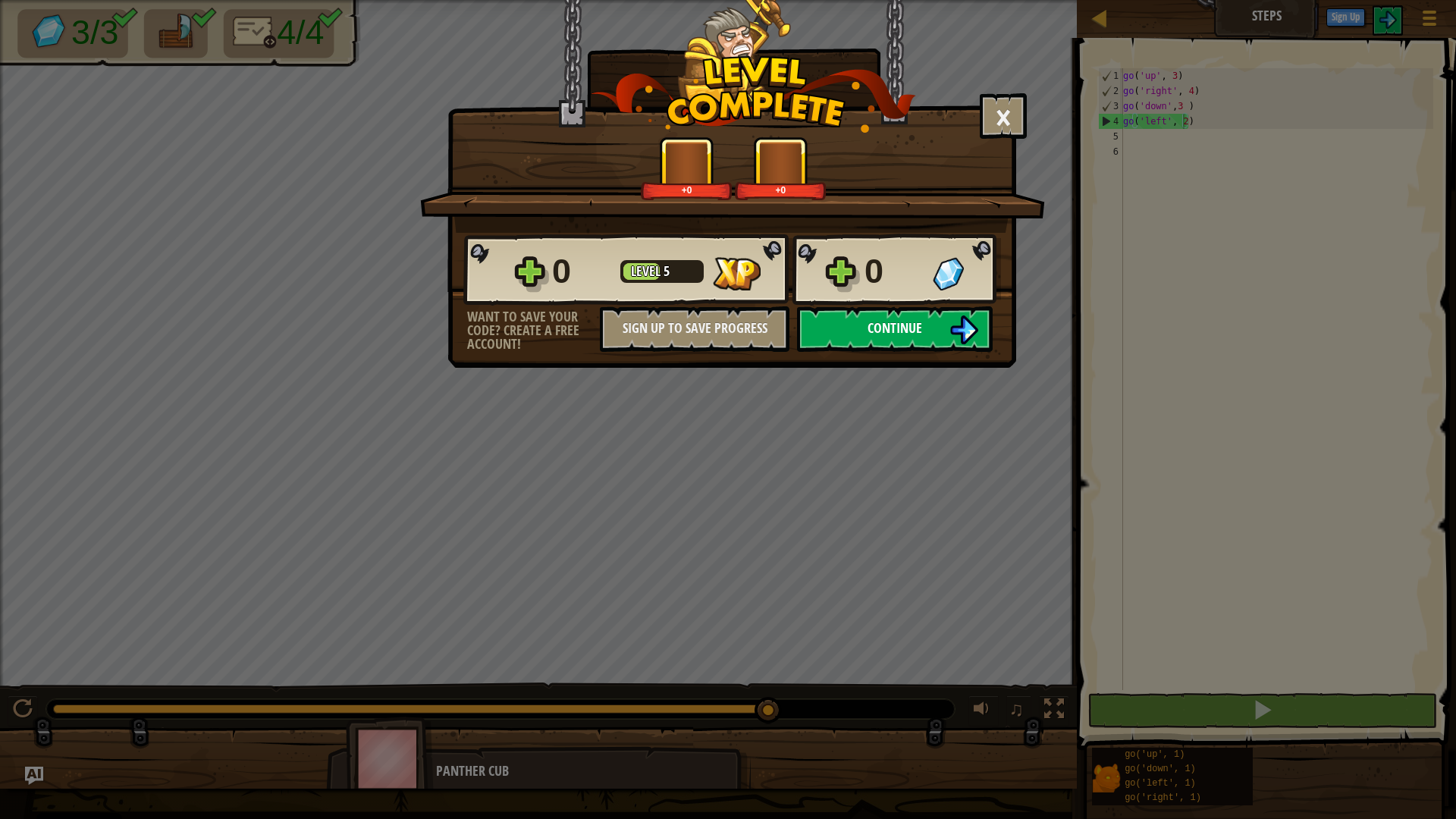
click at [933, 328] on button "Continue" at bounding box center [895, 329] width 196 height 45
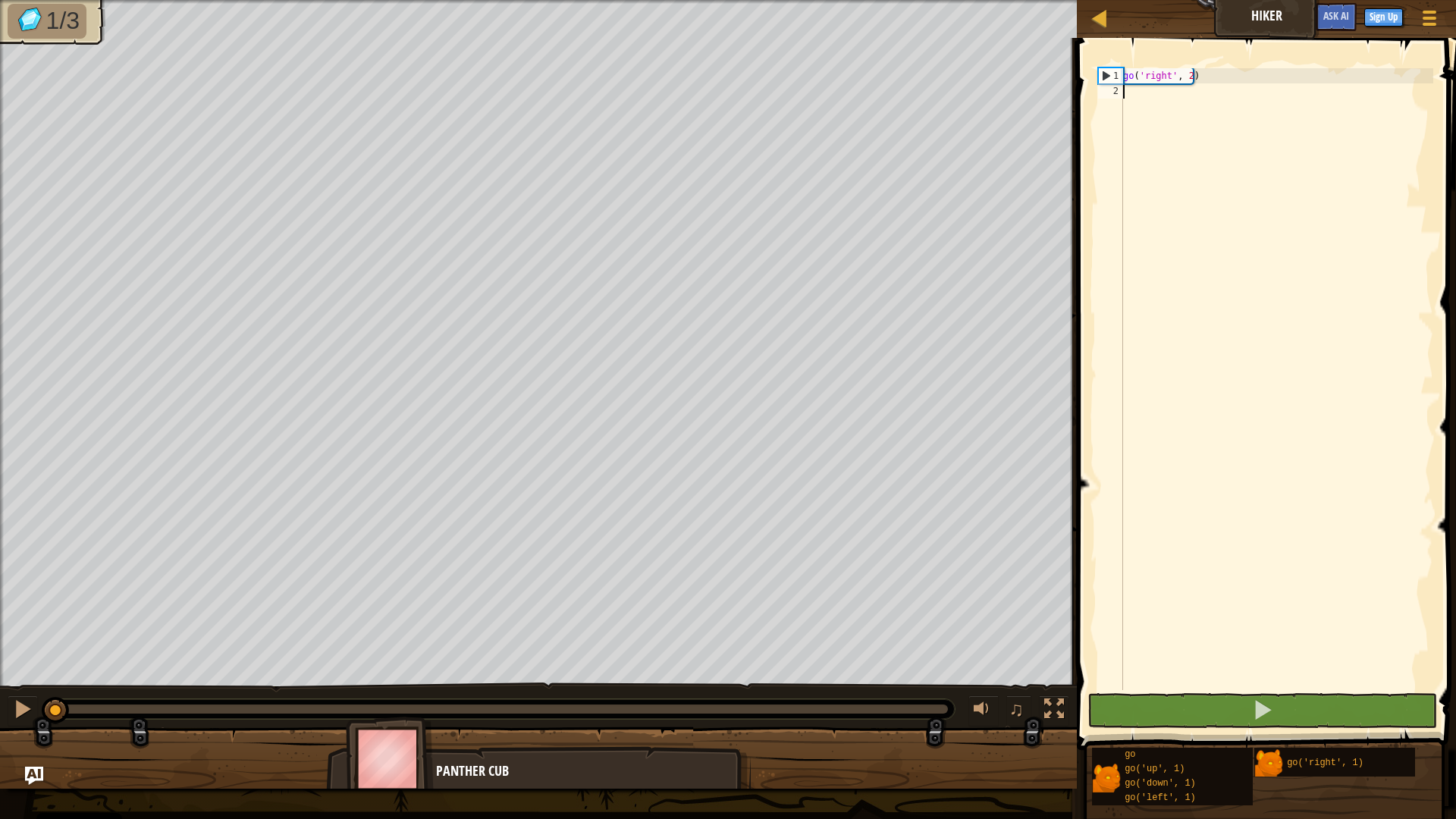
type textarea "go"
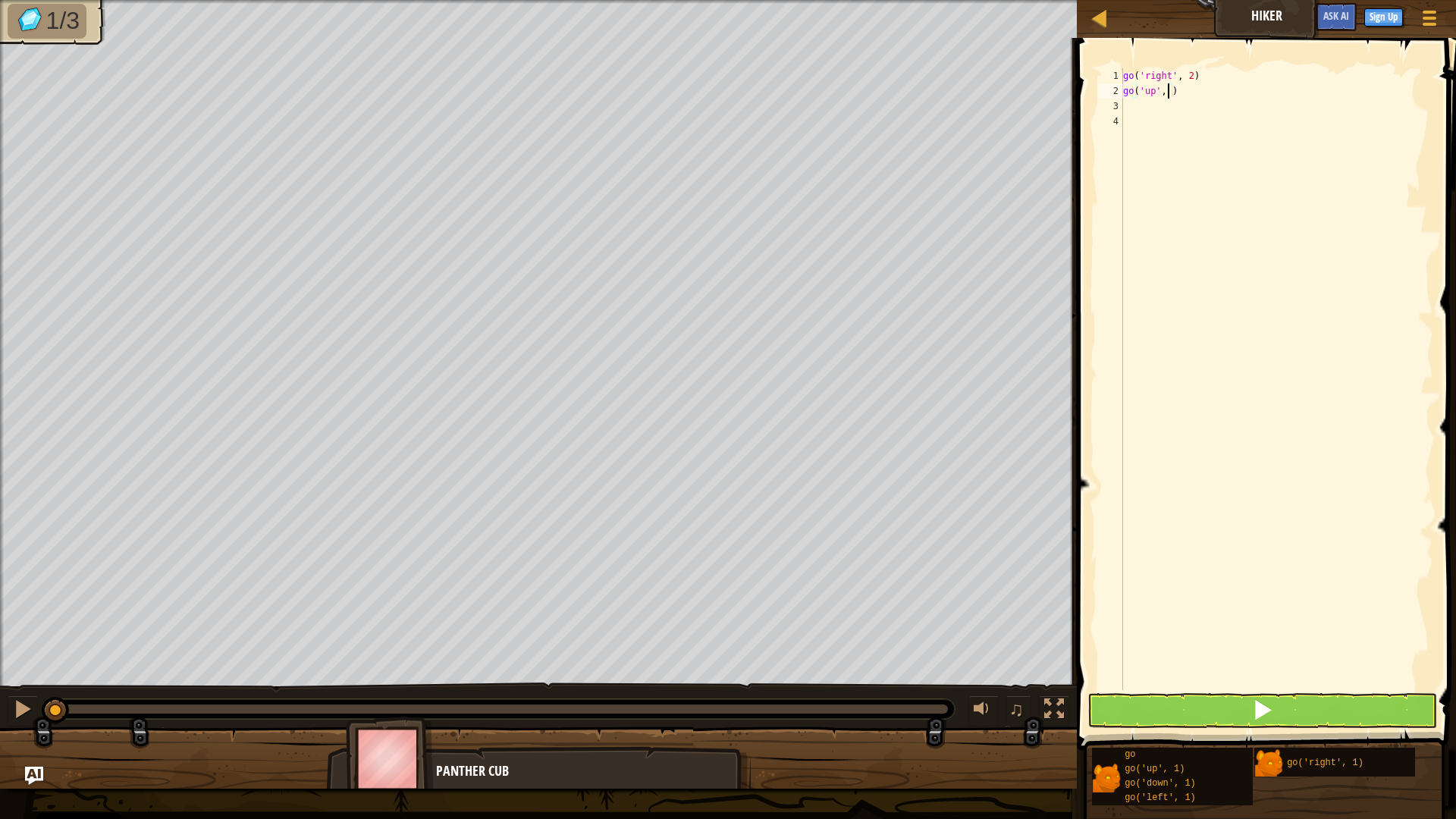
type textarea "go('up', 3)"
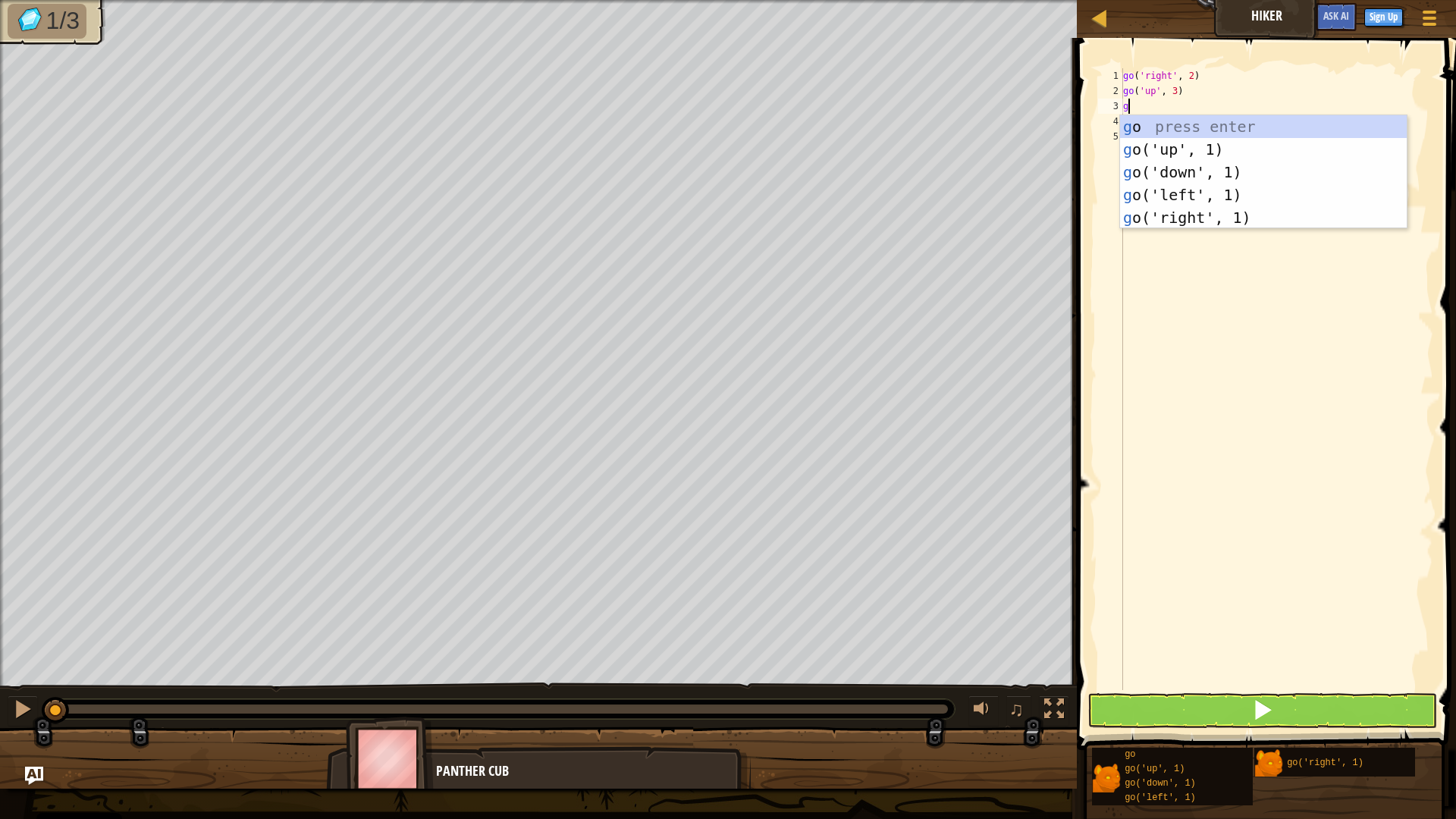
type textarea "go"
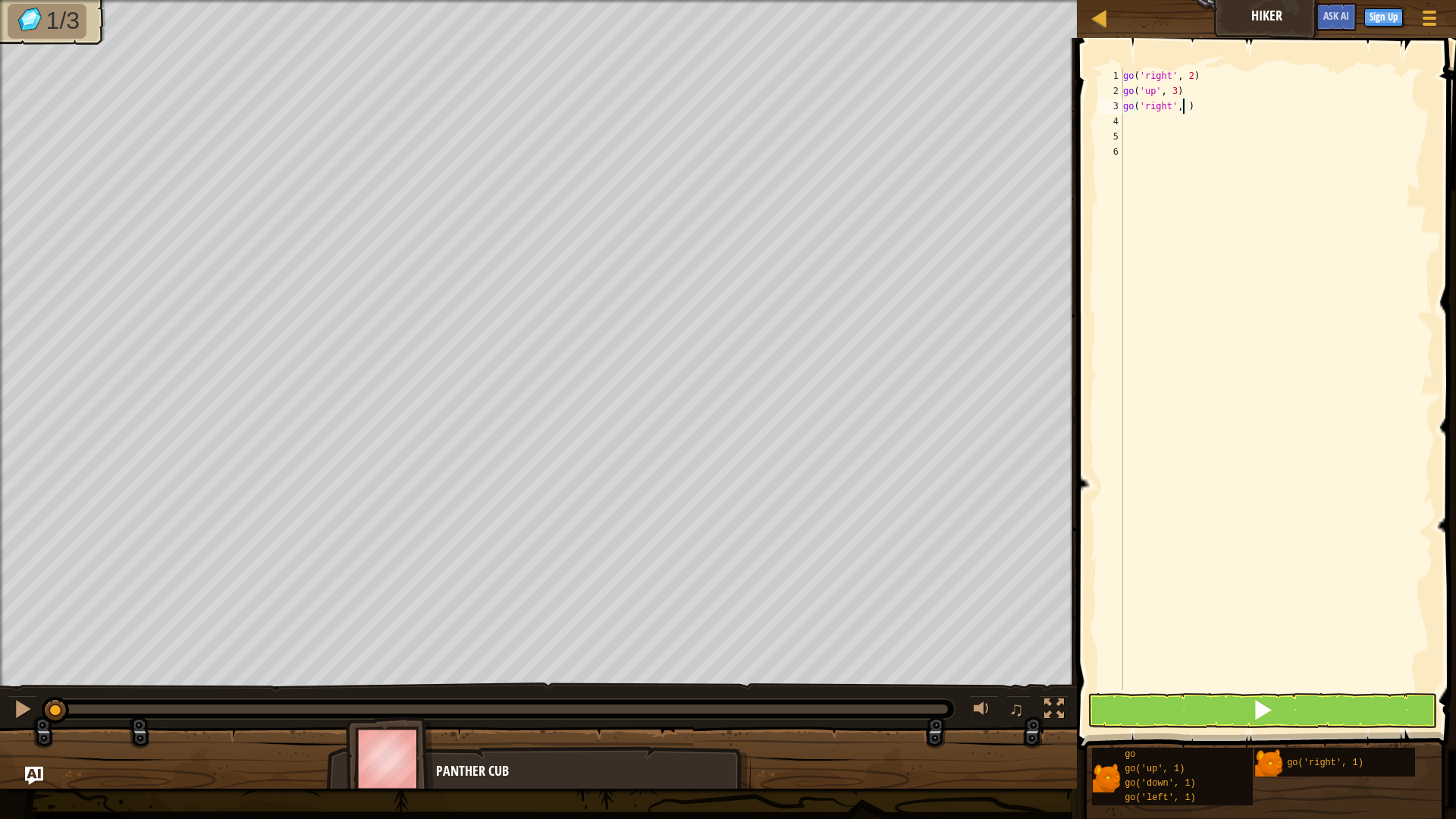
scroll to position [7, 5]
type textarea "go('right', 2)"
click at [1277, 699] on button at bounding box center [1263, 710] width 350 height 35
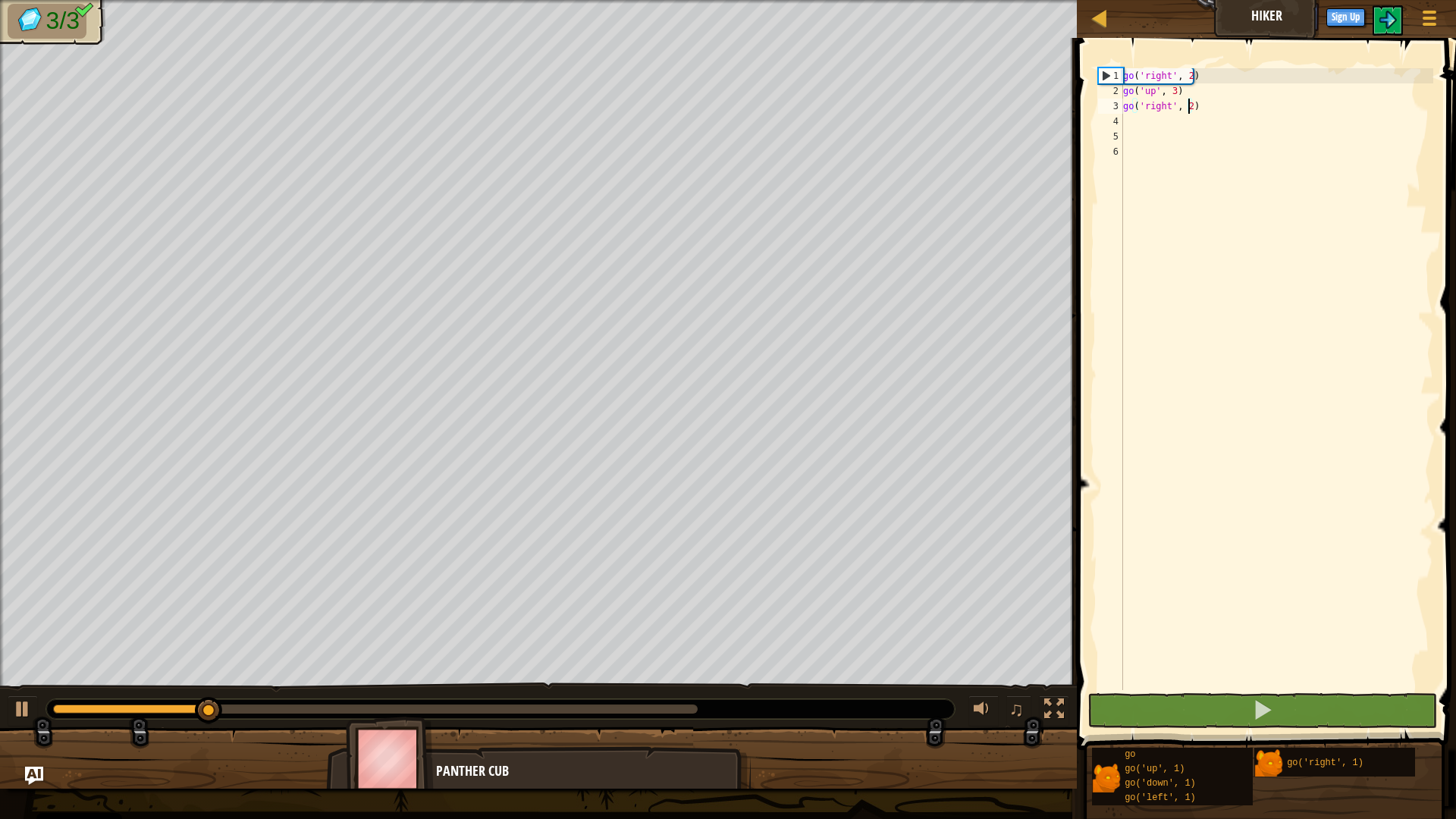
click at [679, 707] on div "0:07.0 Now: 0:01.5 Max: 0:07.2" at bounding box center [375, 709] width 644 height 9
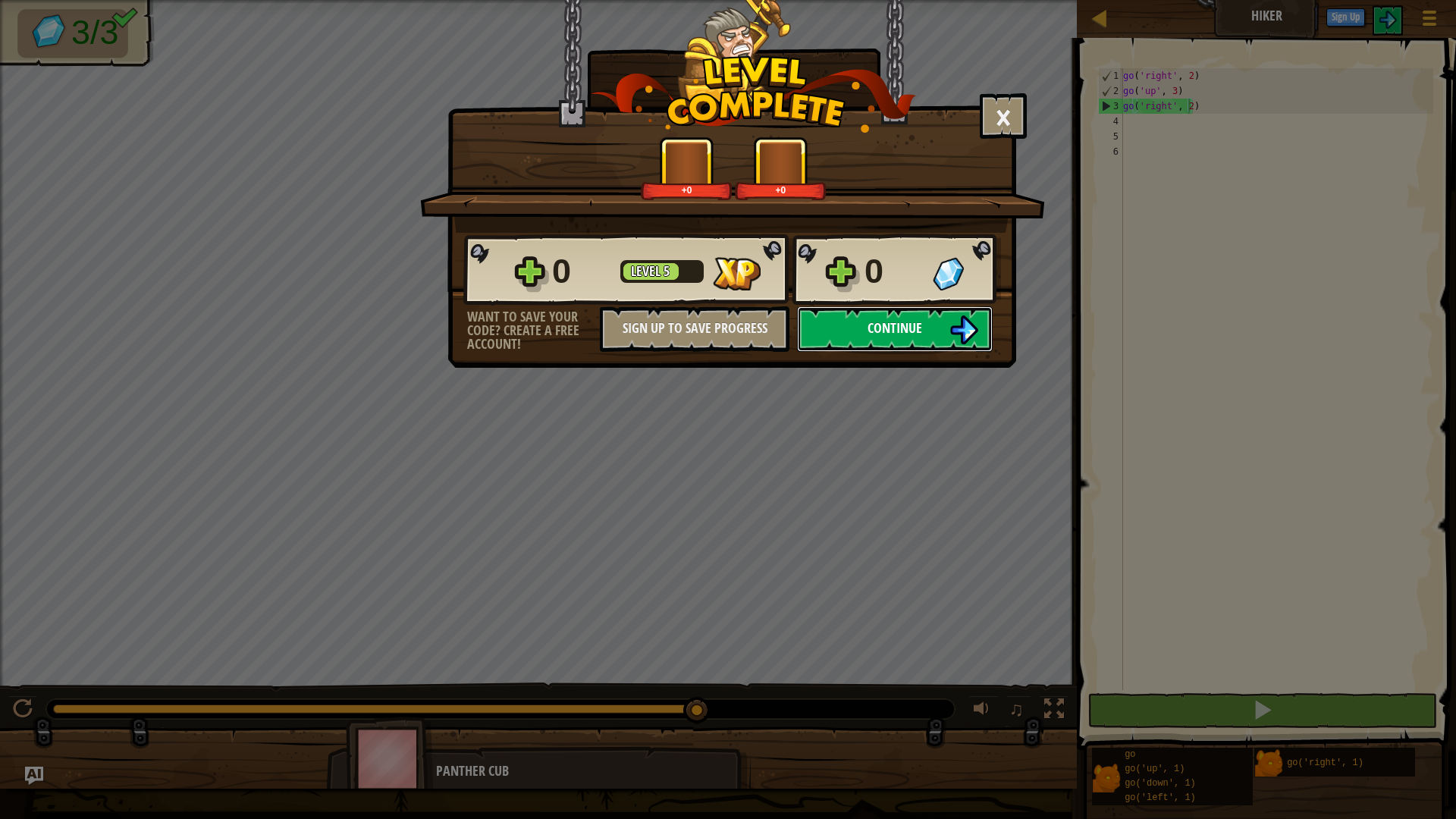
click at [915, 329] on span "Continue" at bounding box center [895, 328] width 54 height 19
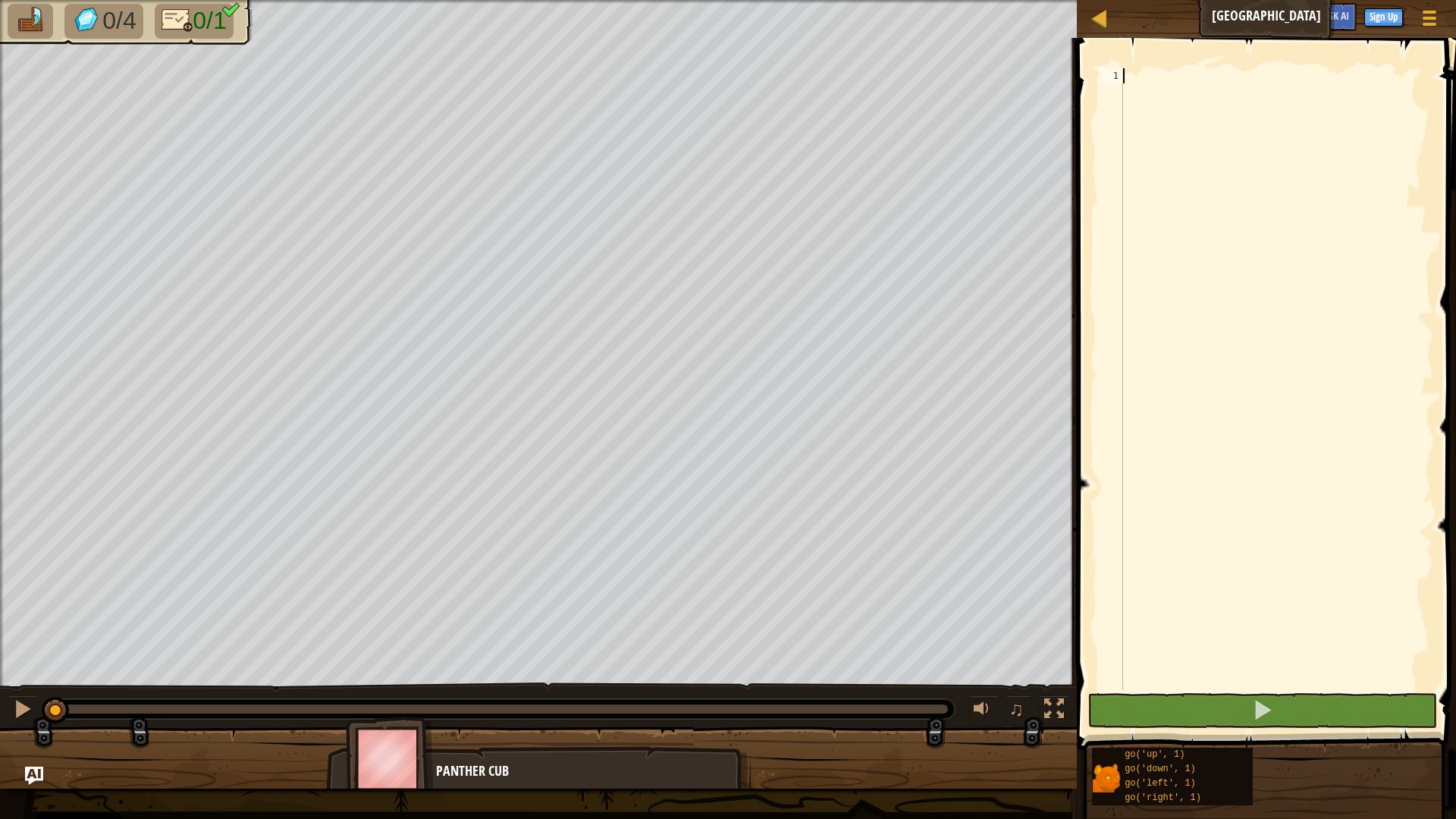
click at [1150, 73] on div at bounding box center [1276, 394] width 313 height 652
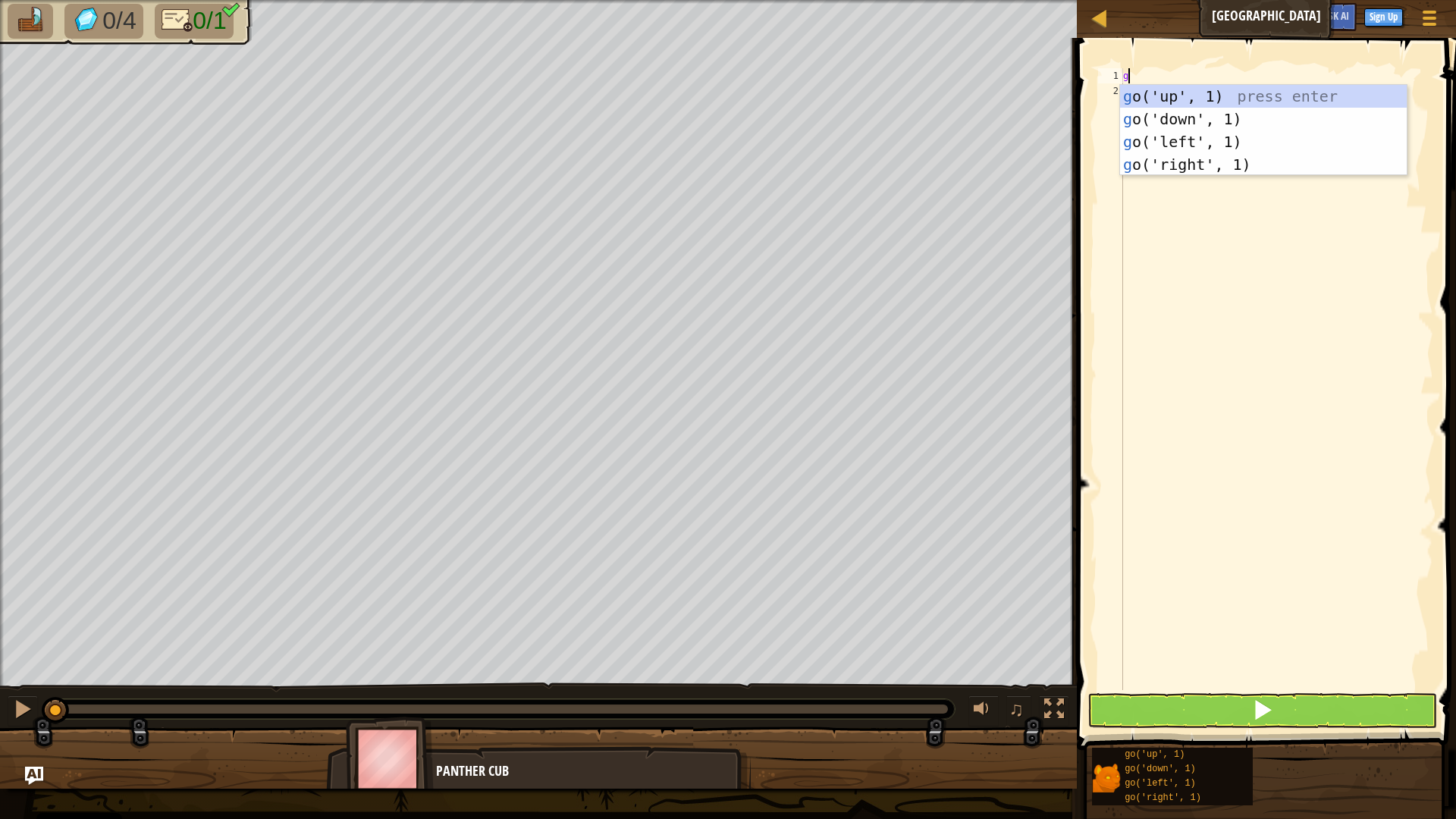
scroll to position [7, 0]
type textarea "gori"
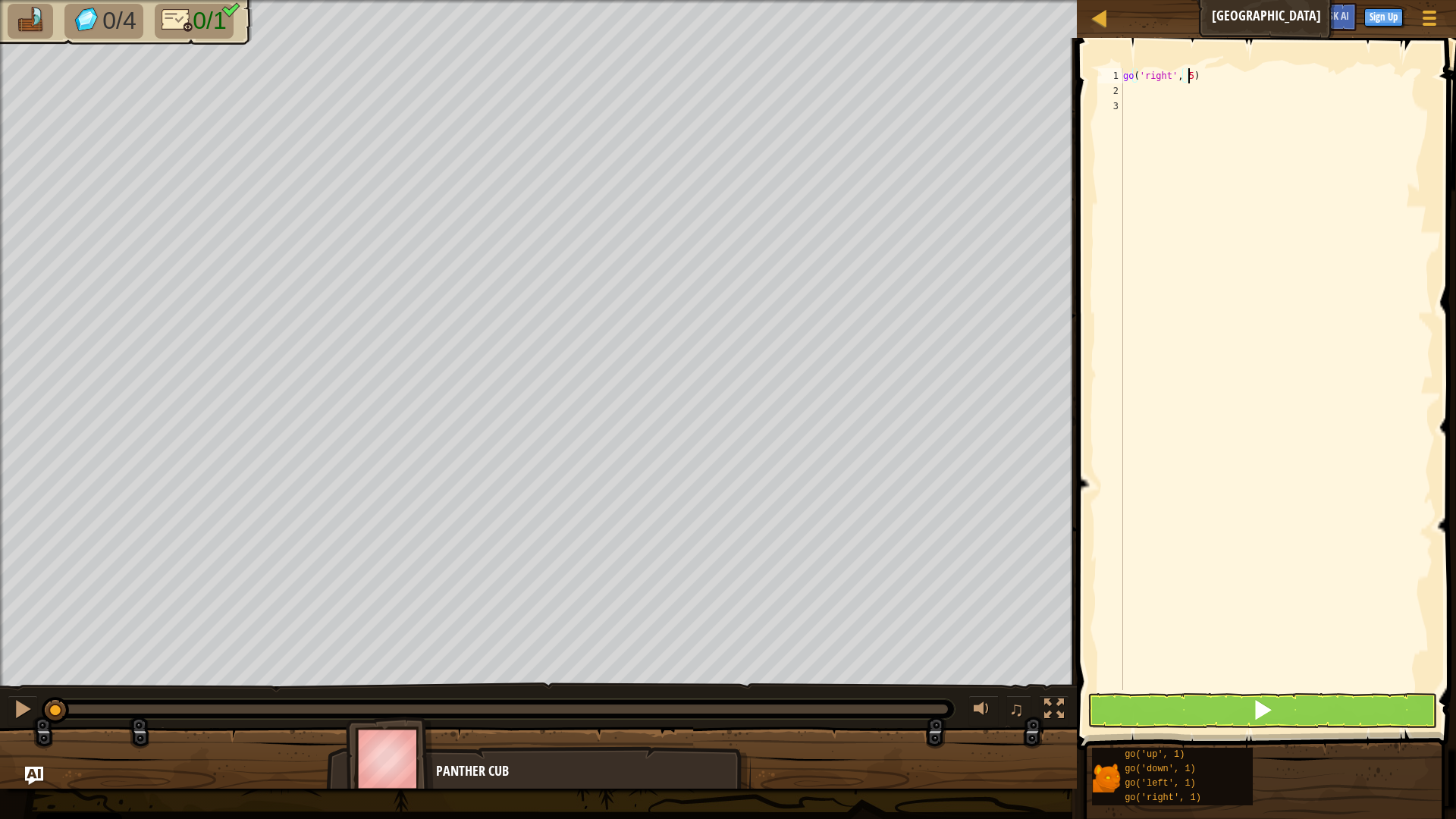
scroll to position [7, 5]
type textarea "go('right', 5)"
click at [1264, 707] on span at bounding box center [1262, 709] width 21 height 21
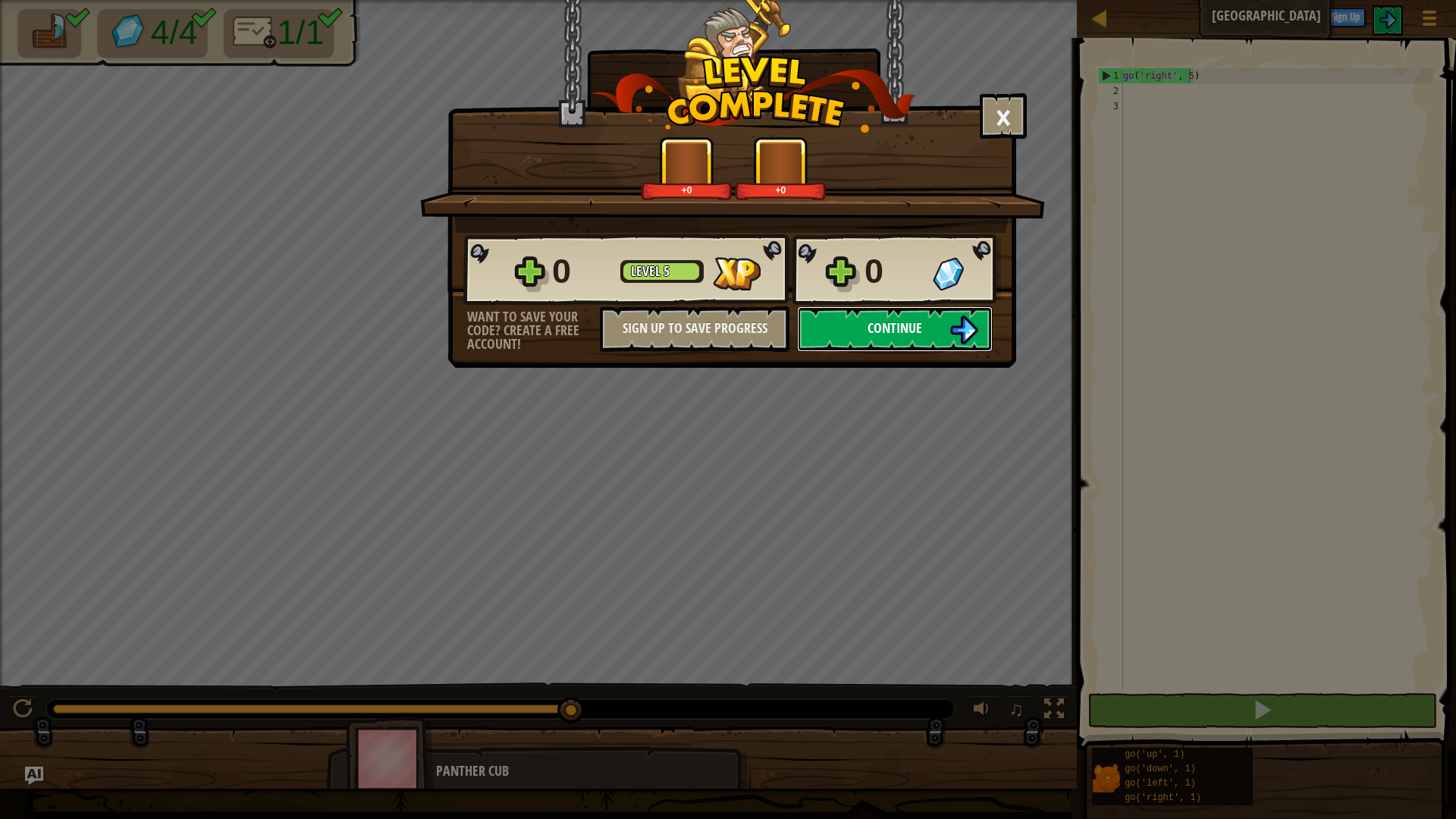
click at [923, 326] on button "Continue" at bounding box center [895, 329] width 196 height 45
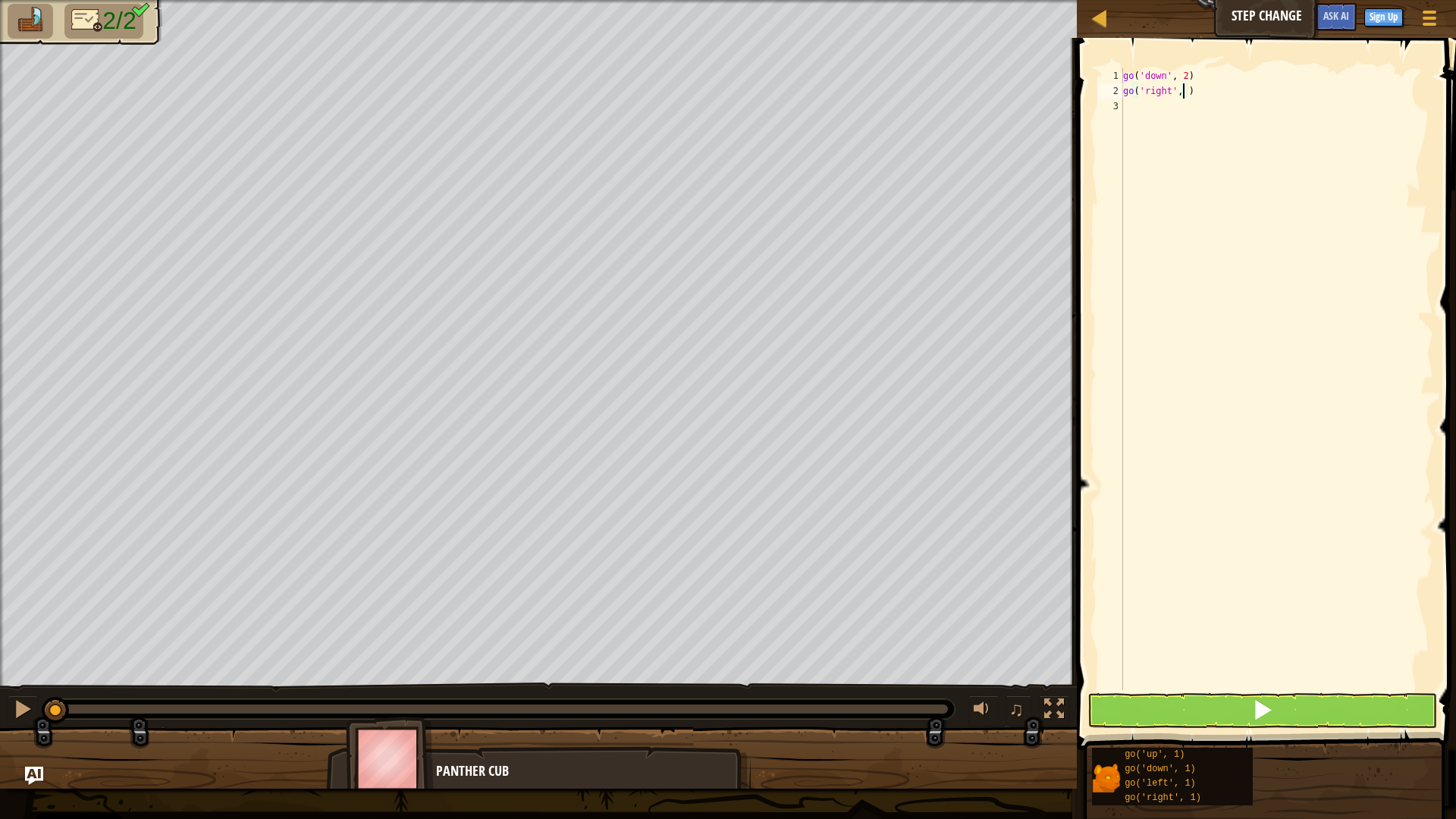
scroll to position [7, 5]
type textarea "go('right', 5)"
click at [1209, 707] on button at bounding box center [1263, 710] width 350 height 35
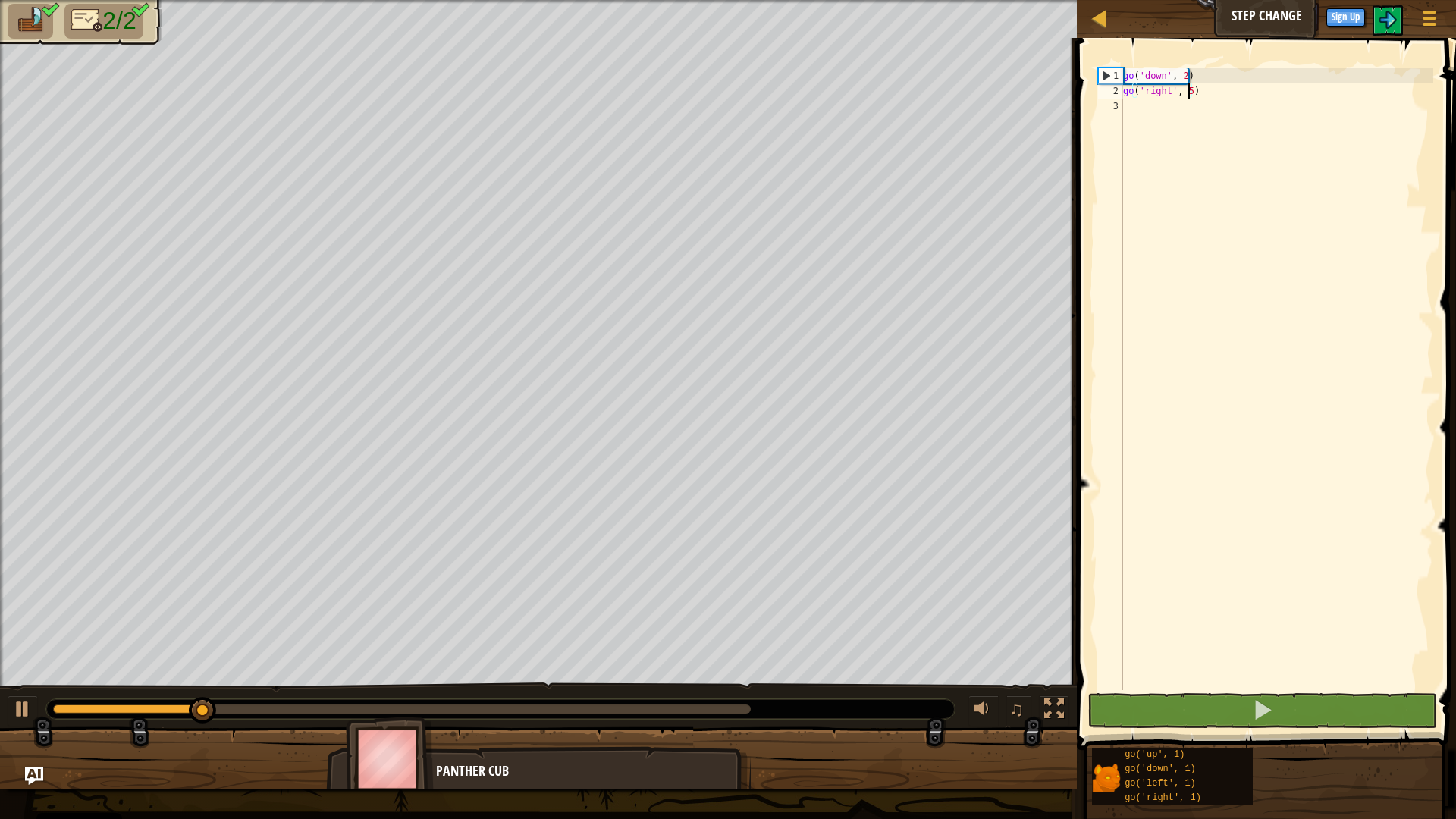
click at [732, 707] on div at bounding box center [401, 709] width 697 height 9
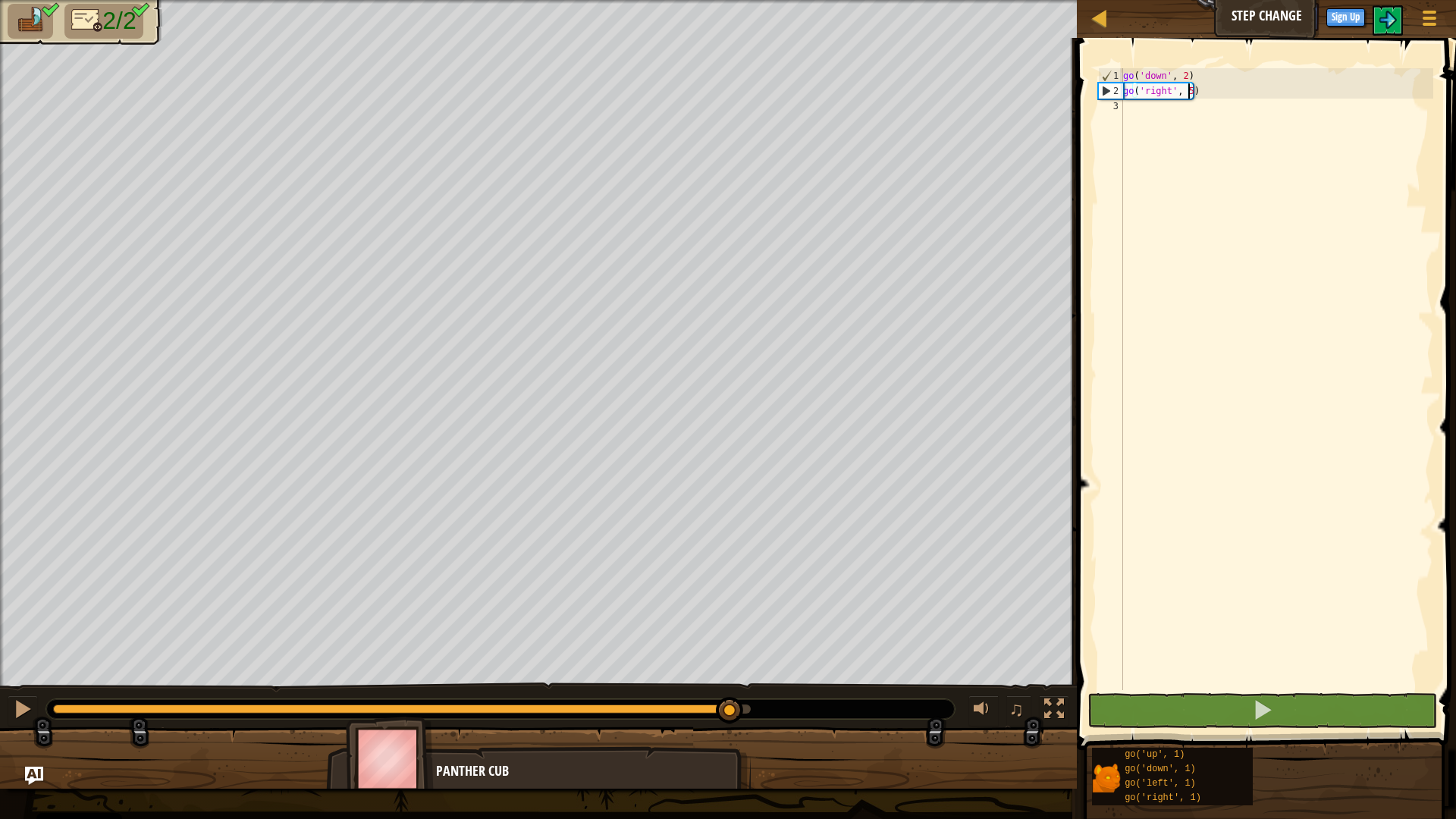
click at [827, 0] on body "Cookie Policy CodeCombat uses a few essential and non-essential cookies. Privac…" at bounding box center [728, 0] width 1456 height 0
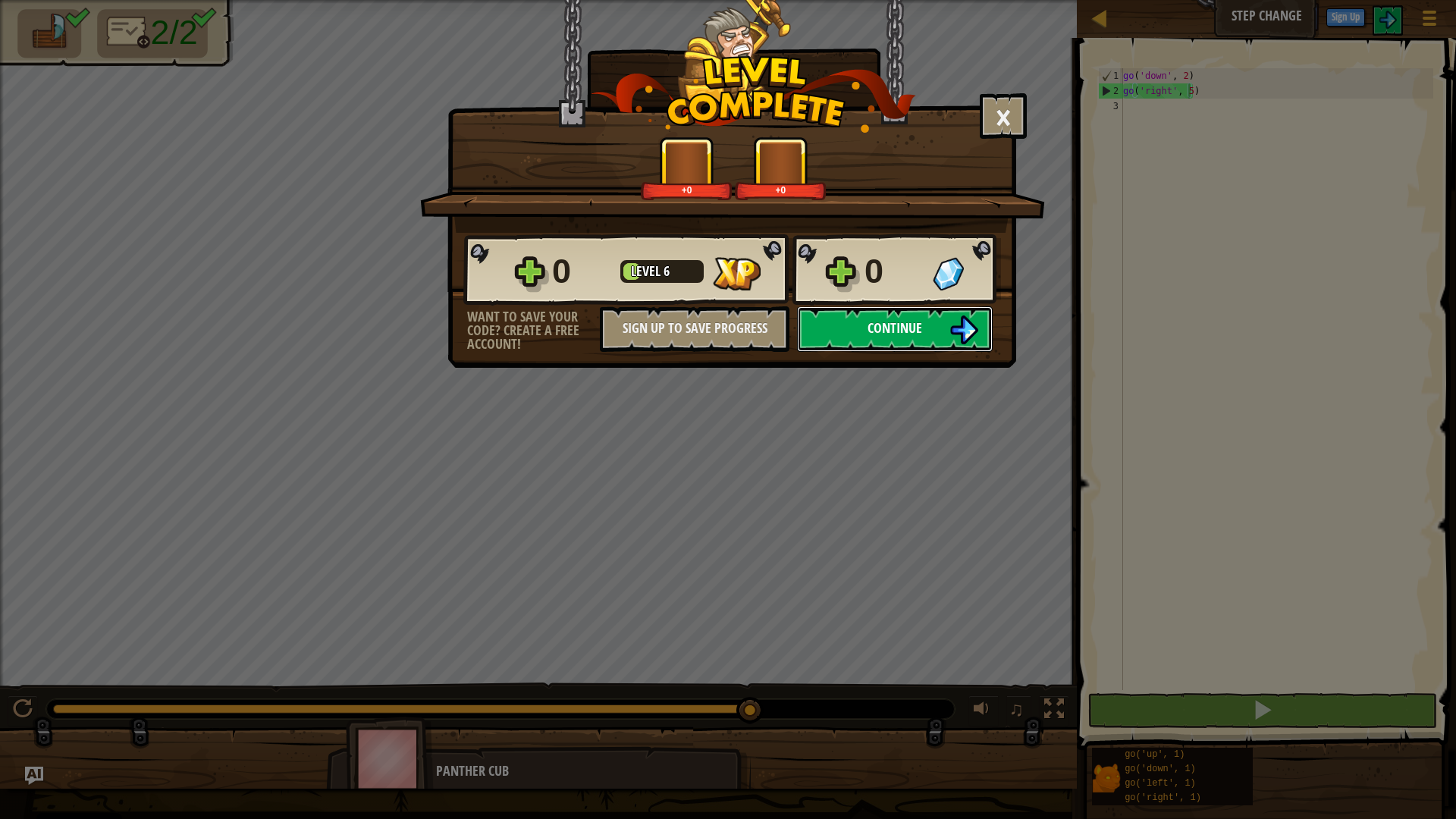
click at [902, 325] on span "Continue" at bounding box center [895, 328] width 54 height 19
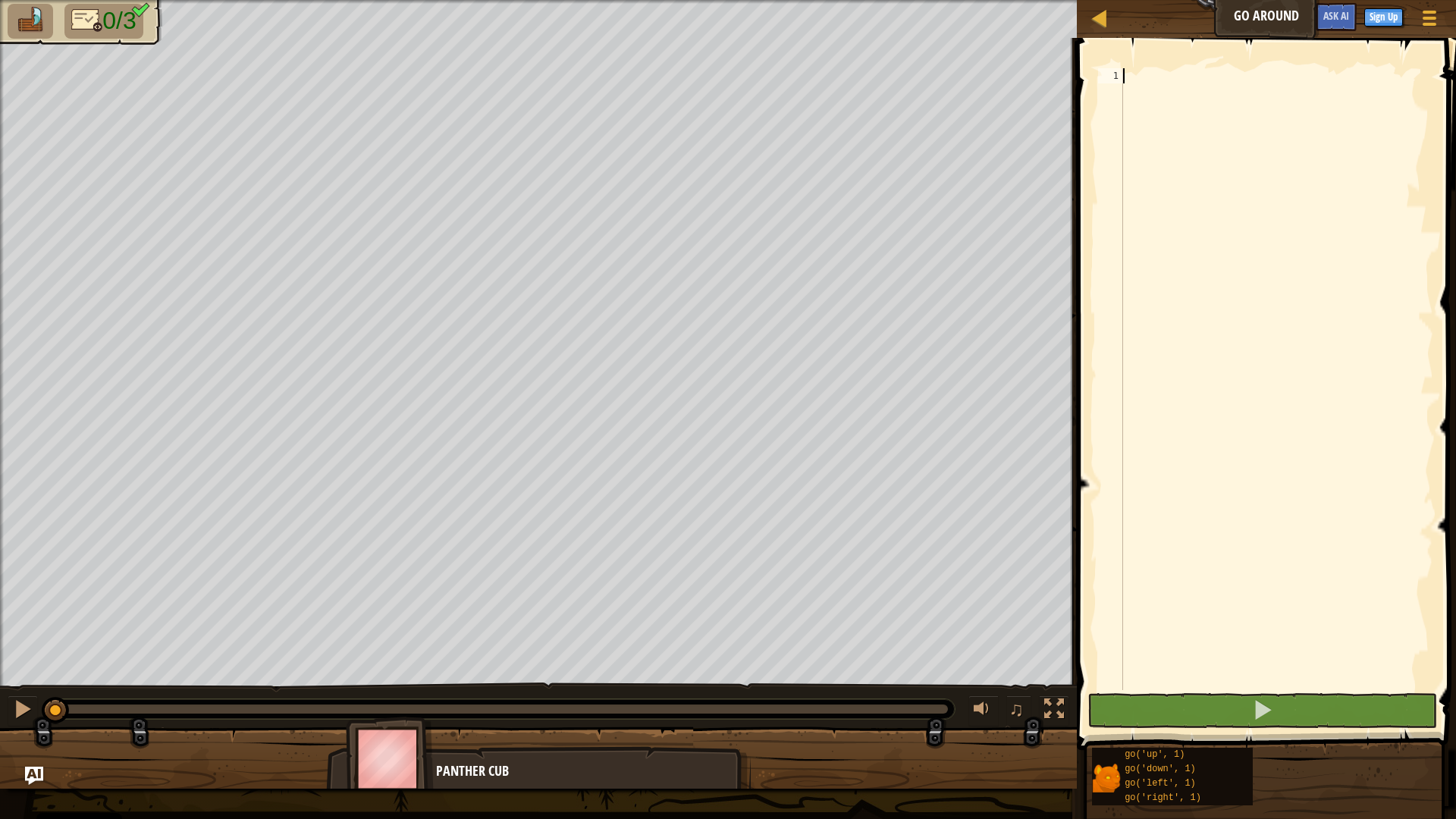
scroll to position [7, 0]
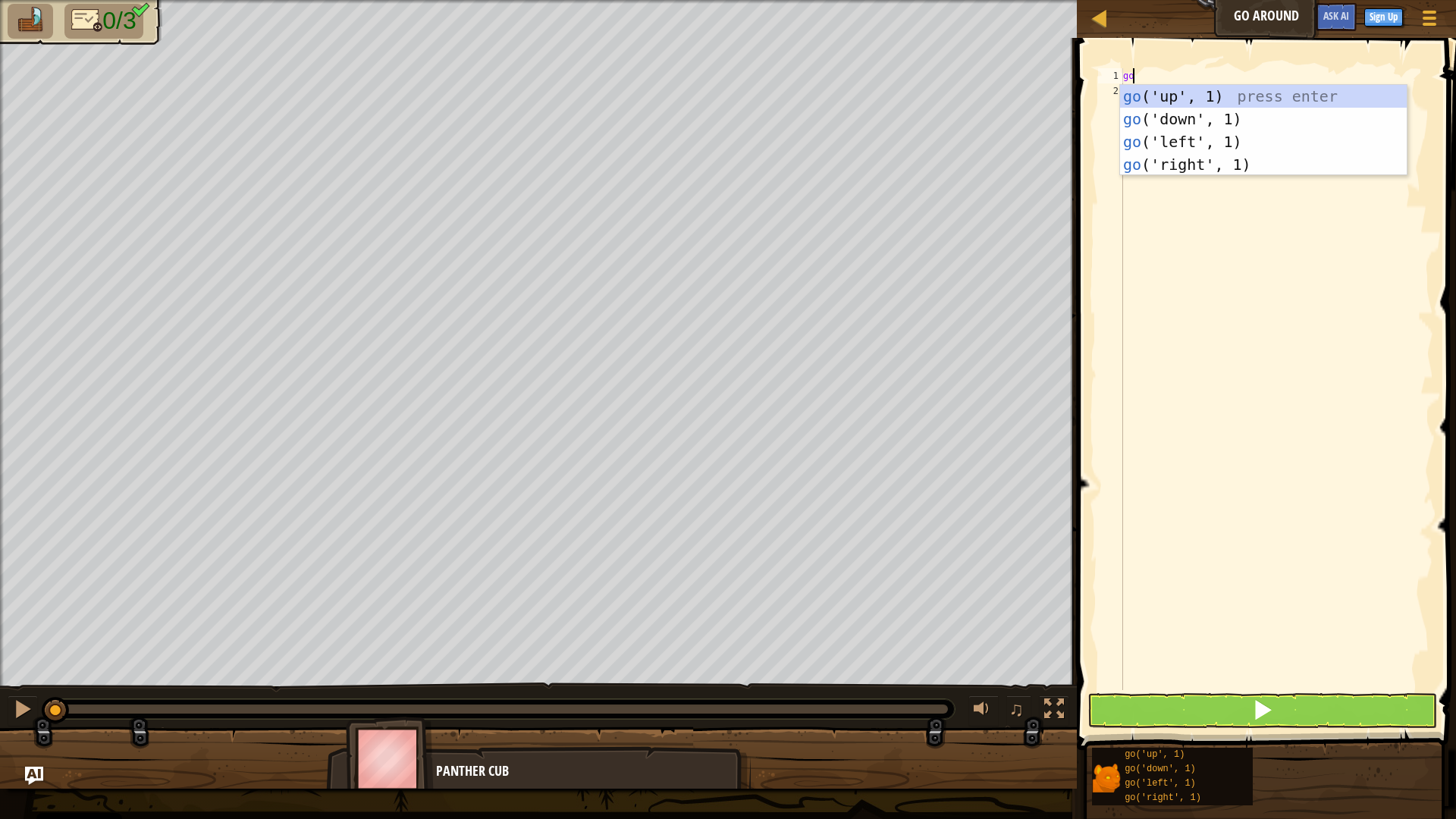
type textarea "goup"
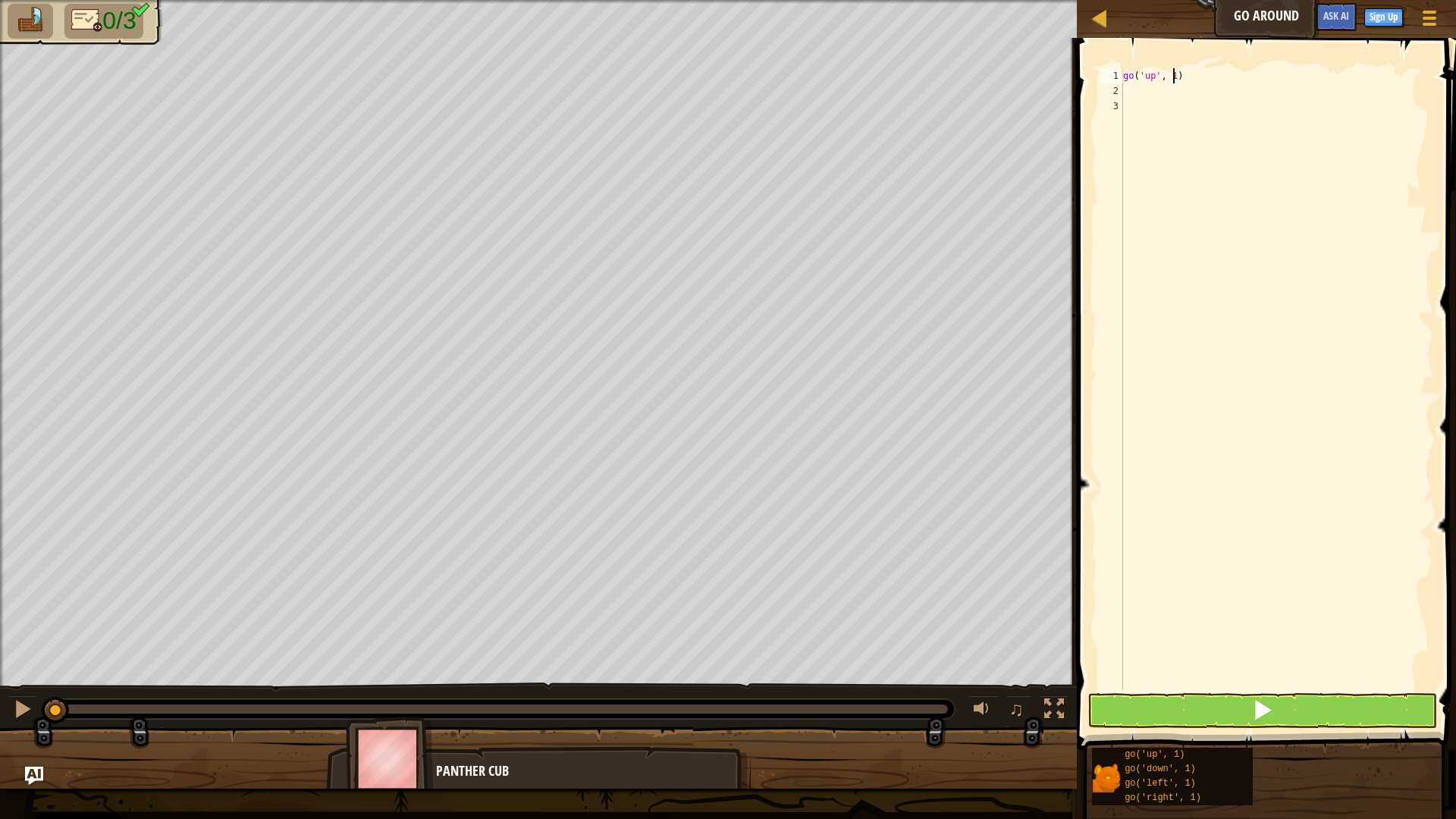
type textarea "go('up', 2)"
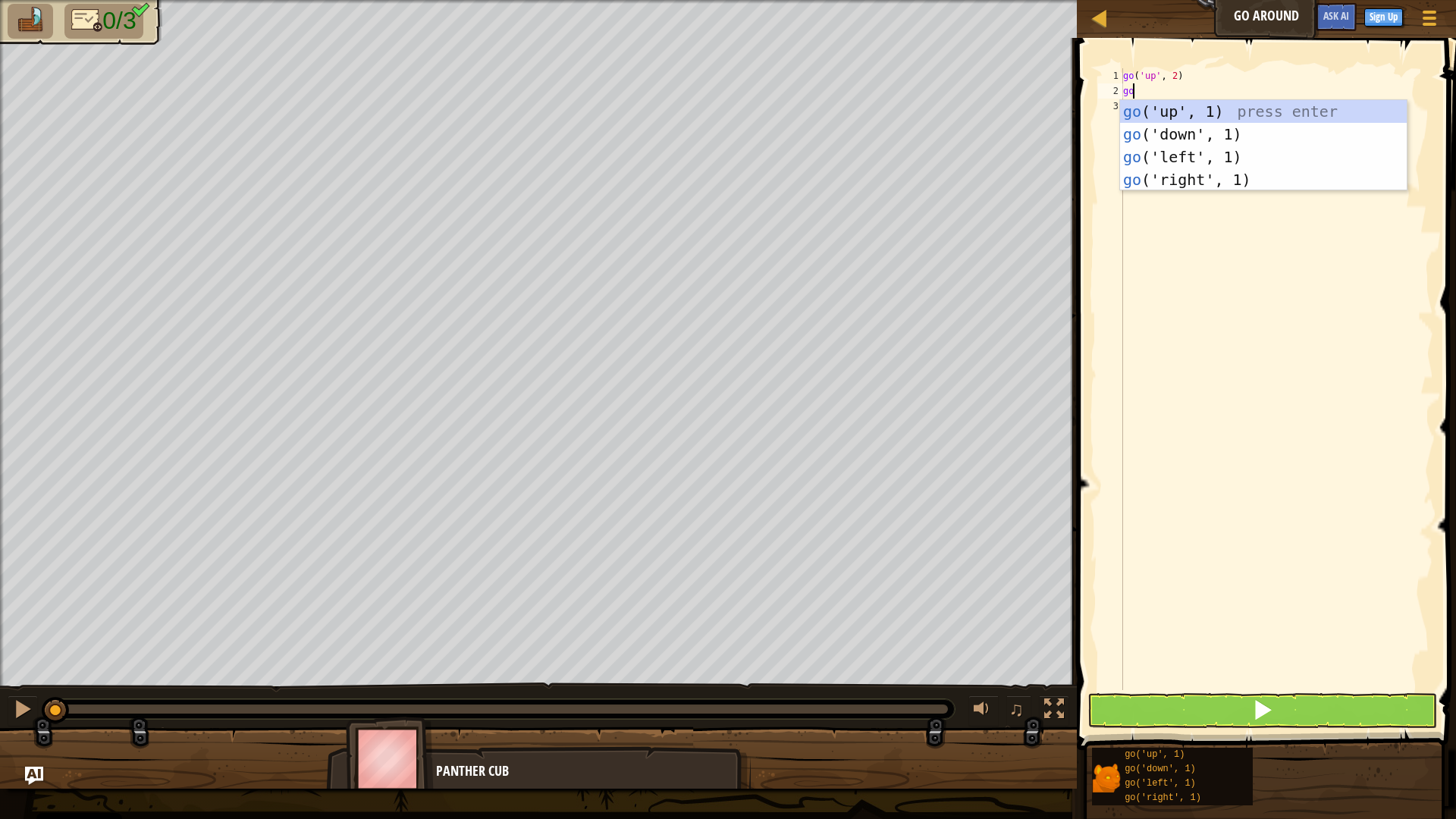
type textarea "gor"
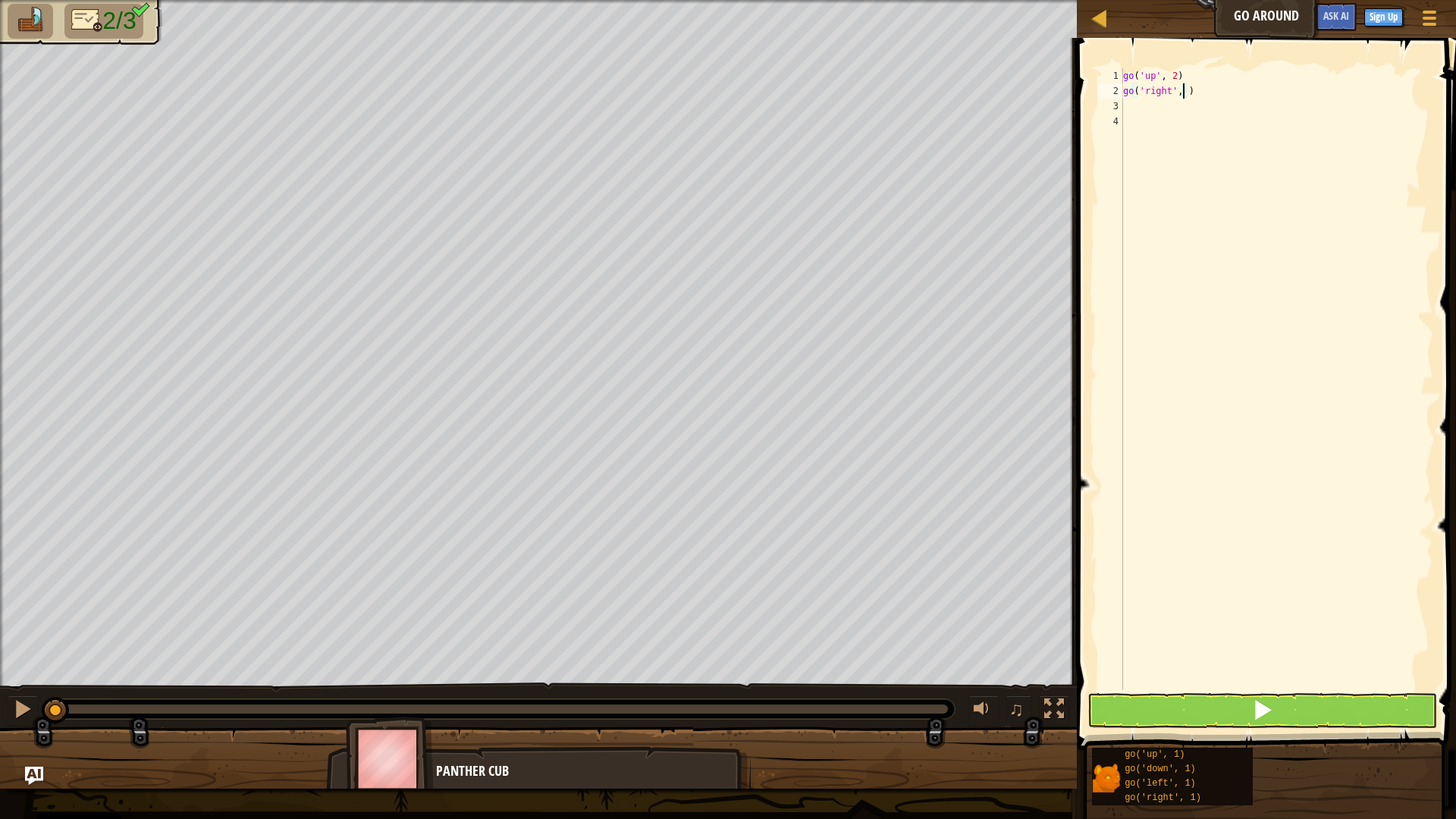
type textarea "go('right', 3)"
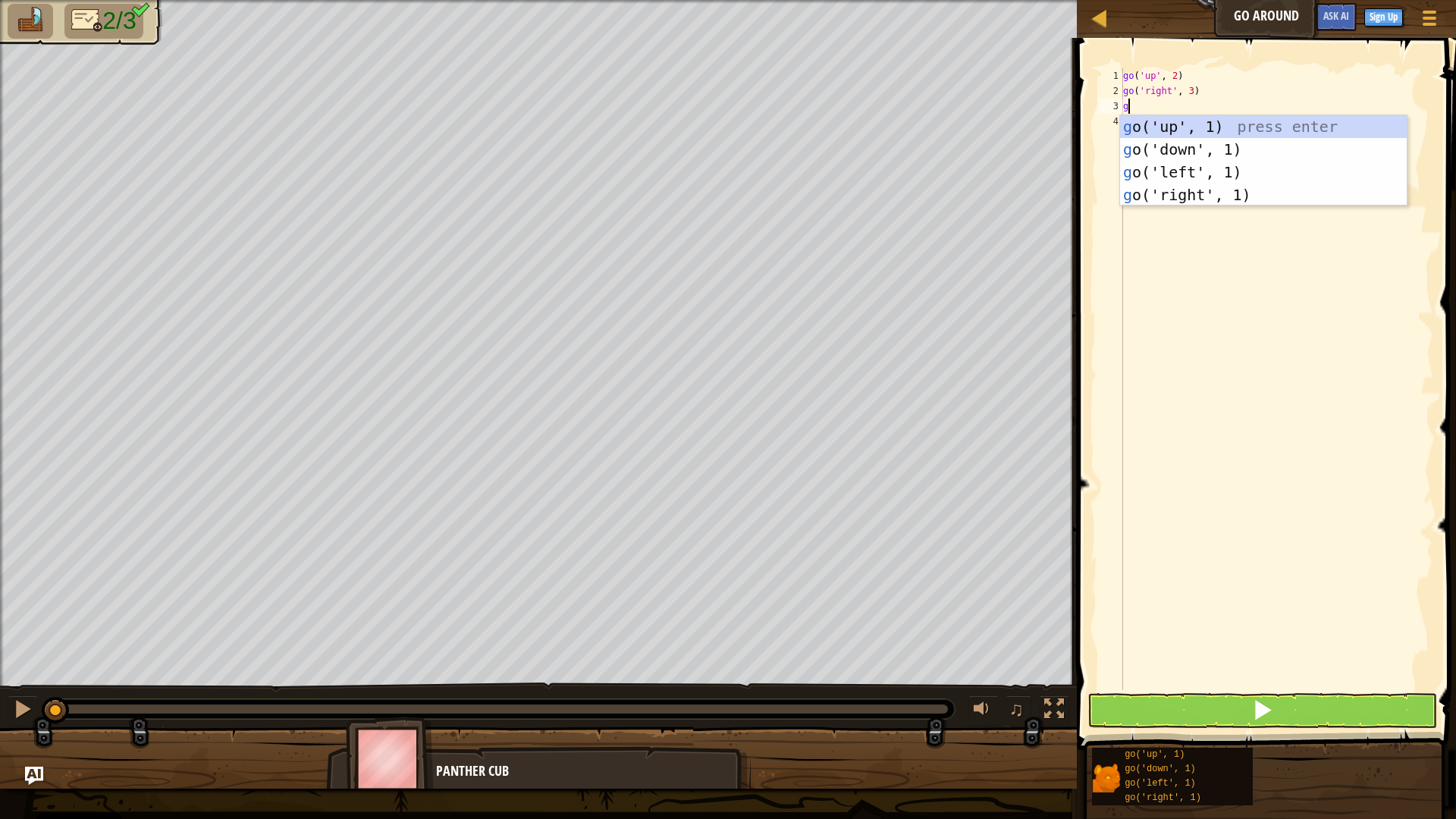
type textarea "go"
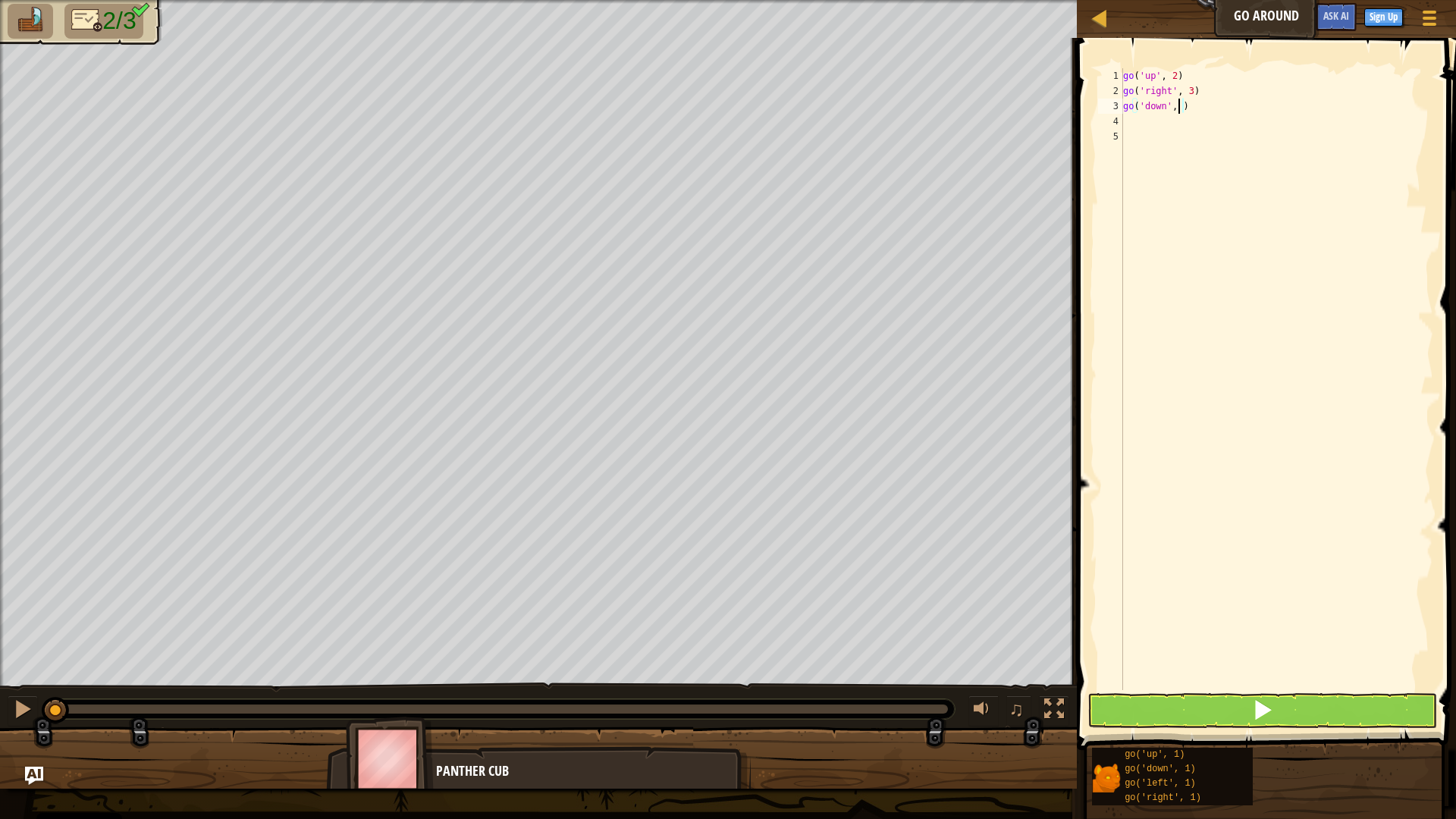
type textarea "go('down', 2)"
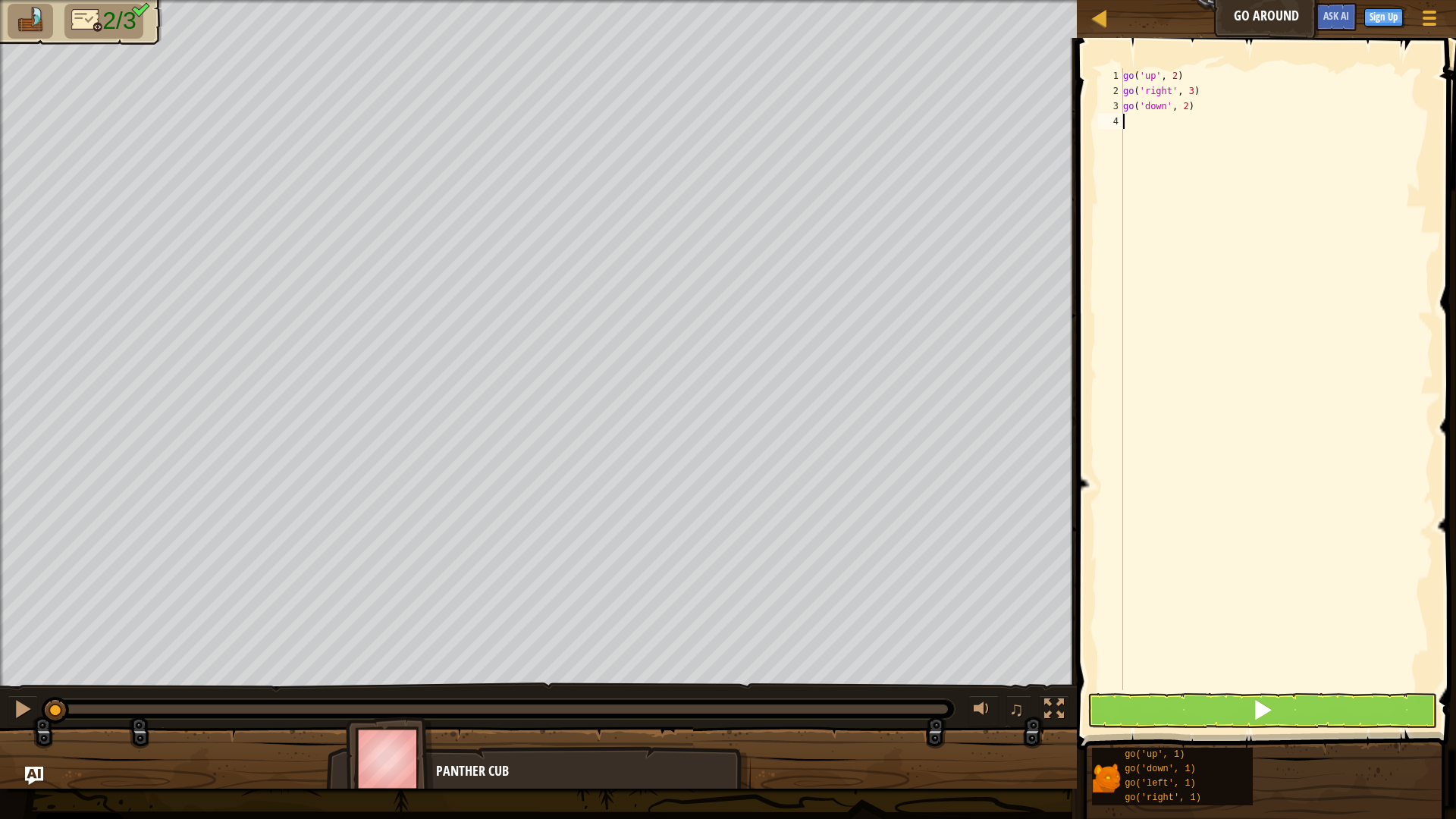
type textarea "go('down', 2)"
click at [1265, 257] on div "go ( 'up' , 2 ) go ( 'right' , 3 ) go ( 'down' , 2 )" at bounding box center [1276, 394] width 313 height 652
click at [1284, 703] on button at bounding box center [1263, 710] width 350 height 35
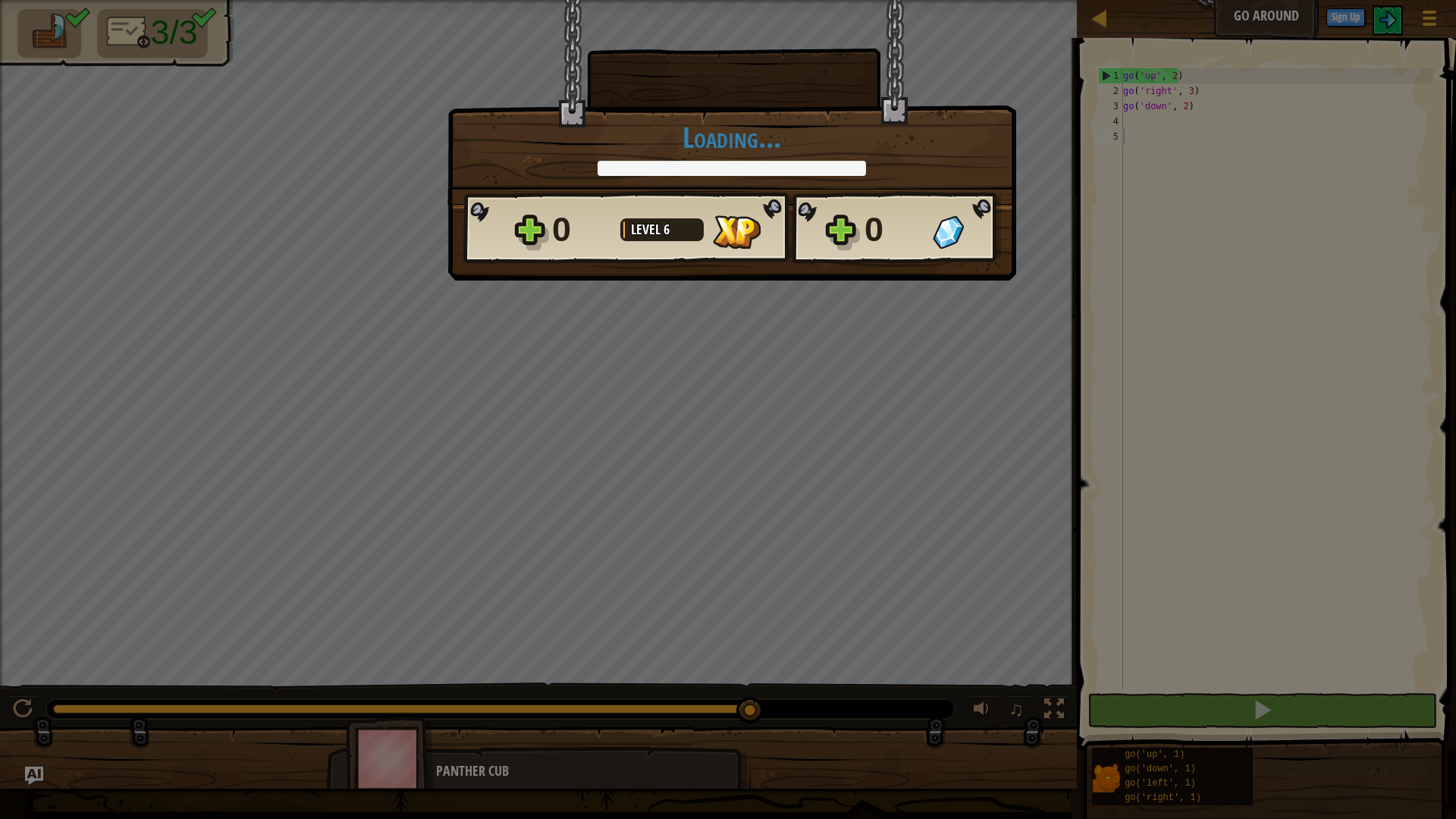
drag, startPoint x: 748, startPoint y: 710, endPoint x: 794, endPoint y: 709, distance: 46.0
click at [794, 2] on body "Cookie Policy CodeCombat uses a few essential and non-essential cookies. Privac…" at bounding box center [728, 1] width 1456 height 2
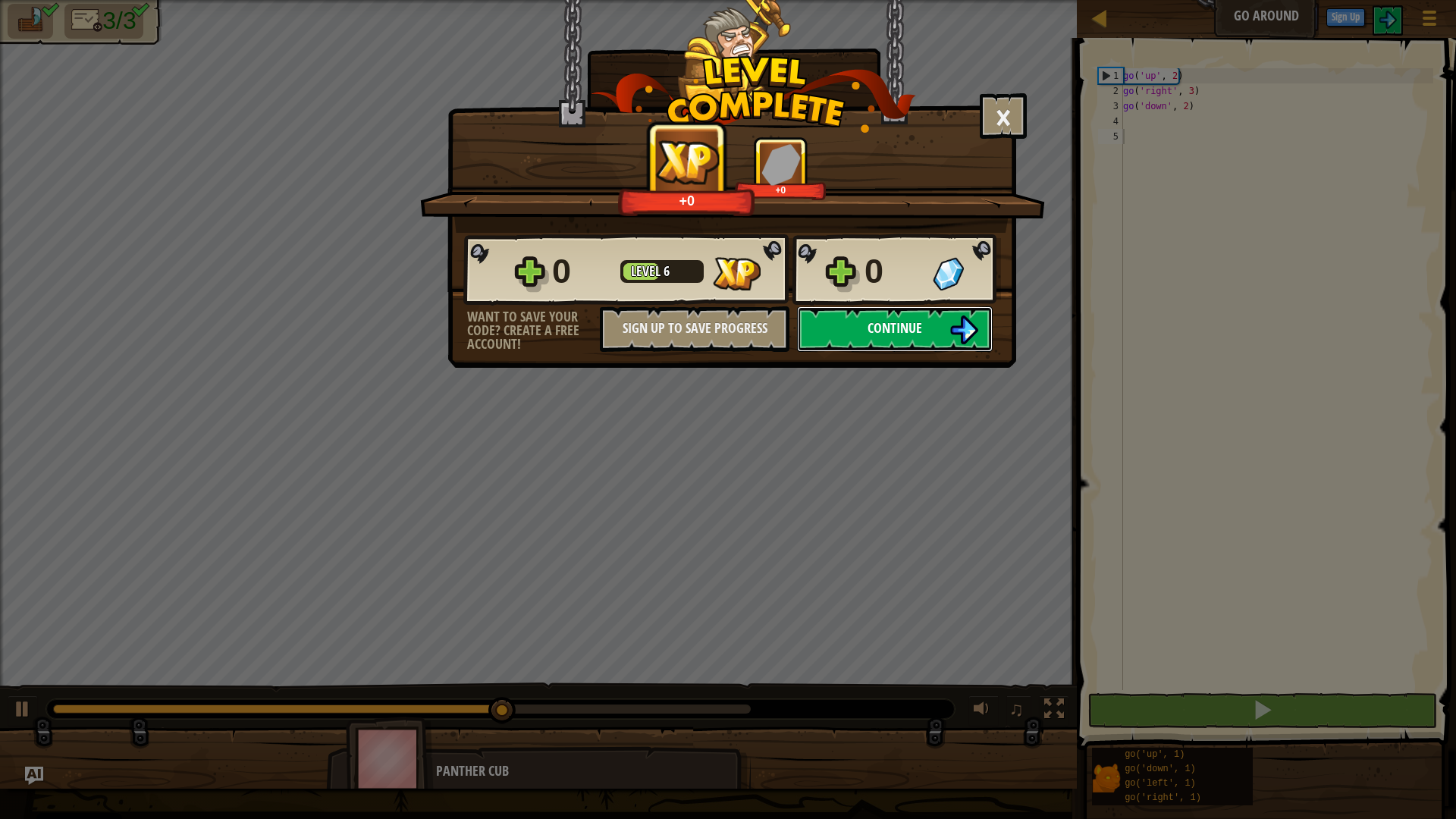
click at [913, 325] on span "Continue" at bounding box center [895, 328] width 54 height 19
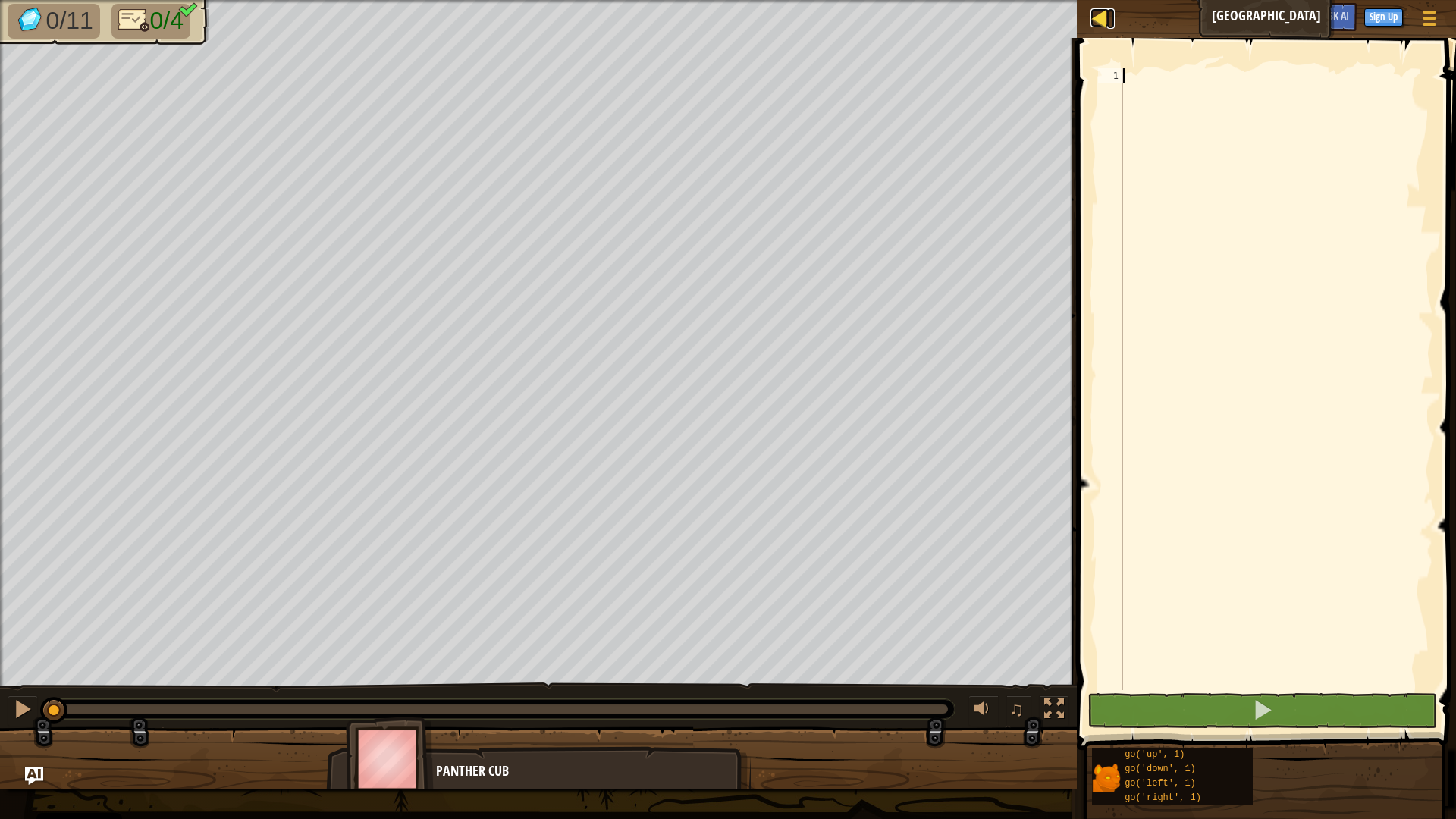
click at [1108, 16] on div at bounding box center [1099, 17] width 19 height 19
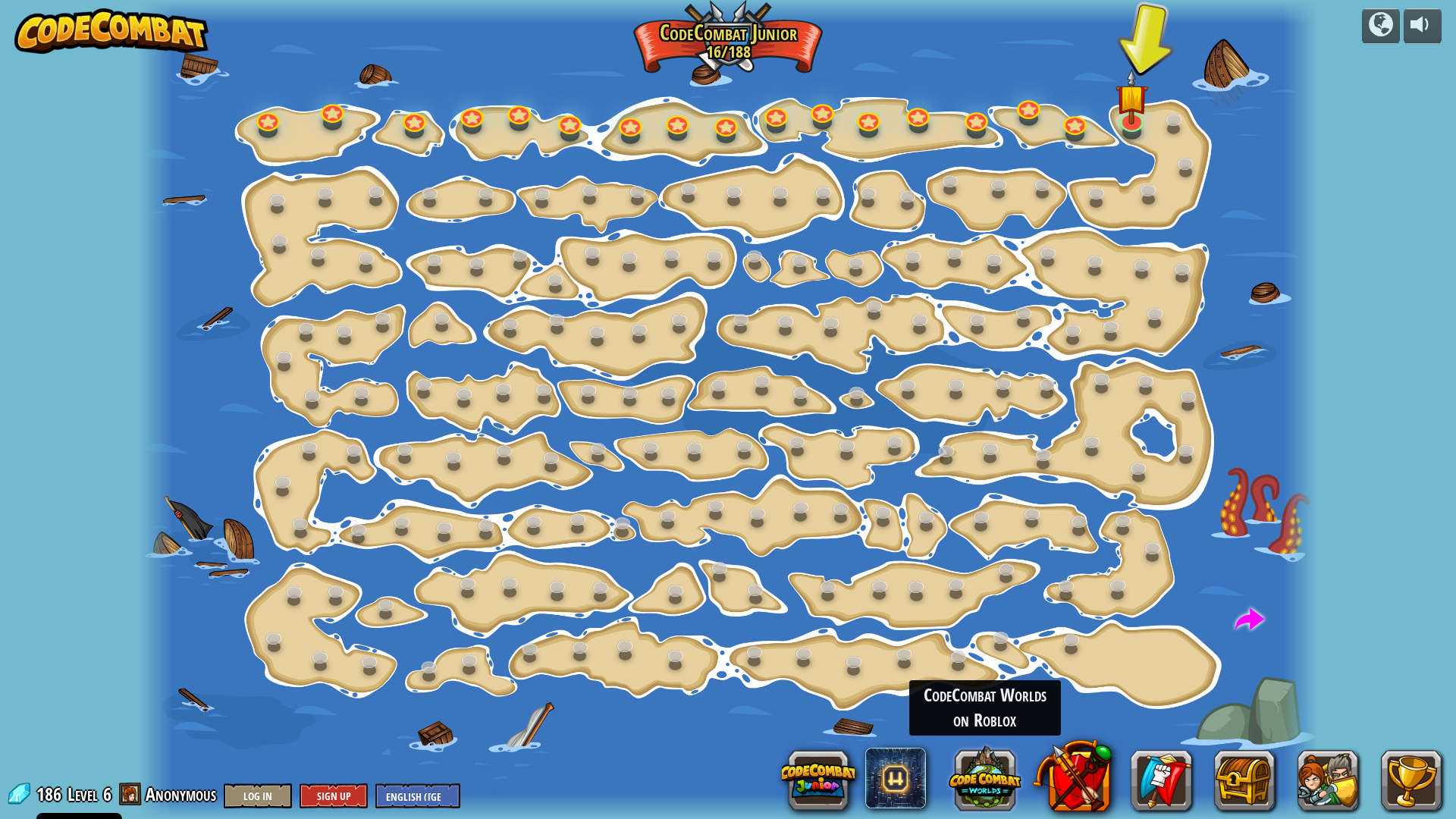
click at [983, 707] on button at bounding box center [985, 778] width 73 height 73
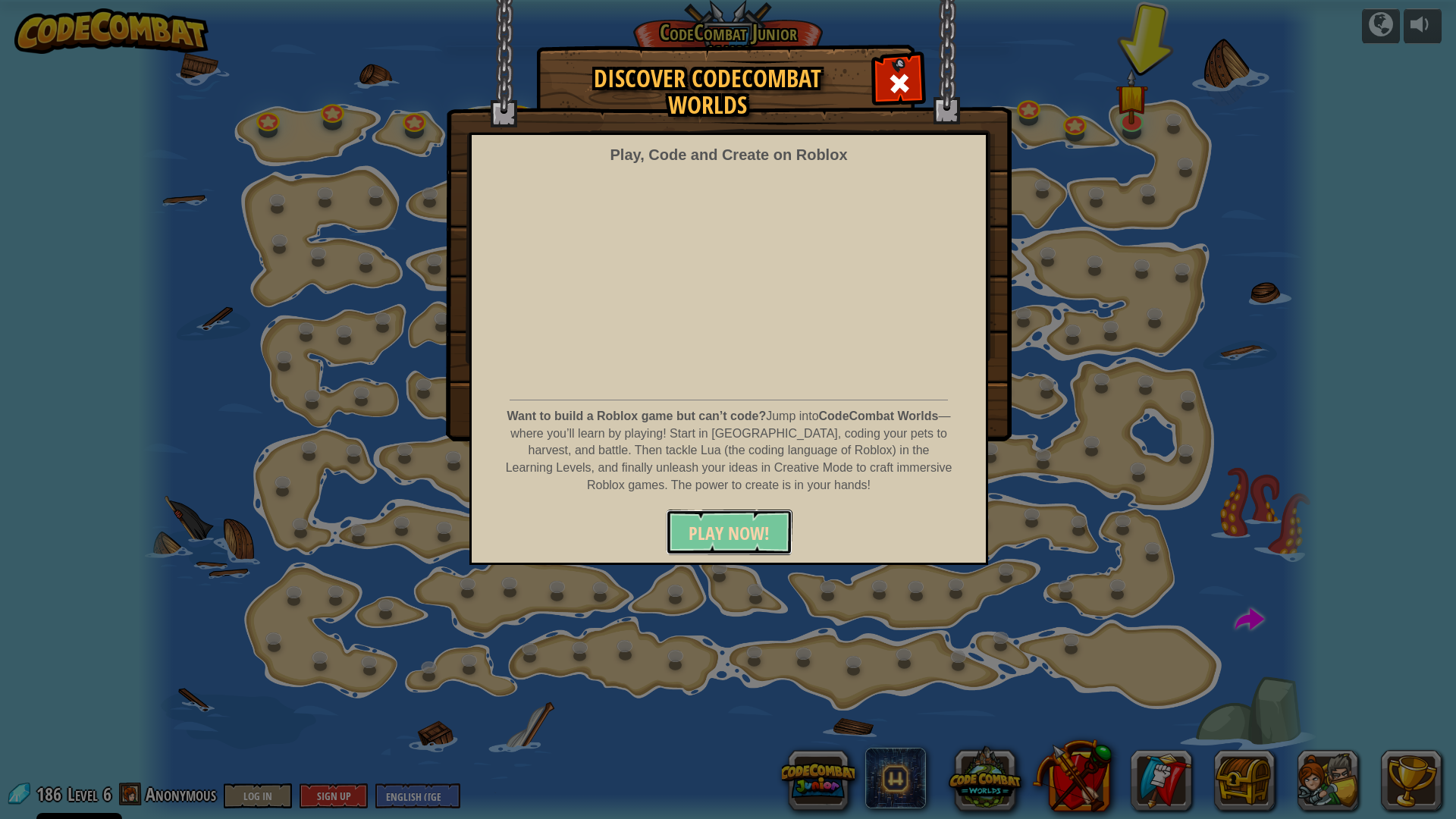
click at [743, 528] on span "PLAY NOW!" at bounding box center [728, 533] width 81 height 25
